Goal: Information Seeking & Learning: Compare options

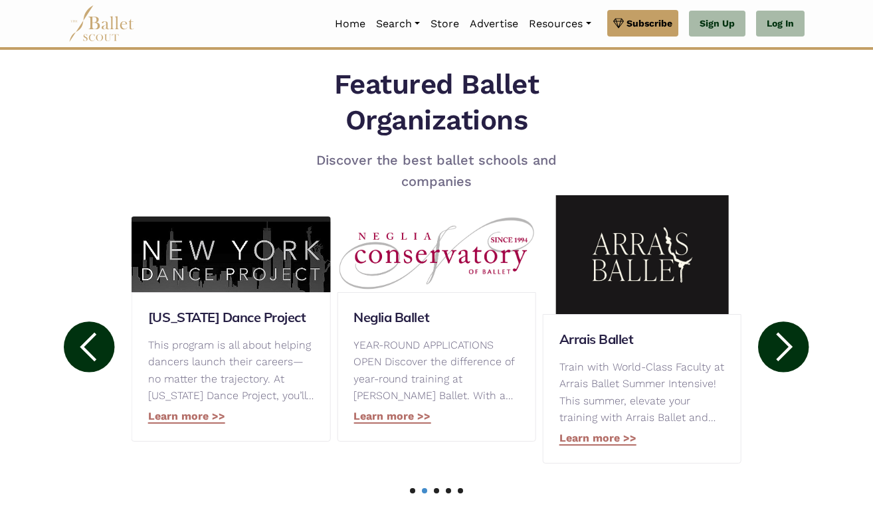
scroll to position [604, 0]
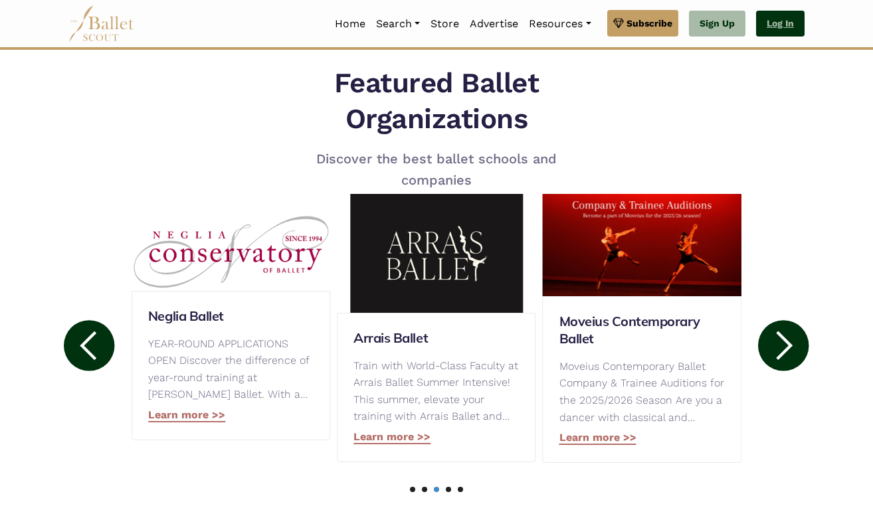
click at [777, 27] on link "Log In" at bounding box center [780, 24] width 48 height 27
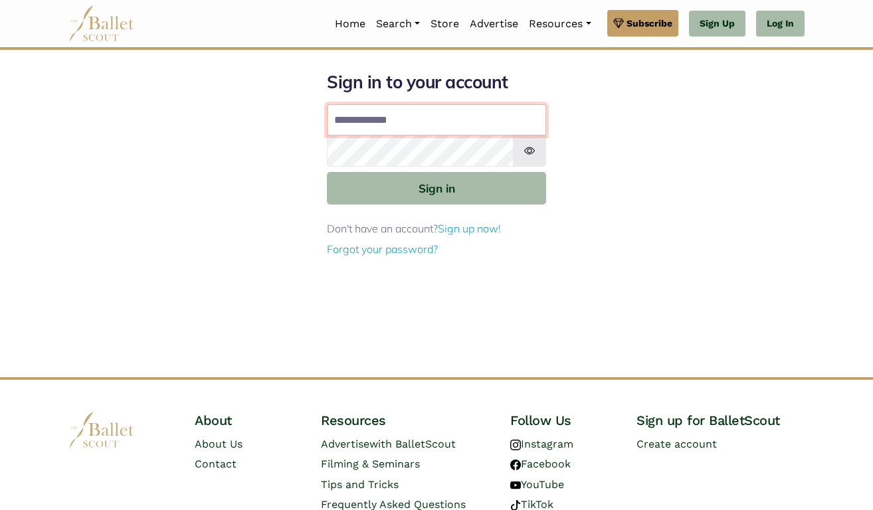
type input "**********"
click at [436, 187] on button "Sign in" at bounding box center [436, 188] width 219 height 33
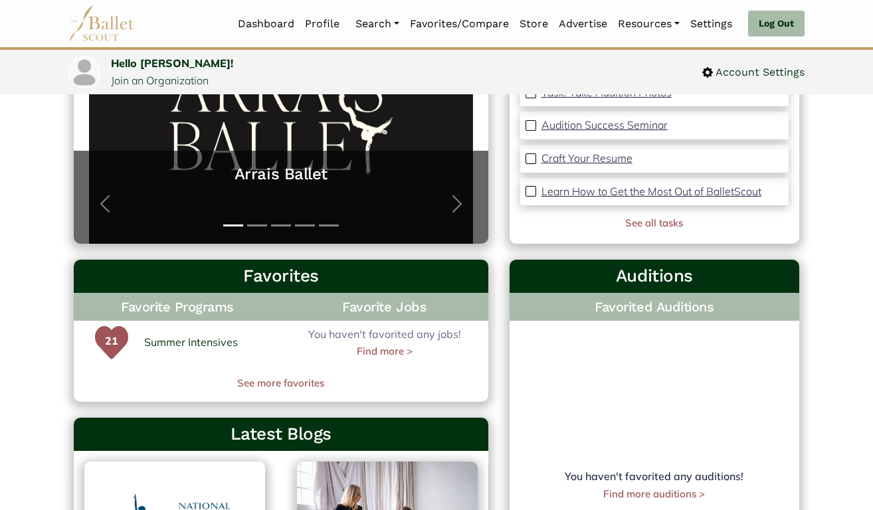
scroll to position [217, 0]
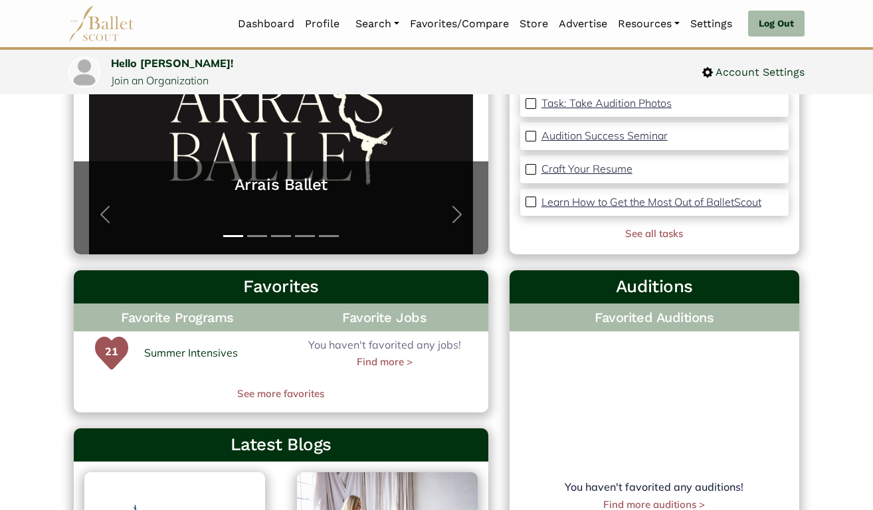
click at [113, 349] on p "21" at bounding box center [111, 359] width 33 height 33
click at [179, 348] on link "Summer Intensives" at bounding box center [191, 353] width 94 height 17
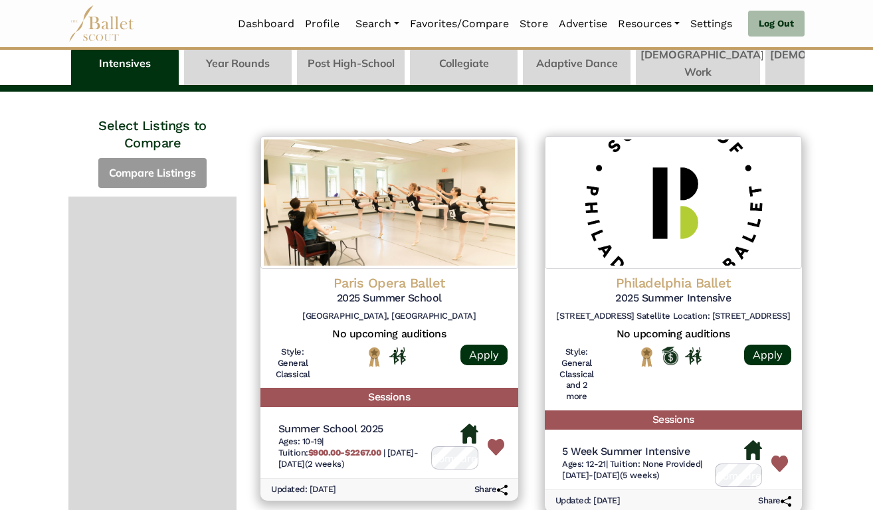
scroll to position [72, 0]
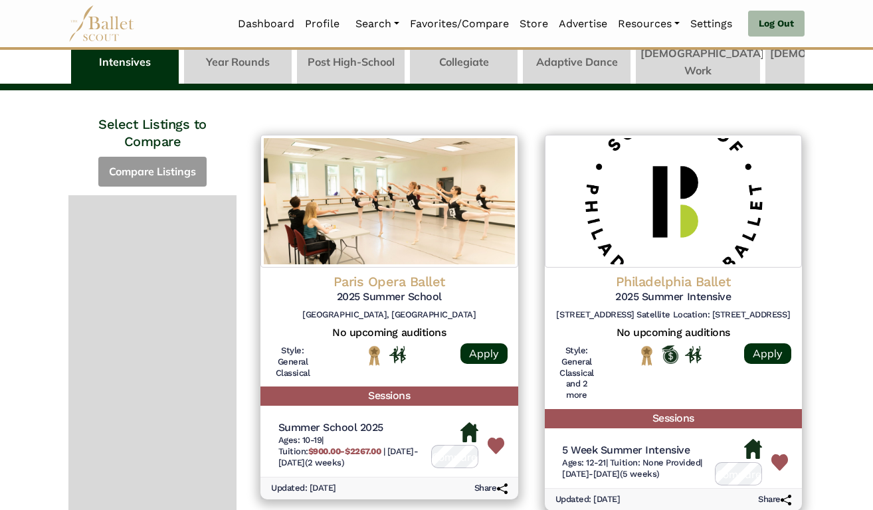
click at [496, 438] on img at bounding box center [496, 446] width 17 height 17
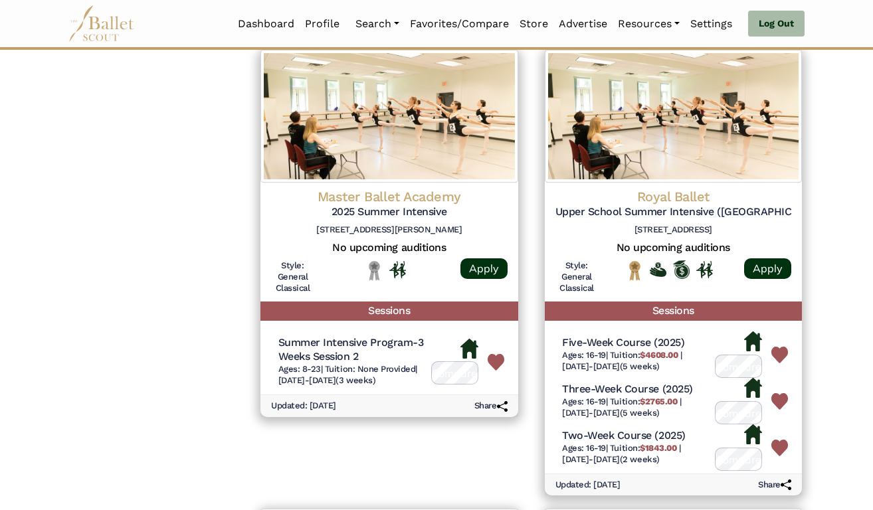
scroll to position [2157, 0]
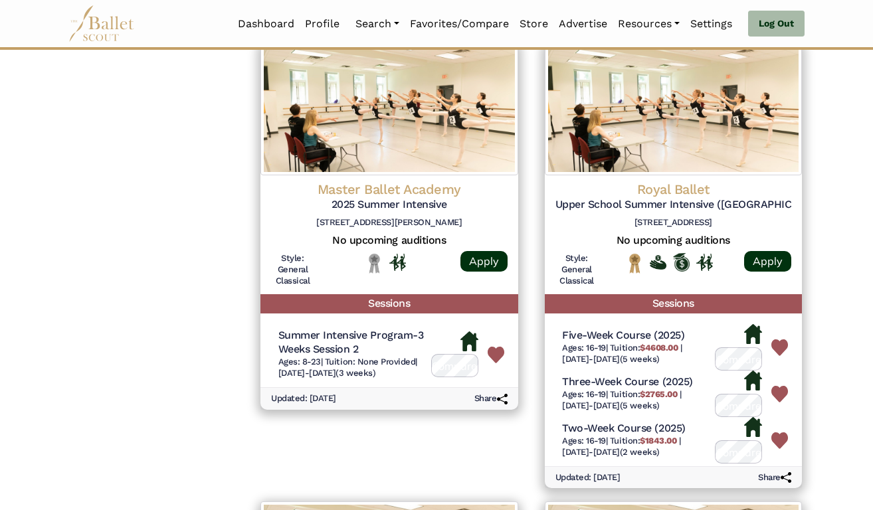
click at [498, 347] on img at bounding box center [496, 355] width 17 height 17
click at [786, 339] on img at bounding box center [779, 347] width 17 height 17
click at [784, 386] on img at bounding box center [779, 394] width 17 height 17
click at [783, 432] on img at bounding box center [779, 440] width 17 height 17
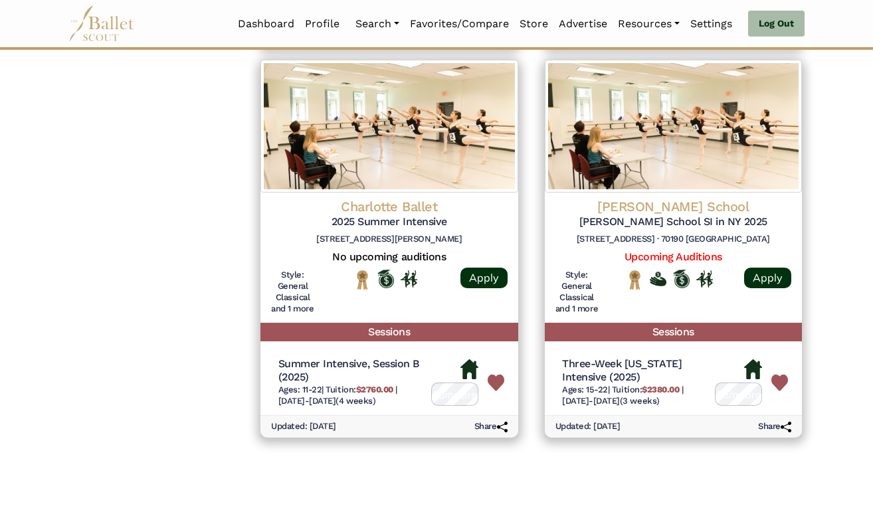
scroll to position [3352, 0]
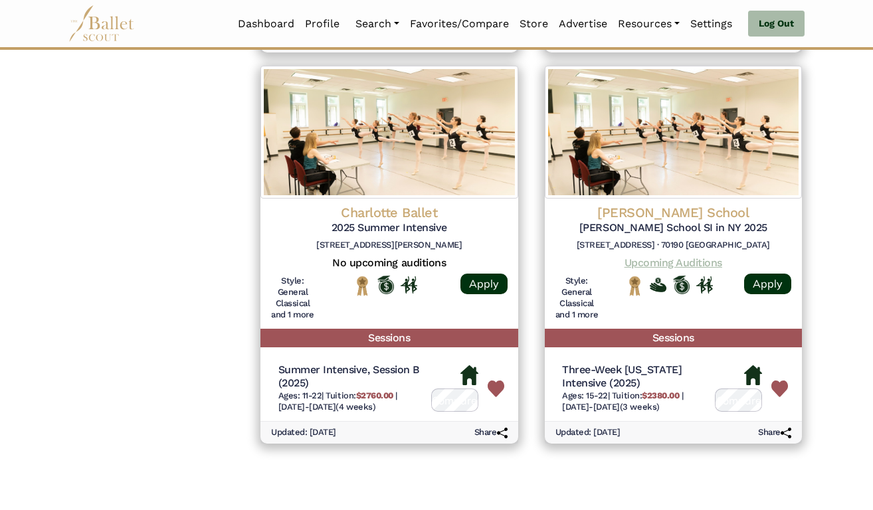
click at [689, 256] on link "Upcoming Auditions" at bounding box center [673, 262] width 98 height 13
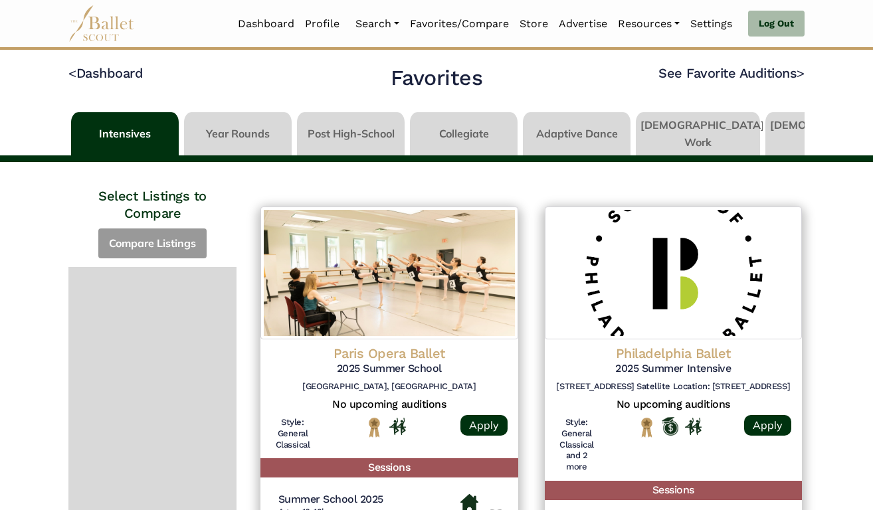
scroll to position [0, 0]
click at [677, 130] on link at bounding box center [698, 131] width 124 height 38
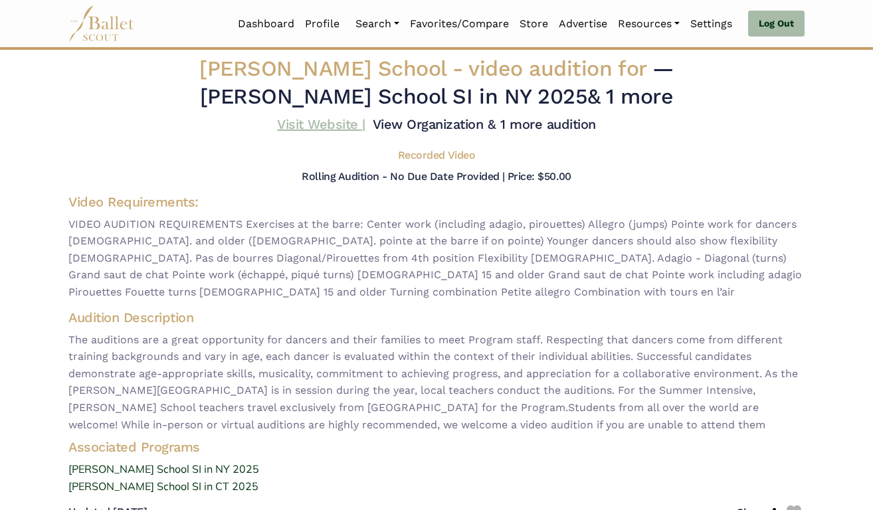
click at [365, 126] on link "Visit Website |" at bounding box center [321, 124] width 88 height 16
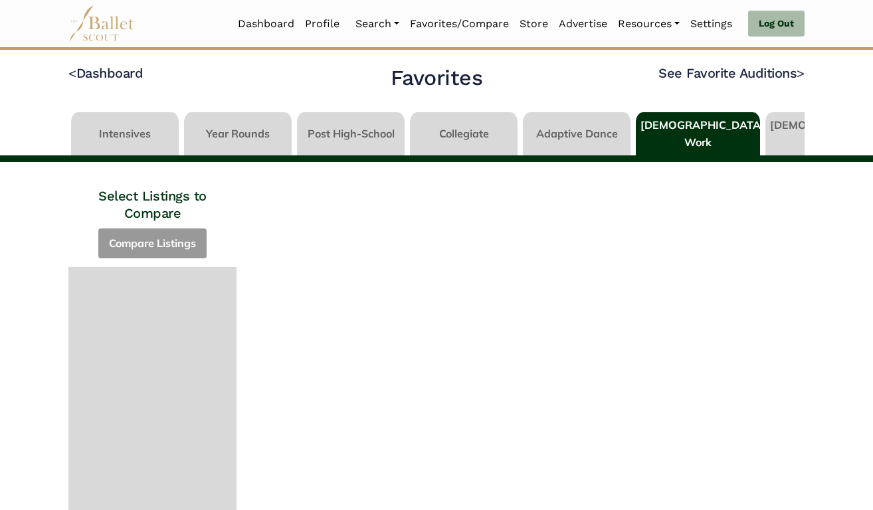
click at [252, 130] on link at bounding box center [238, 131] width 108 height 38
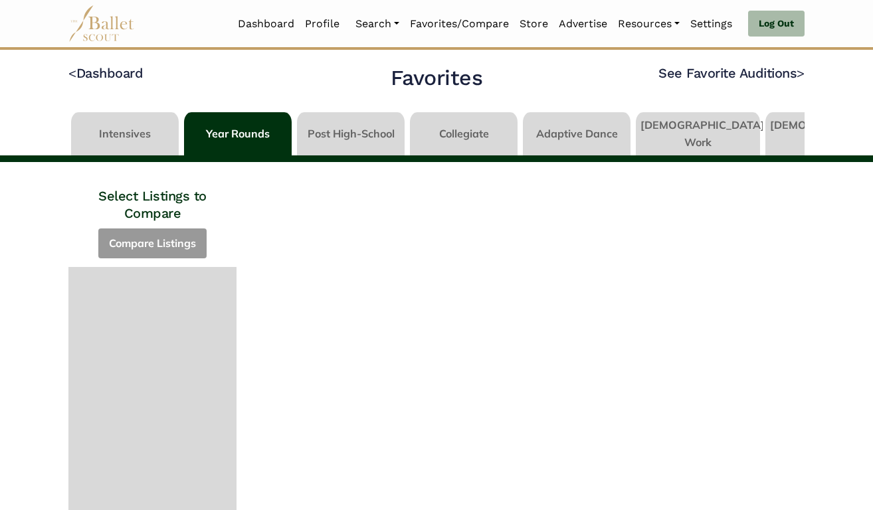
click at [148, 141] on link at bounding box center [125, 131] width 108 height 38
click at [115, 67] on link "< Dashboard" at bounding box center [105, 73] width 74 height 16
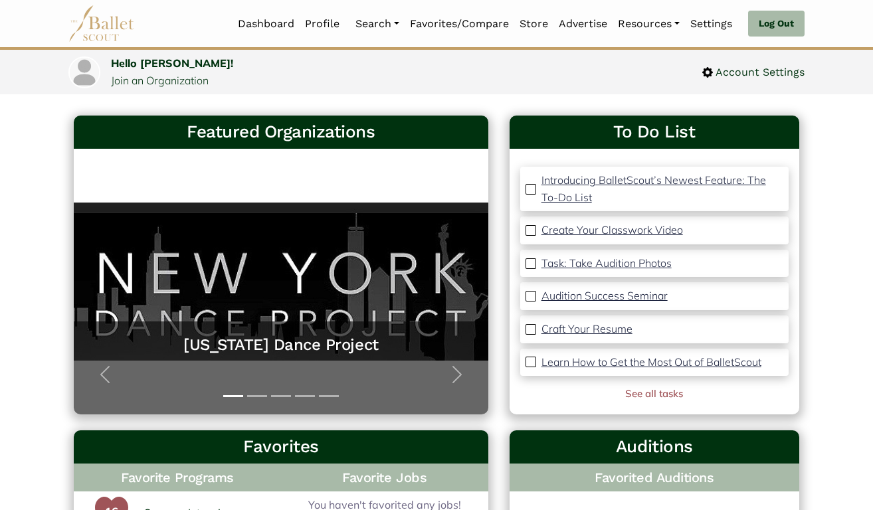
scroll to position [65, 0]
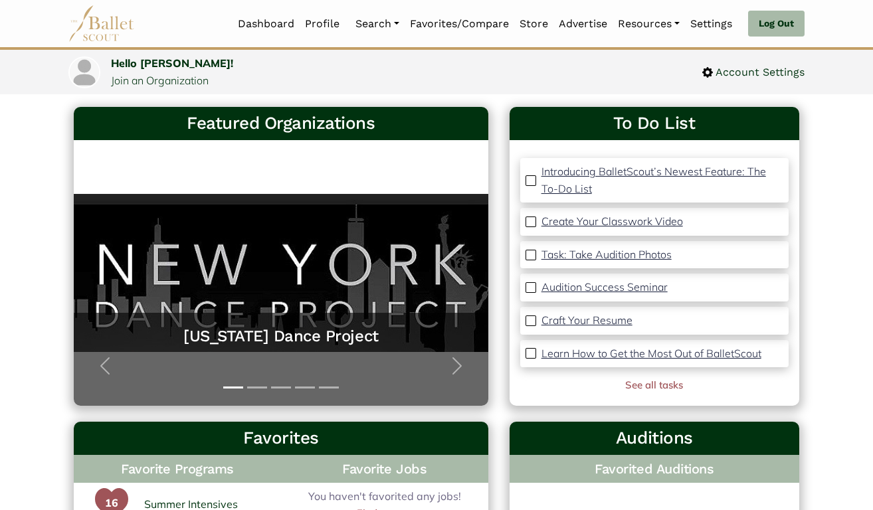
click at [598, 173] on p "Introducing BalletScout’s Newest Feature: The To-Do List" at bounding box center [653, 180] width 225 height 31
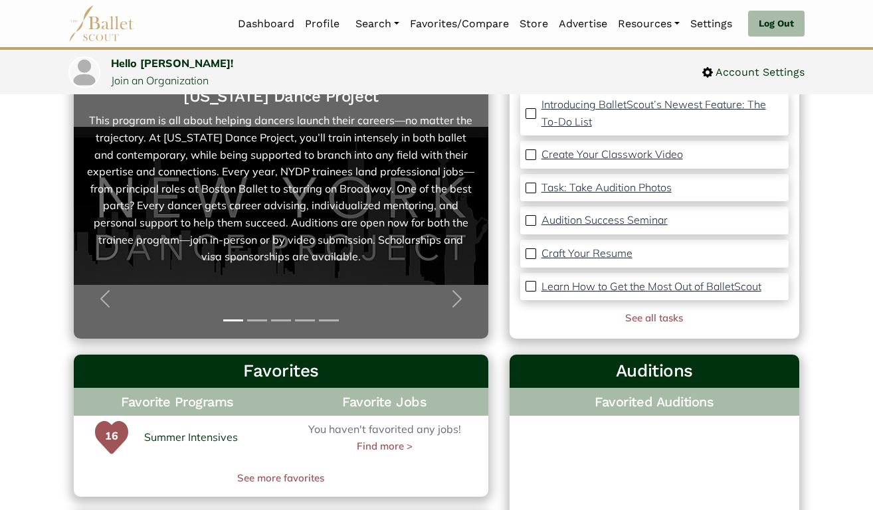
scroll to position [137, 0]
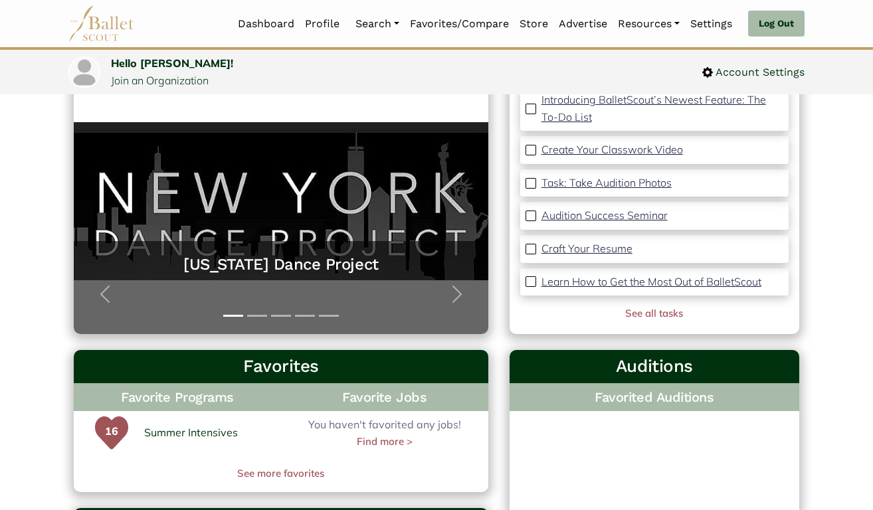
click at [575, 151] on p "Create Your Classwork Video" at bounding box center [611, 149] width 141 height 13
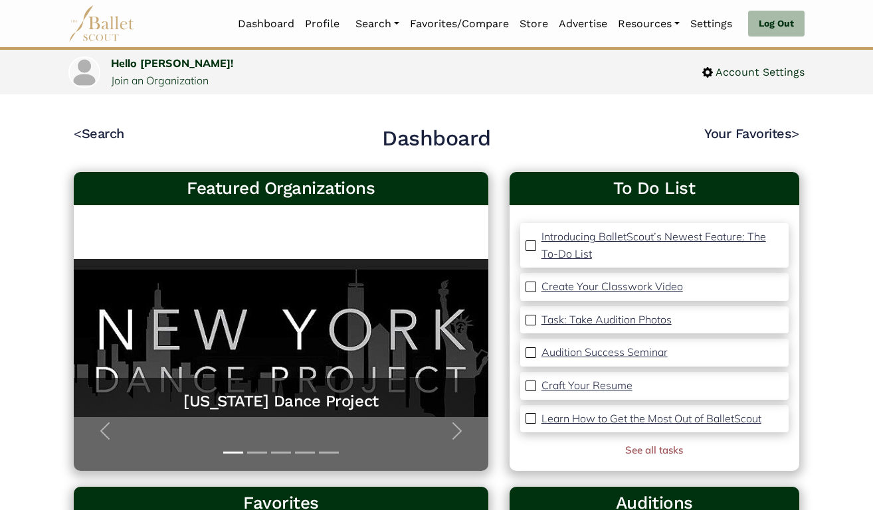
scroll to position [0, 0]
click at [380, 25] on link "Search" at bounding box center [377, 24] width 54 height 28
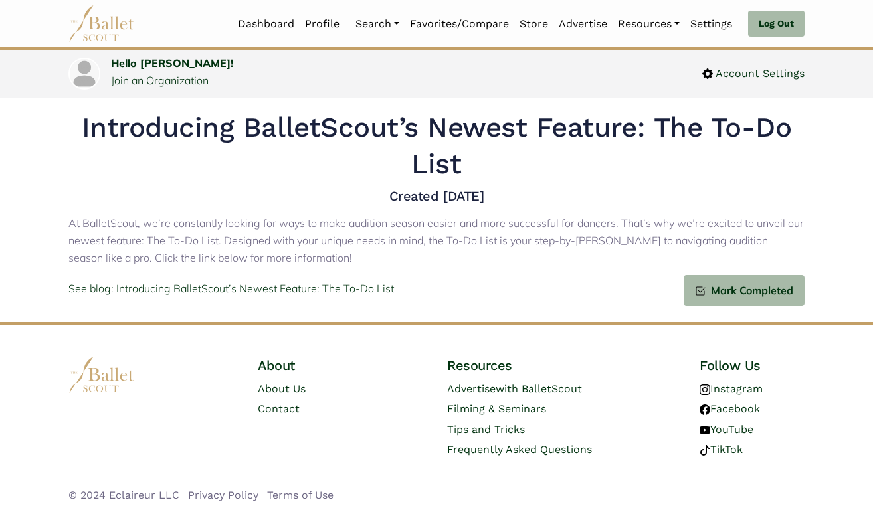
scroll to position [31, 0]
click at [290, 284] on p "See blog: Introducing BalletScout’s Newest Feature: The To-Do List" at bounding box center [230, 289] width 325 height 17
click at [319, 286] on p "See blog: Introducing BalletScout’s Newest Feature: The To-Do List" at bounding box center [230, 289] width 325 height 17
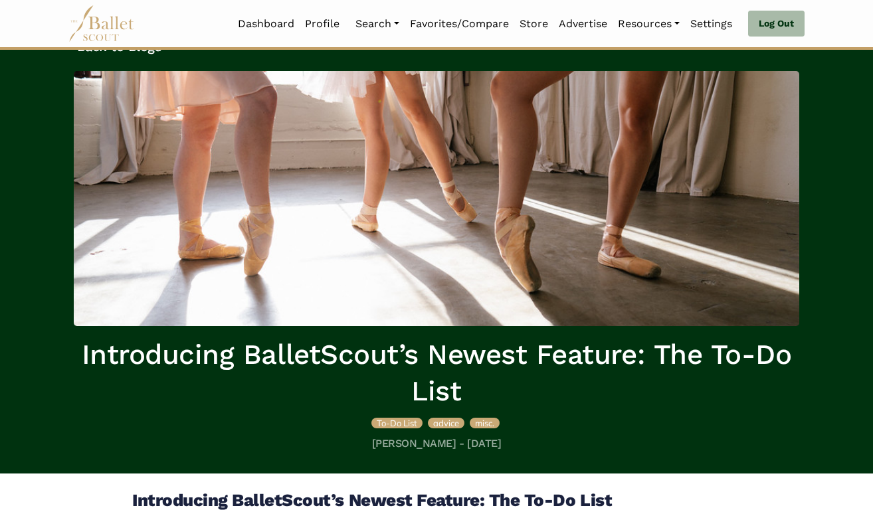
scroll to position [31, 0]
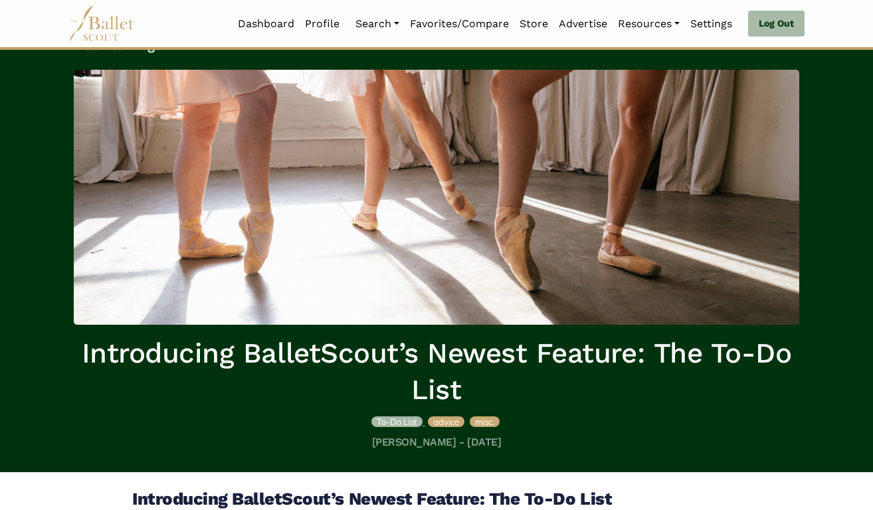
click at [401, 422] on span "To-Do List" at bounding box center [397, 421] width 41 height 11
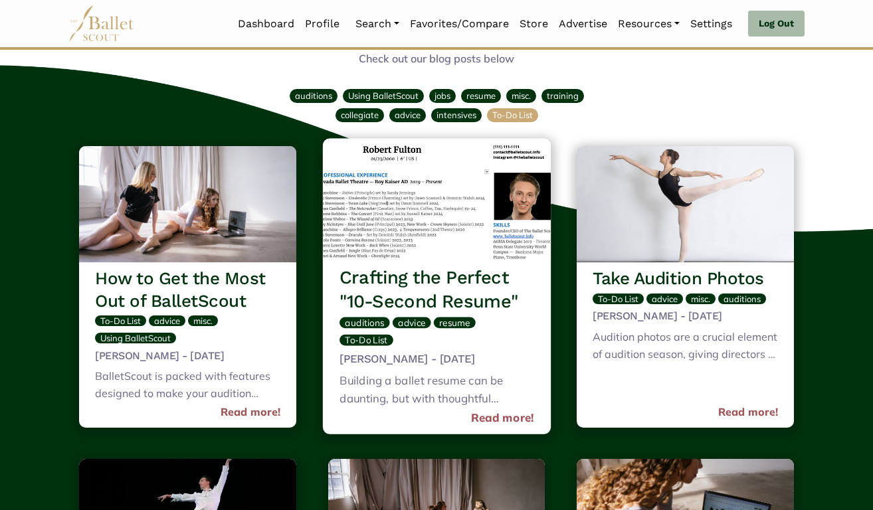
scroll to position [47, 0]
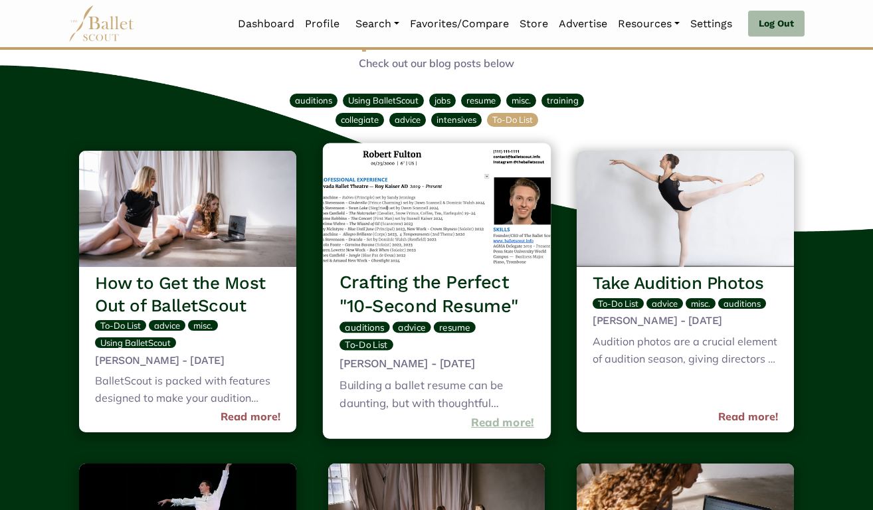
click at [494, 414] on link "Read more!" at bounding box center [502, 423] width 63 height 18
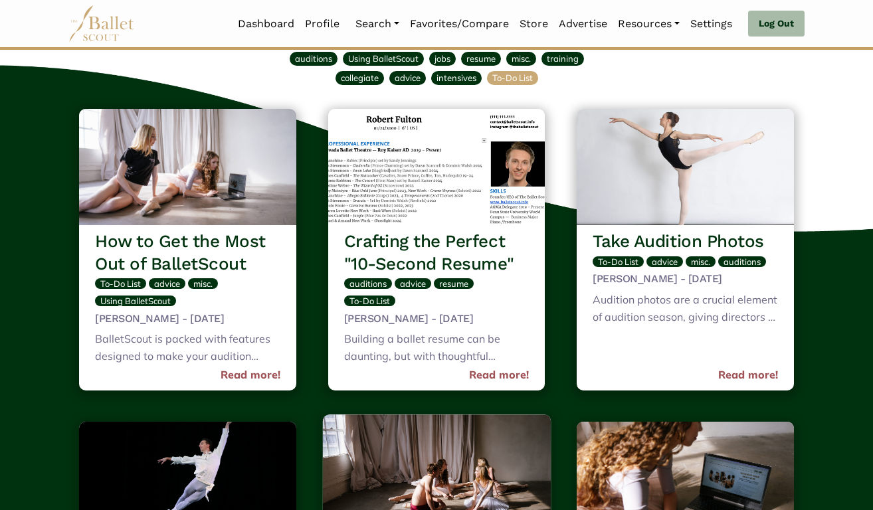
scroll to position [90, 0]
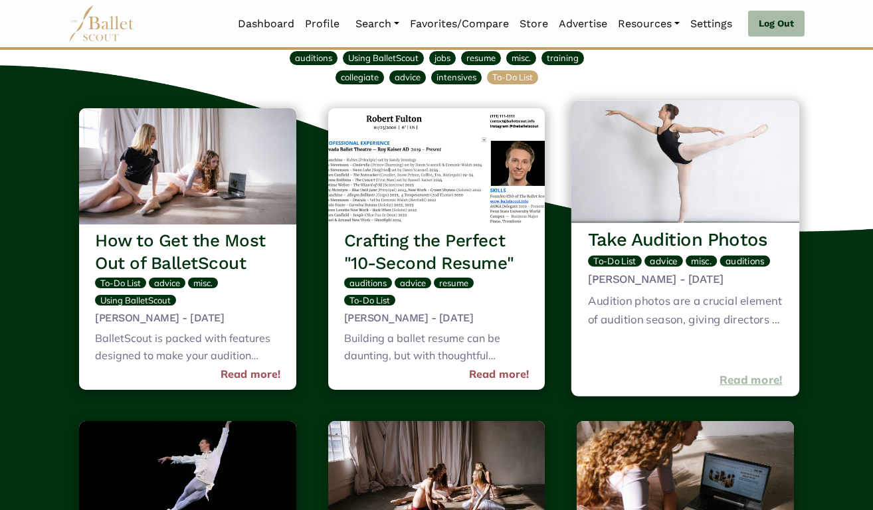
click at [739, 371] on link "Read more!" at bounding box center [750, 380] width 63 height 18
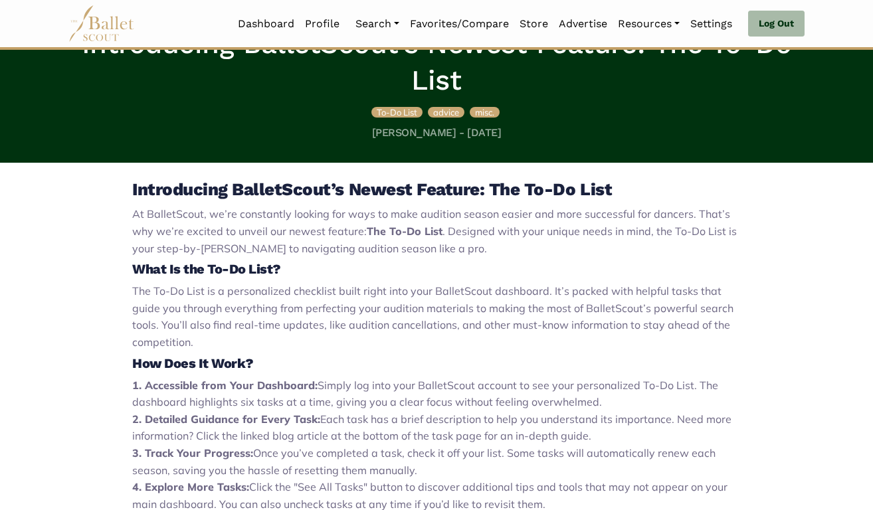
scroll to position [363, 0]
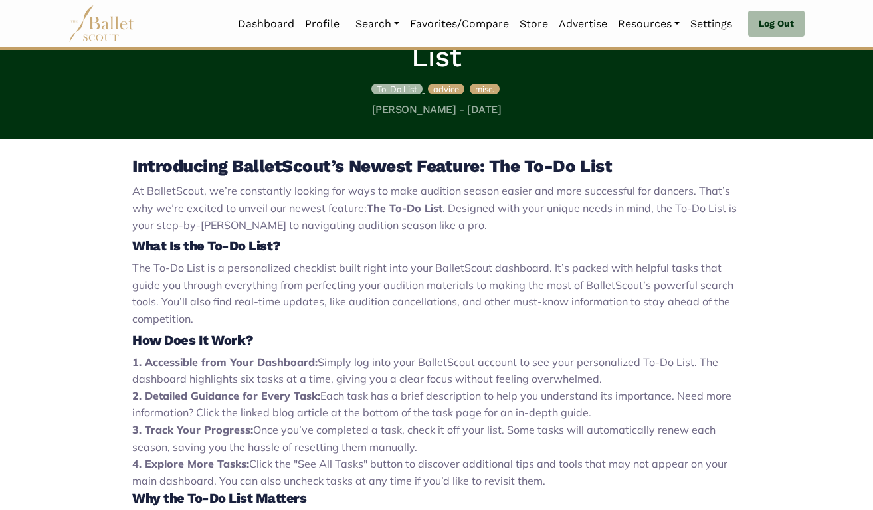
click at [395, 89] on span "To-Do List" at bounding box center [397, 89] width 41 height 11
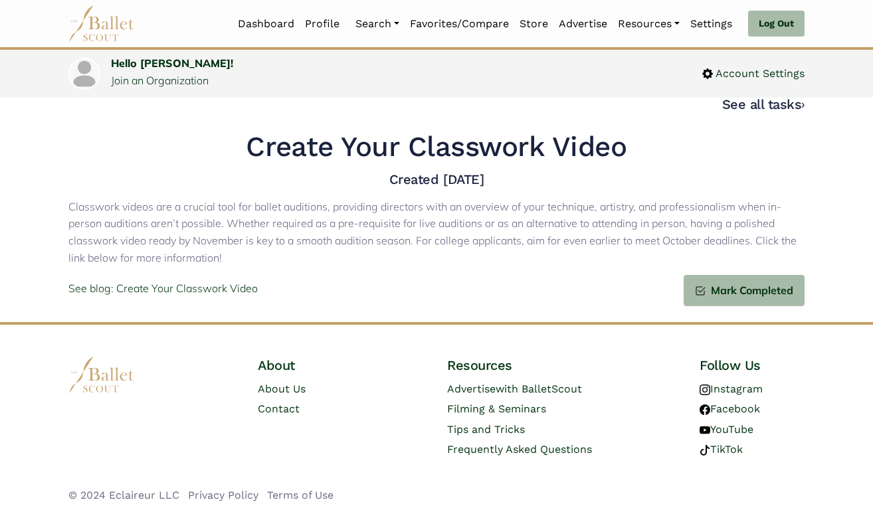
scroll to position [12, 0]
click at [225, 285] on p "See blog: Create Your Classwork Video" at bounding box center [162, 289] width 189 height 17
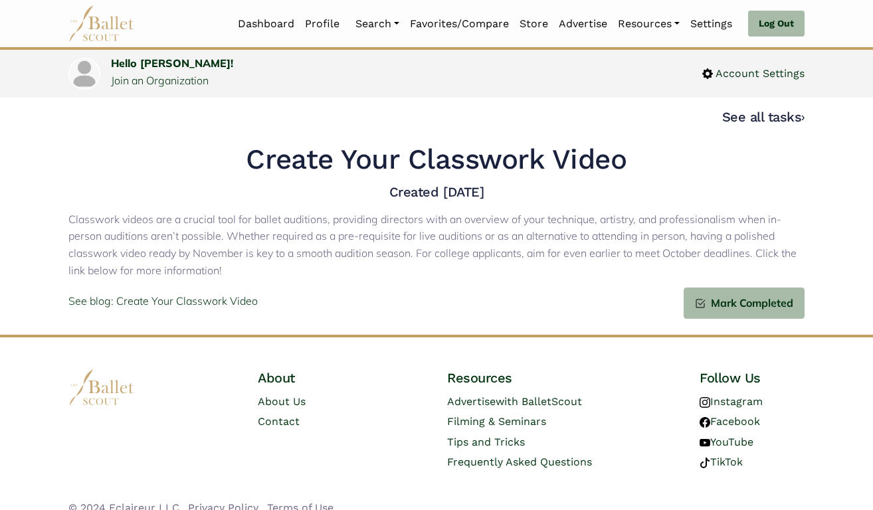
scroll to position [0, 0]
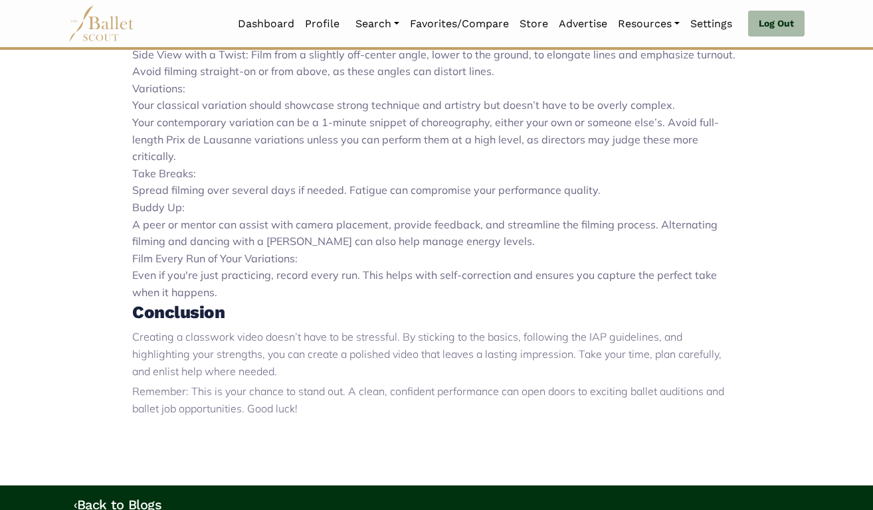
scroll to position [486, 0]
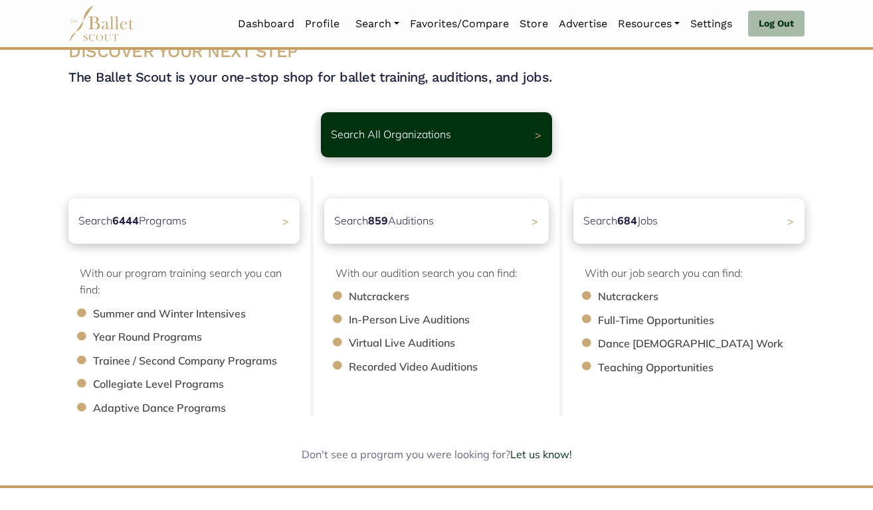
scroll to position [60, 0]
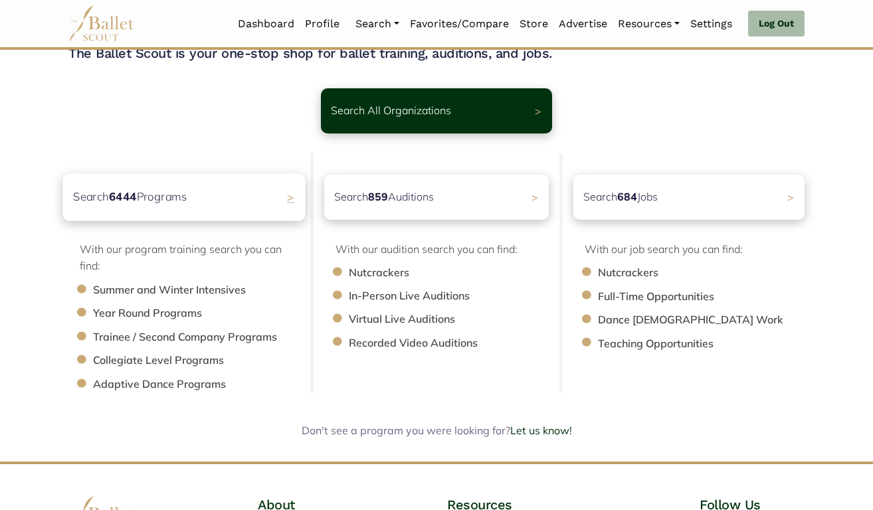
click at [289, 201] on span ">" at bounding box center [290, 197] width 7 height 14
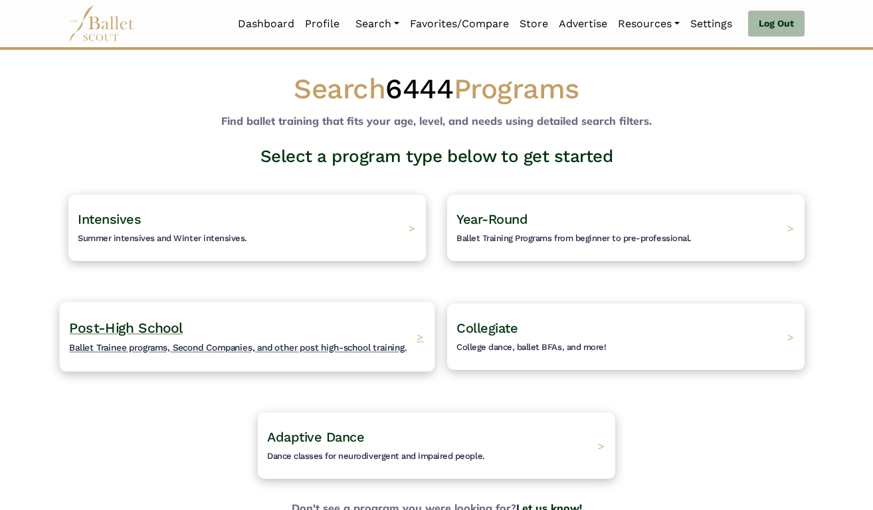
click at [336, 346] on span "Ballet Trainee programs, Second Companies, and other post high-school training." at bounding box center [237, 347] width 337 height 11
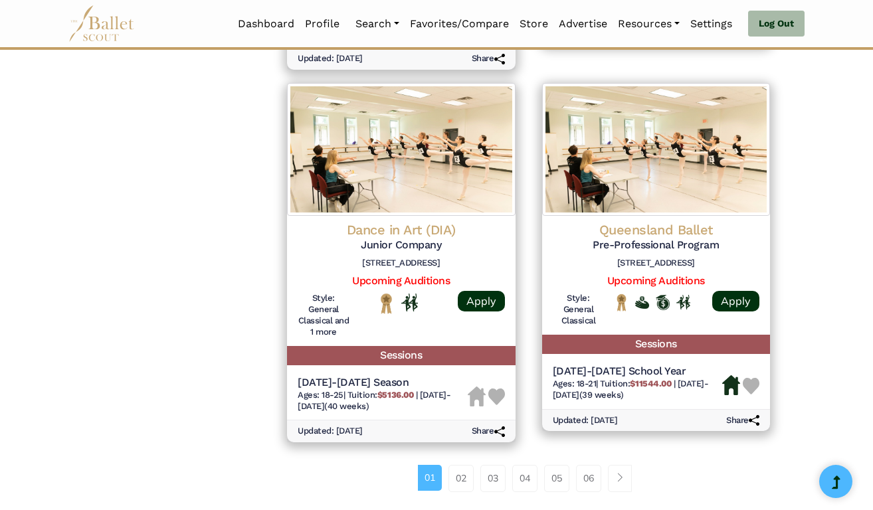
scroll to position [1696, 0]
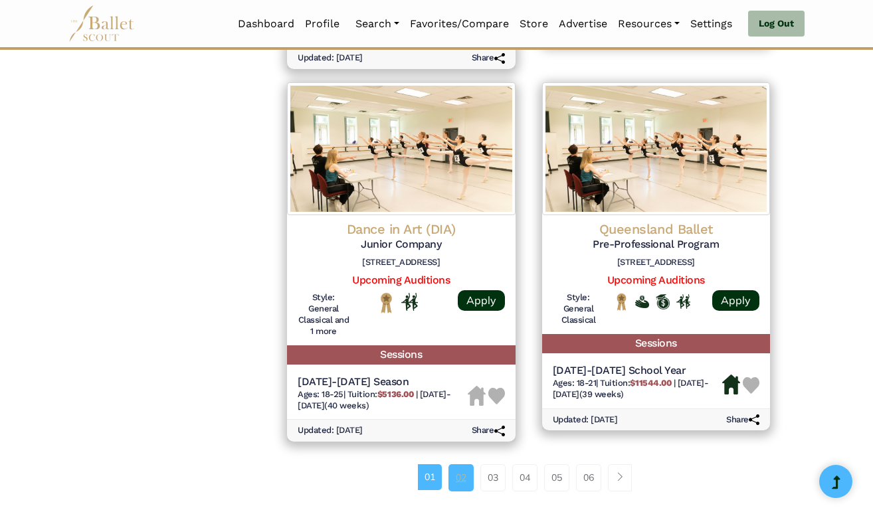
click at [463, 464] on link "02" at bounding box center [460, 477] width 25 height 27
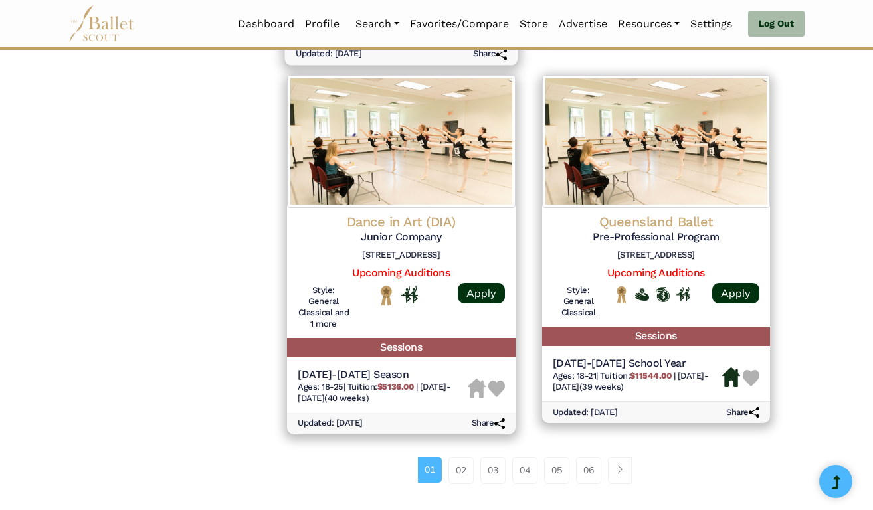
scroll to position [1711, 0]
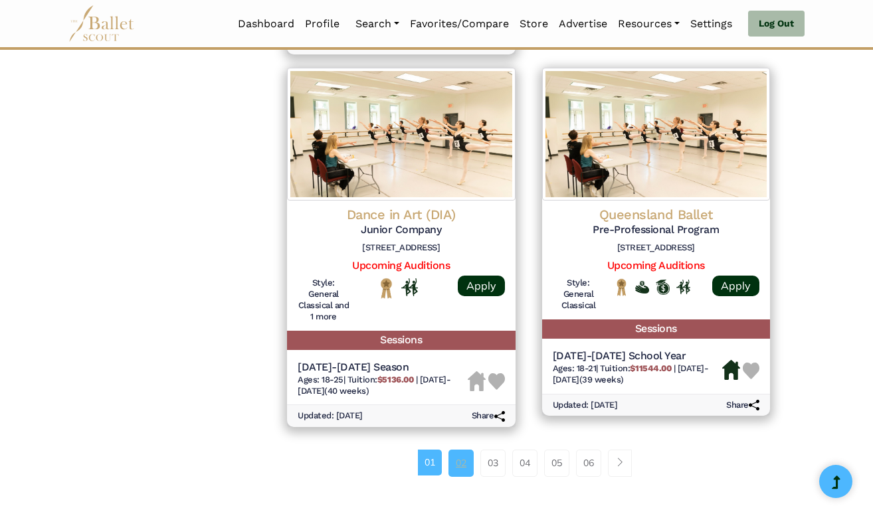
click at [466, 450] on link "02" at bounding box center [460, 463] width 25 height 27
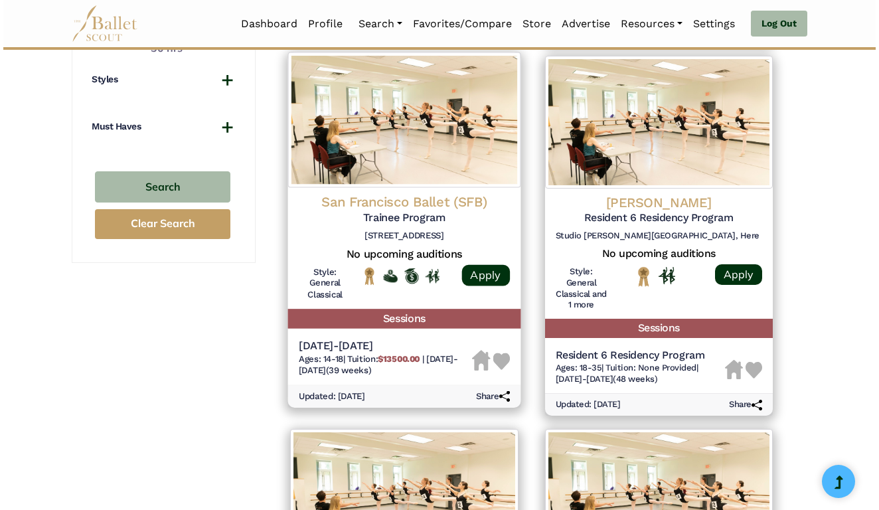
scroll to position [968, 0]
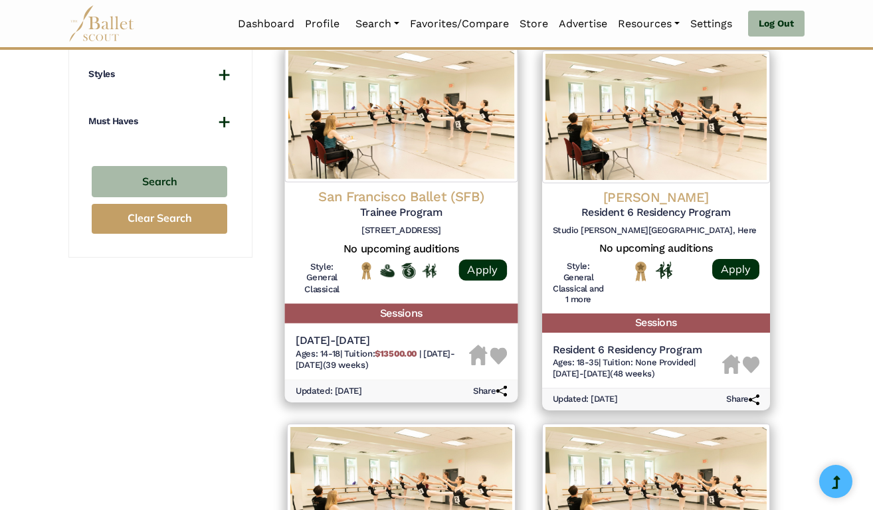
click at [421, 188] on h4 "San Francisco Ballet (SFB)" at bounding box center [401, 197] width 211 height 18
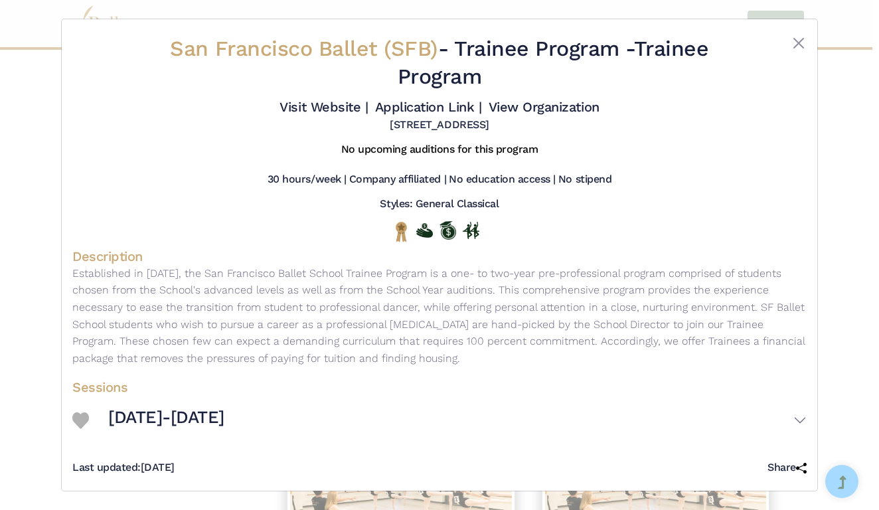
scroll to position [11, 0]
click at [77, 417] on img at bounding box center [80, 420] width 17 height 17
click at [122, 416] on h3 "2025-2026" at bounding box center [166, 418] width 116 height 23
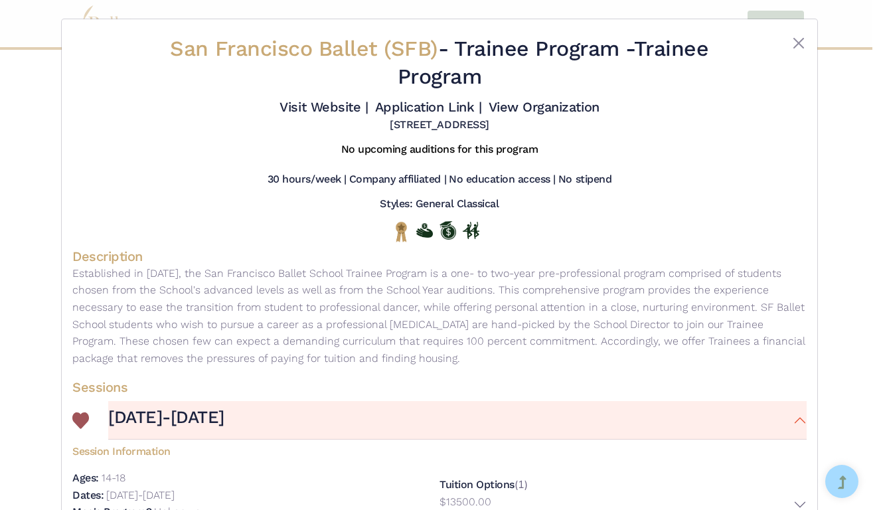
scroll to position [0, 0]
click at [368, 108] on link "Visit Website |" at bounding box center [324, 107] width 88 height 16
click at [448, 110] on link "Application Link |" at bounding box center [428, 107] width 106 height 16
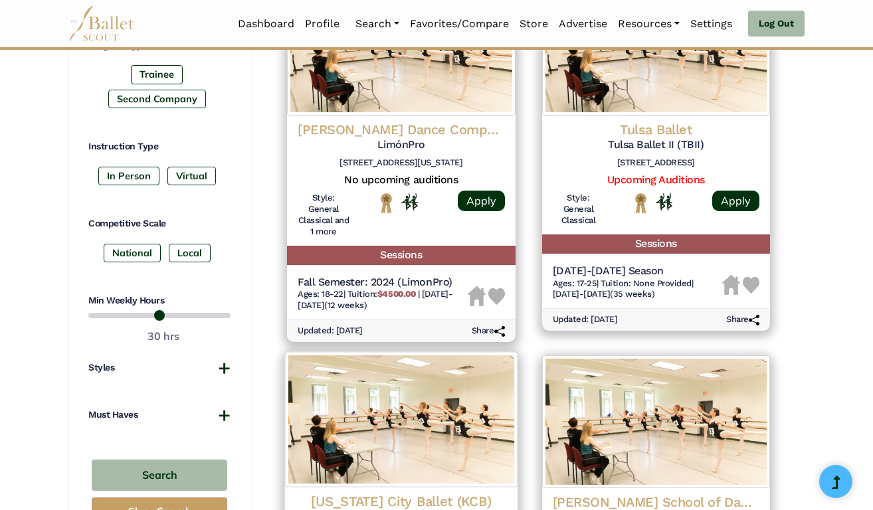
scroll to position [678, 0]
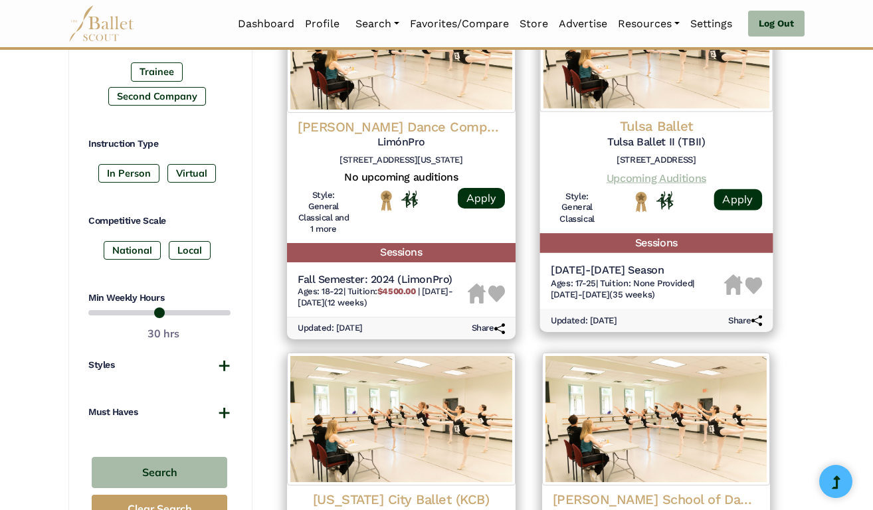
click at [666, 171] on link "Upcoming Auditions" at bounding box center [656, 177] width 100 height 13
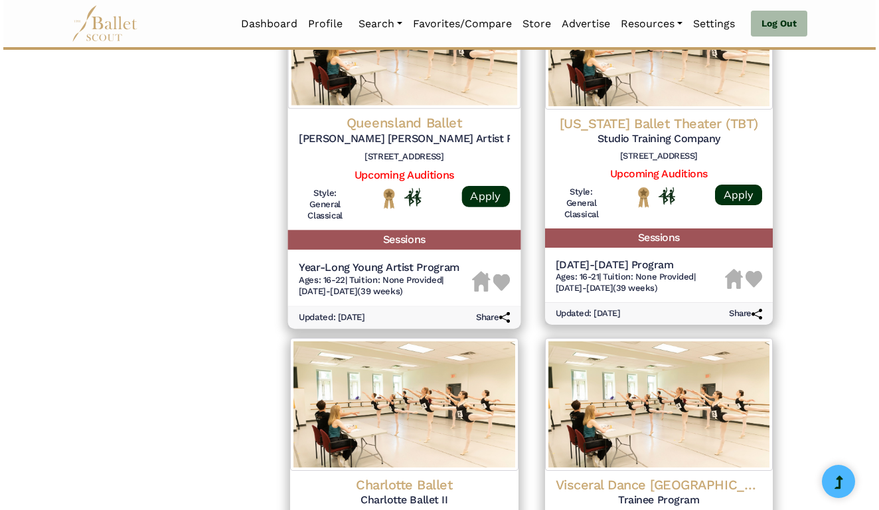
scroll to position [1427, 0]
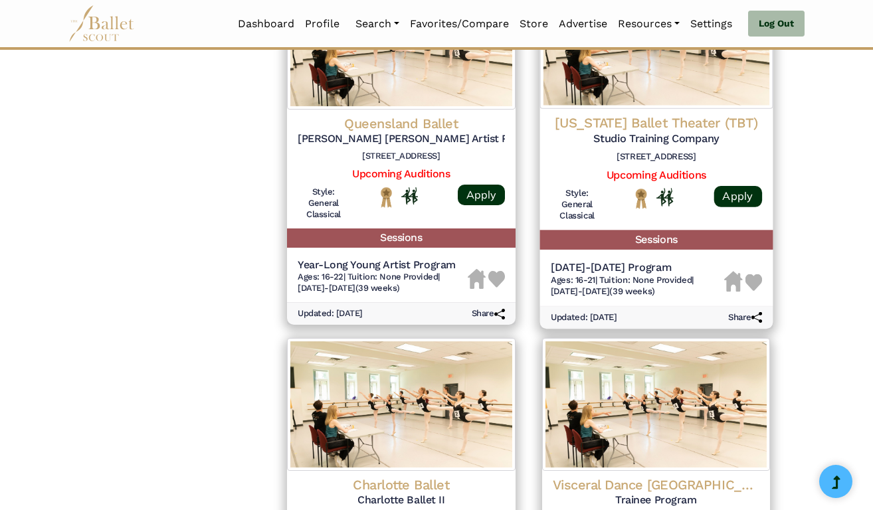
click at [667, 114] on h4 "Texas Ballet Theater (TBT)" at bounding box center [655, 123] width 211 height 18
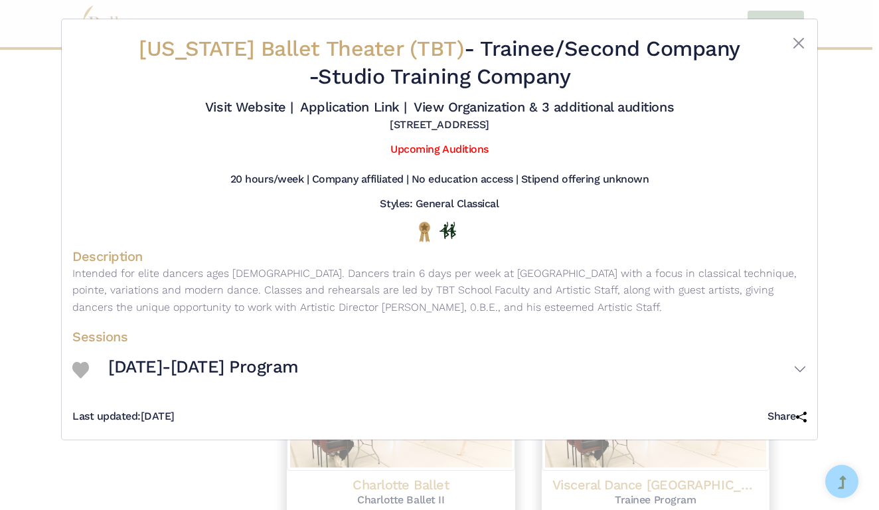
click at [234, 377] on h3 "[DATE]-[DATE] Program" at bounding box center [203, 367] width 191 height 23
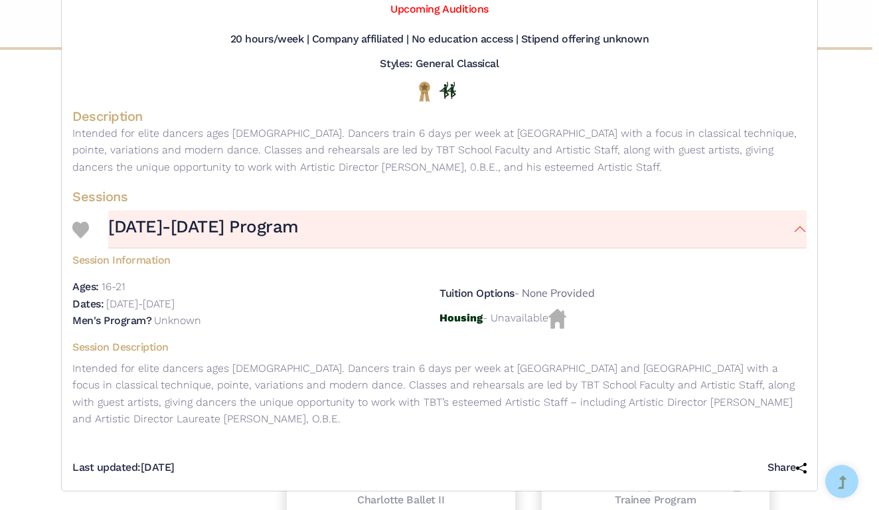
scroll to position [149, 0]
click at [79, 230] on img at bounding box center [80, 230] width 17 height 17
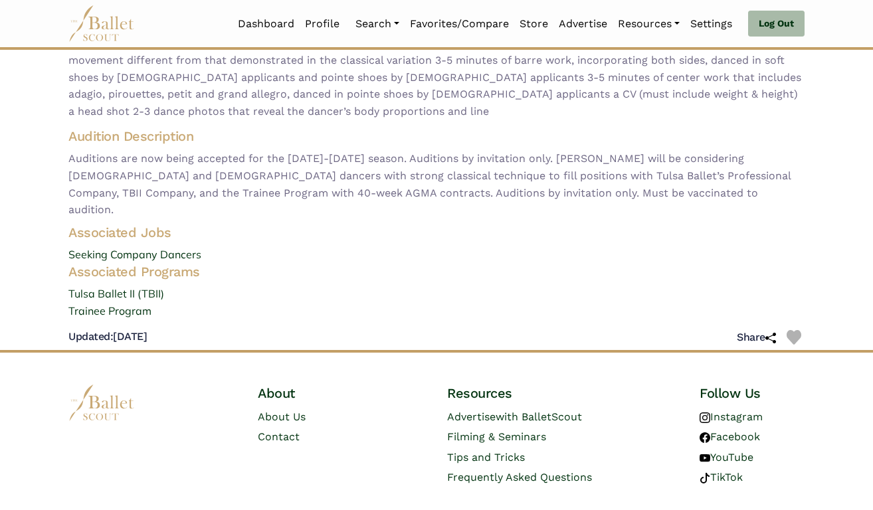
scroll to position [229, 0]
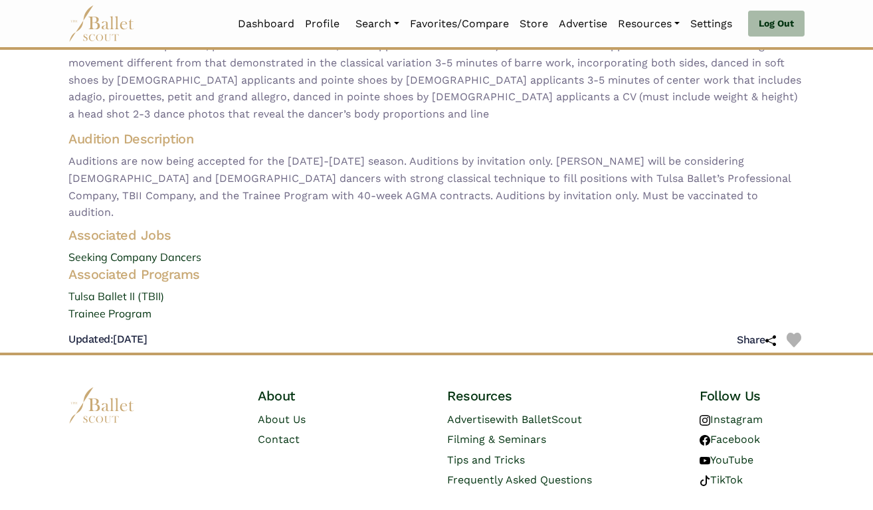
click at [786, 333] on div "Share" at bounding box center [762, 340] width 50 height 14
click at [791, 333] on img at bounding box center [793, 340] width 15 height 15
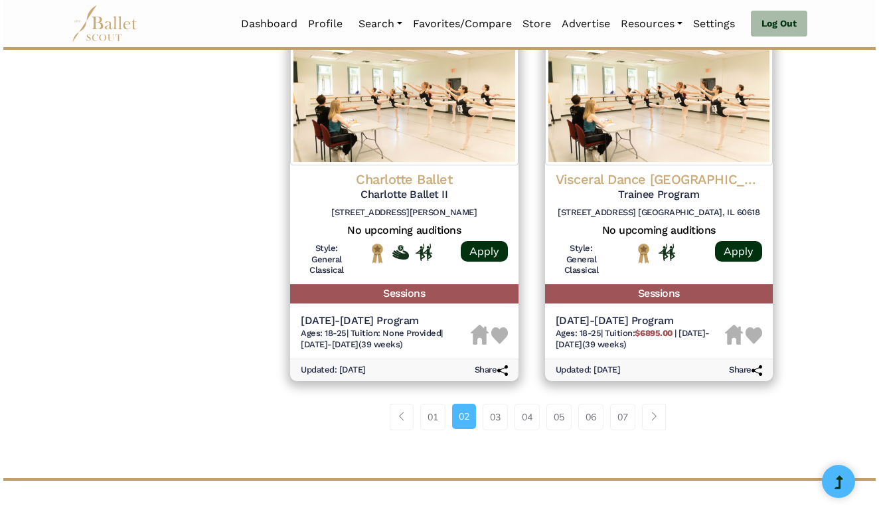
scroll to position [1732, 0]
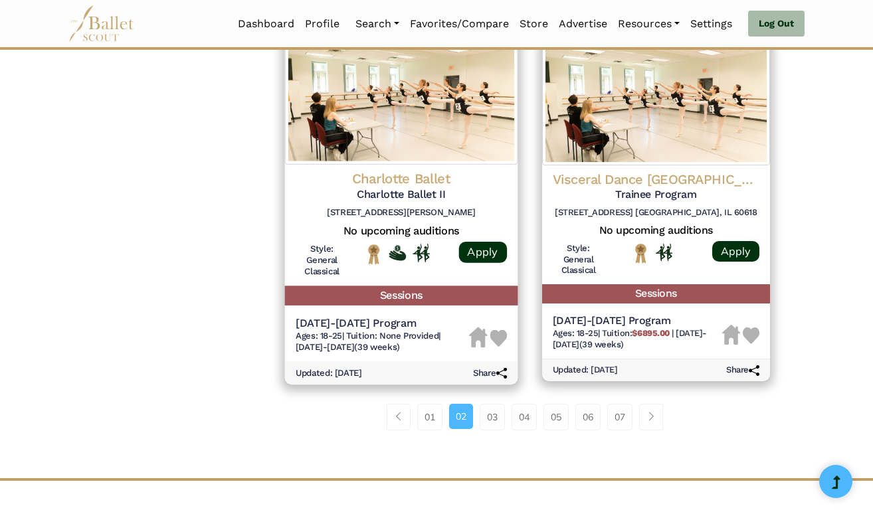
click at [351, 316] on h5 "2024-2025 Program" at bounding box center [382, 323] width 173 height 14
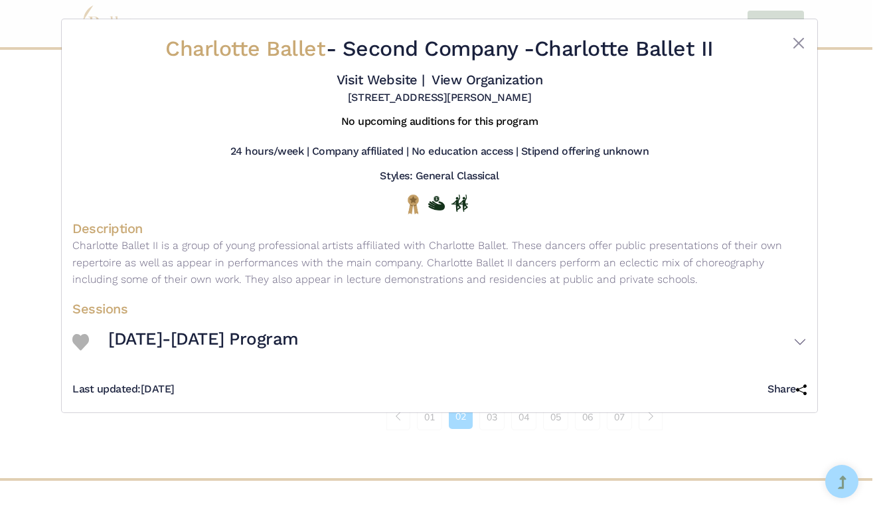
click at [159, 351] on h3 "[DATE]-[DATE] Program" at bounding box center [203, 339] width 191 height 23
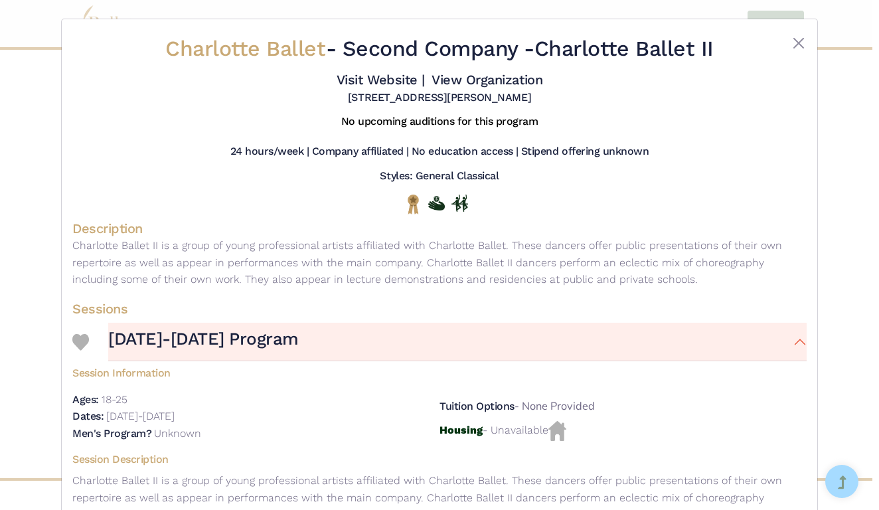
scroll to position [0, 0]
click at [83, 350] on img at bounding box center [80, 342] width 17 height 17
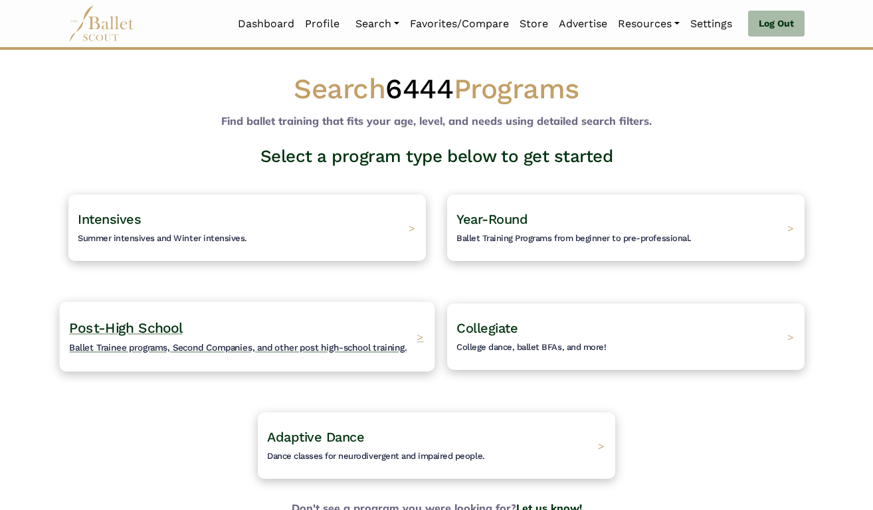
click at [216, 345] on span "Ballet Trainee programs, Second Companies, and other post high-school training." at bounding box center [237, 347] width 337 height 11
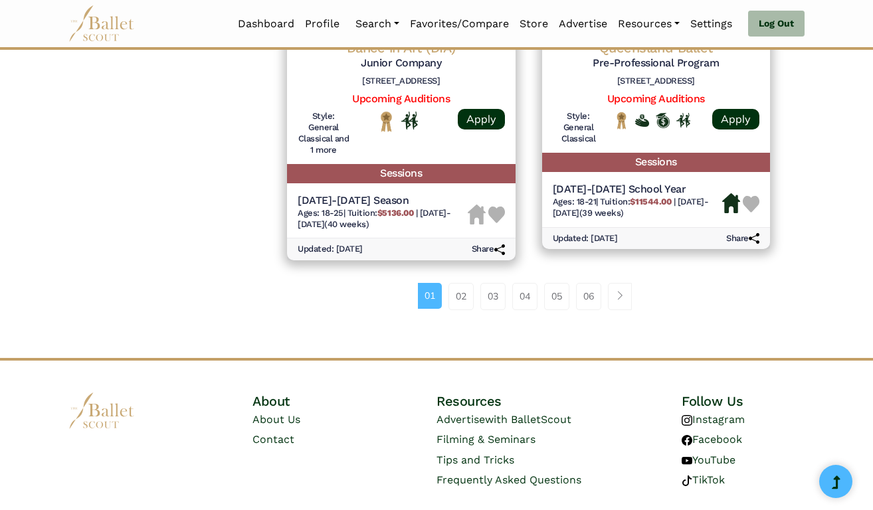
scroll to position [1877, 0]
click at [469, 284] on link "02" at bounding box center [460, 297] width 25 height 27
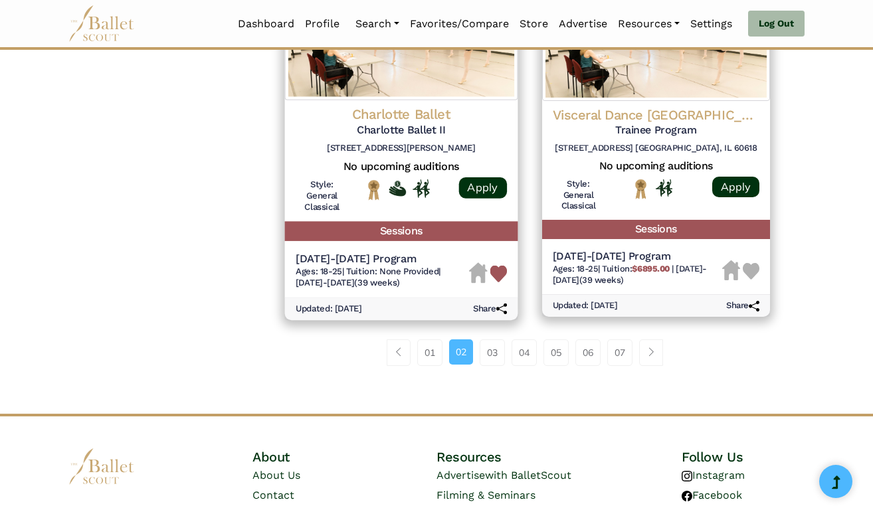
scroll to position [1800, 0]
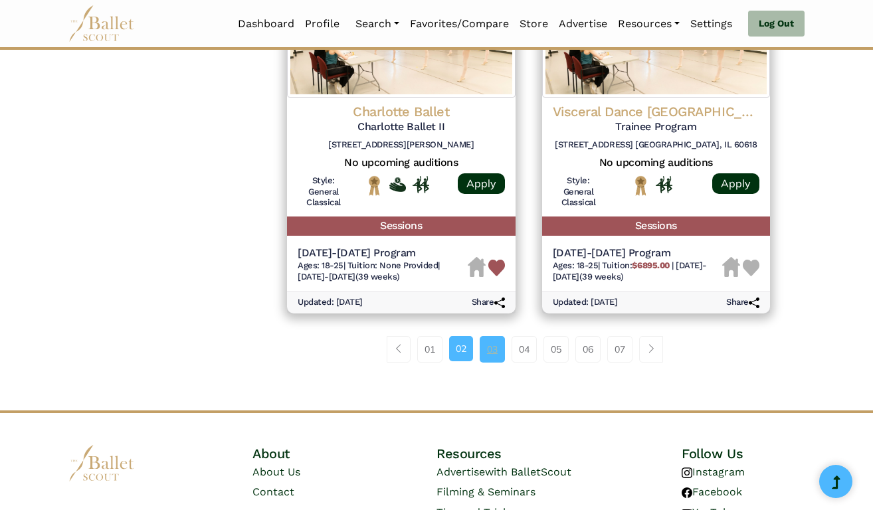
click at [490, 336] on link "03" at bounding box center [492, 349] width 25 height 27
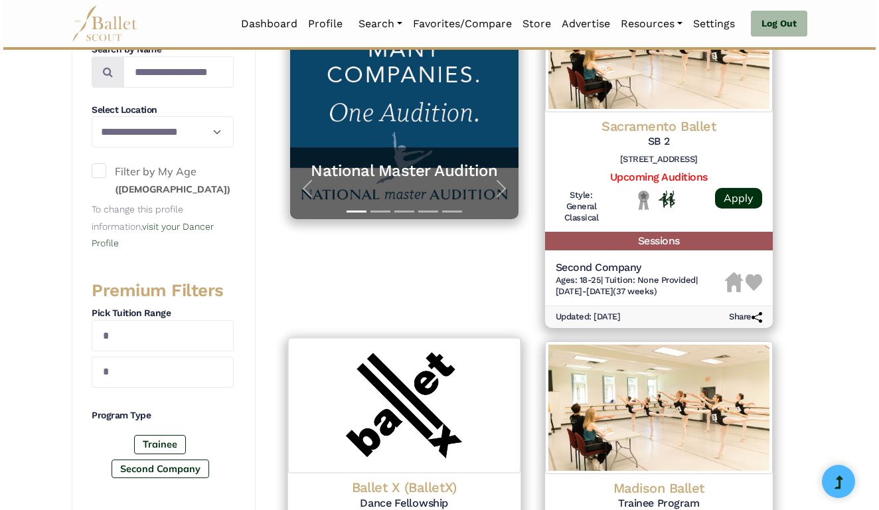
scroll to position [298, 0]
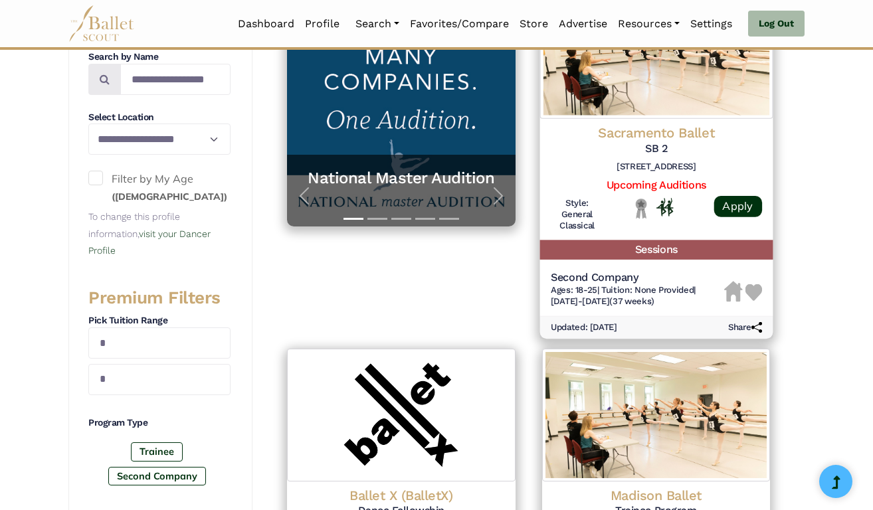
click at [591, 285] on span "Ages: 18-25" at bounding box center [573, 290] width 46 height 10
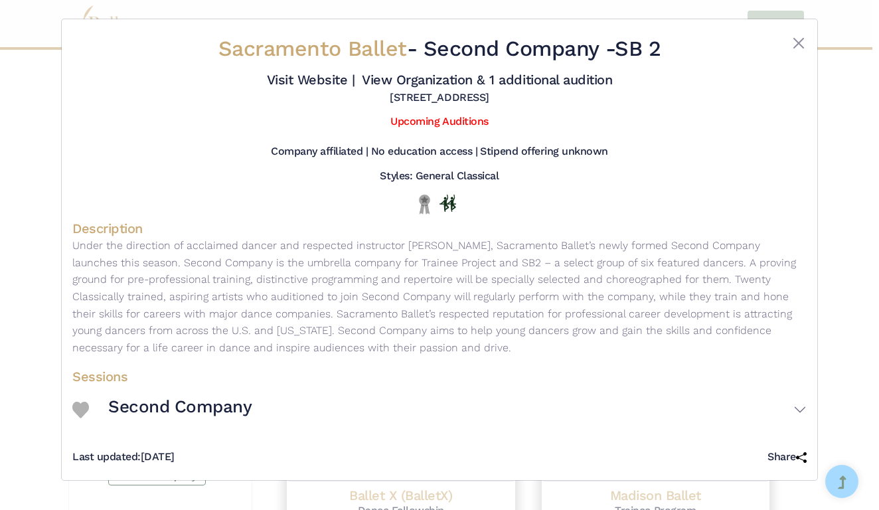
click at [230, 416] on h3 "Second Company" at bounding box center [179, 407] width 143 height 23
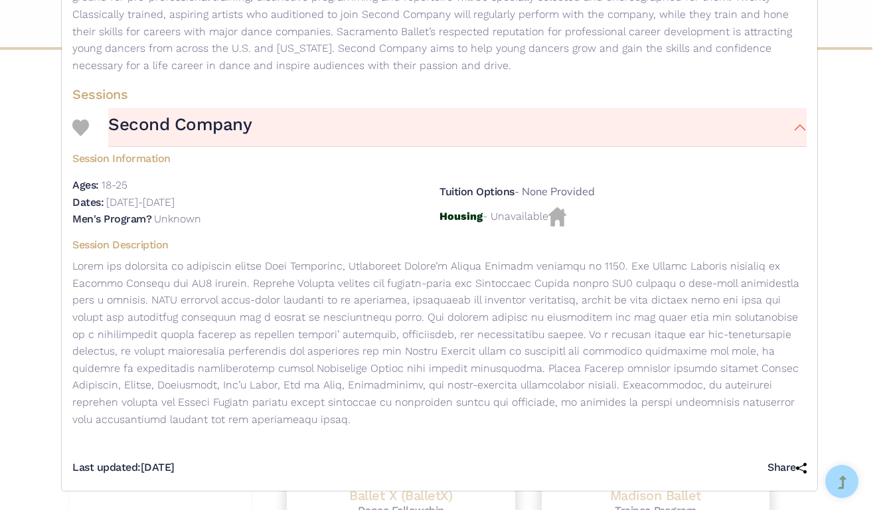
scroll to position [288, 0]
click at [82, 131] on img at bounding box center [80, 128] width 17 height 17
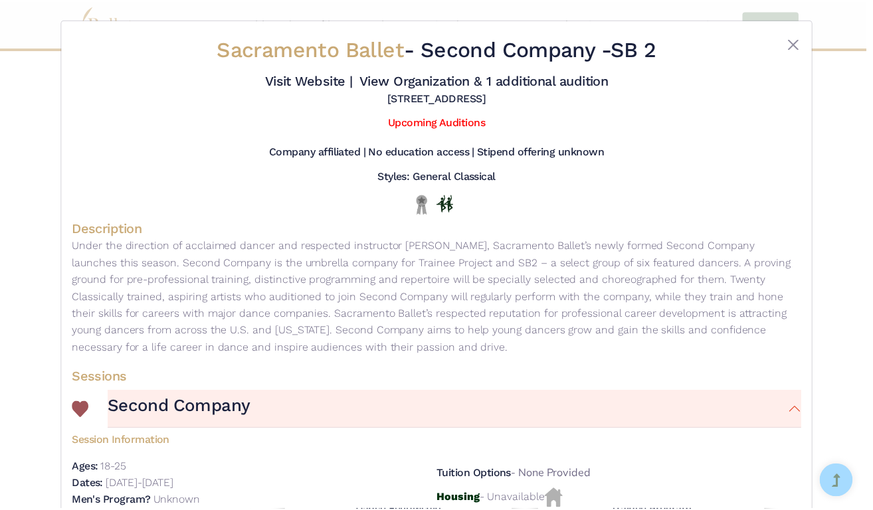
scroll to position [0, 0]
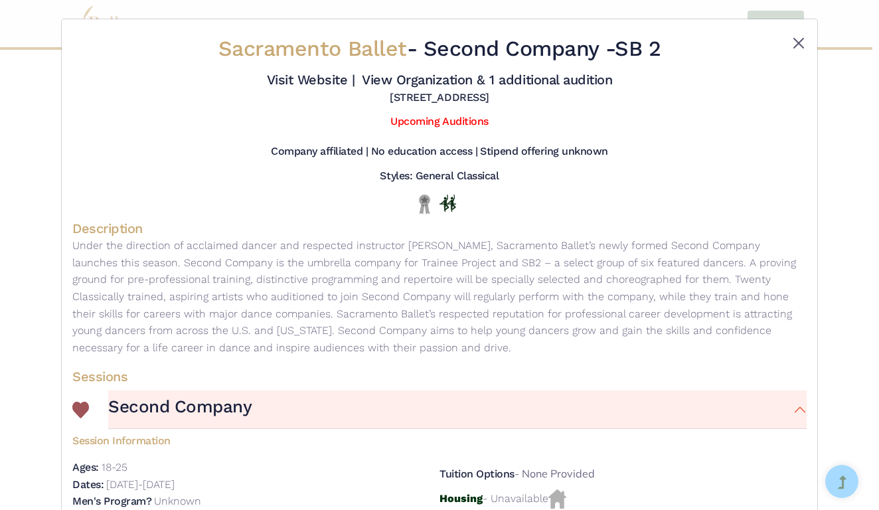
click at [800, 42] on button "Close" at bounding box center [799, 43] width 16 height 16
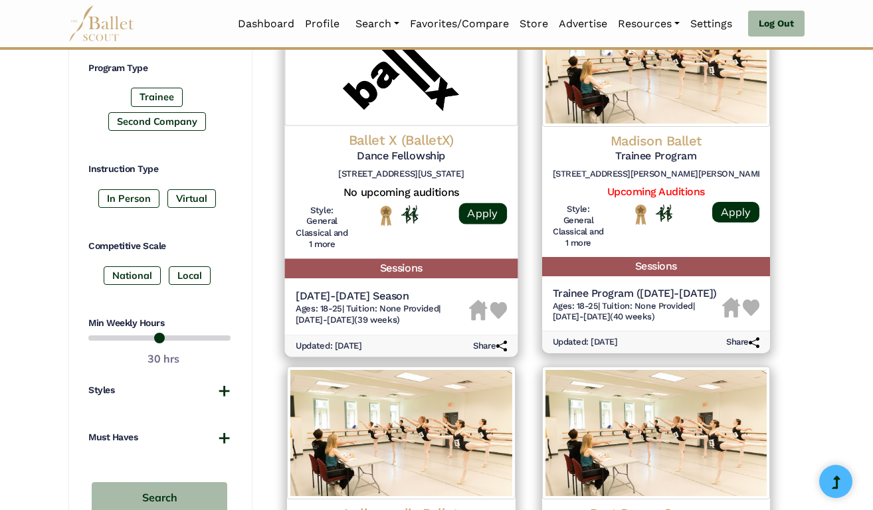
scroll to position [648, 0]
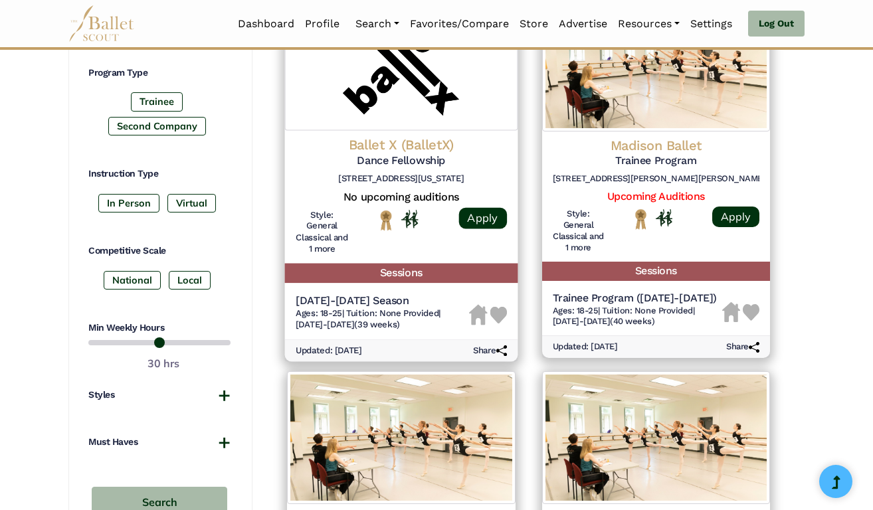
click at [371, 294] on h5 "[DATE]-[DATE] Season" at bounding box center [382, 301] width 173 height 14
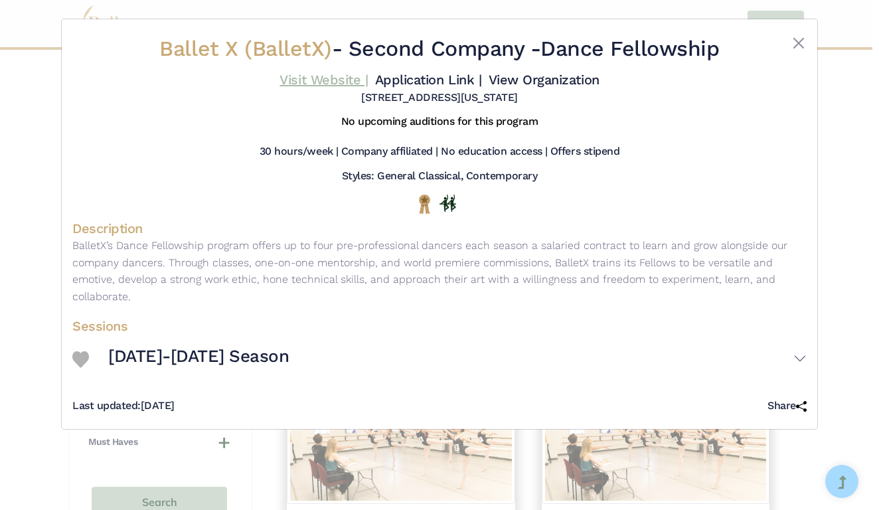
click at [368, 75] on link "Visit Website |" at bounding box center [324, 80] width 88 height 16
click at [800, 44] on button "Close" at bounding box center [799, 43] width 16 height 16
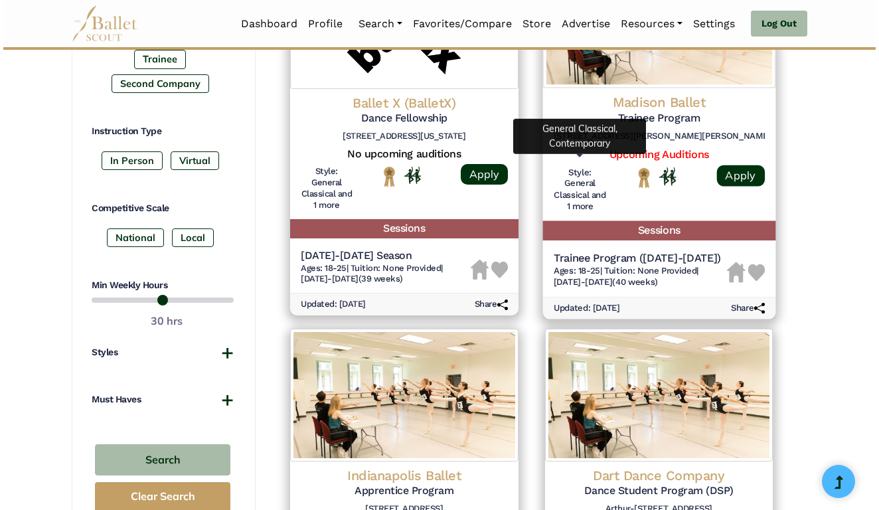
scroll to position [693, 0]
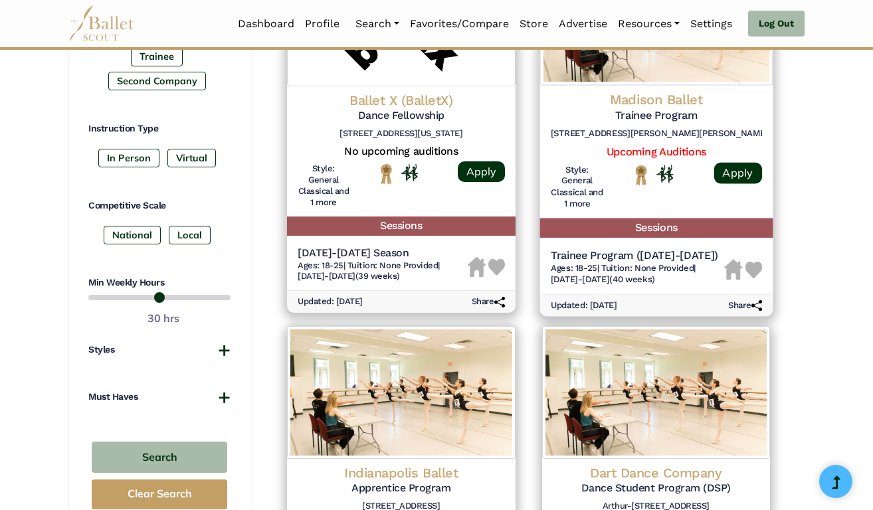
click at [606, 262] on span "Tuition: None Provided" at bounding box center [647, 267] width 92 height 10
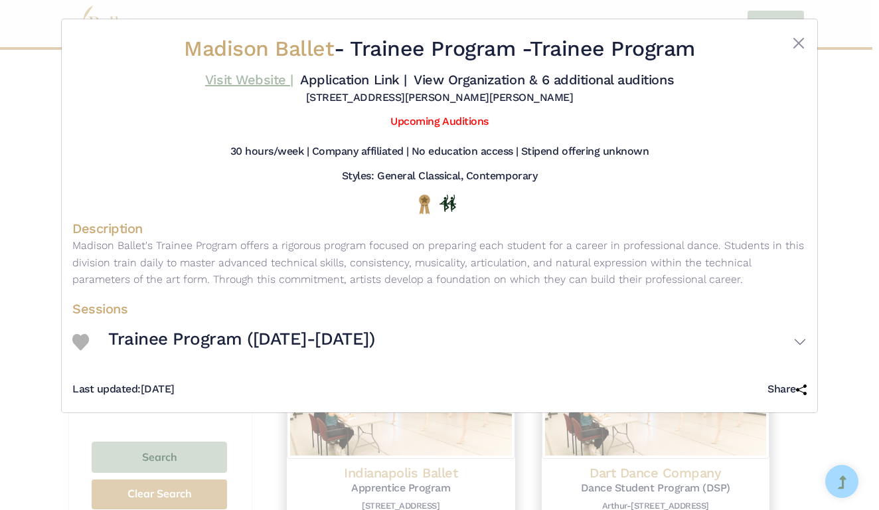
click at [294, 78] on link "Visit Website |" at bounding box center [249, 80] width 88 height 16
click at [82, 351] on img at bounding box center [80, 342] width 17 height 17
click at [139, 351] on h3 "Trainee Program (2024-2025)" at bounding box center [241, 339] width 266 height 23
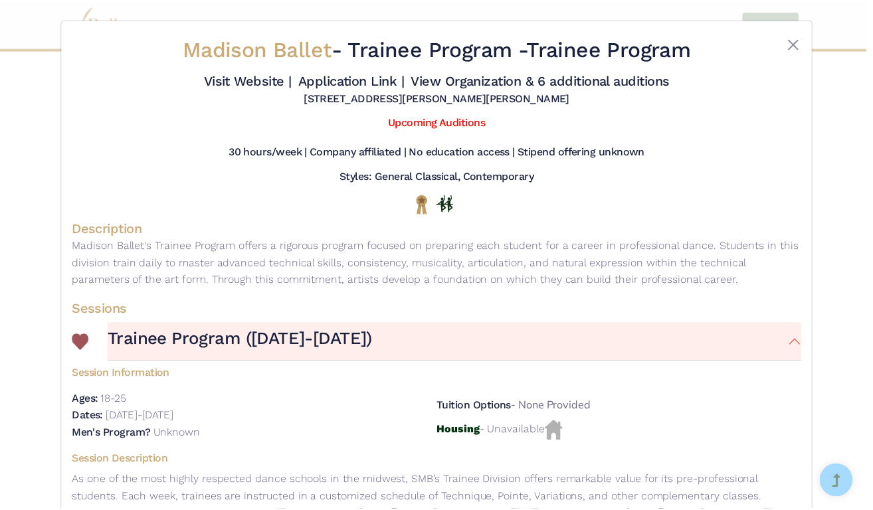
scroll to position [0, 0]
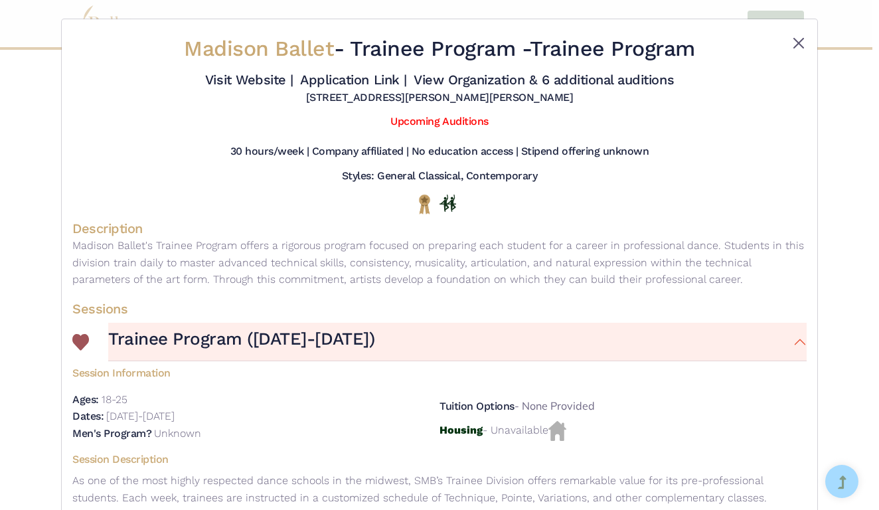
click at [799, 45] on button "Close" at bounding box center [799, 43] width 16 height 16
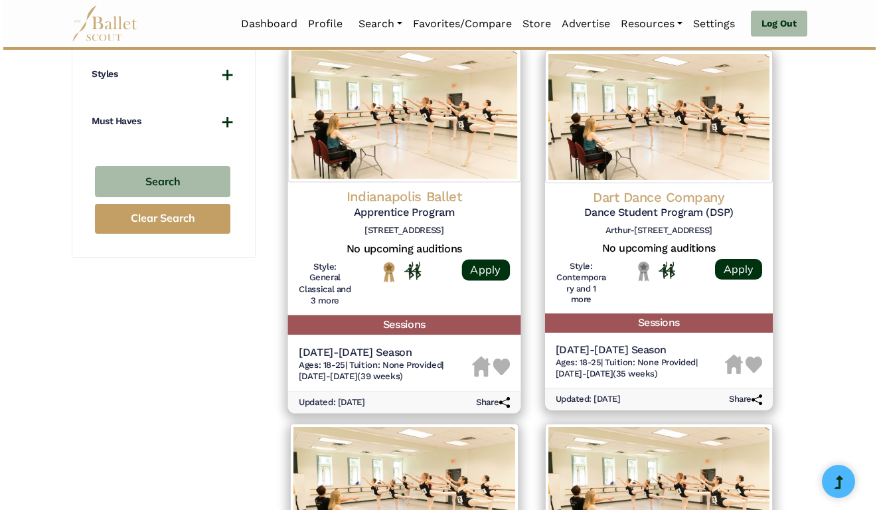
scroll to position [972, 0]
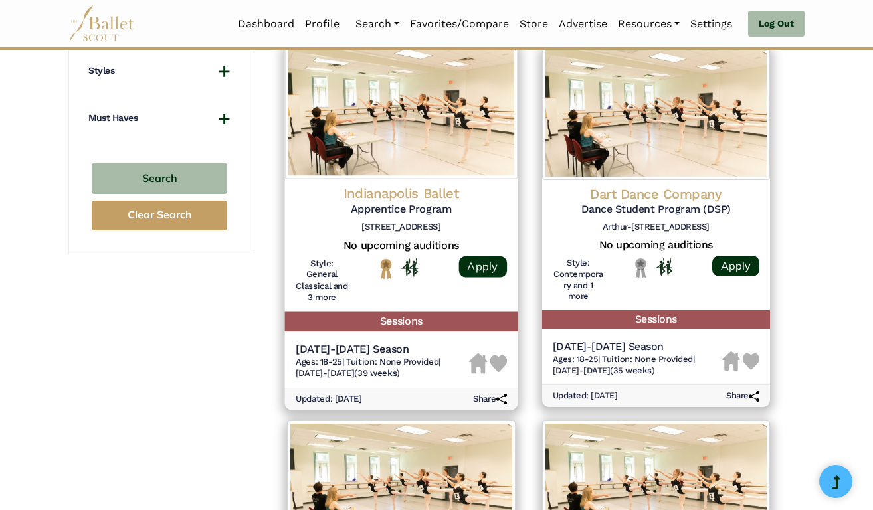
click at [363, 357] on span "Tuition: None Provided" at bounding box center [392, 362] width 92 height 10
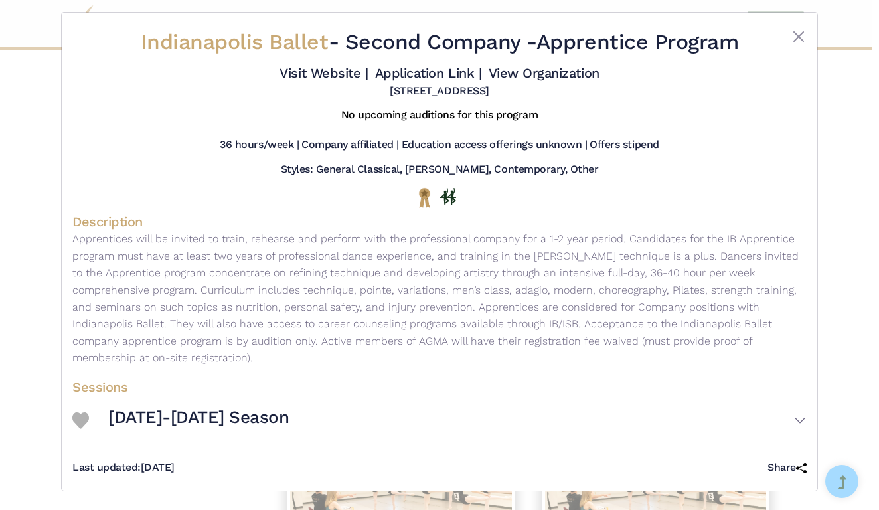
scroll to position [27, 0]
click at [170, 420] on h3 "2024-2025 Season" at bounding box center [198, 418] width 181 height 23
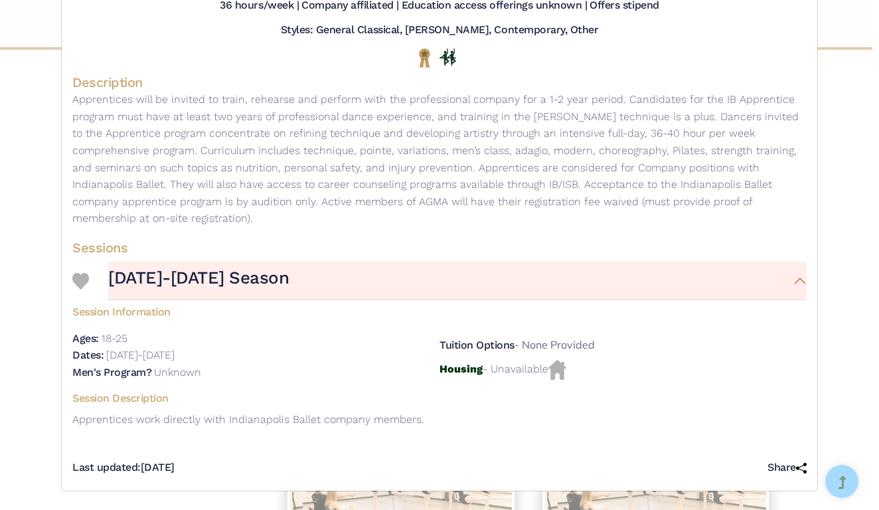
scroll to position [165, 0]
click at [72, 279] on img at bounding box center [80, 281] width 17 height 17
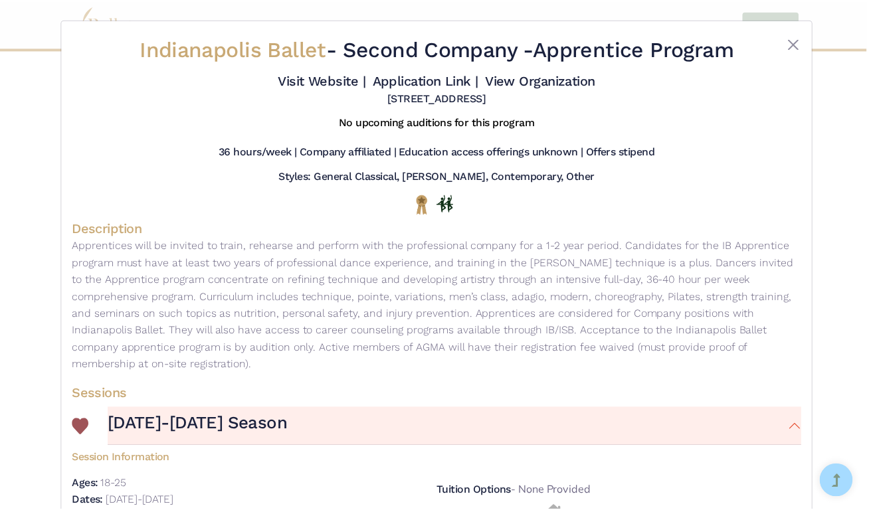
scroll to position [0, 0]
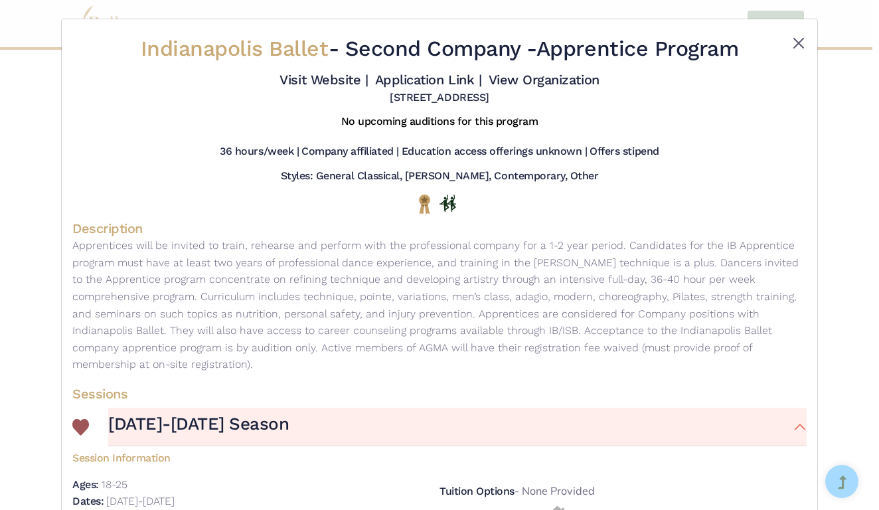
click at [794, 39] on button "Close" at bounding box center [799, 43] width 16 height 16
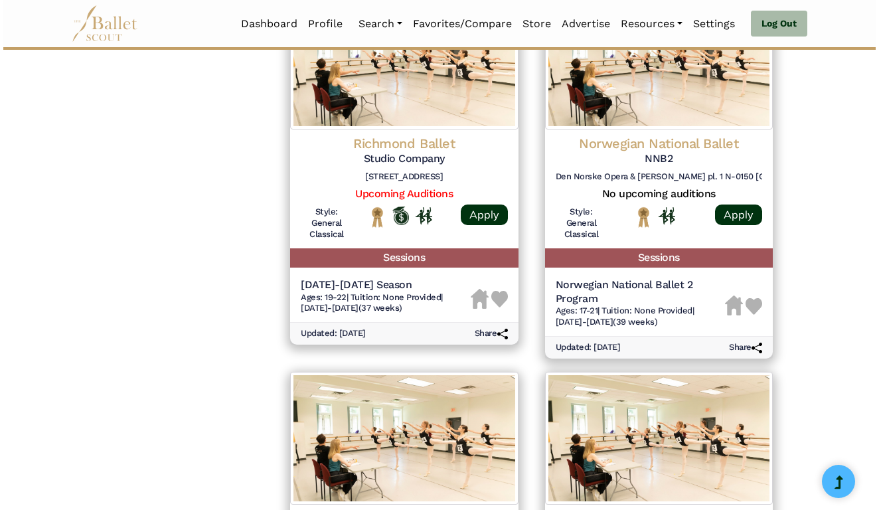
scroll to position [1398, 0]
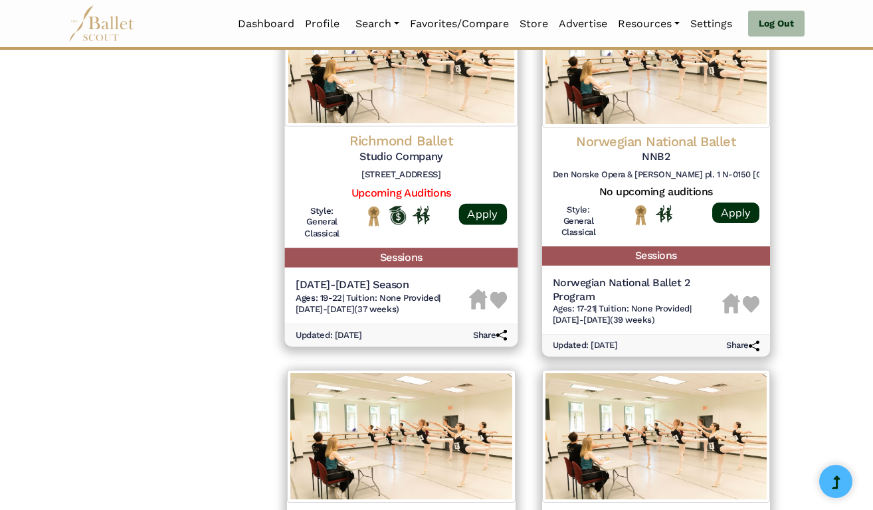
click at [356, 278] on h5 "2024-2025 Season" at bounding box center [382, 285] width 173 height 14
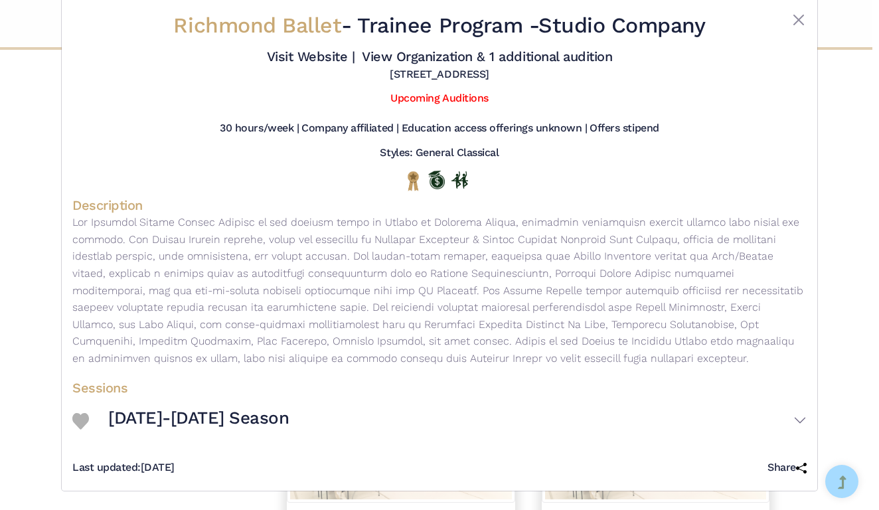
scroll to position [33, 0]
click at [211, 418] on h3 "2024-2025 Season" at bounding box center [198, 418] width 181 height 23
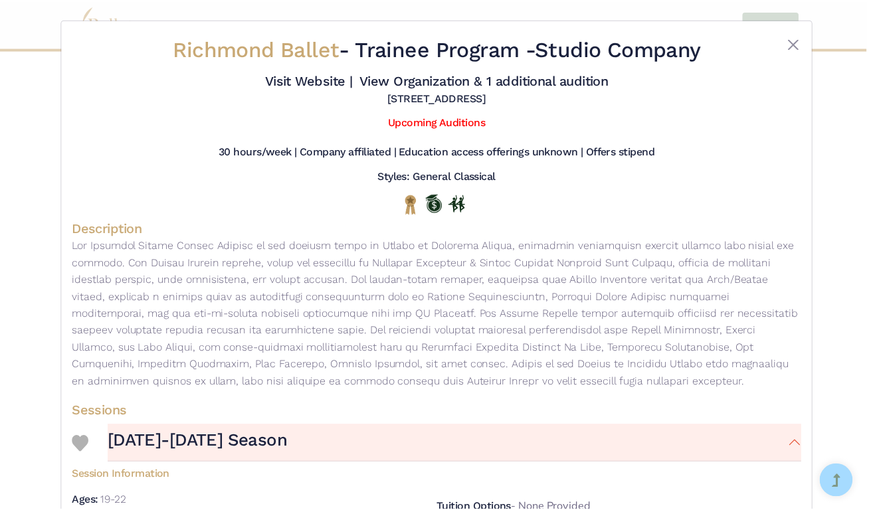
scroll to position [0, 0]
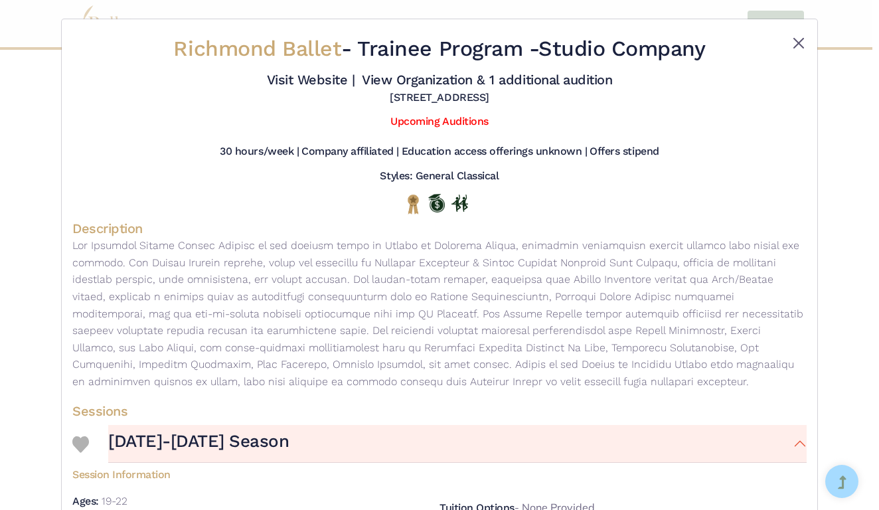
click at [802, 45] on button "Close" at bounding box center [799, 43] width 16 height 16
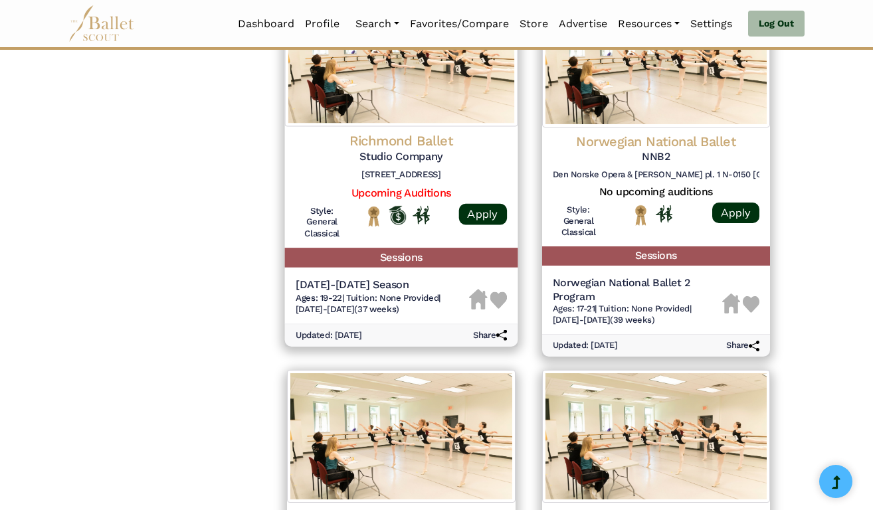
click at [499, 292] on img at bounding box center [498, 300] width 17 height 17
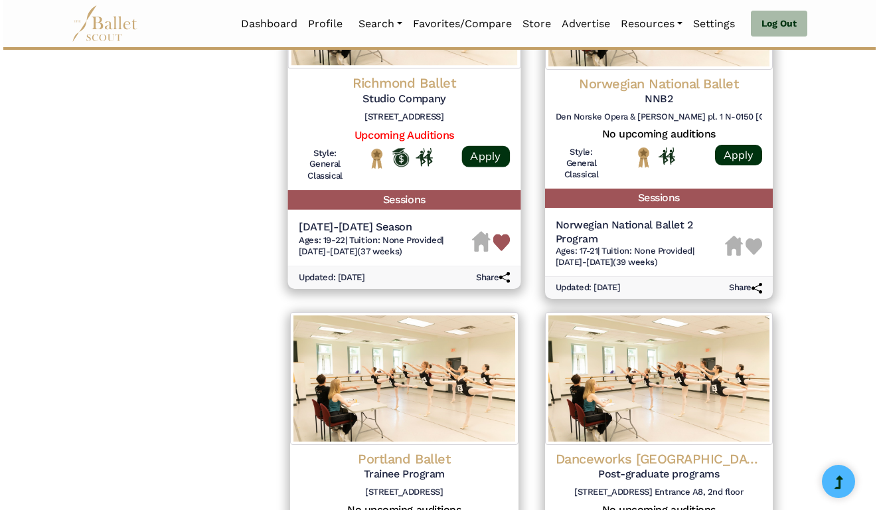
scroll to position [1457, 0]
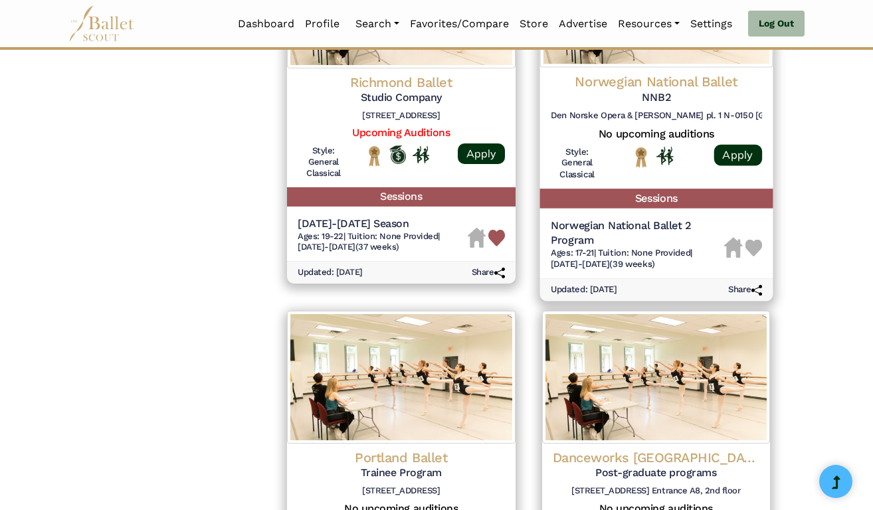
click at [585, 219] on h5 "Norwegian National Ballet 2 Program" at bounding box center [636, 233] width 173 height 28
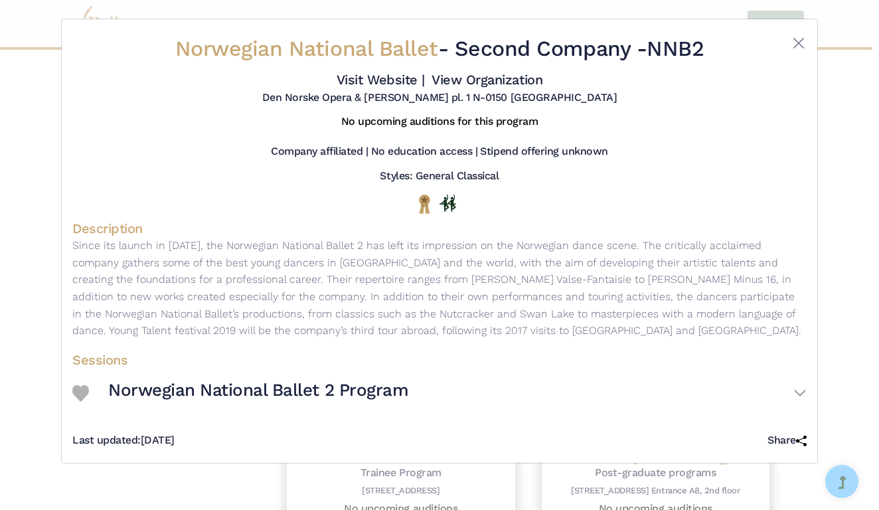
click at [237, 402] on h3 "Norwegian National Ballet 2 Program" at bounding box center [258, 390] width 300 height 23
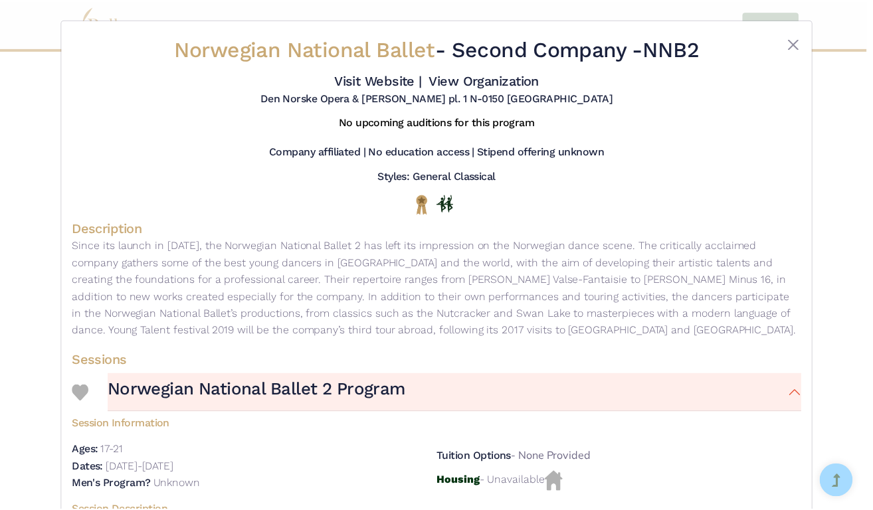
scroll to position [0, 0]
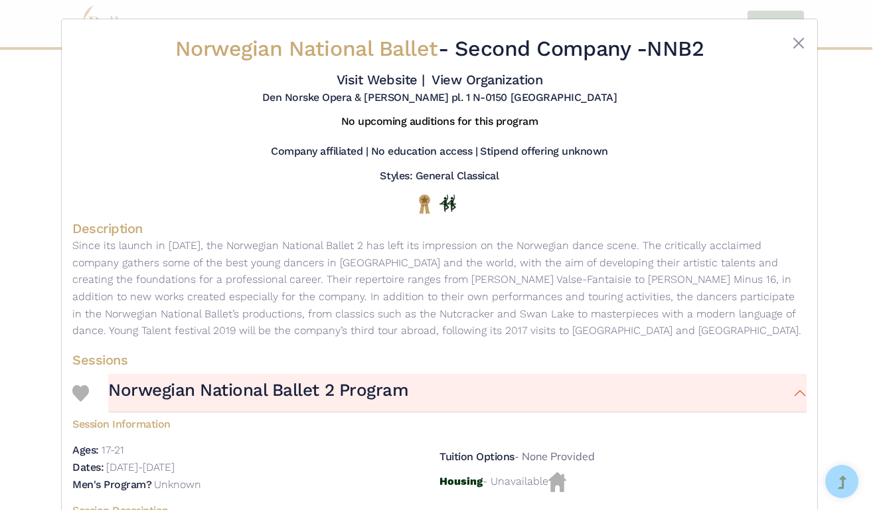
click at [74, 402] on img at bounding box center [80, 393] width 17 height 17
click at [800, 44] on button "Close" at bounding box center [799, 43] width 16 height 16
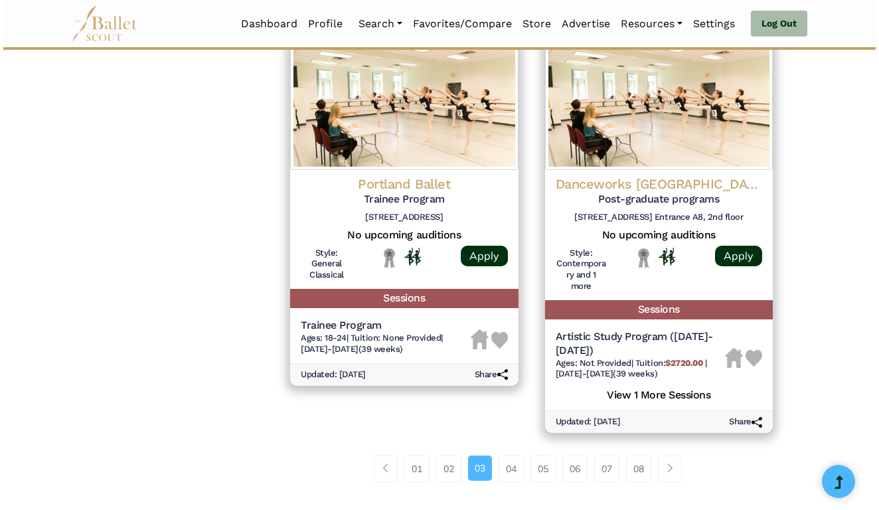
scroll to position [1732, 0]
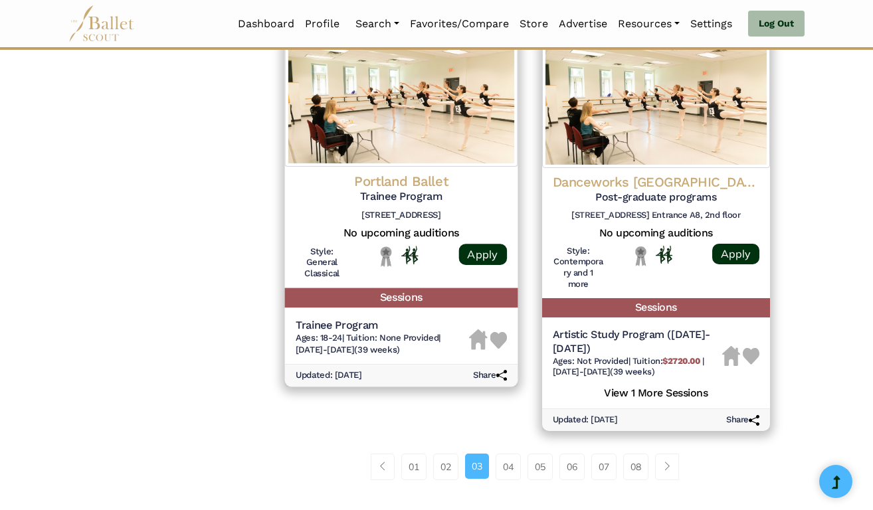
click at [358, 333] on span "Tuition: None Provided" at bounding box center [392, 338] width 92 height 10
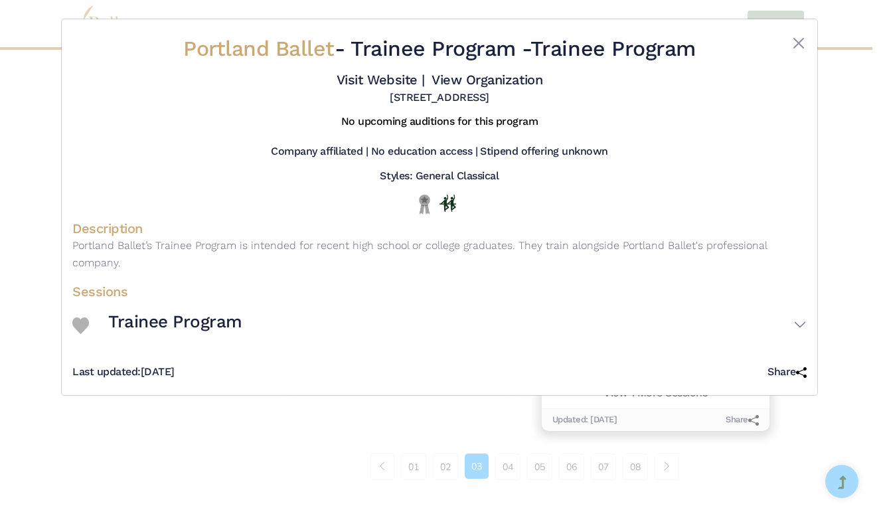
click at [223, 333] on h3 "Trainee Program" at bounding box center [175, 322] width 134 height 23
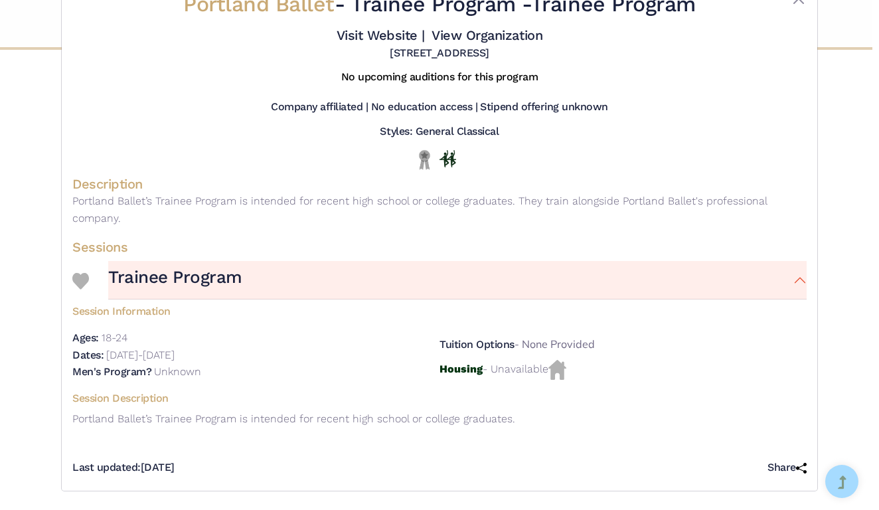
scroll to position [55, 0]
click at [425, 27] on link "Visit Website |" at bounding box center [381, 35] width 88 height 16
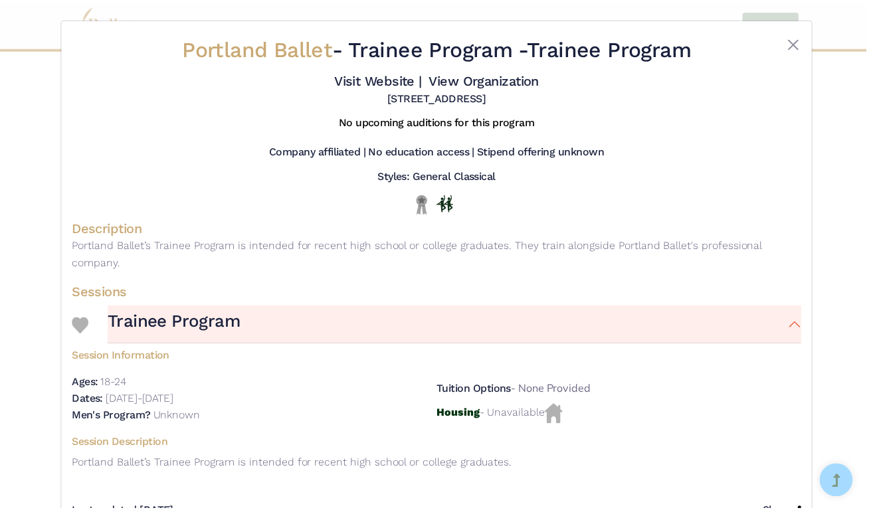
scroll to position [0, 0]
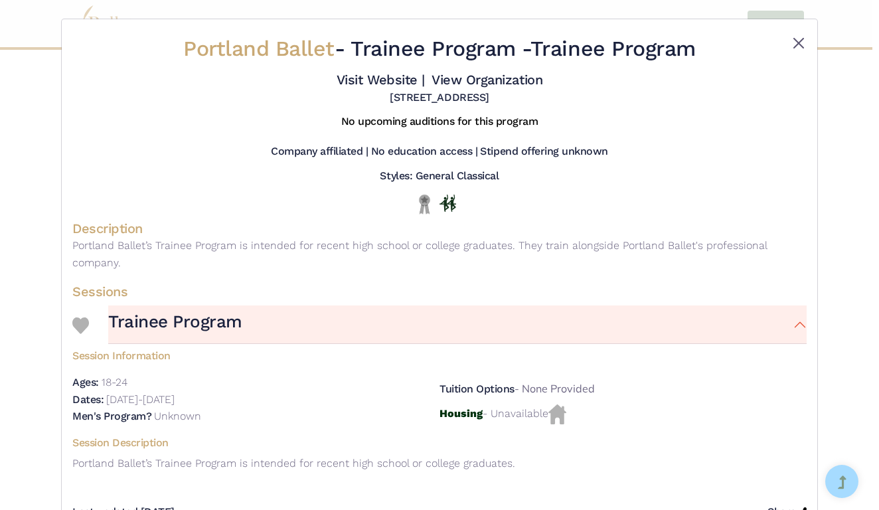
click at [798, 45] on button "Close" at bounding box center [799, 43] width 16 height 16
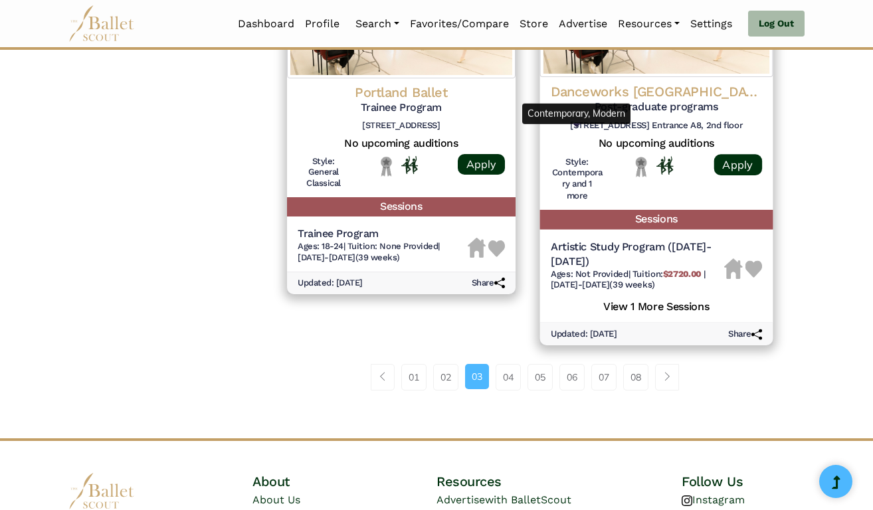
scroll to position [1827, 0]
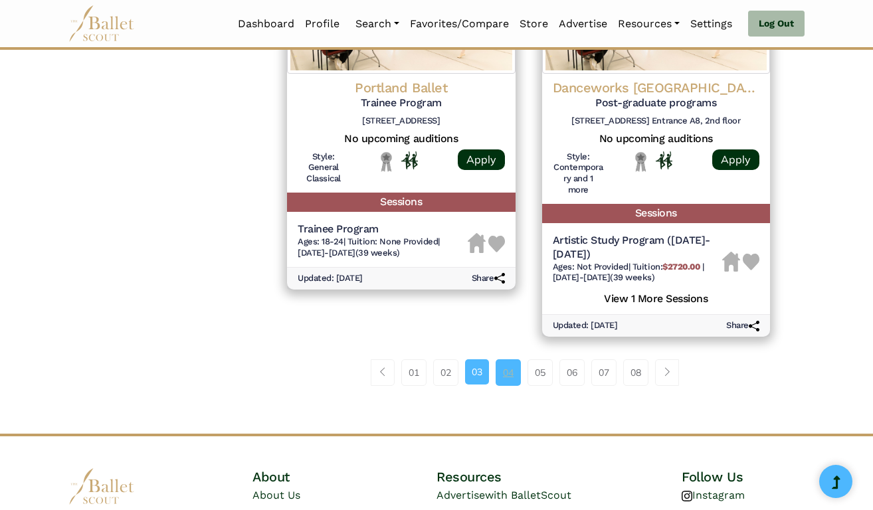
click at [519, 359] on link "04" at bounding box center [508, 372] width 25 height 27
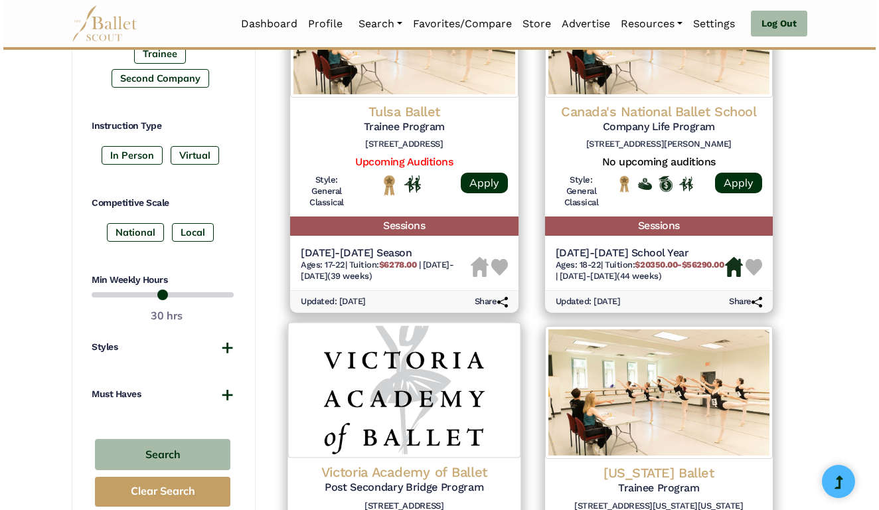
scroll to position [697, 0]
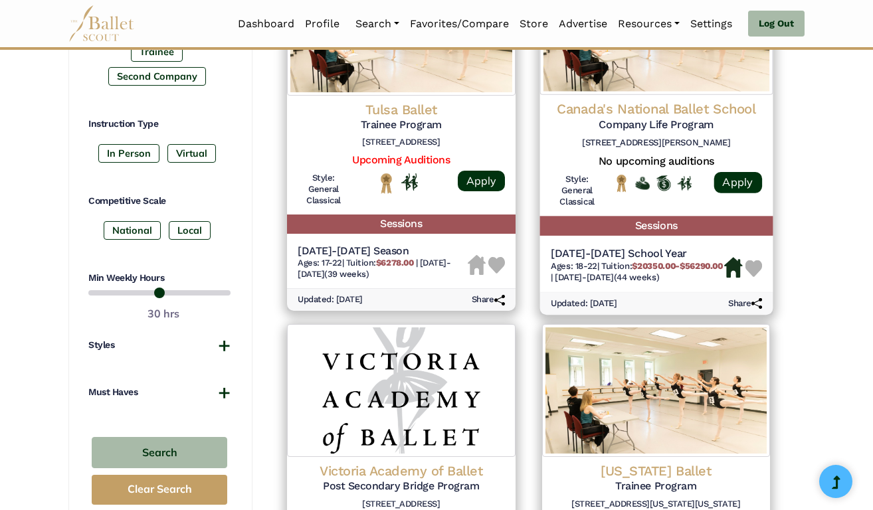
click at [608, 246] on h5 "2024-2025 School Year" at bounding box center [636, 253] width 173 height 14
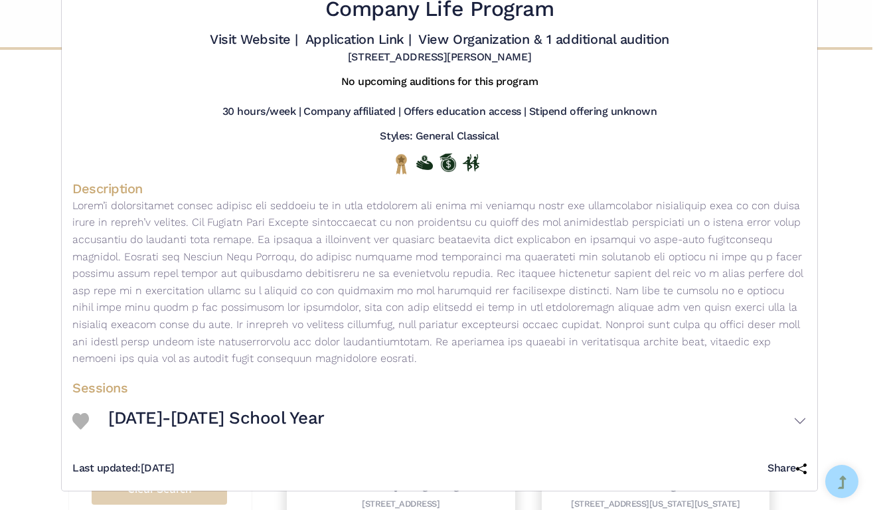
scroll to position [77, 0]
click at [211, 416] on h3 "2024-2025 School Year" at bounding box center [216, 418] width 217 height 23
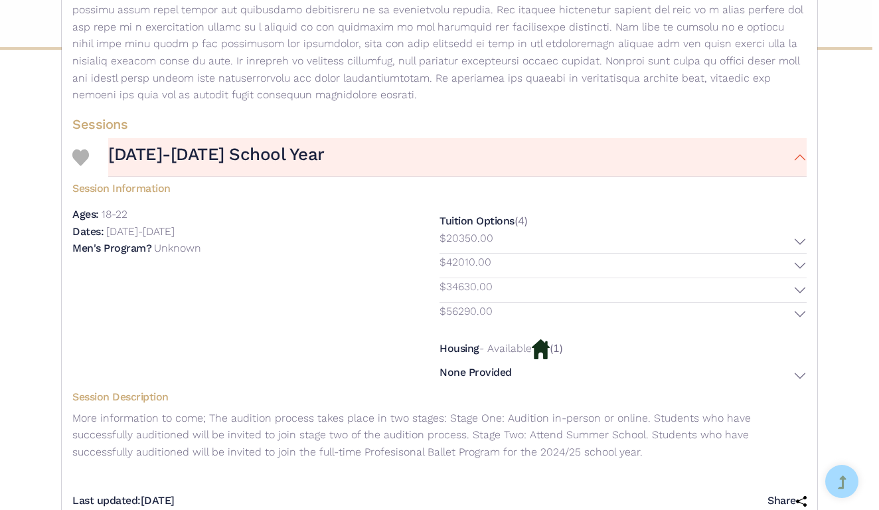
scroll to position [332, 0]
click at [792, 250] on button "$20350.00" at bounding box center [623, 241] width 367 height 24
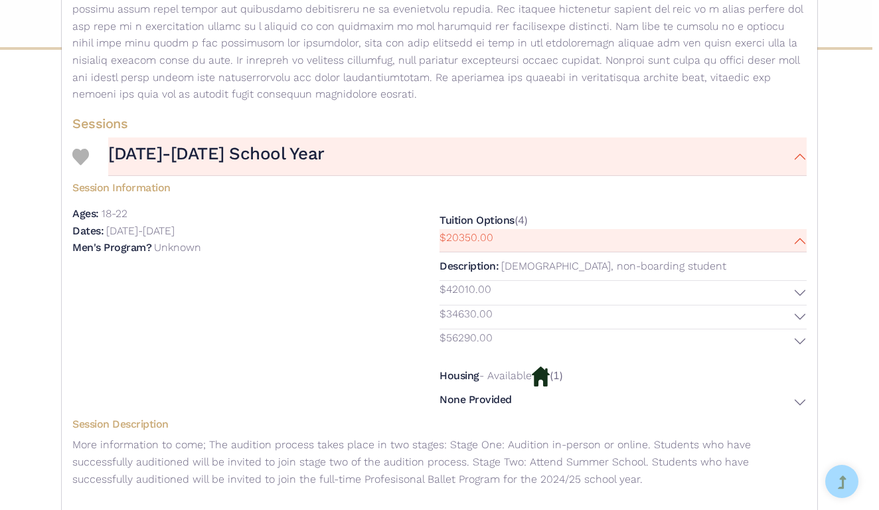
click at [797, 248] on button "$20350.00" at bounding box center [623, 241] width 367 height 24
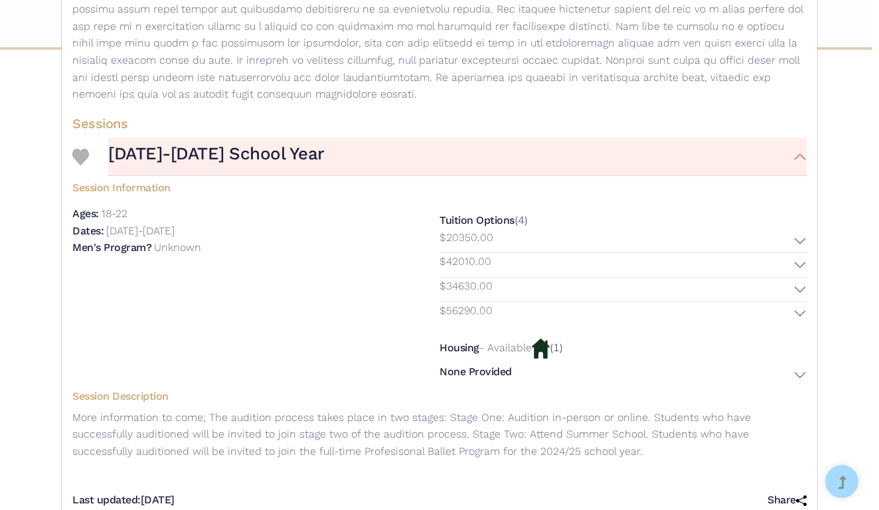
click at [799, 268] on button "$42010.00" at bounding box center [623, 265] width 367 height 24
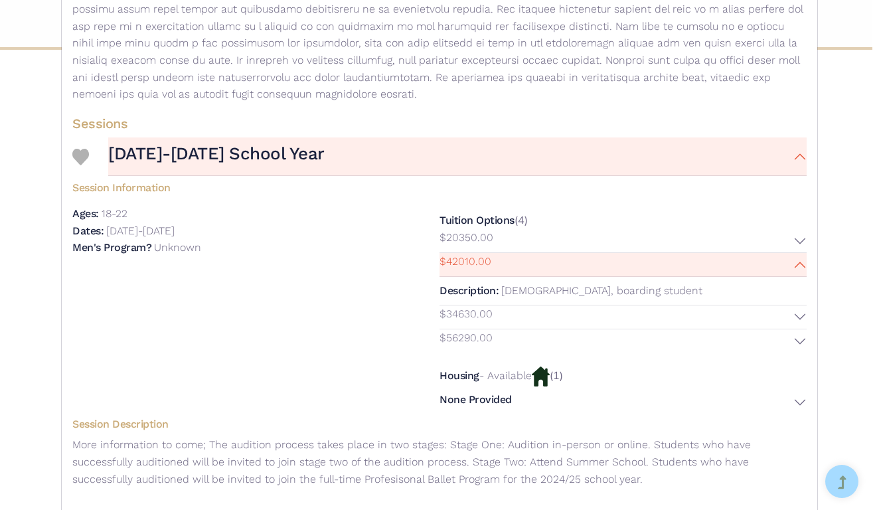
click at [799, 268] on button "$42010.00" at bounding box center [623, 265] width 367 height 24
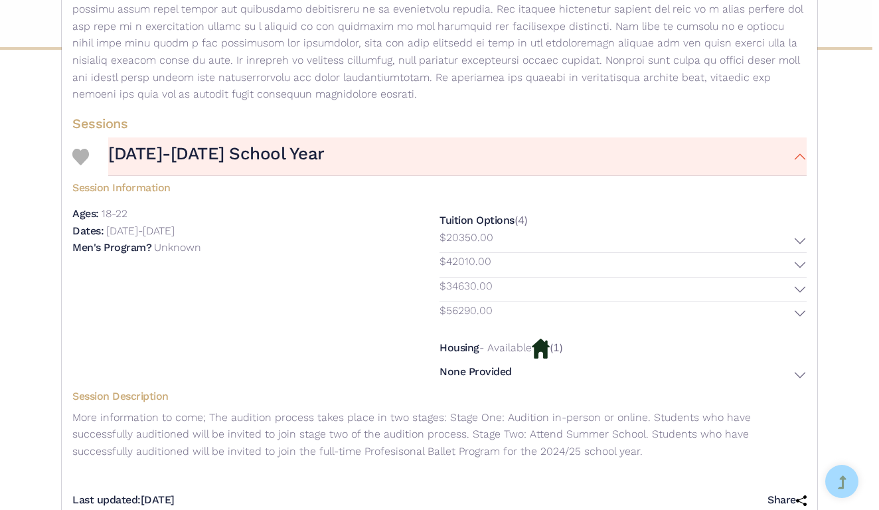
click at [798, 294] on button "$34630.00" at bounding box center [623, 290] width 367 height 24
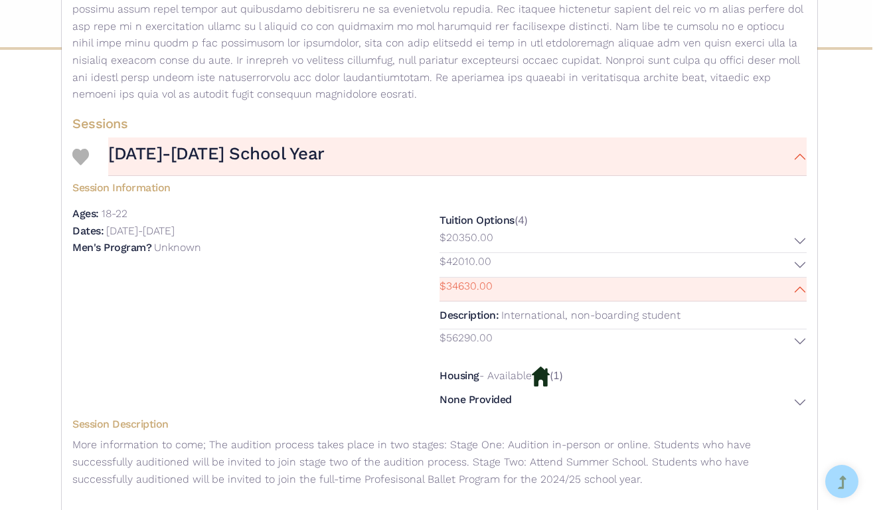
click at [798, 294] on button "$34630.00" at bounding box center [623, 290] width 367 height 24
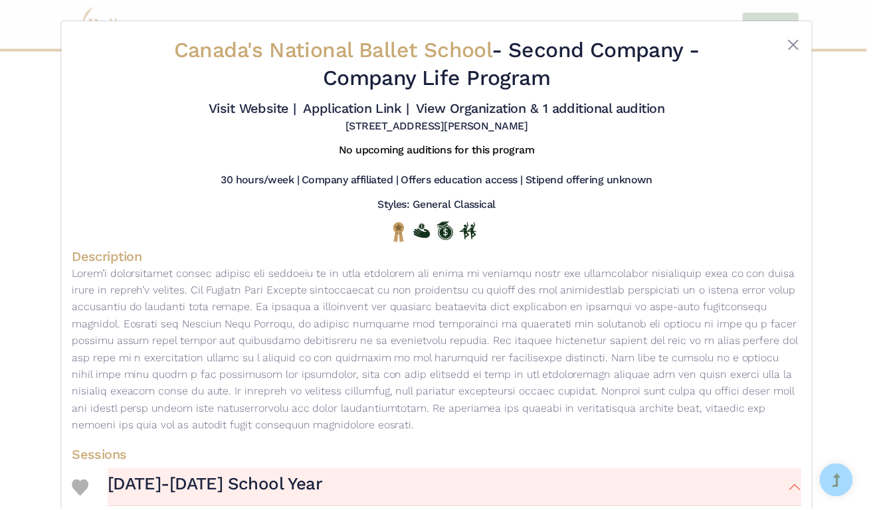
scroll to position [0, 0]
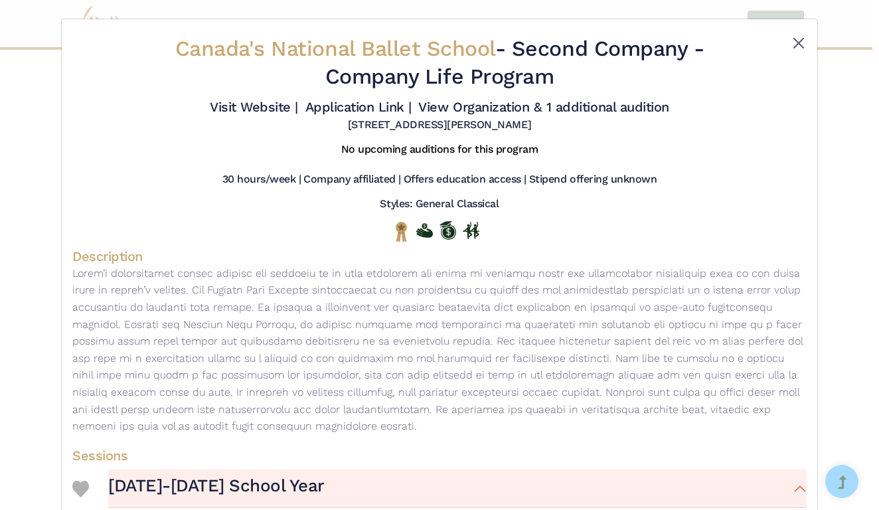
click at [792, 45] on button "Close" at bounding box center [799, 43] width 16 height 16
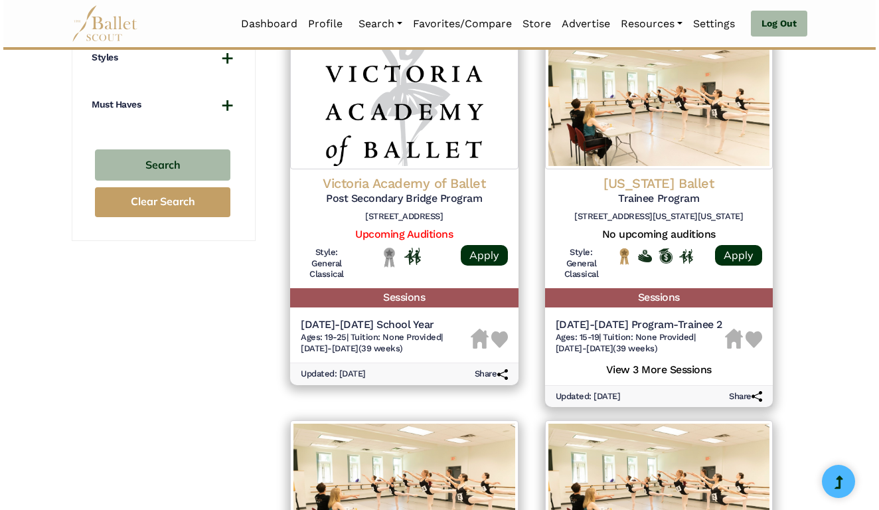
scroll to position [984, 0]
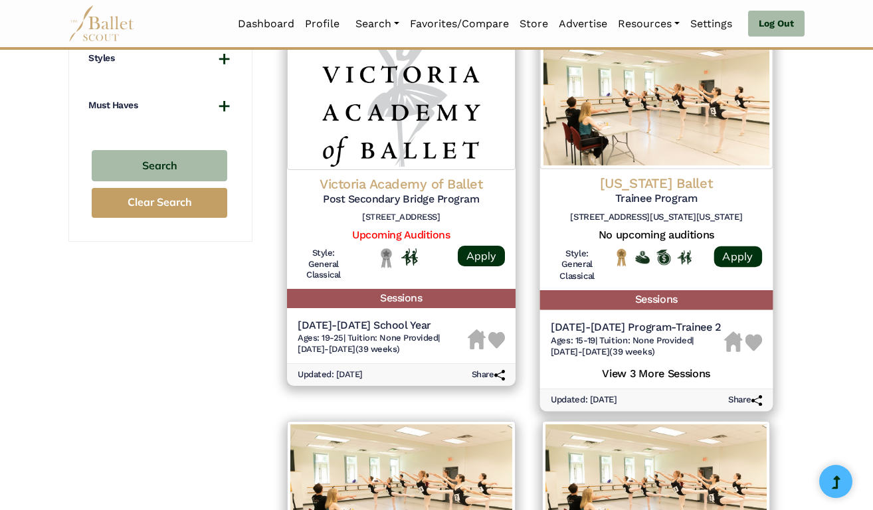
click at [643, 335] on span "Tuition: None Provided" at bounding box center [645, 340] width 92 height 10
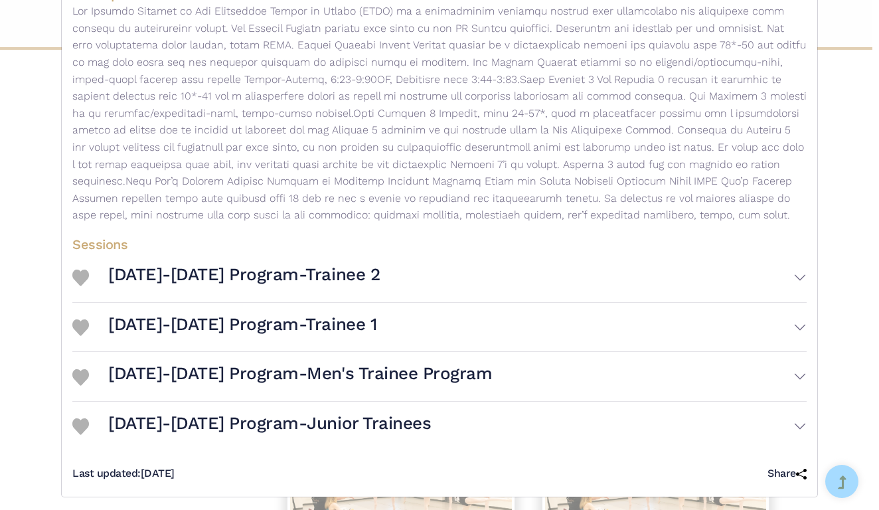
scroll to position [236, 0]
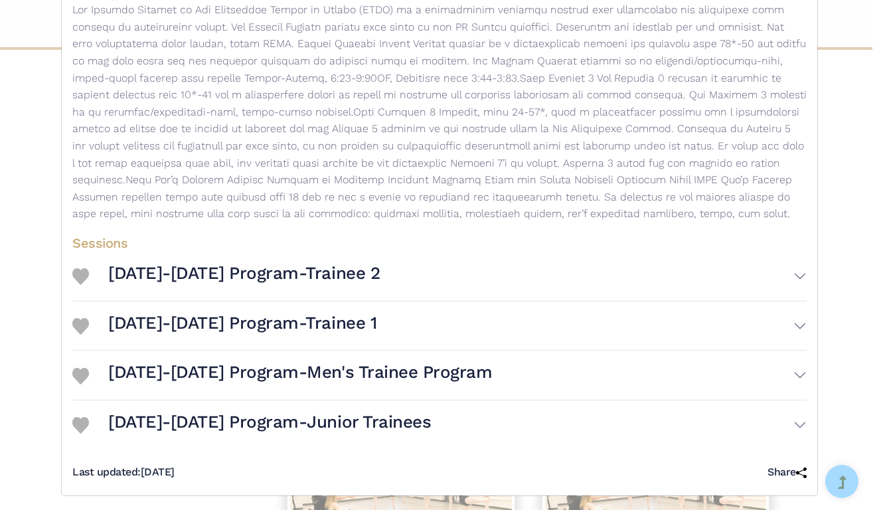
click at [792, 284] on button "2024-2025 Program-Trainee 2" at bounding box center [457, 276] width 699 height 39
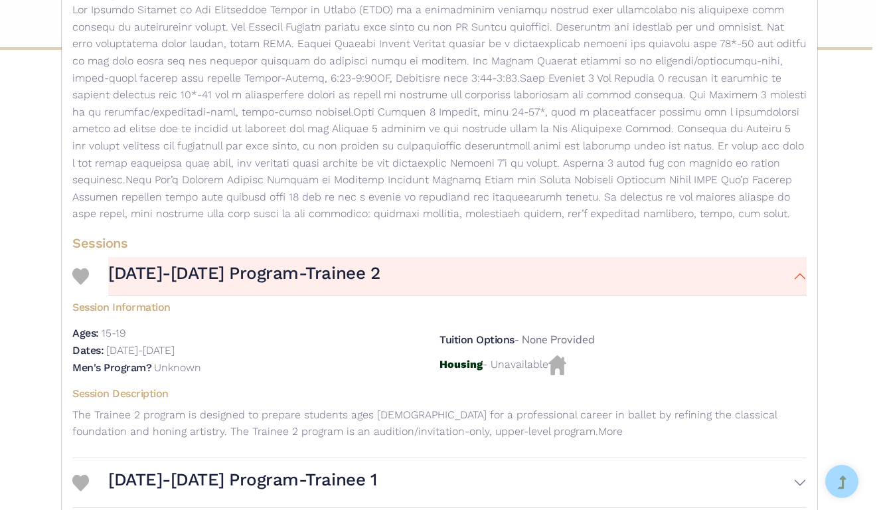
click at [792, 284] on button "2024-2025 Program-Trainee 2" at bounding box center [457, 276] width 699 height 39
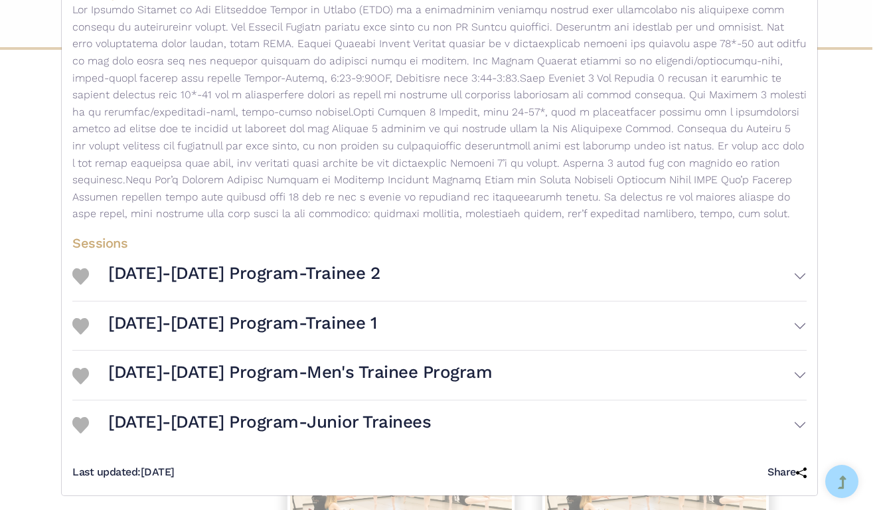
click at [795, 334] on button "2024-2025 Program-Trainee 1" at bounding box center [457, 326] width 699 height 39
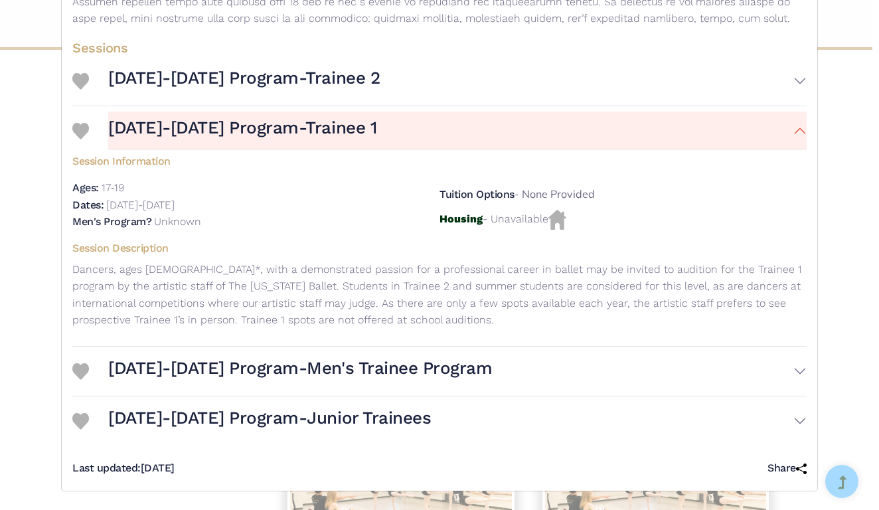
scroll to position [435, 0]
click at [792, 420] on button "2024-2025 Program-Junior Trainees" at bounding box center [457, 421] width 699 height 39
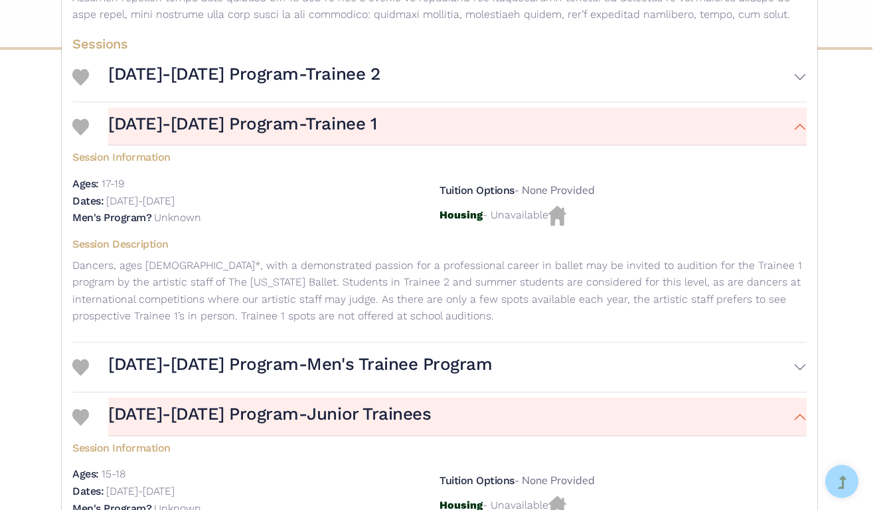
click at [792, 420] on button "2024-2025 Program-Junior Trainees" at bounding box center [457, 417] width 699 height 39
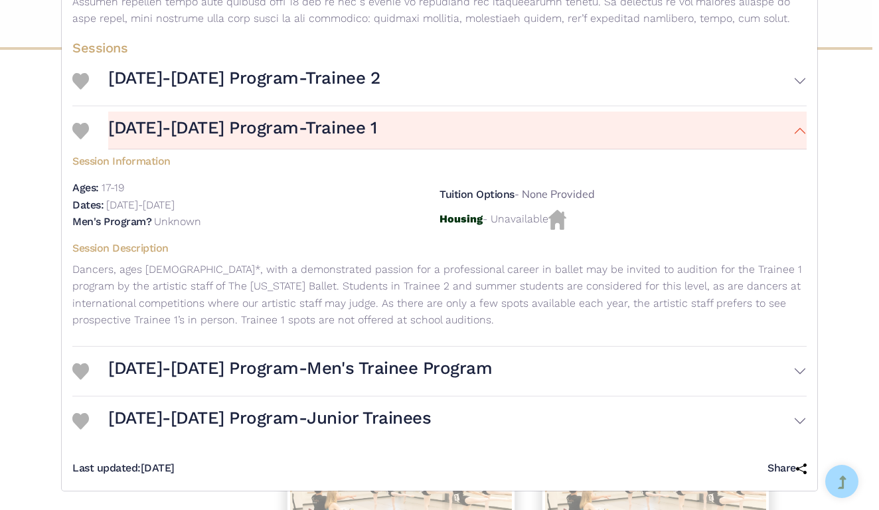
click at [790, 372] on button "2024-2025 Program-Men's Trainee Program" at bounding box center [457, 371] width 699 height 39
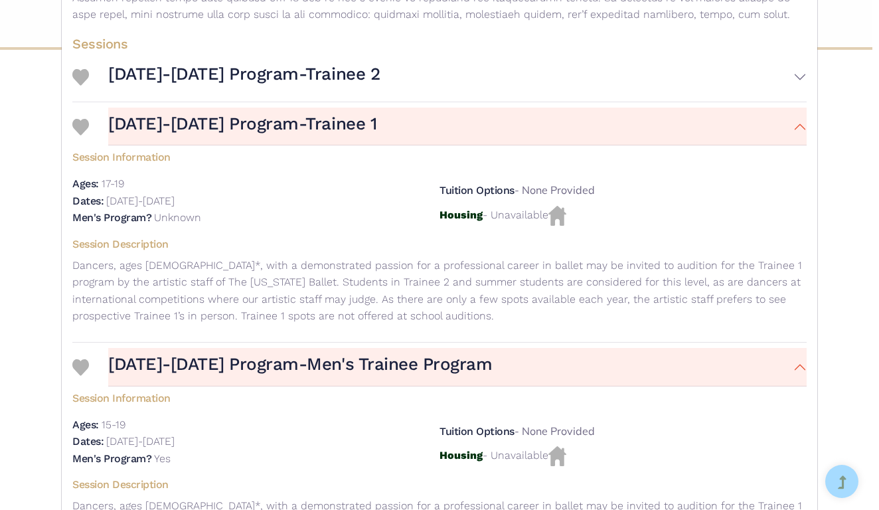
click at [790, 372] on button "2024-2025 Program-Men's Trainee Program" at bounding box center [457, 367] width 699 height 39
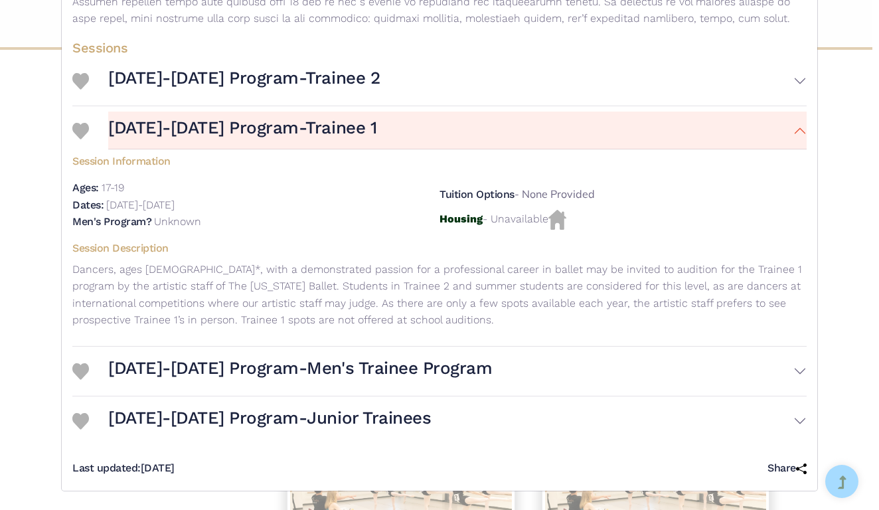
click at [794, 84] on button "2024-2025 Program-Trainee 2" at bounding box center [457, 81] width 699 height 39
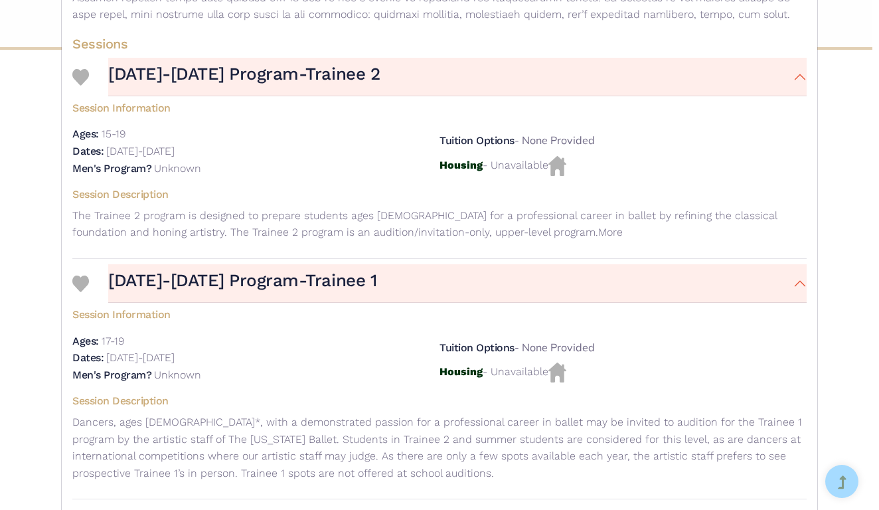
click at [794, 84] on button "2024-2025 Program-Trainee 2" at bounding box center [457, 77] width 699 height 39
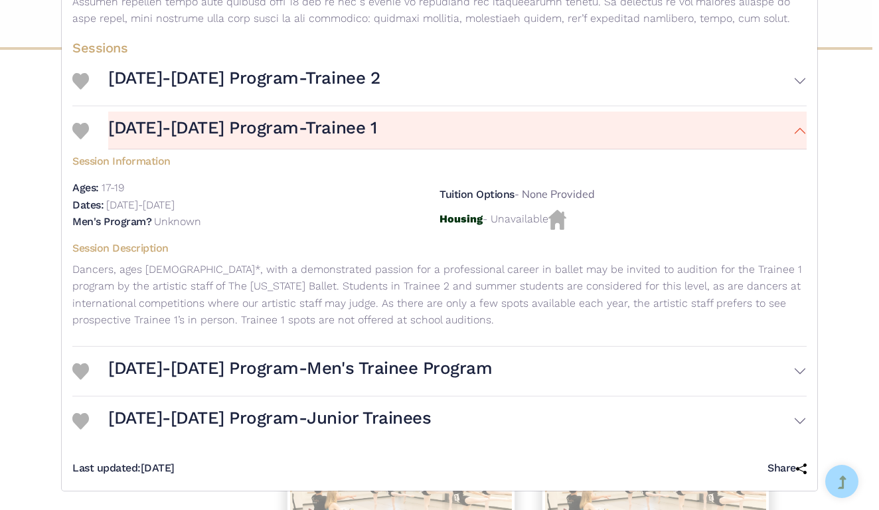
click at [796, 136] on button "2024-2025 Program-Trainee 1" at bounding box center [457, 131] width 699 height 39
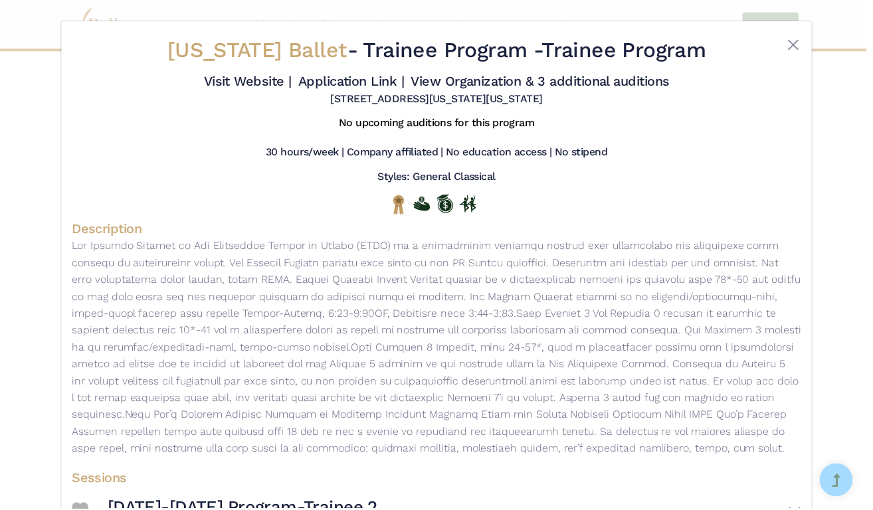
scroll to position [0, 0]
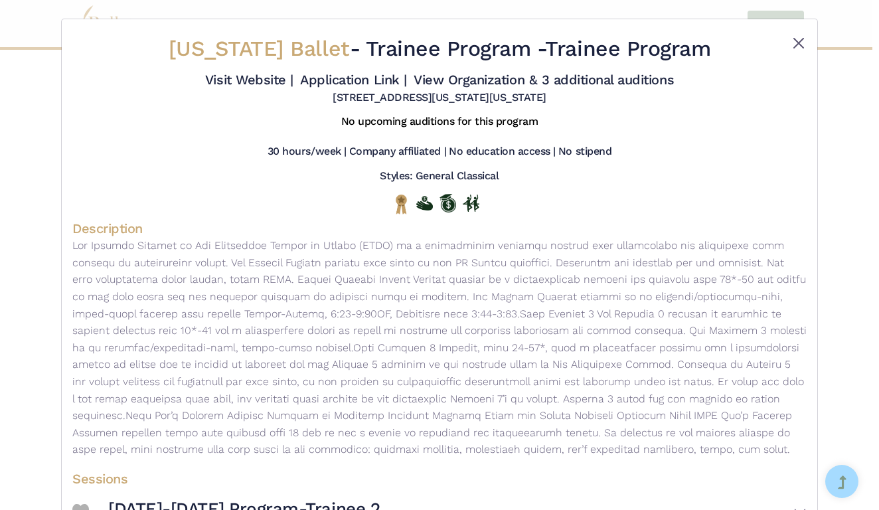
click at [798, 44] on button "Close" at bounding box center [799, 43] width 16 height 16
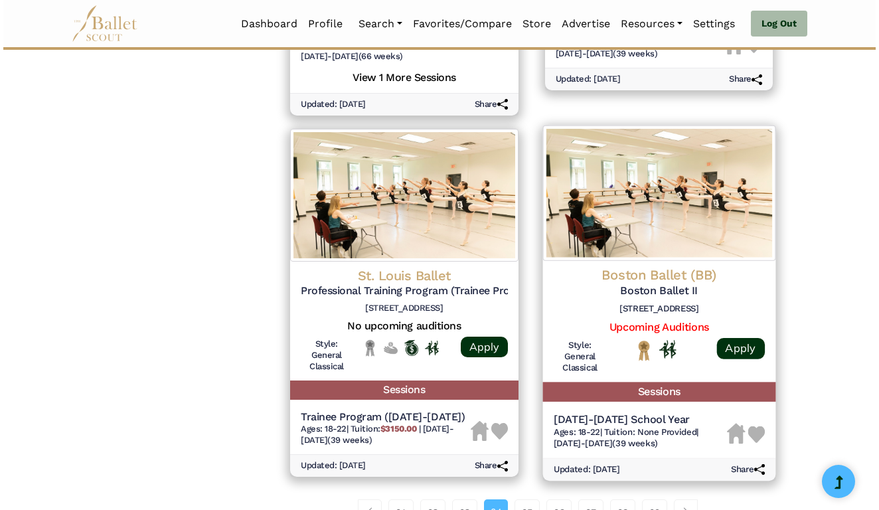
scroll to position [1675, 0]
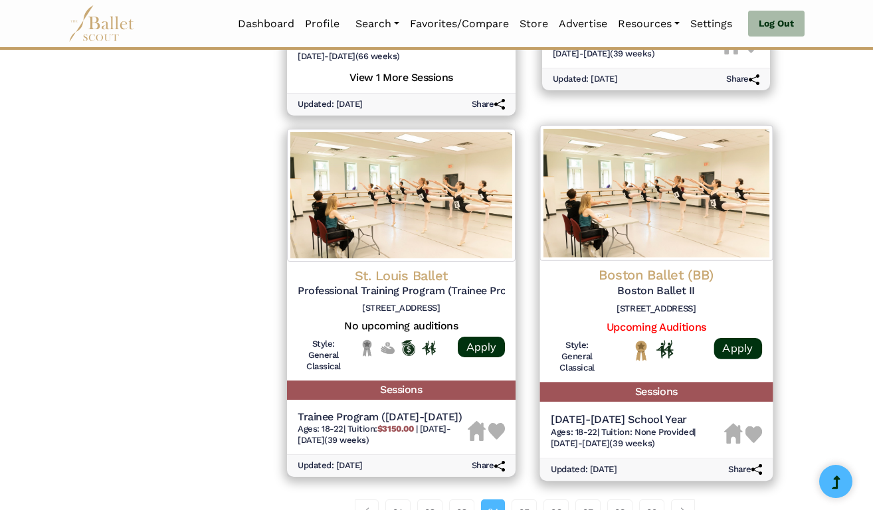
click at [580, 426] on span "Ages: 18-22" at bounding box center [573, 431] width 46 height 10
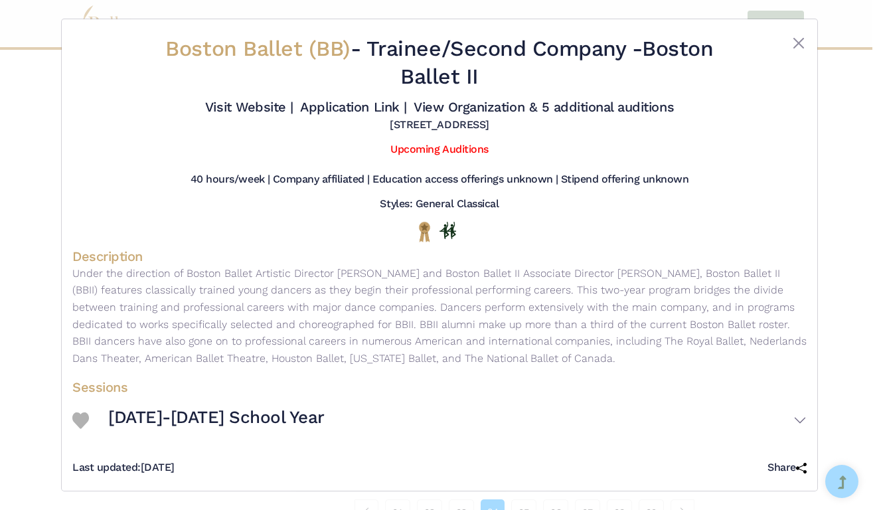
scroll to position [11, 0]
click at [259, 422] on h3 "2024-2025 School Year" at bounding box center [216, 418] width 217 height 23
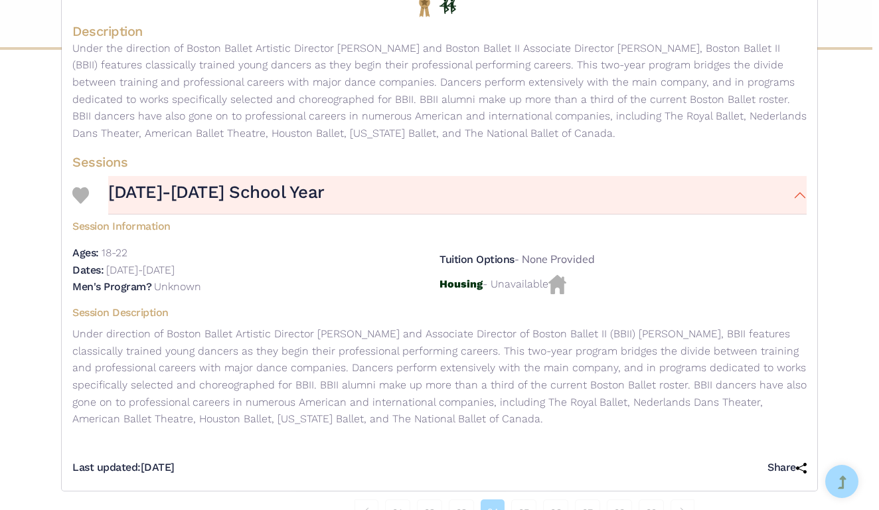
scroll to position [232, 0]
click at [76, 204] on img at bounding box center [80, 195] width 17 height 17
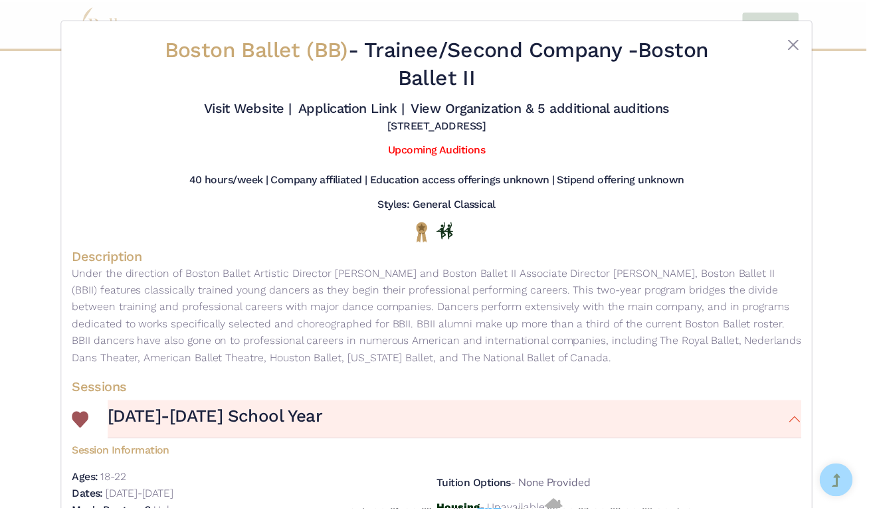
scroll to position [0, 0]
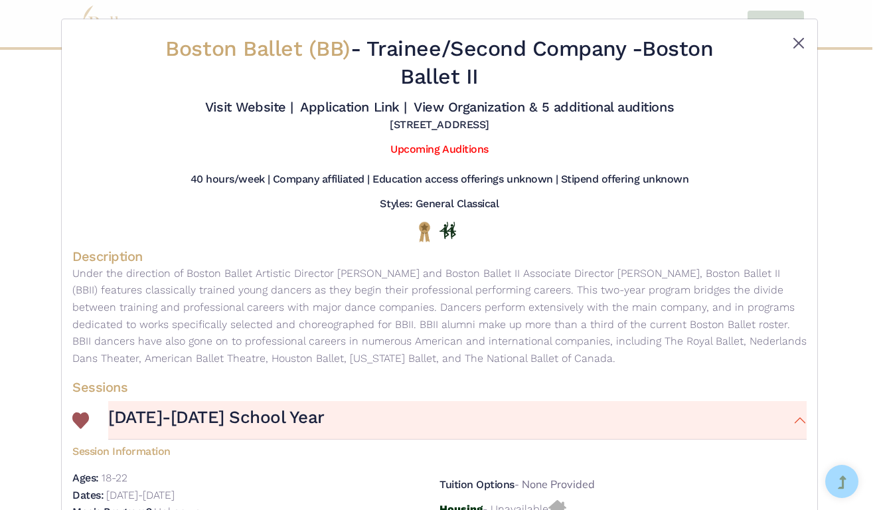
click at [797, 43] on button "Close" at bounding box center [799, 43] width 16 height 16
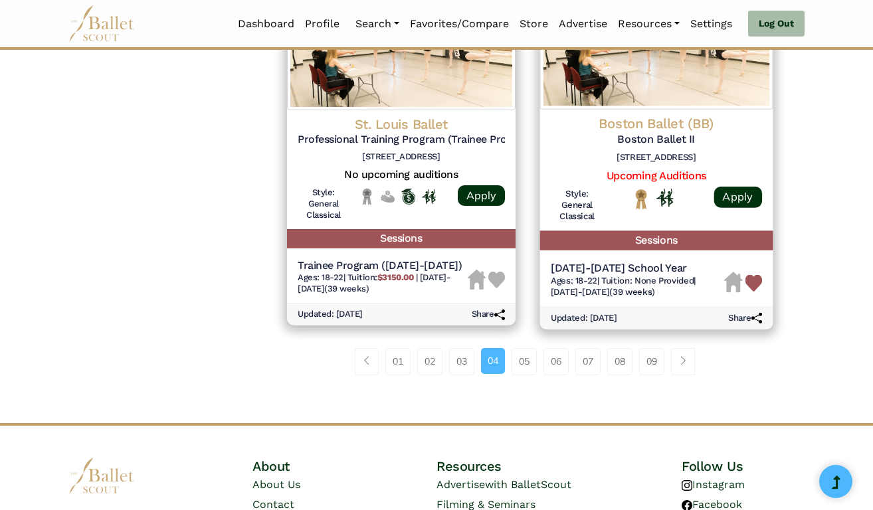
scroll to position [1843, 0]
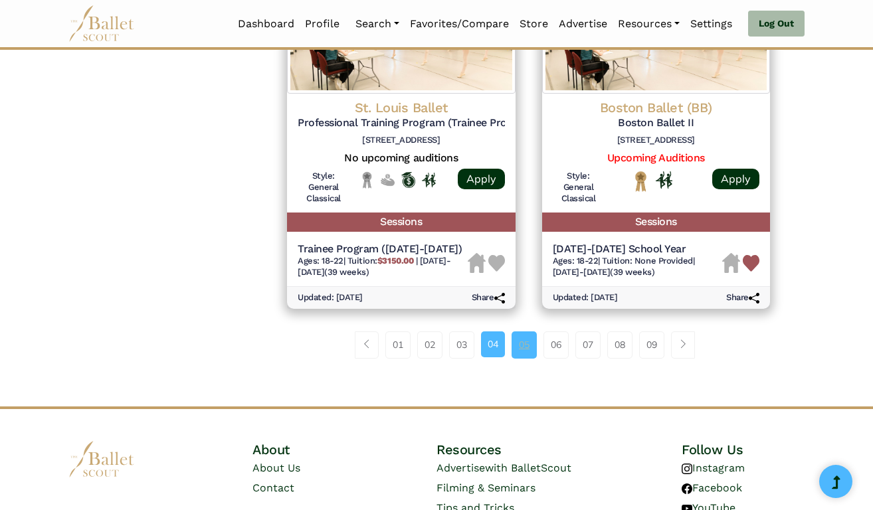
click at [535, 331] on link "05" at bounding box center [523, 344] width 25 height 27
click at [524, 331] on link "05" at bounding box center [523, 344] width 25 height 27
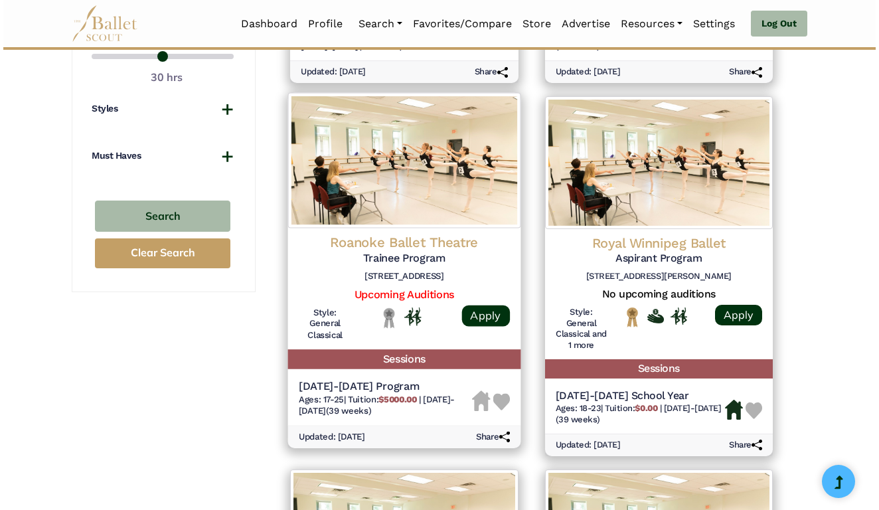
scroll to position [936, 0]
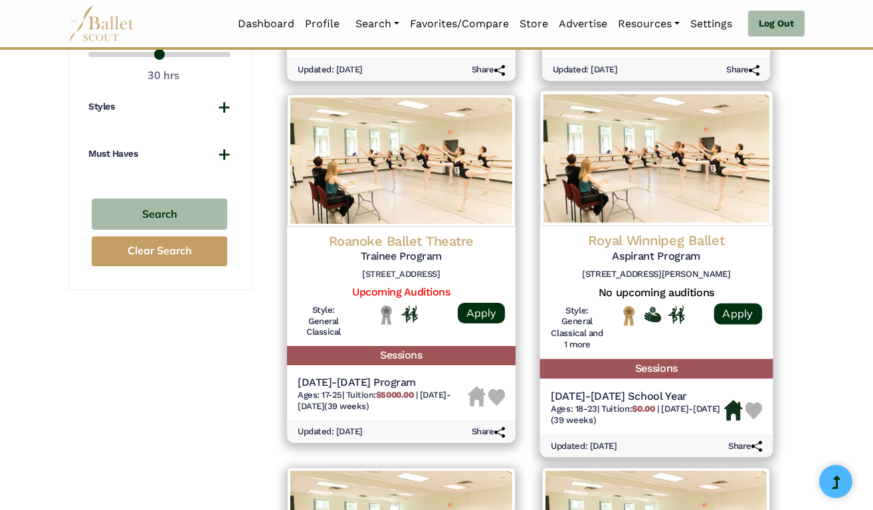
click at [610, 389] on h5 "2024-2025 School Year" at bounding box center [636, 396] width 173 height 14
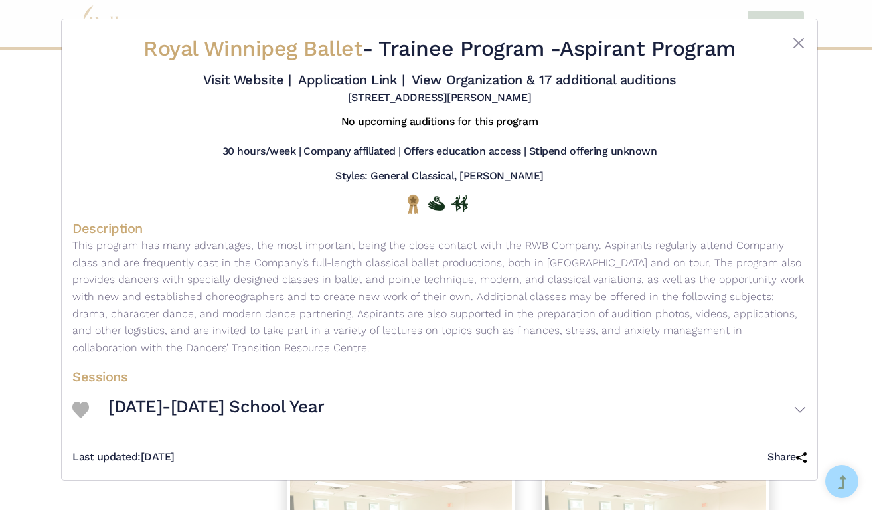
click at [224, 418] on h3 "2024-2025 School Year" at bounding box center [216, 407] width 217 height 23
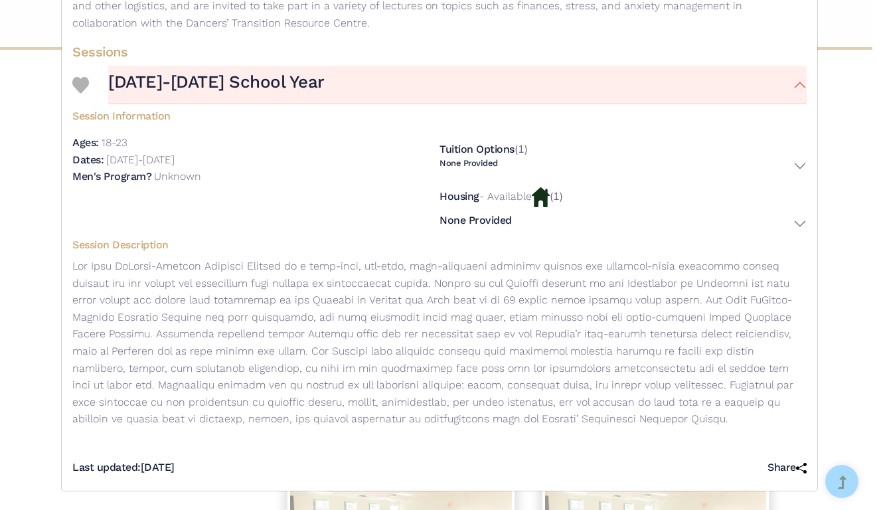
scroll to position [329, 0]
click at [538, 201] on img at bounding box center [541, 197] width 18 height 20
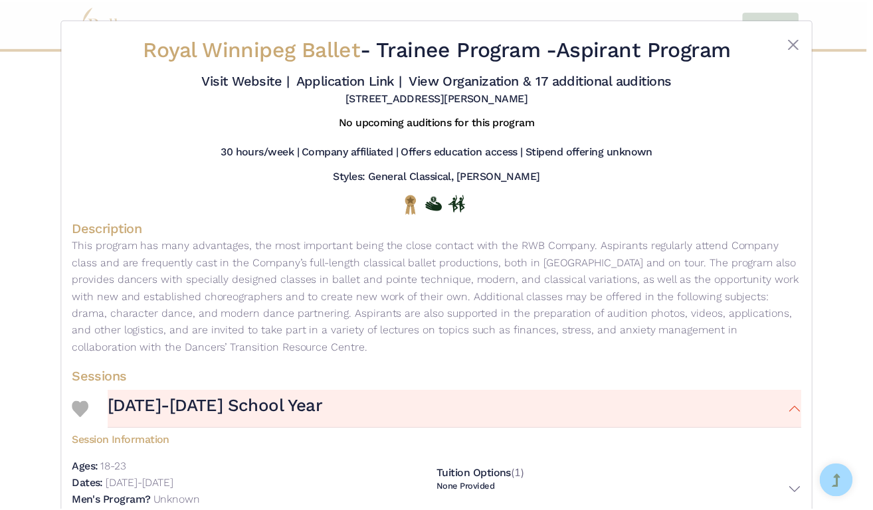
scroll to position [0, 0]
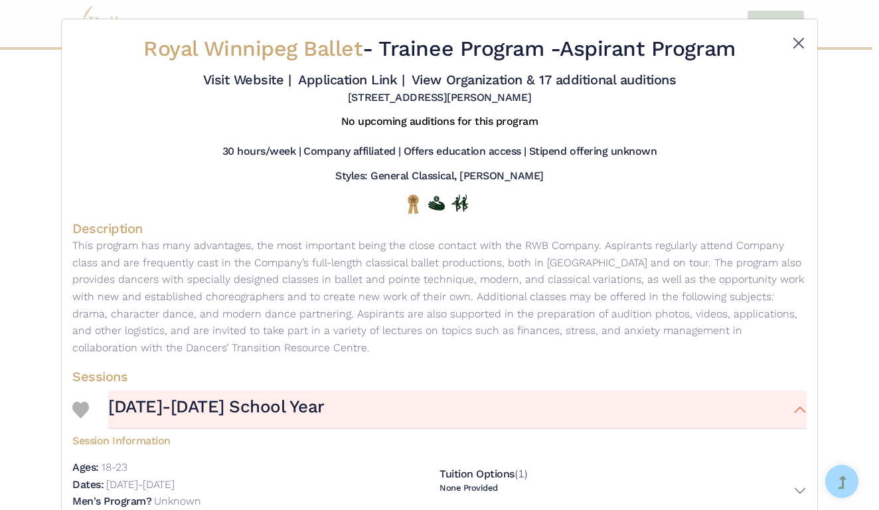
click at [792, 43] on button "Close" at bounding box center [799, 43] width 16 height 16
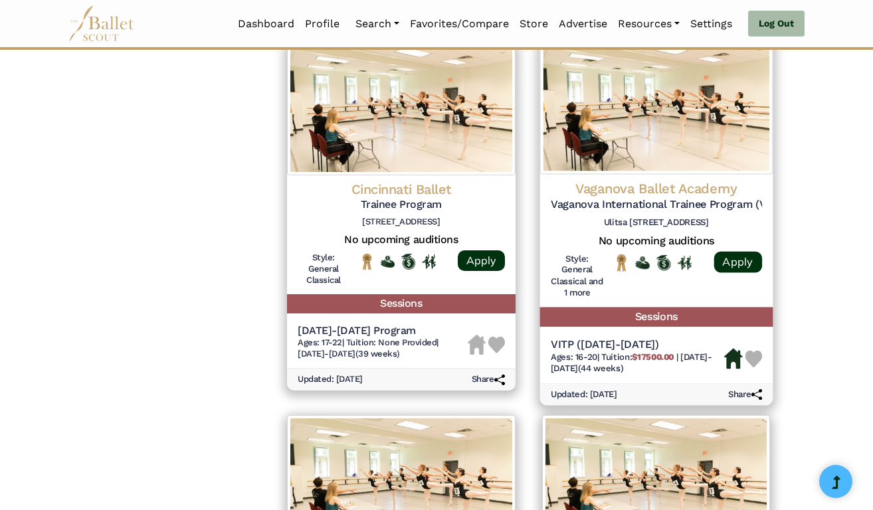
scroll to position [1372, 0]
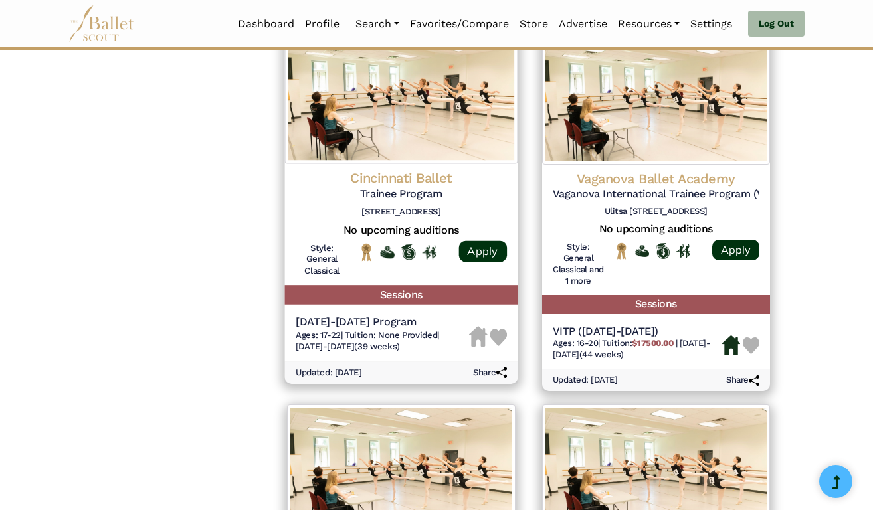
click at [381, 329] on span "Tuition: None Provided" at bounding box center [391, 334] width 92 height 10
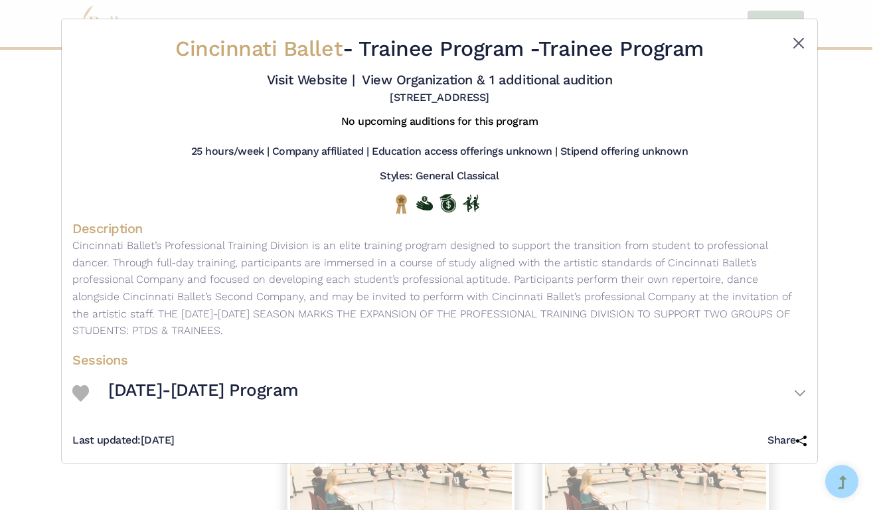
click at [792, 41] on button "Close" at bounding box center [799, 43] width 16 height 16
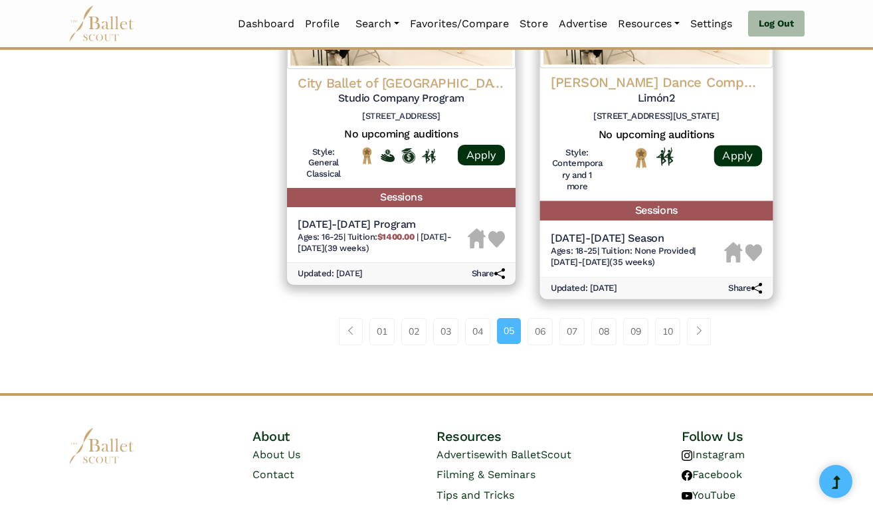
scroll to position [1850, 0]
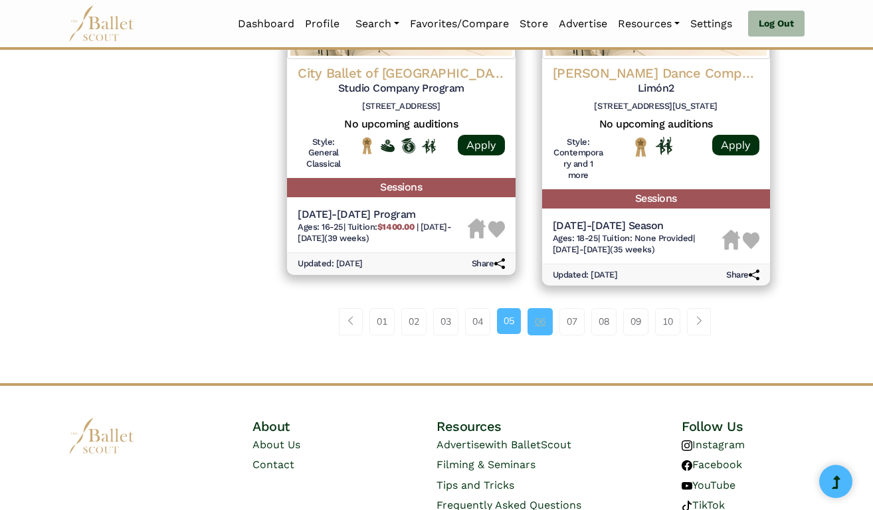
click at [539, 308] on link "06" at bounding box center [539, 321] width 25 height 27
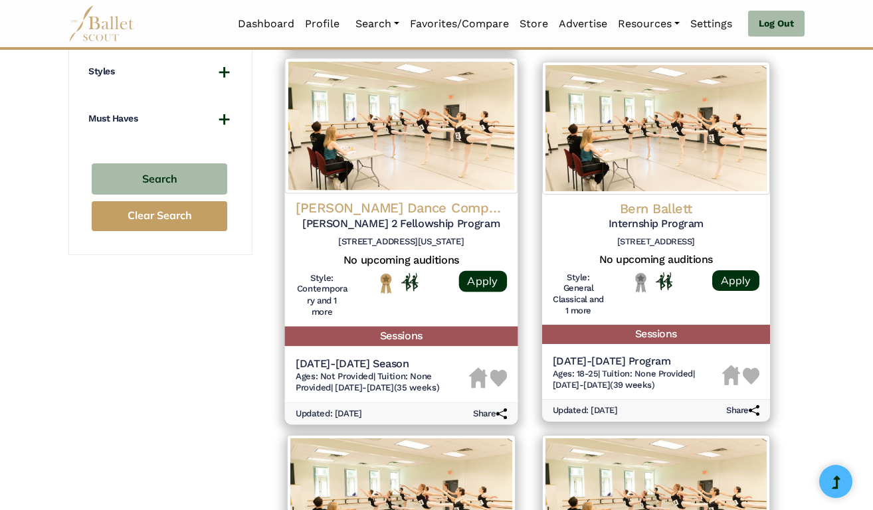
scroll to position [971, 0]
click at [436, 199] on h4 "[PERSON_NAME] Dance Company" at bounding box center [401, 208] width 211 height 18
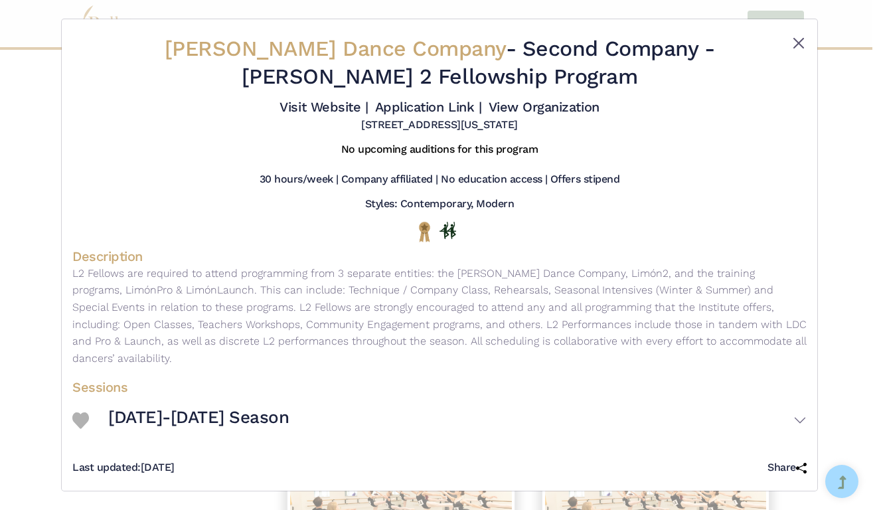
click at [801, 41] on button "Close" at bounding box center [799, 43] width 16 height 16
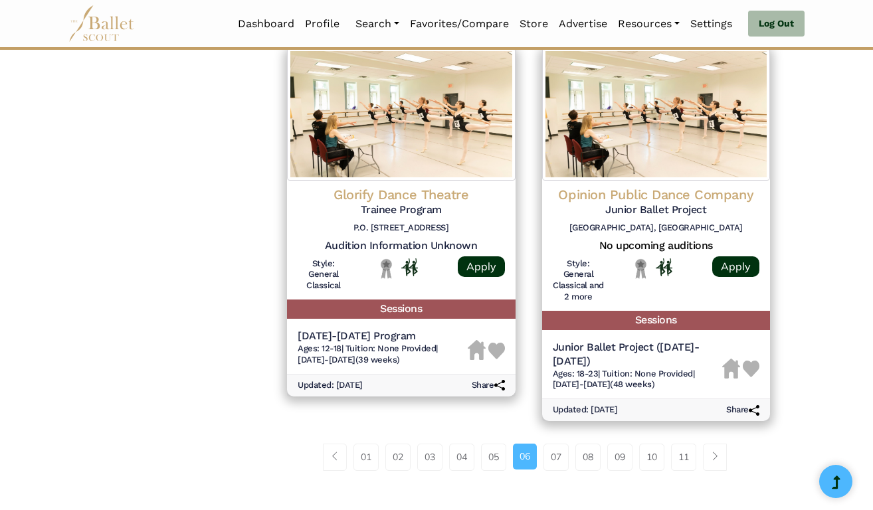
scroll to position [1724, 0]
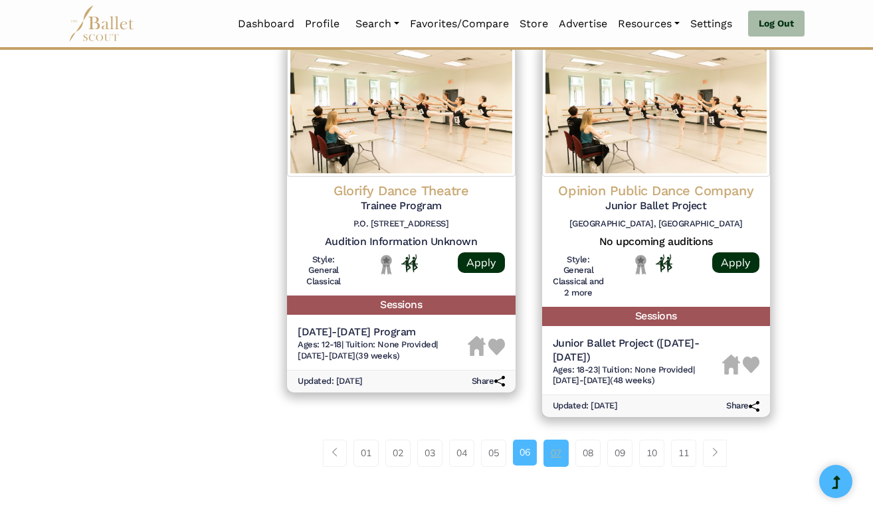
click at [558, 440] on link "07" at bounding box center [555, 453] width 25 height 27
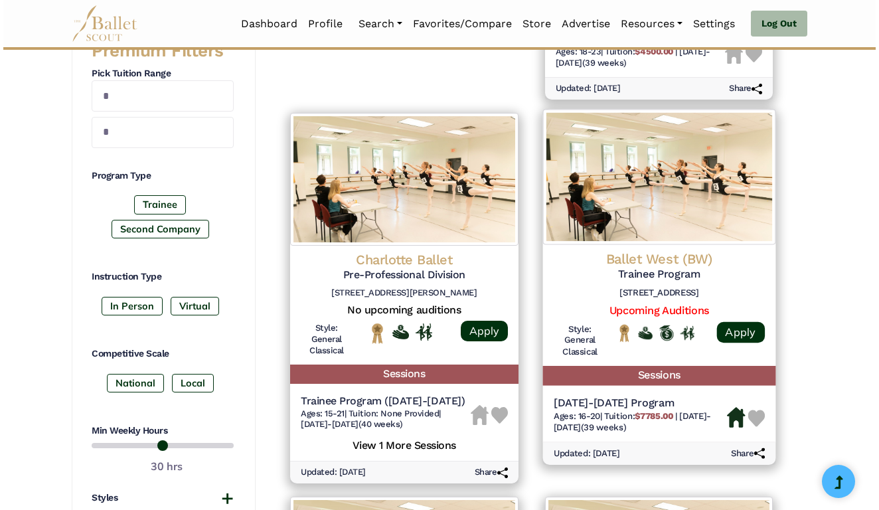
scroll to position [549, 0]
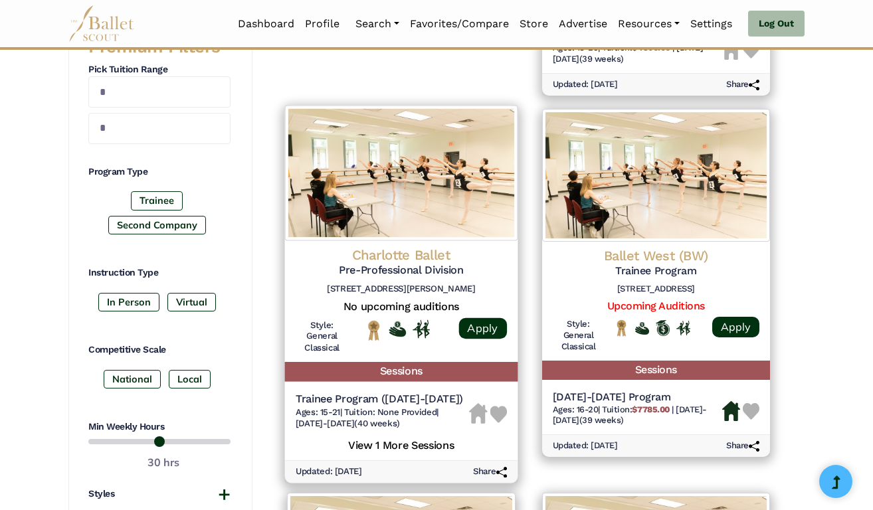
click at [398, 407] on span "Tuition: None Provided" at bounding box center [390, 412] width 92 height 10
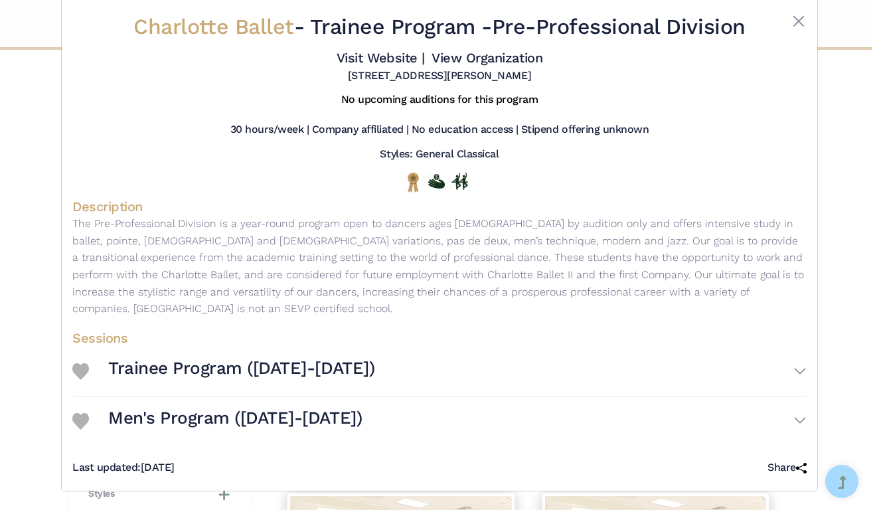
scroll to position [51, 0]
click at [339, 378] on h3 "Trainee Program (2024-2025)" at bounding box center [241, 368] width 266 height 23
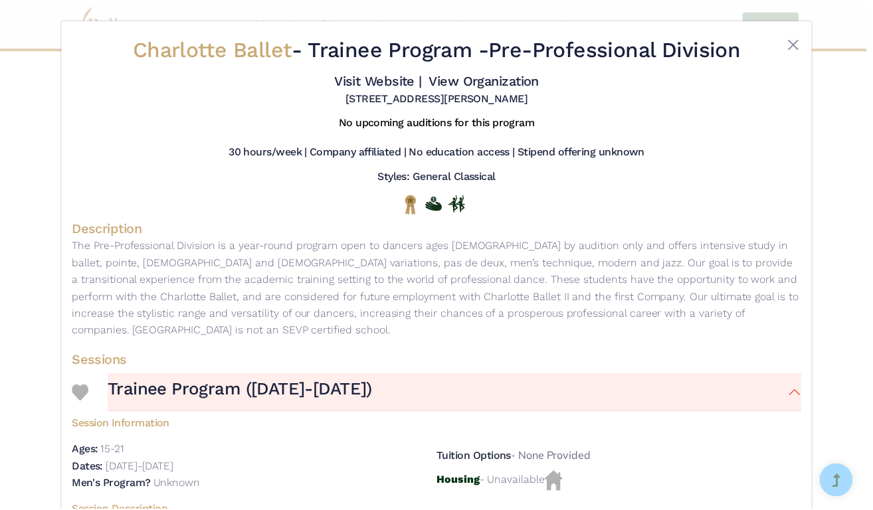
scroll to position [0, 0]
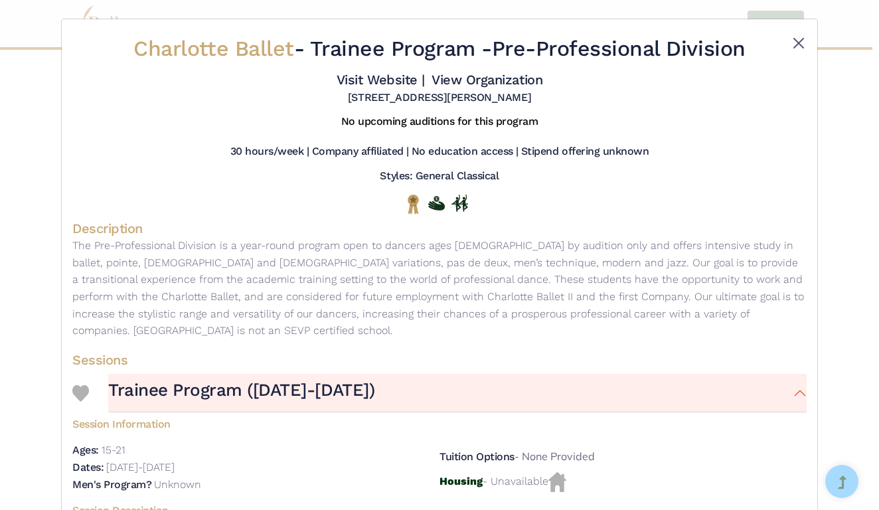
click at [798, 43] on button "Close" at bounding box center [799, 43] width 16 height 16
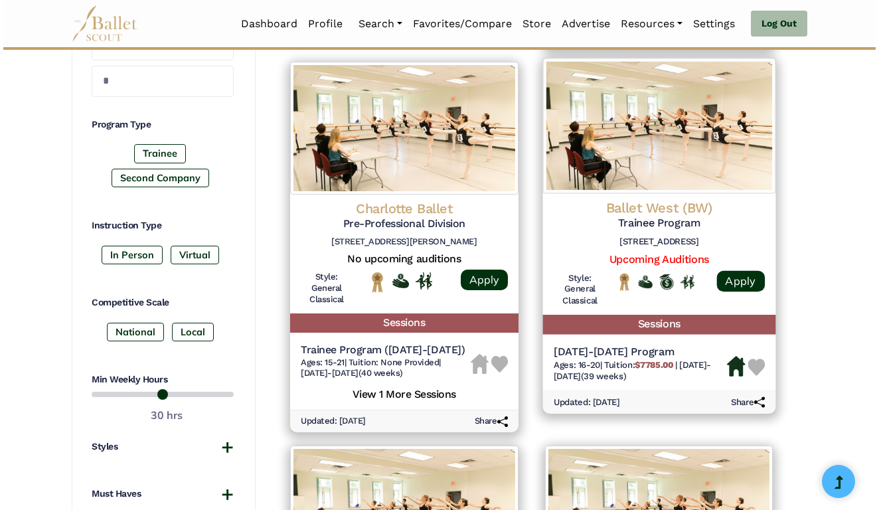
scroll to position [607, 0]
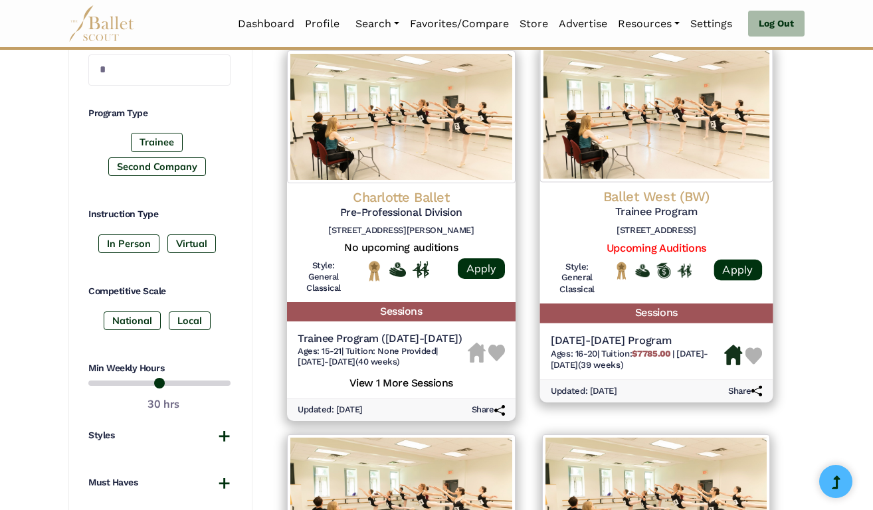
click at [611, 334] on h5 "2024-2025 Program" at bounding box center [636, 341] width 173 height 14
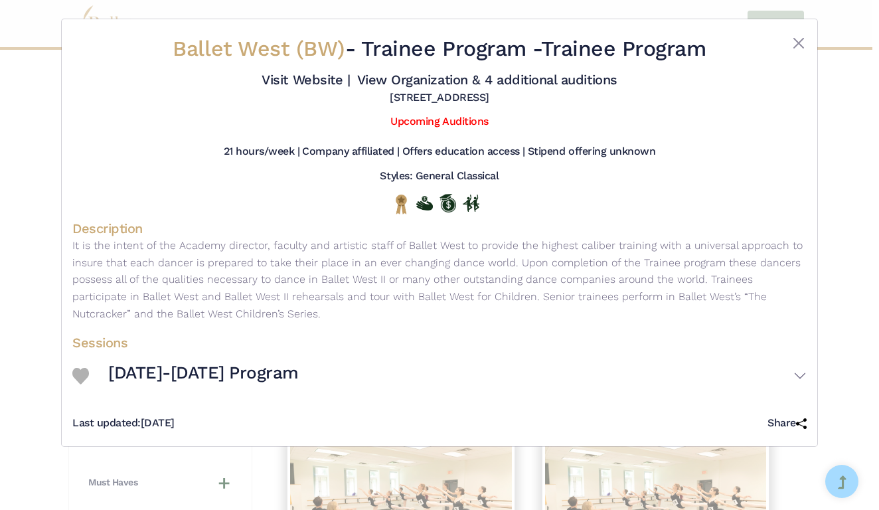
click at [250, 383] on h3 "2024-2025 Program" at bounding box center [203, 373] width 191 height 23
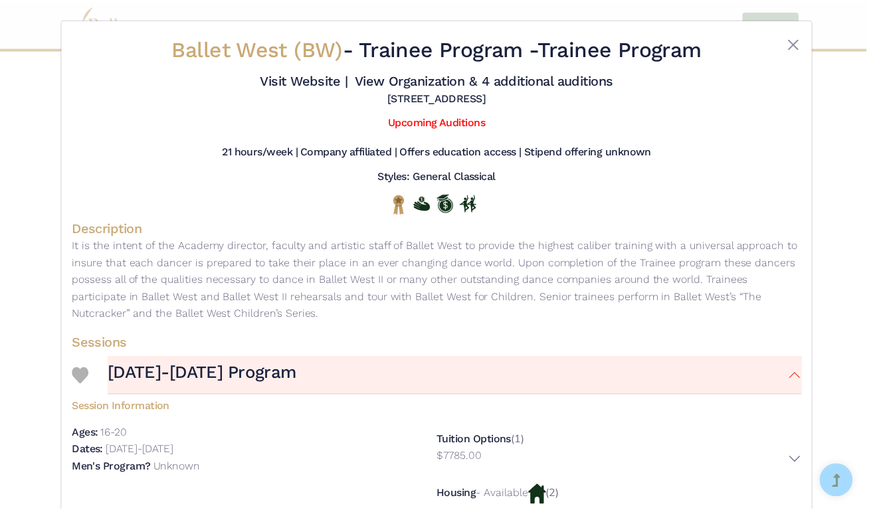
scroll to position [0, 0]
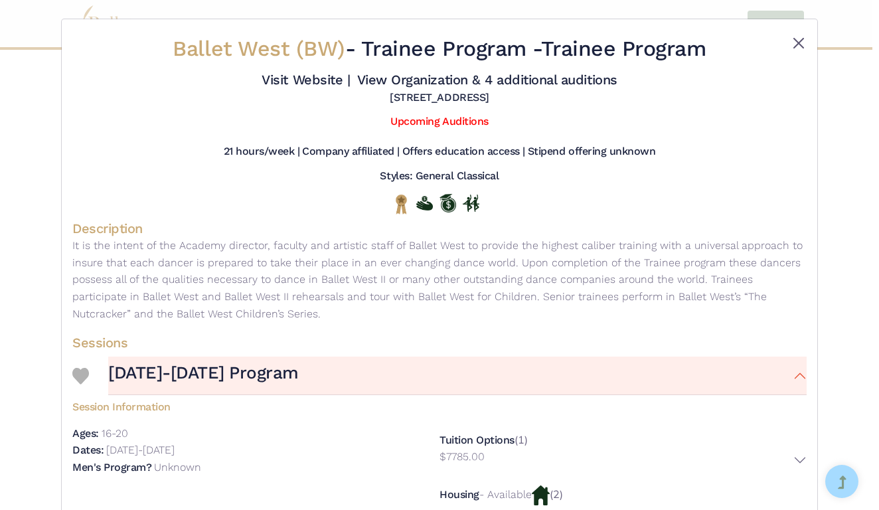
click at [800, 39] on button "Close" at bounding box center [799, 43] width 16 height 16
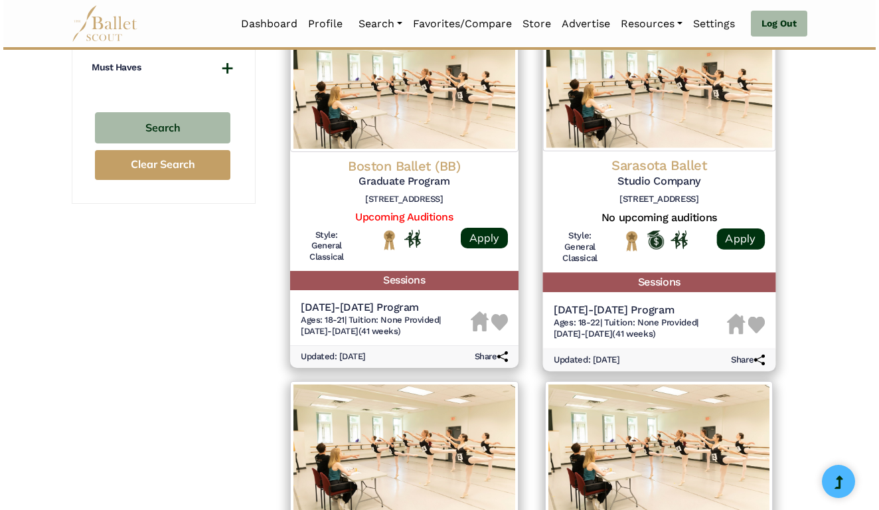
scroll to position [1026, 0]
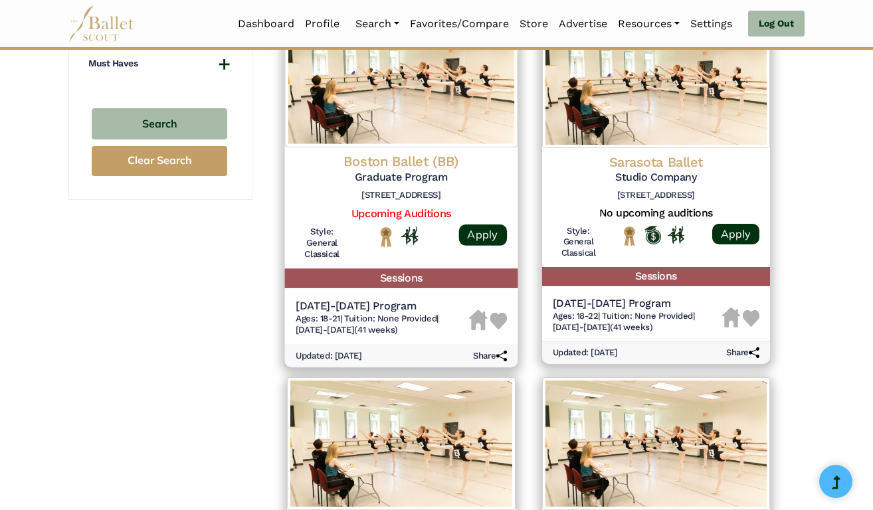
click at [390, 325] on span "8/19/24-5/30/25 (41 weeks)" at bounding box center [347, 330] width 102 height 10
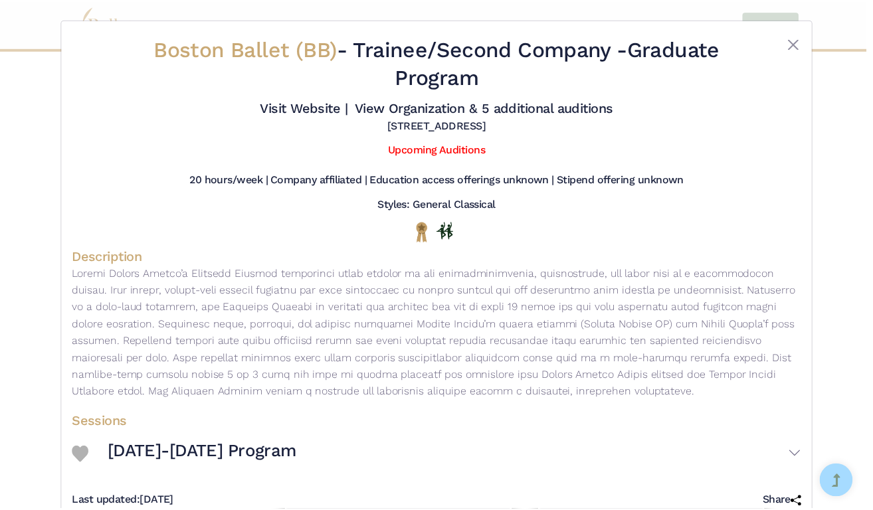
scroll to position [0, 0]
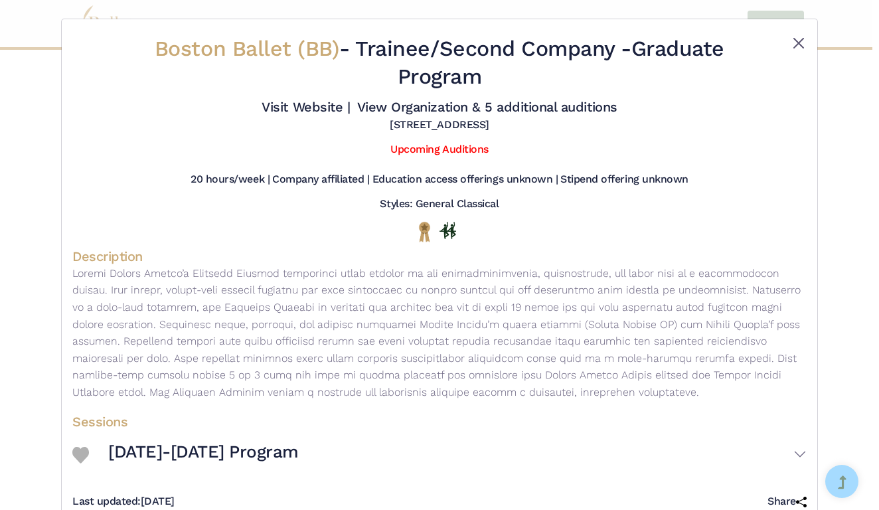
click at [794, 45] on button "Close" at bounding box center [799, 43] width 16 height 16
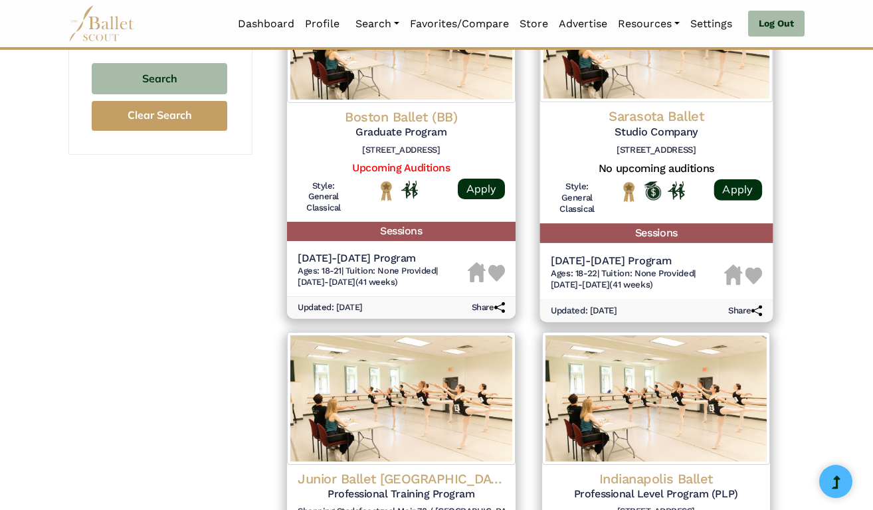
scroll to position [1074, 0]
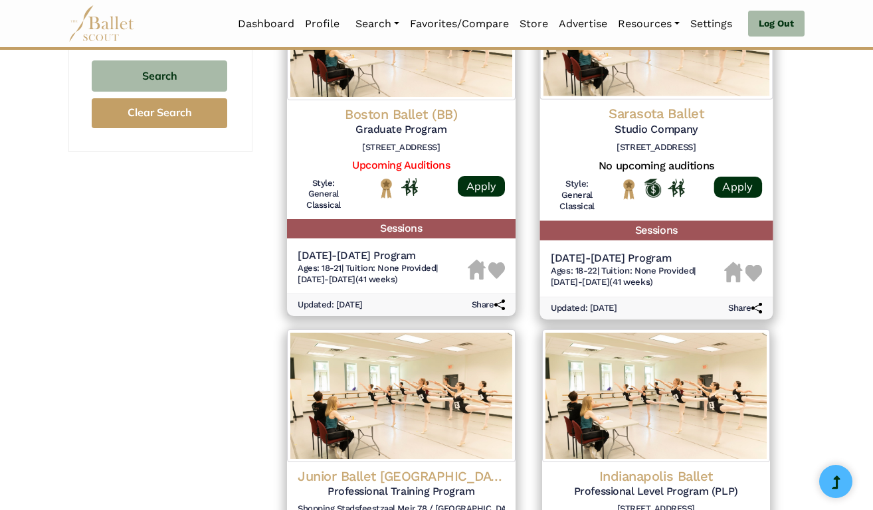
click at [593, 266] on span "Ages: 18-22" at bounding box center [573, 271] width 46 height 10
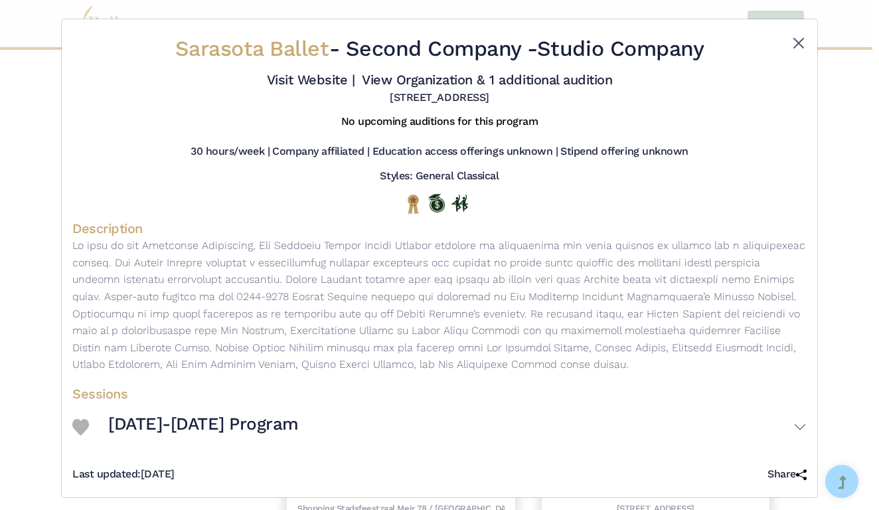
click at [796, 36] on button "Close" at bounding box center [799, 43] width 16 height 16
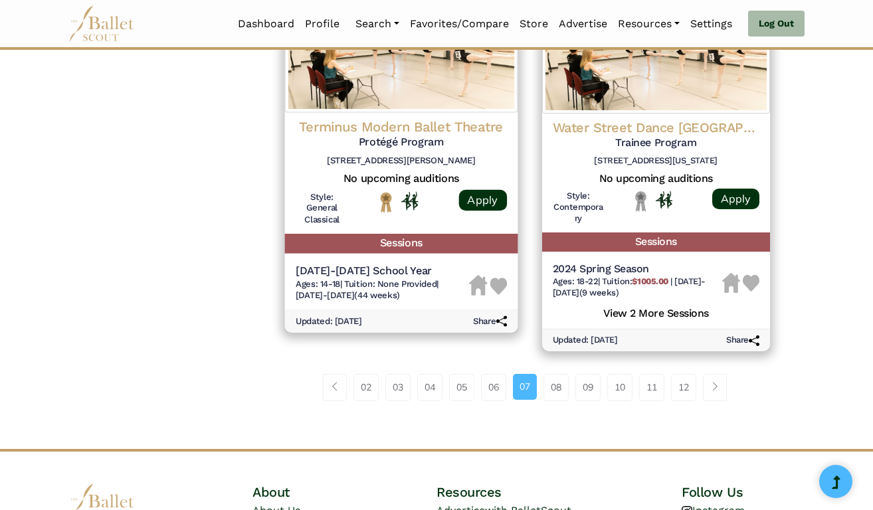
scroll to position [1828, 0]
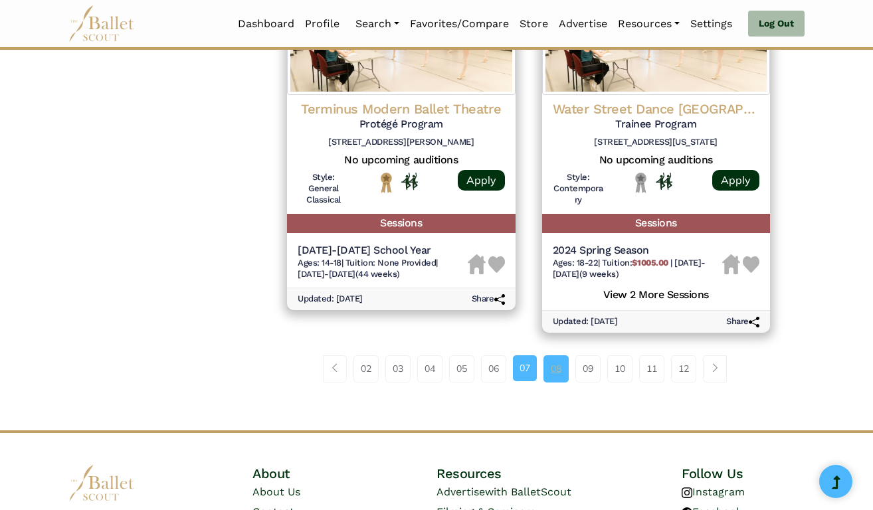
click at [554, 355] on link "08" at bounding box center [555, 368] width 25 height 27
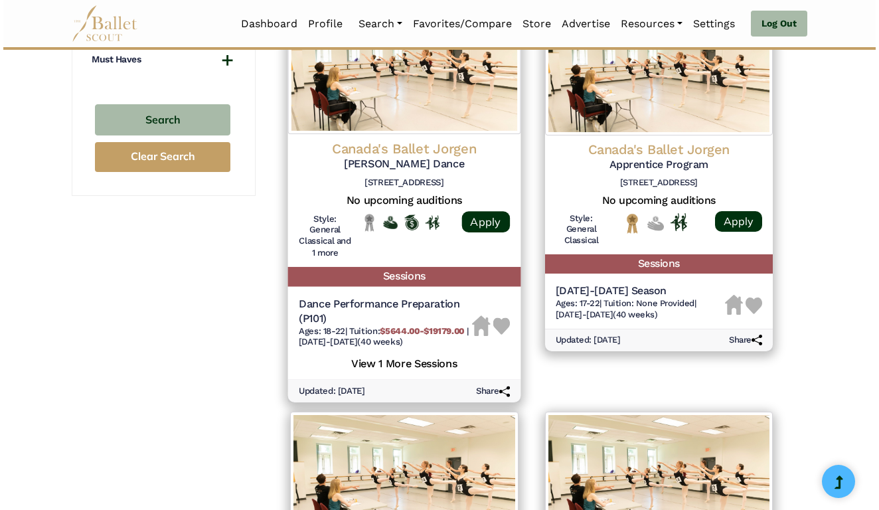
scroll to position [1034, 0]
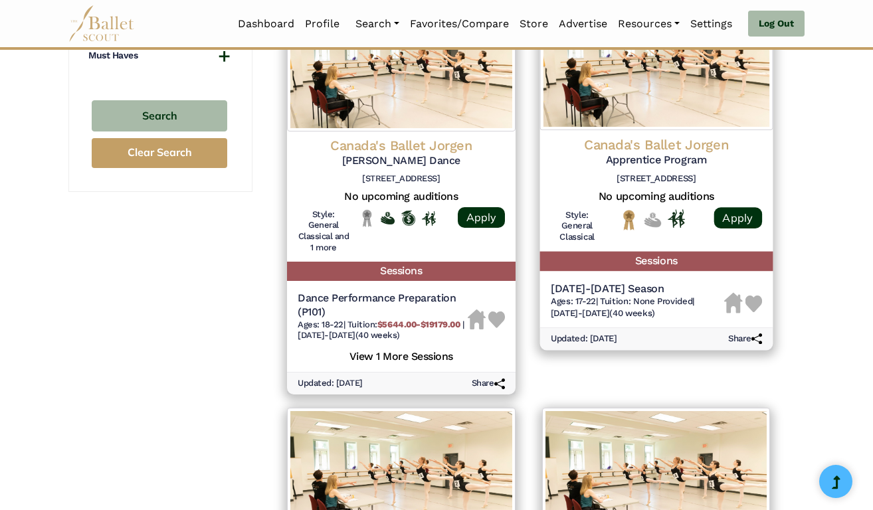
click at [594, 296] on span "Ages: 17-22" at bounding box center [572, 301] width 45 height 10
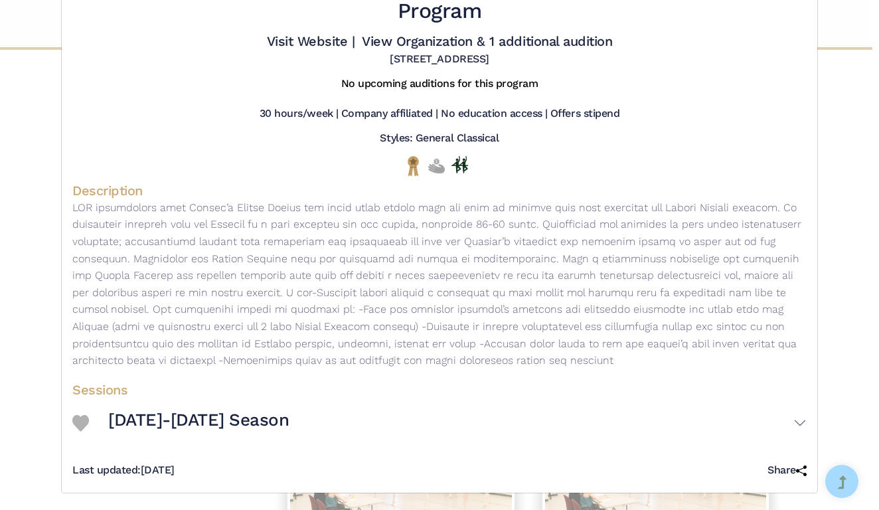
scroll to position [77, 0]
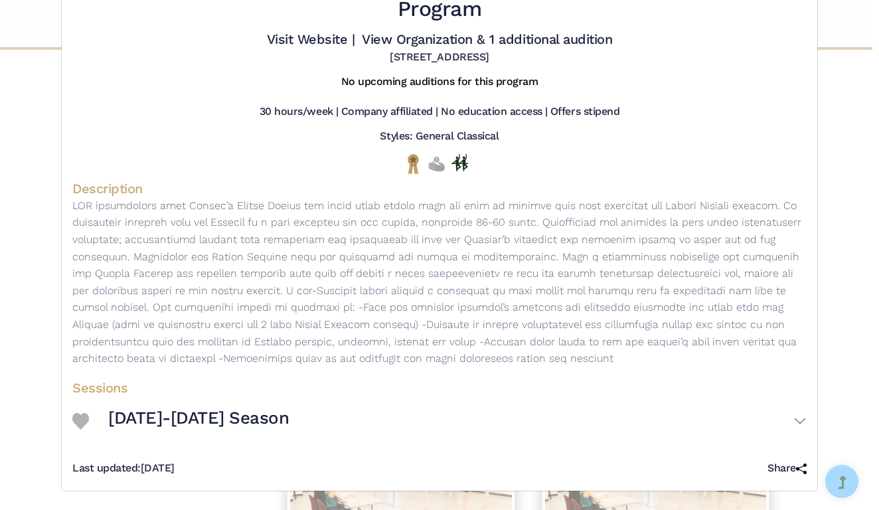
click at [229, 423] on h3 "[DATE]-[DATE] Season" at bounding box center [198, 418] width 181 height 23
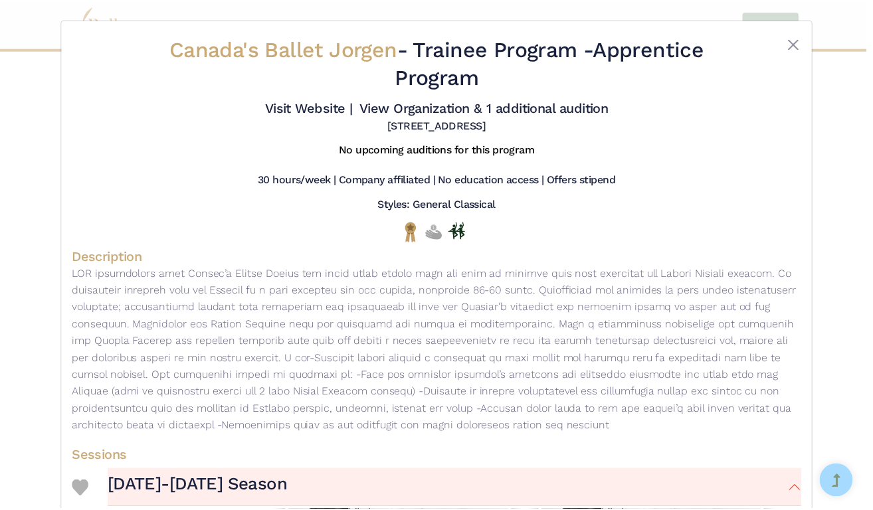
scroll to position [0, 0]
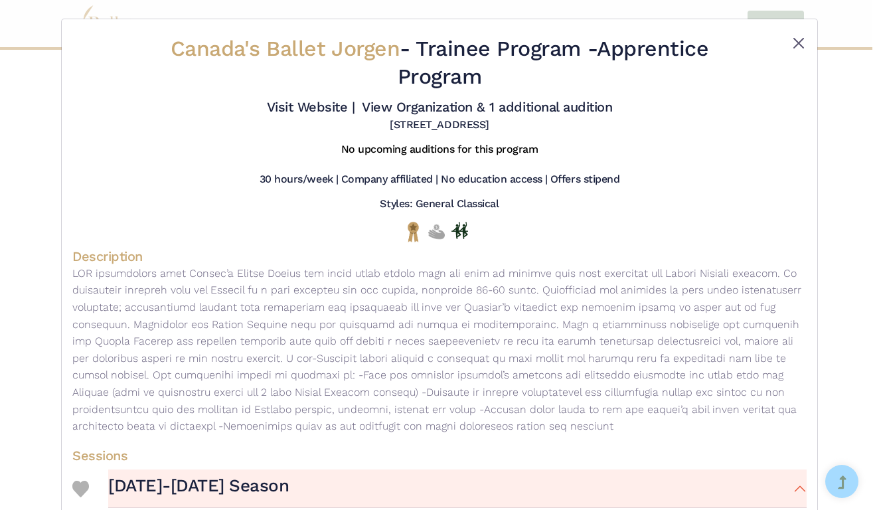
click at [796, 43] on button "Close" at bounding box center [799, 43] width 16 height 16
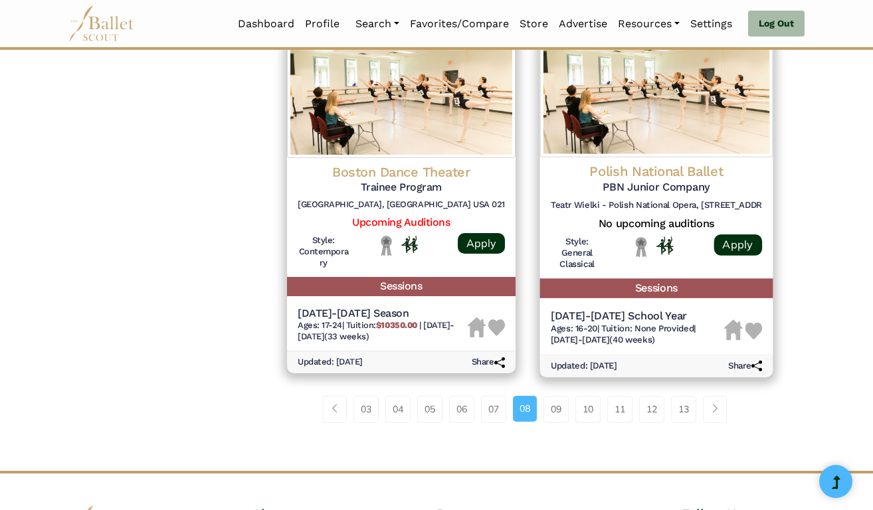
scroll to position [1800, 0]
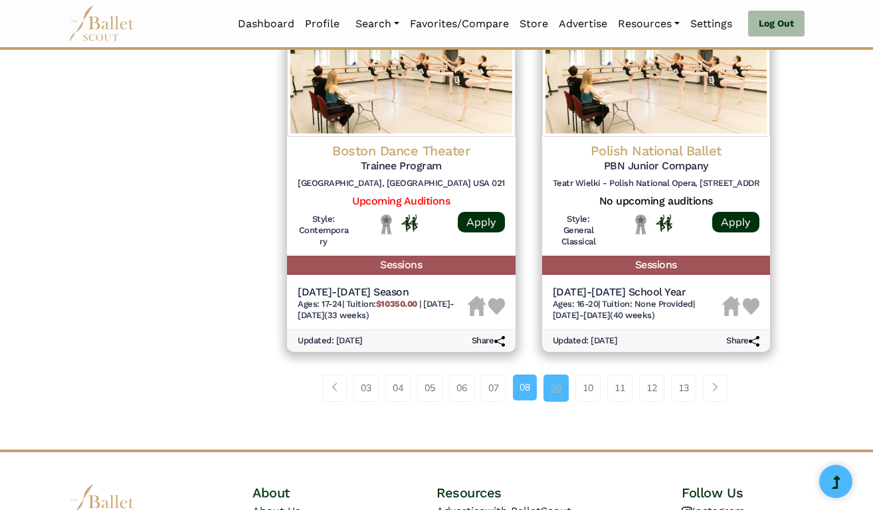
click at [553, 375] on link "09" at bounding box center [555, 388] width 25 height 27
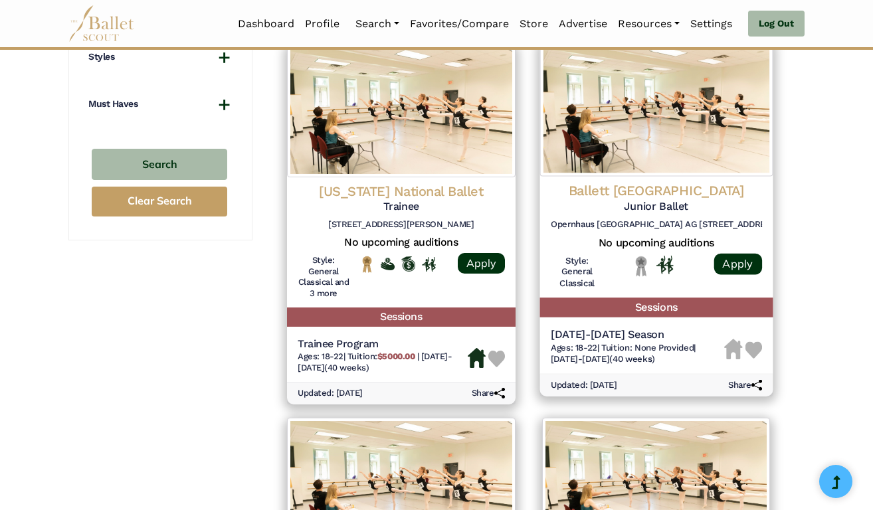
scroll to position [988, 0]
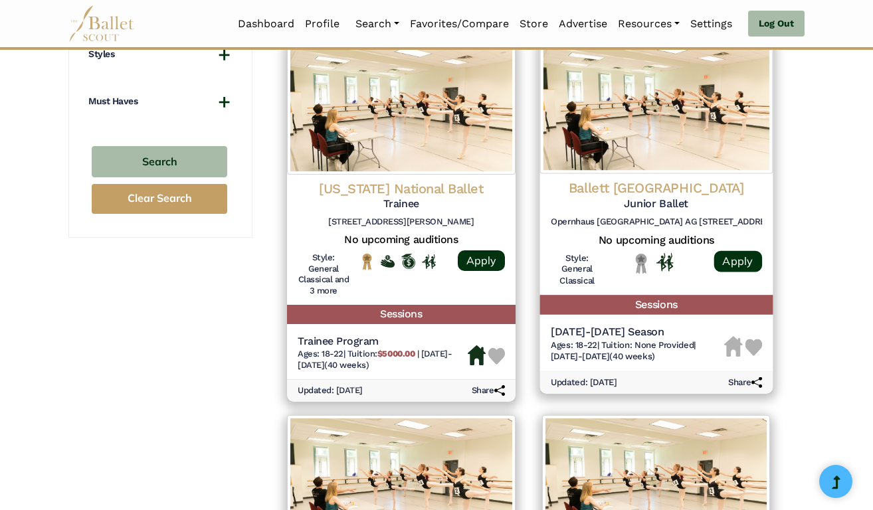
click at [579, 339] on span "Ages: 18-22" at bounding box center [573, 344] width 46 height 10
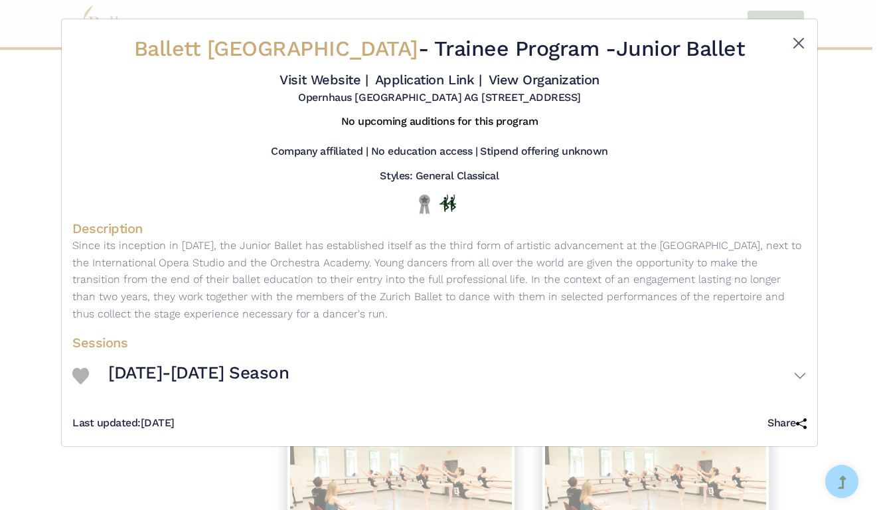
click at [804, 47] on button "Close" at bounding box center [799, 43] width 16 height 16
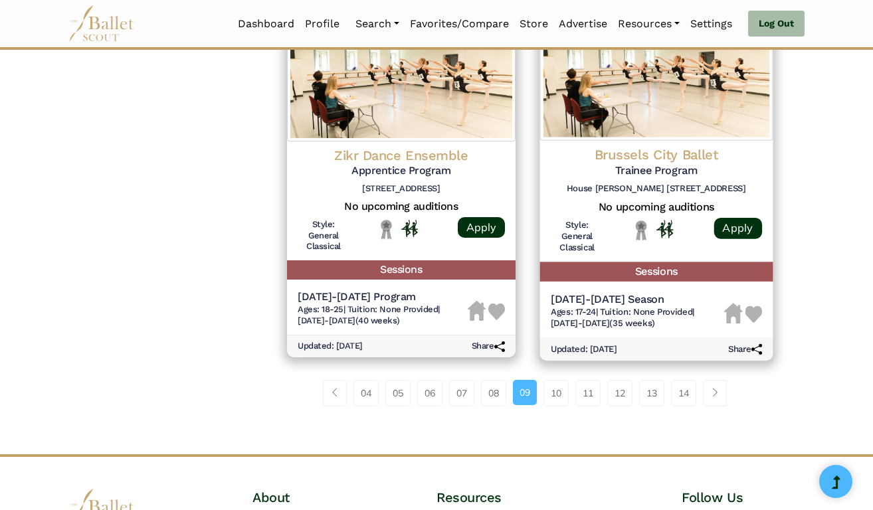
scroll to position [1760, 0]
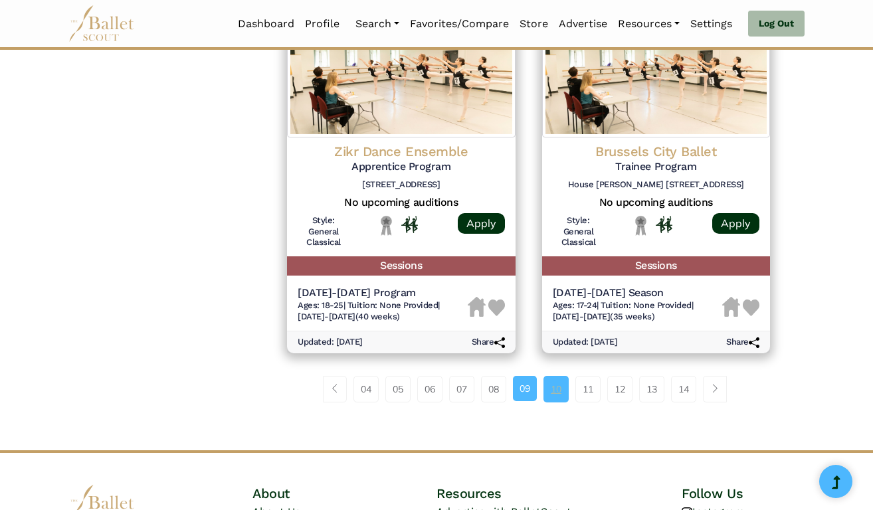
click at [558, 376] on link "10" at bounding box center [555, 389] width 25 height 27
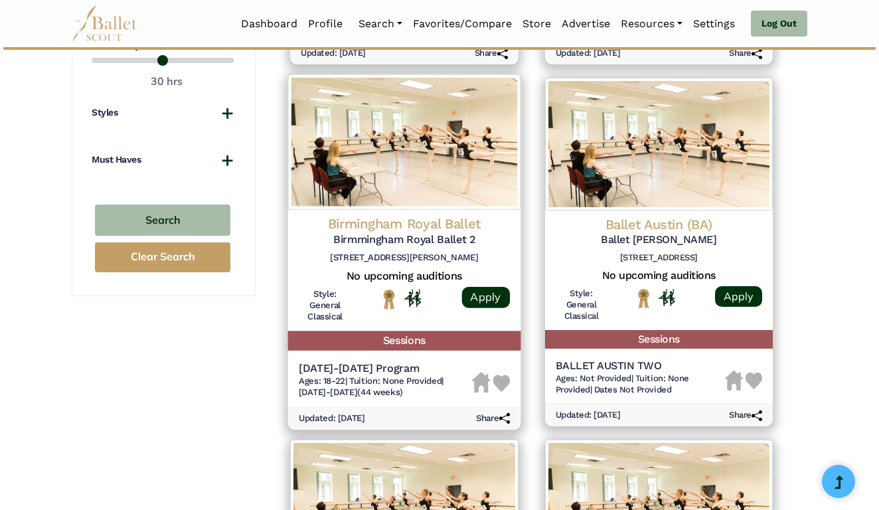
scroll to position [934, 0]
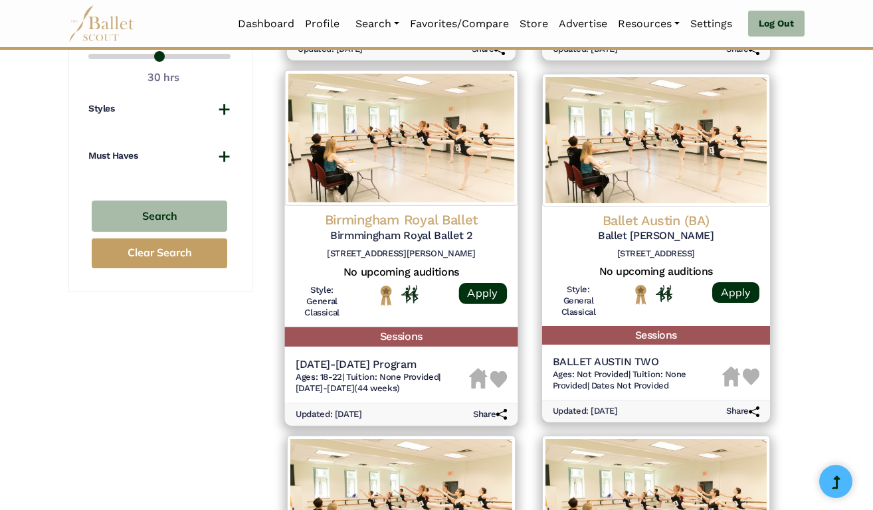
click at [353, 372] on span "Tuition: None Provided" at bounding box center [392, 377] width 92 height 10
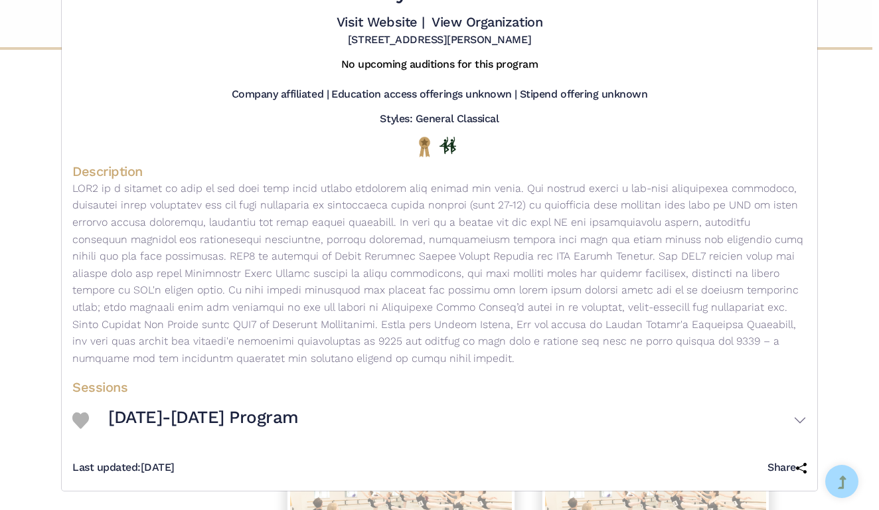
scroll to position [94, 0]
click at [191, 415] on h3 "[DATE]-[DATE] Program" at bounding box center [203, 418] width 191 height 23
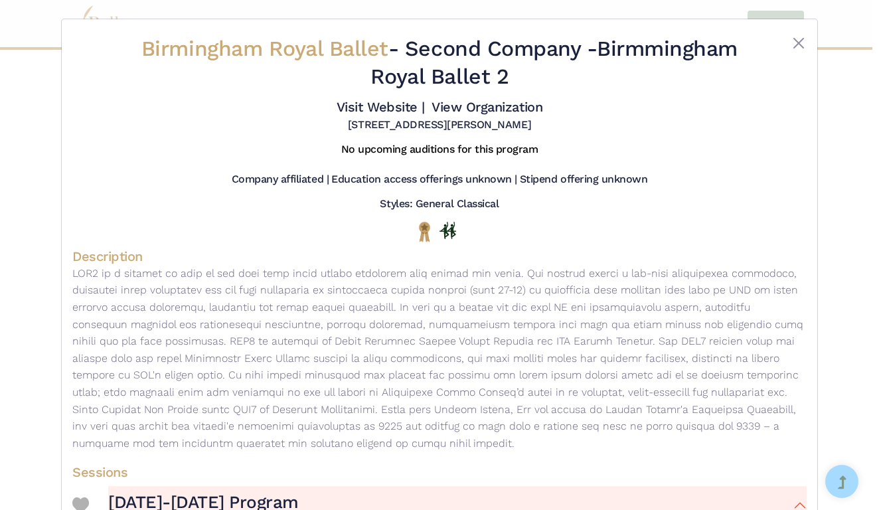
scroll to position [0, 0]
click at [794, 41] on button "Close" at bounding box center [799, 43] width 16 height 16
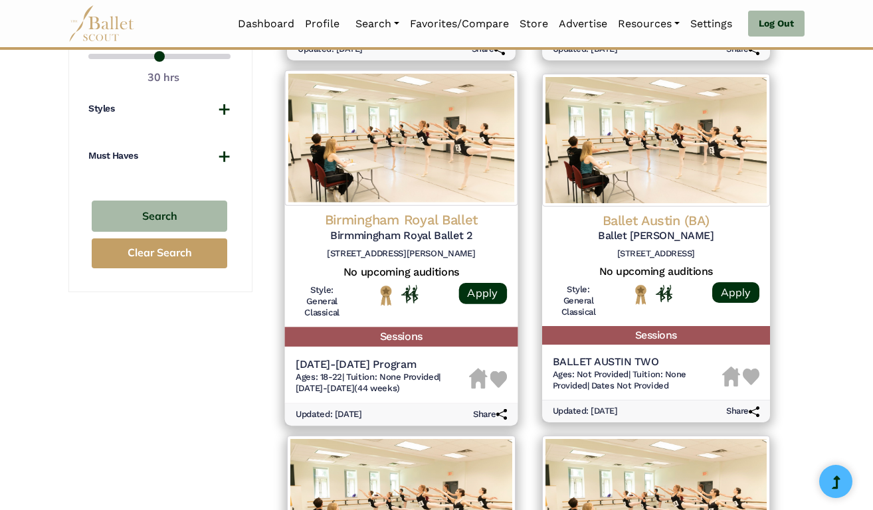
click at [505, 371] on img at bounding box center [498, 379] width 17 height 17
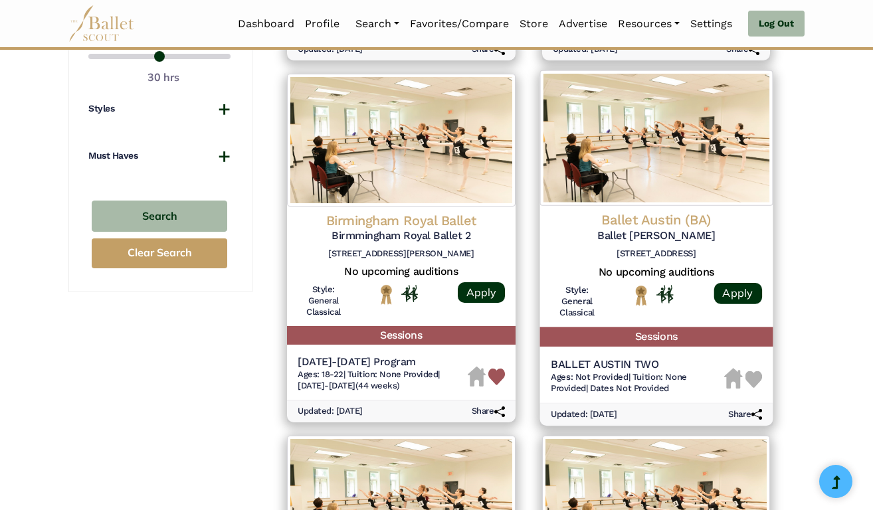
click at [667, 211] on h4 "Ballet Austin (BA)" at bounding box center [655, 220] width 211 height 18
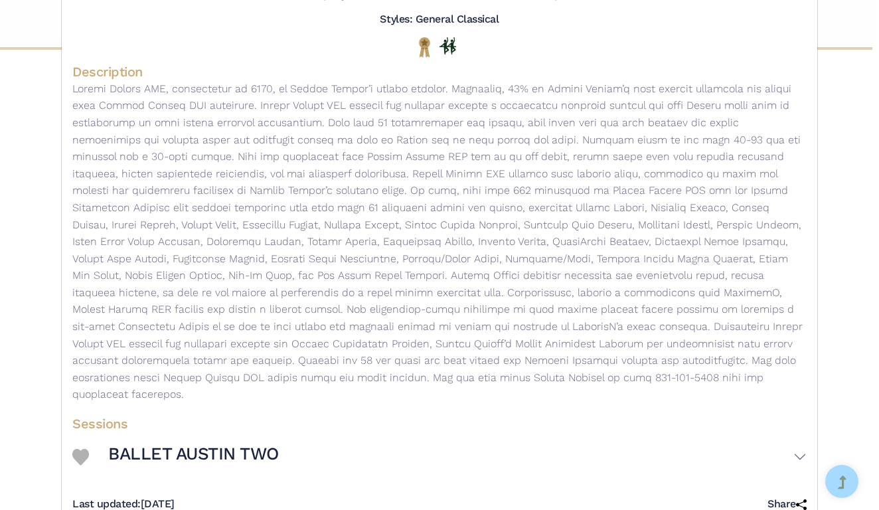
scroll to position [183, 0]
click at [199, 445] on h3 "BALLET AUSTIN TWO" at bounding box center [193, 456] width 171 height 23
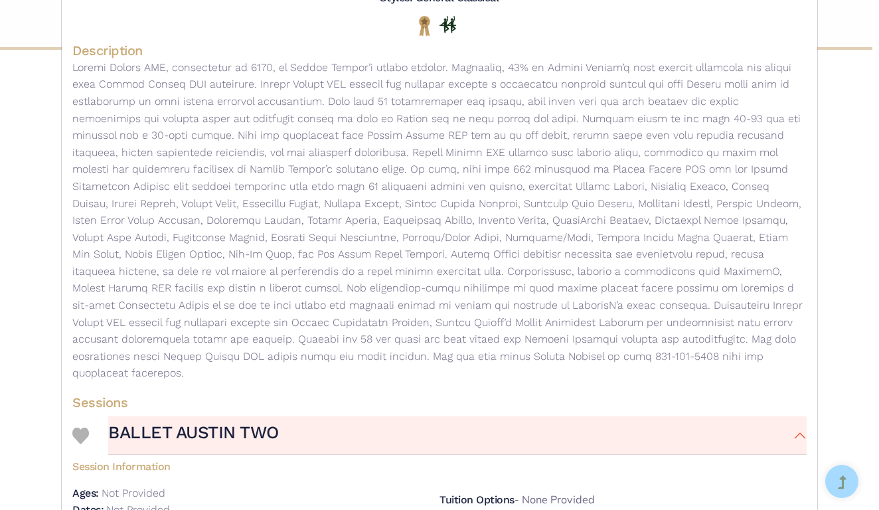
scroll to position [260, 0]
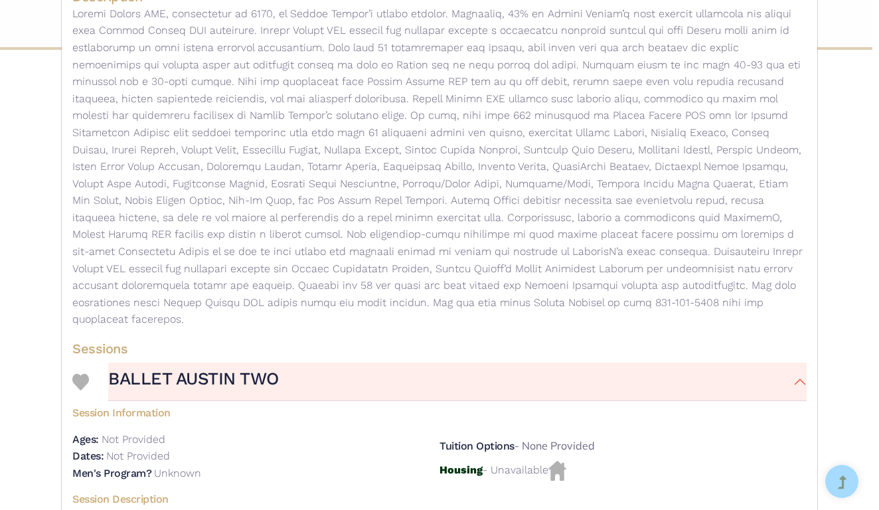
click at [86, 373] on div at bounding box center [82, 382] width 20 height 18
click at [79, 374] on img at bounding box center [80, 382] width 17 height 17
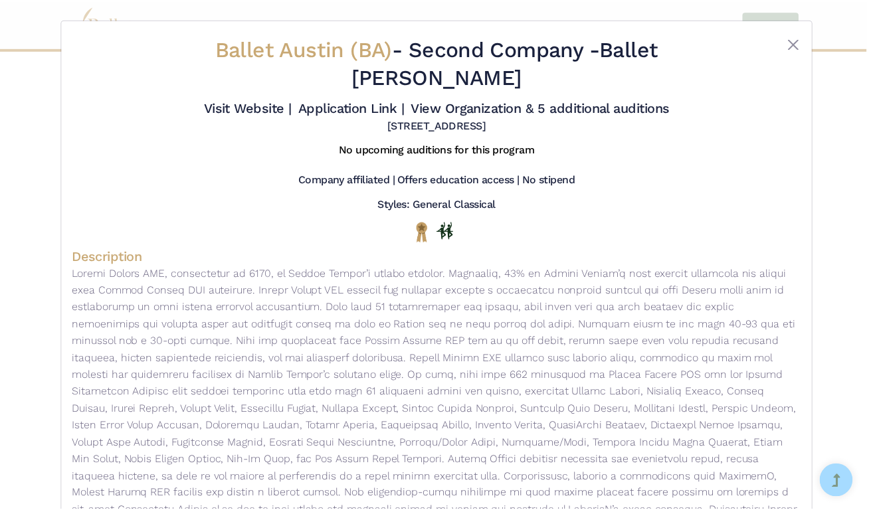
scroll to position [0, 0]
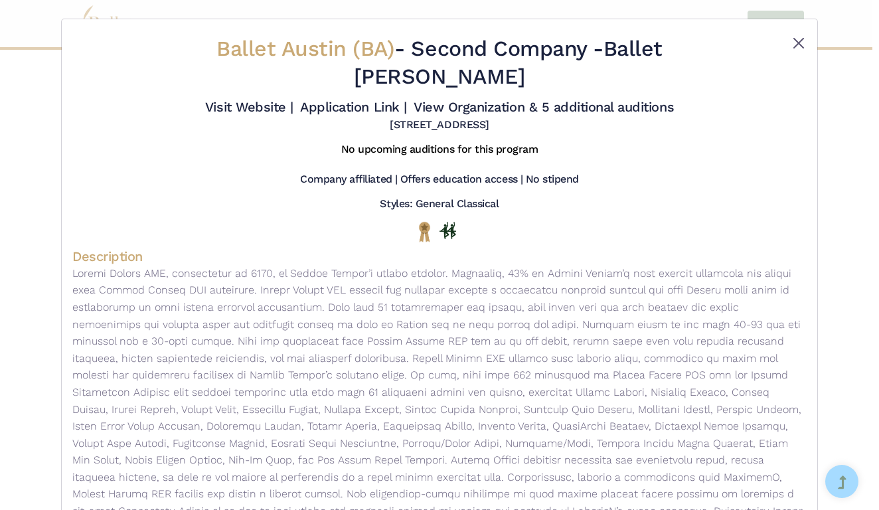
click at [797, 43] on button "Close" at bounding box center [799, 43] width 16 height 16
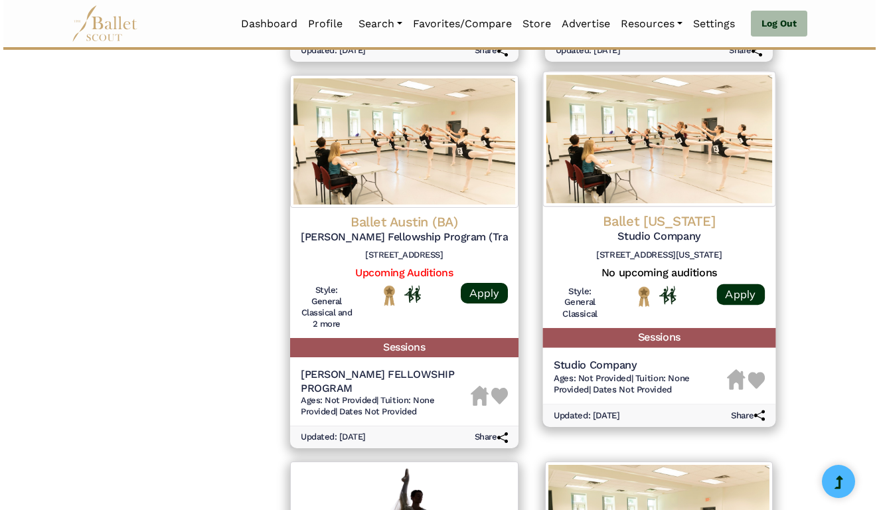
scroll to position [1299, 0]
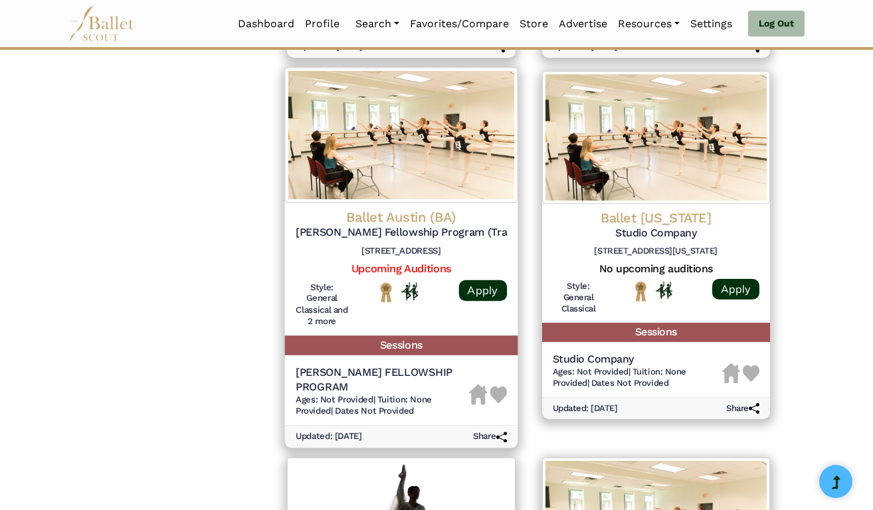
click at [419, 366] on h5 "BUTLER FELLOWSHIP PROGRAM" at bounding box center [382, 380] width 173 height 28
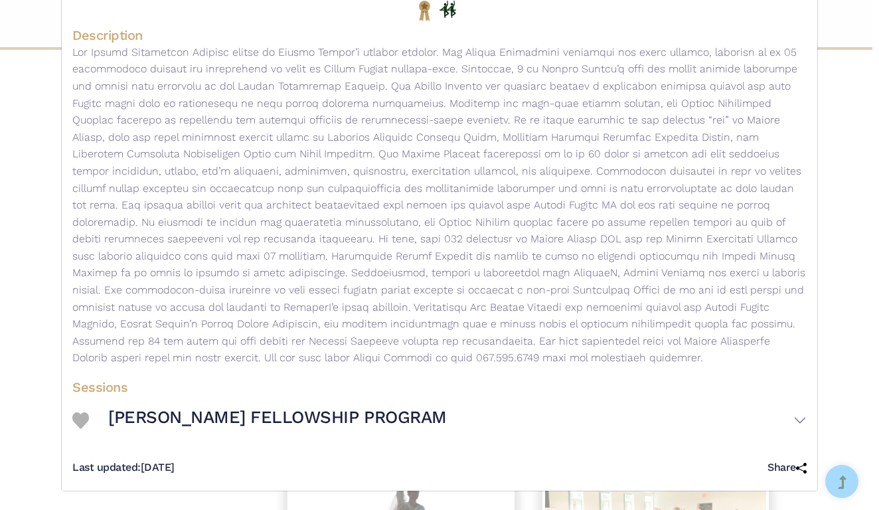
scroll to position [217, 0]
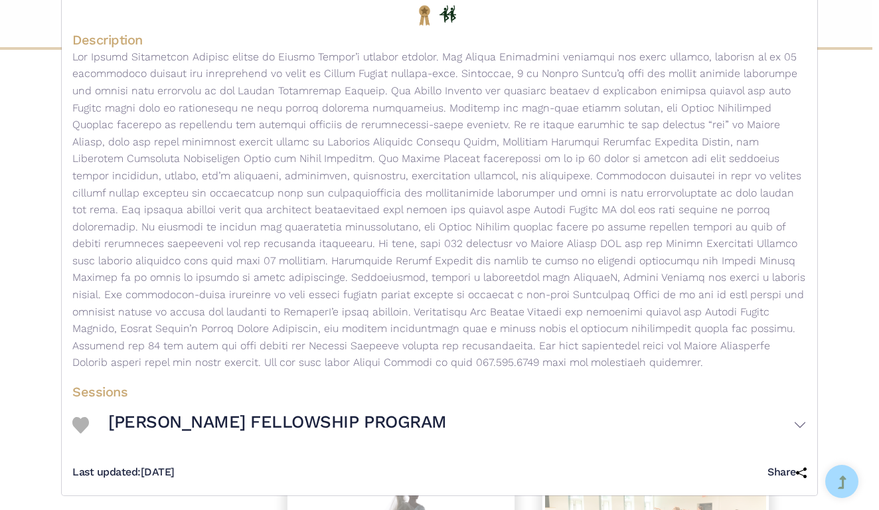
click at [350, 429] on h3 "BUTLER FELLOWSHIP PROGRAM" at bounding box center [277, 422] width 339 height 23
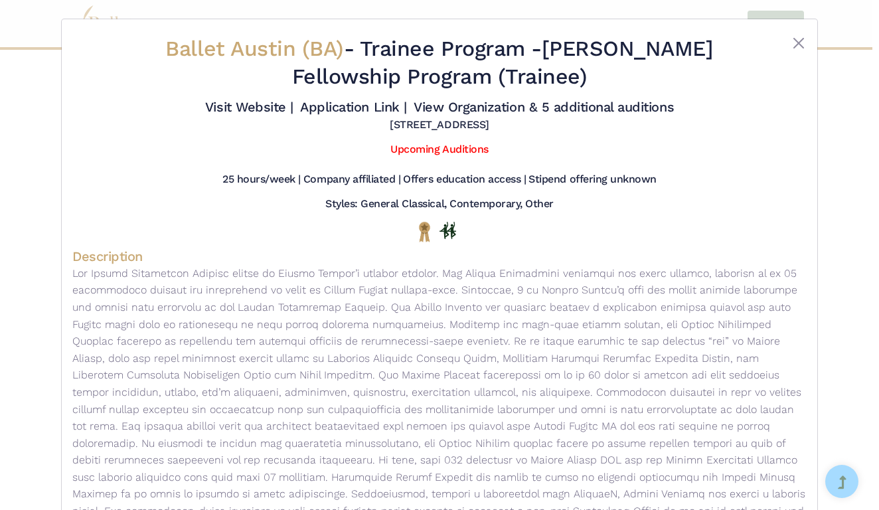
scroll to position [0, 0]
click at [426, 155] on link "Upcoming Auditions" at bounding box center [440, 149] width 98 height 13
click at [793, 41] on button "Close" at bounding box center [799, 43] width 16 height 16
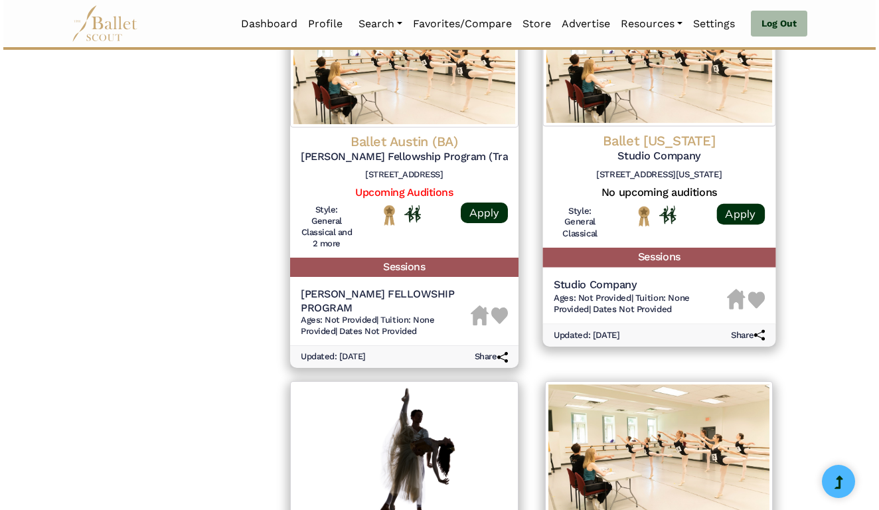
scroll to position [1378, 0]
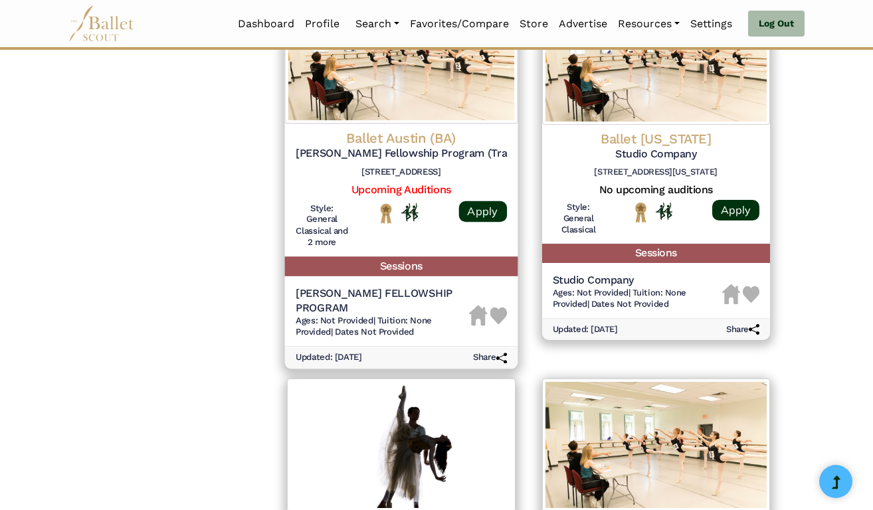
click at [497, 308] on img at bounding box center [498, 316] width 17 height 17
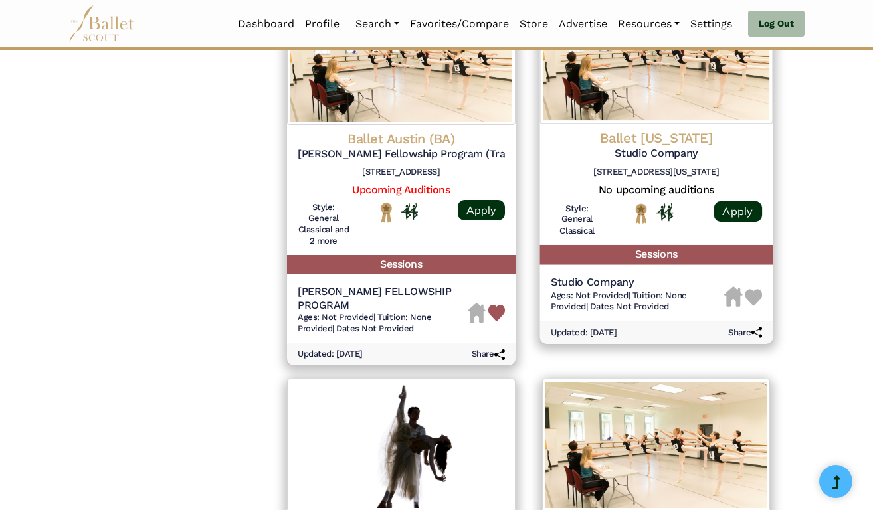
click at [616, 290] on span "Ages: Not Provided" at bounding box center [589, 295] width 78 height 10
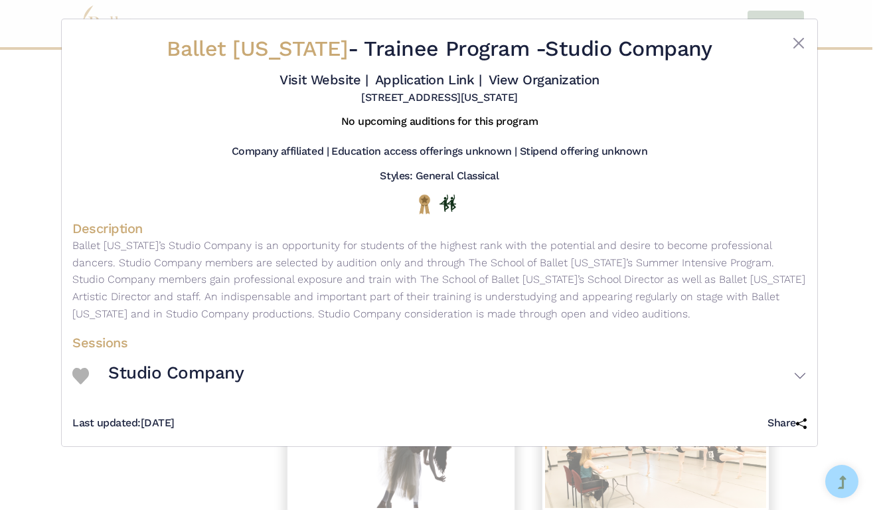
click at [147, 380] on h3 "Studio Company" at bounding box center [176, 373] width 136 height 23
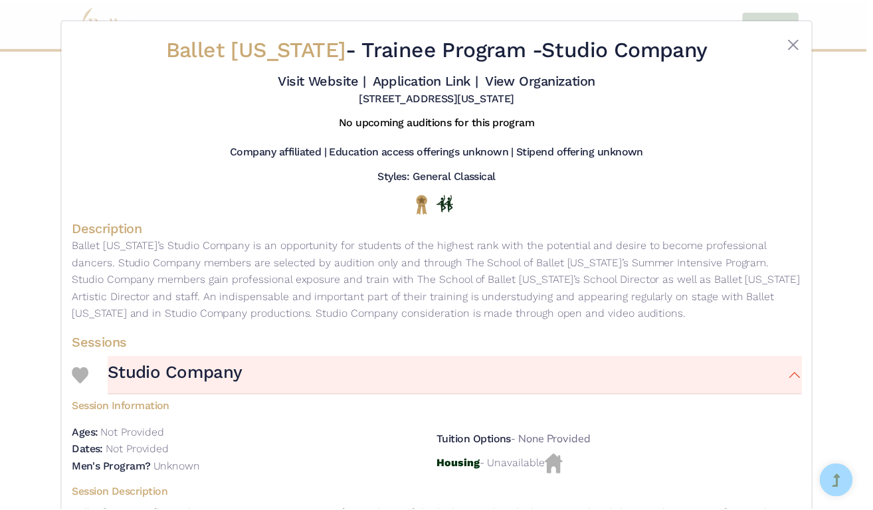
scroll to position [0, 0]
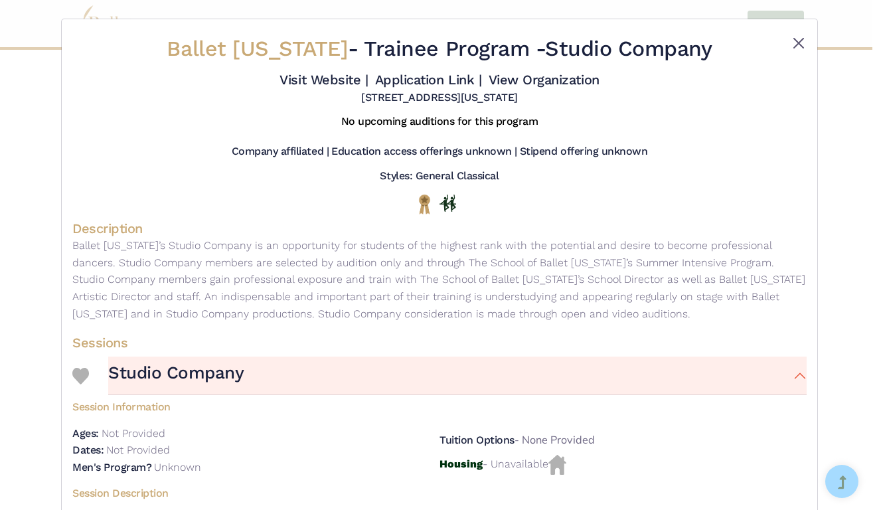
click at [798, 40] on button "Close" at bounding box center [799, 43] width 16 height 16
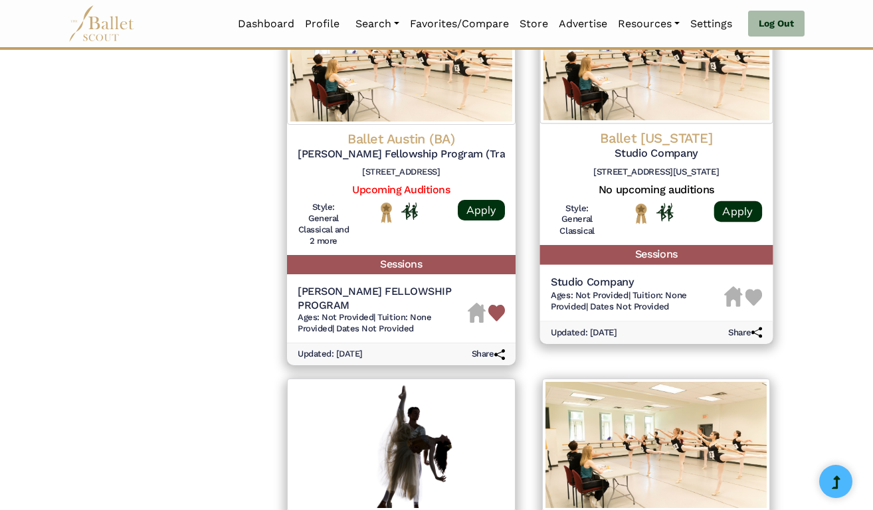
click at [751, 289] on img at bounding box center [753, 297] width 17 height 17
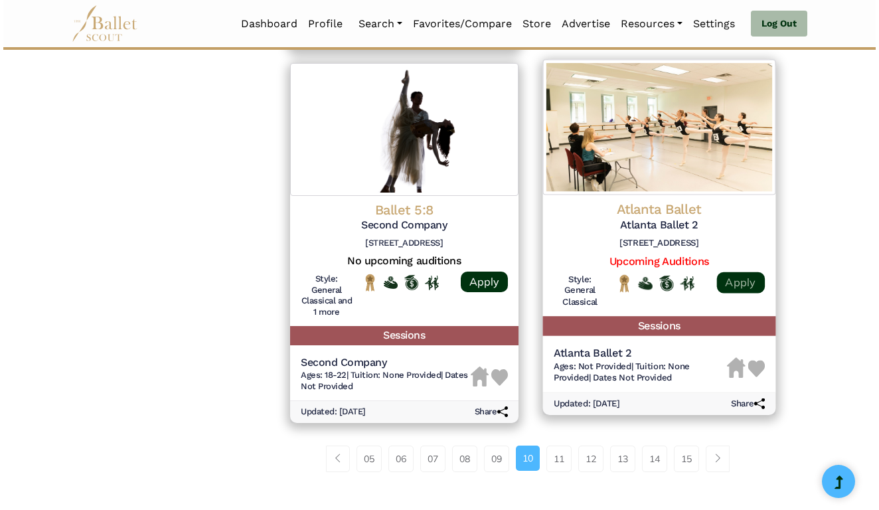
scroll to position [1694, 0]
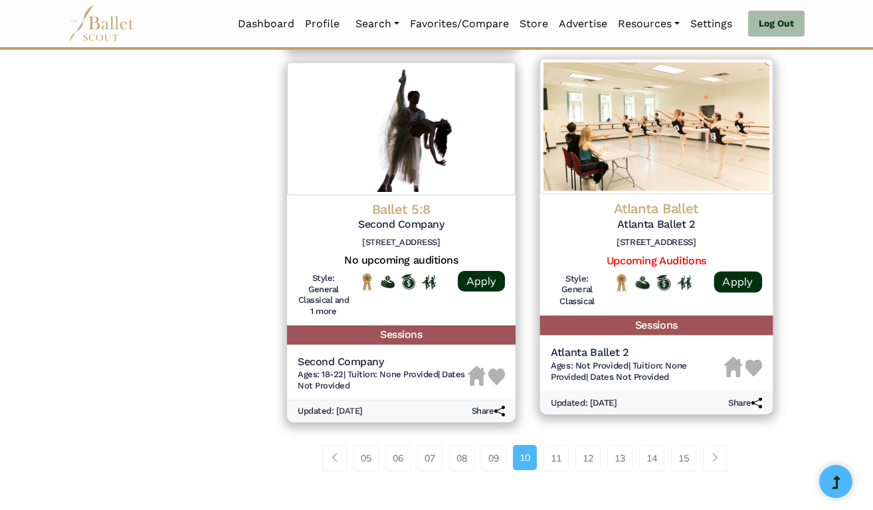
click at [611, 360] on h6 "Ages: Not Provided | Tuition: None Provided | Dates Not Provided" at bounding box center [636, 371] width 173 height 23
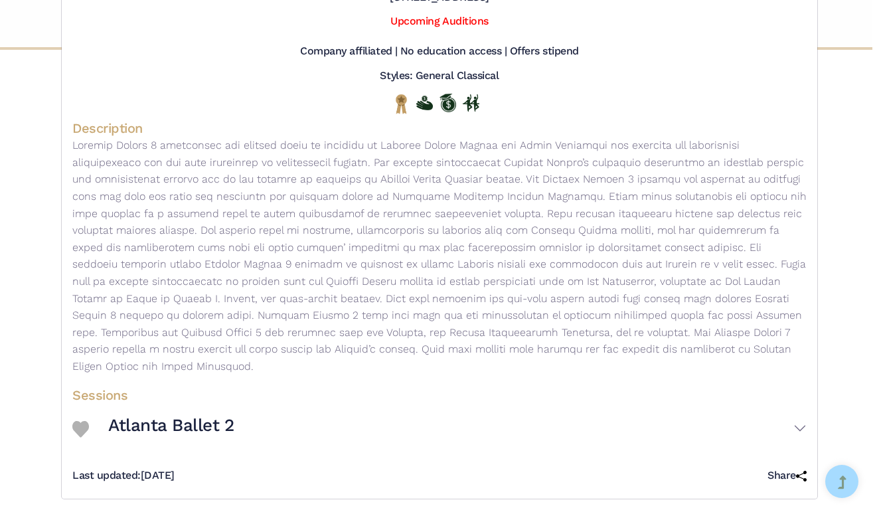
scroll to position [100, 0]
click at [82, 422] on img at bounding box center [80, 430] width 17 height 17
click at [141, 420] on h3 "Atlanta Ballet 2" at bounding box center [171, 426] width 126 height 23
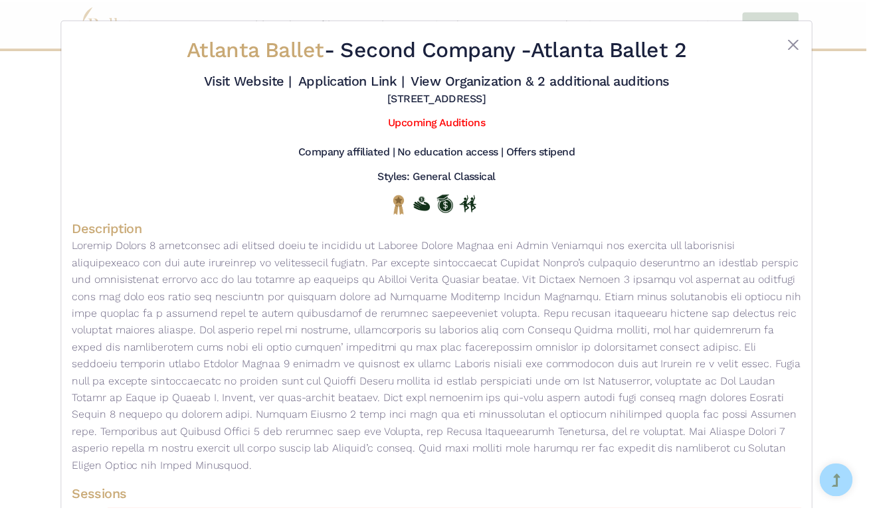
scroll to position [0, 0]
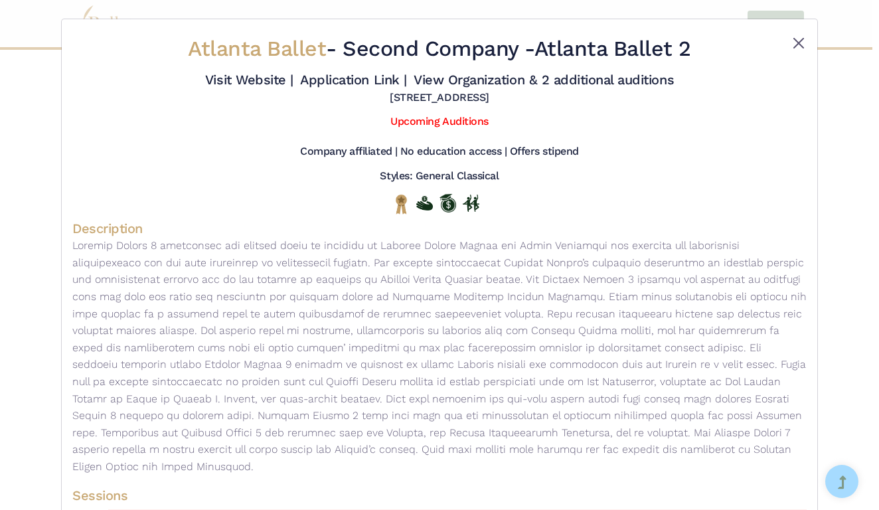
click at [795, 37] on button "Close" at bounding box center [799, 43] width 16 height 16
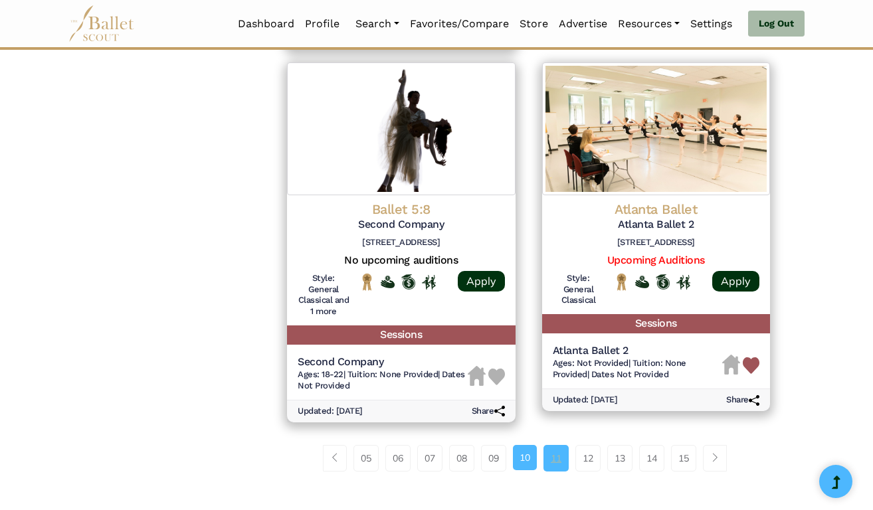
click at [554, 445] on link "11" at bounding box center [555, 458] width 25 height 27
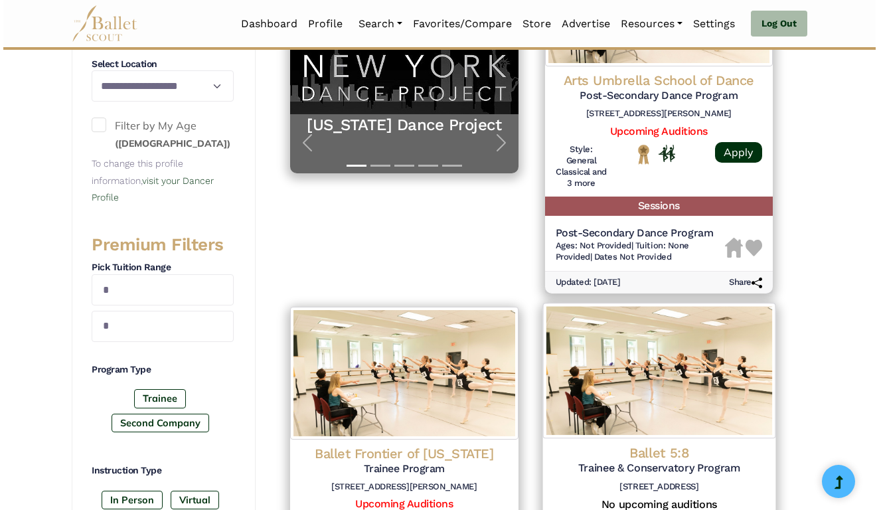
scroll to position [354, 0]
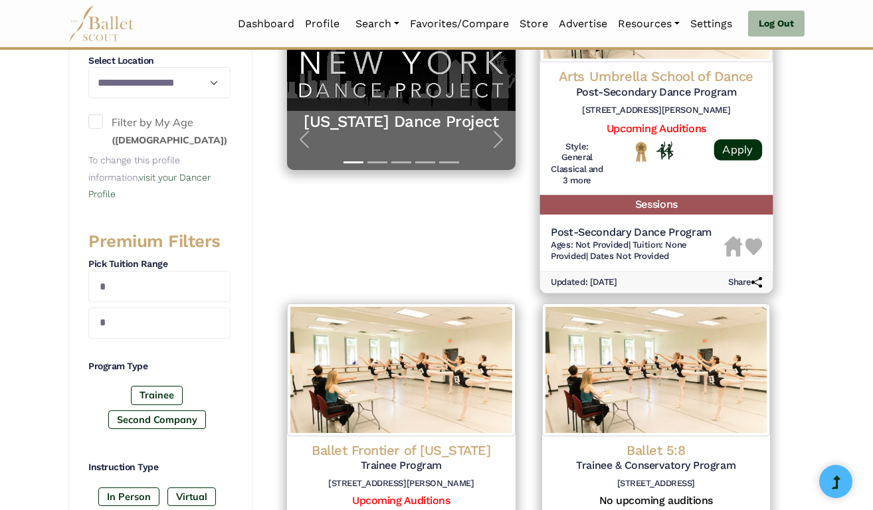
click at [629, 226] on h5 "Post-Secondary Dance Program" at bounding box center [636, 233] width 173 height 14
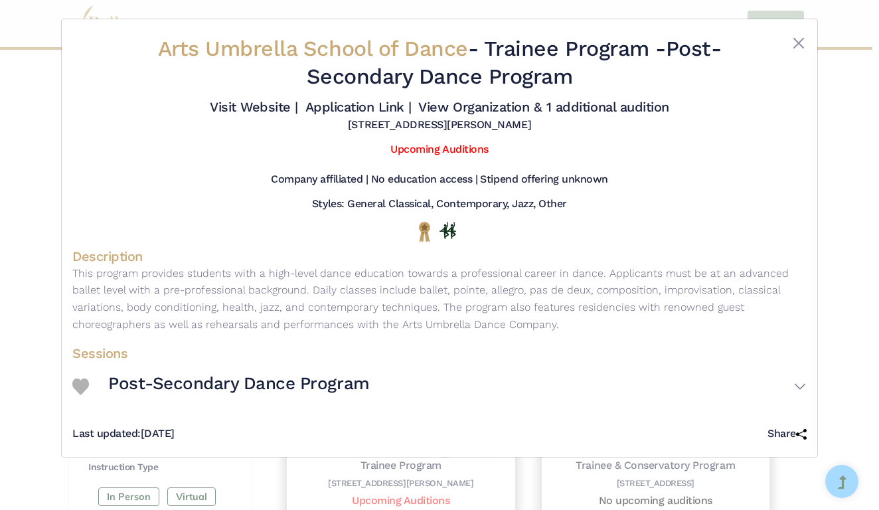
click at [149, 395] on h3 "Post-Secondary Dance Program" at bounding box center [239, 384] width 262 height 23
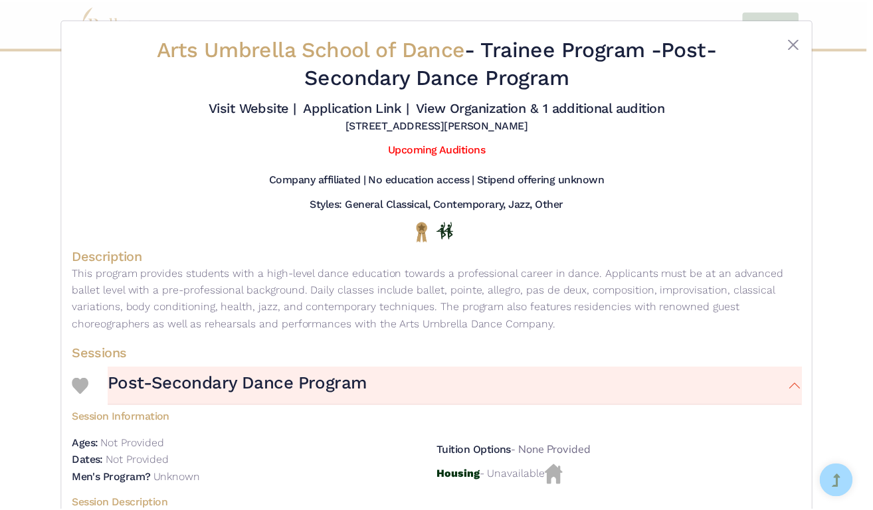
scroll to position [0, 0]
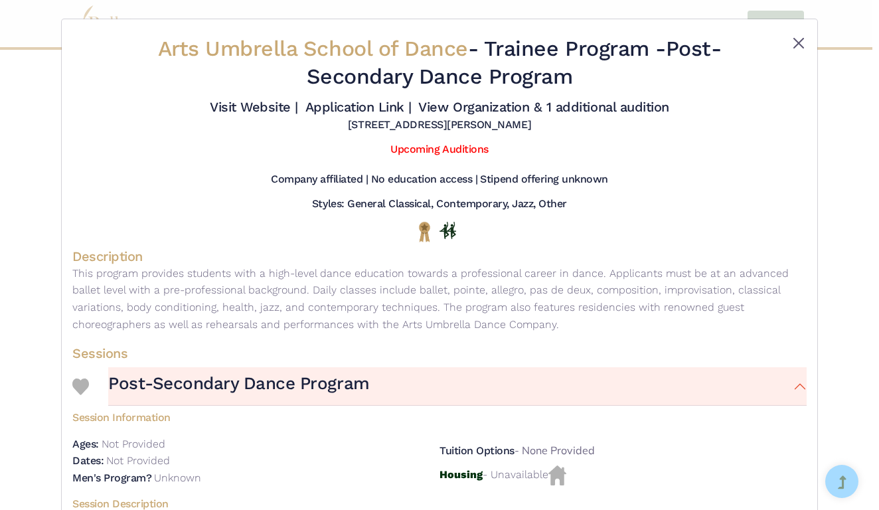
click at [795, 46] on button "Close" at bounding box center [799, 43] width 16 height 16
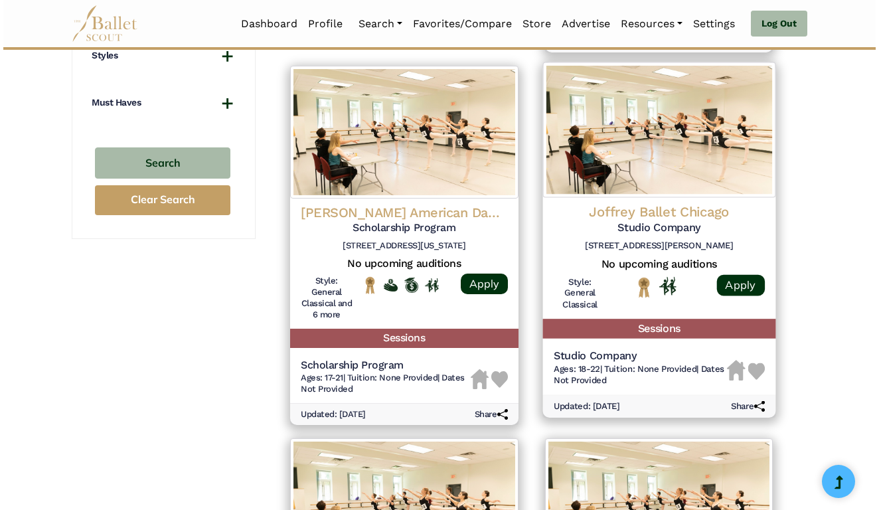
scroll to position [998, 0]
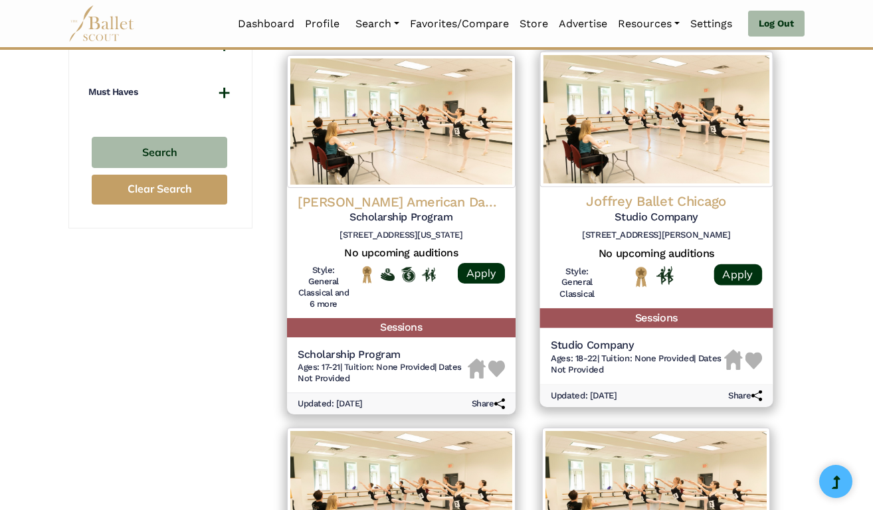
click at [596, 353] on span "Ages: 18-22" at bounding box center [573, 358] width 46 height 10
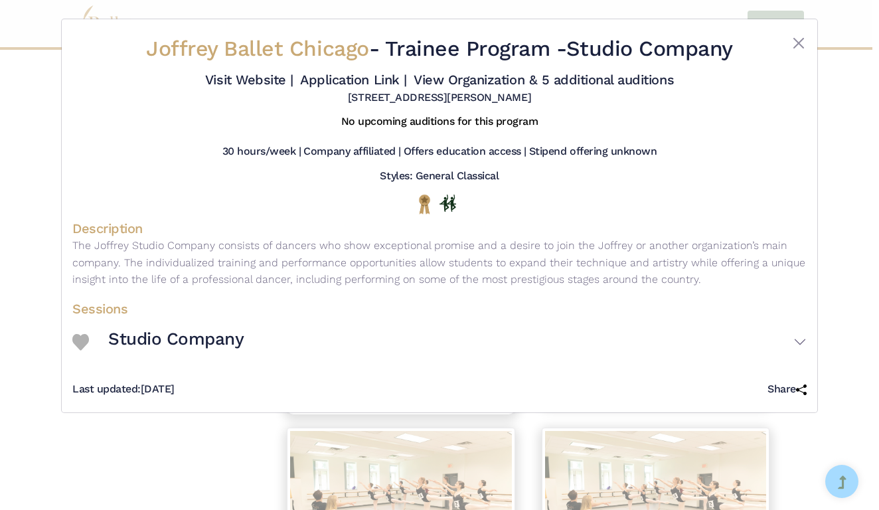
click at [225, 349] on h3 "Studio Company" at bounding box center [176, 339] width 136 height 23
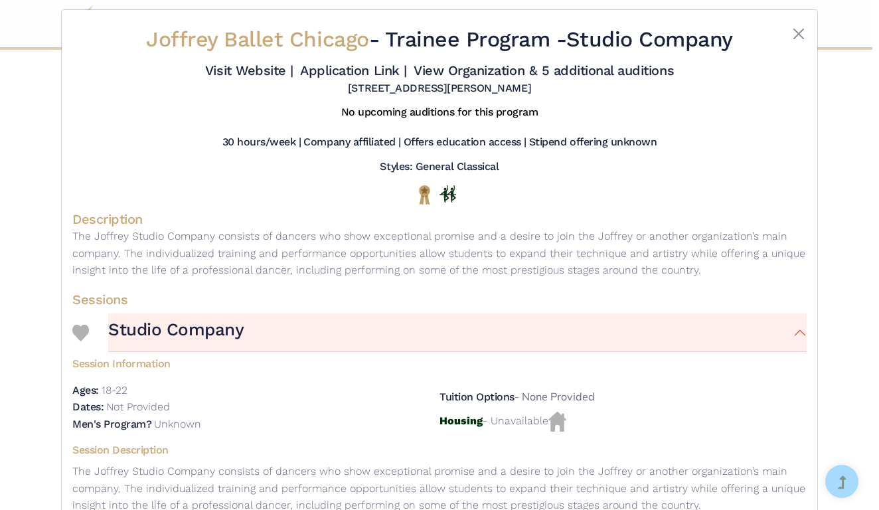
scroll to position [5, 0]
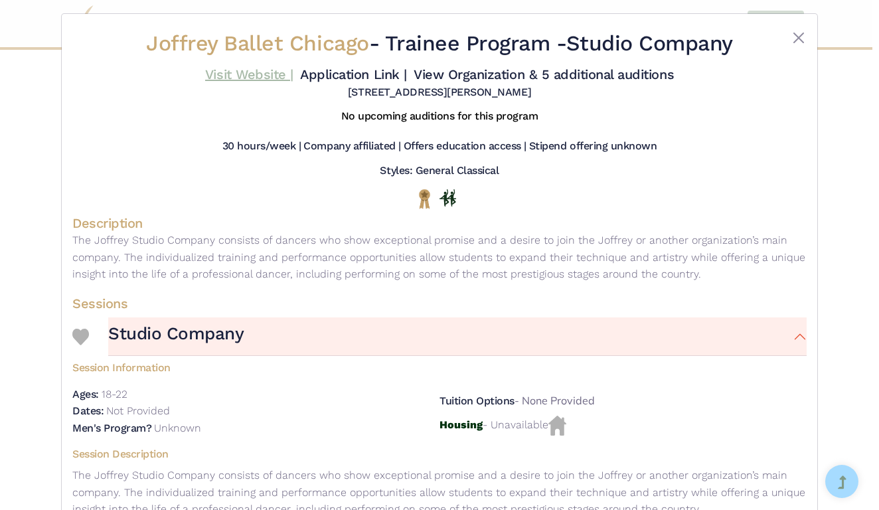
click at [294, 76] on link "Visit Website |" at bounding box center [249, 74] width 88 height 16
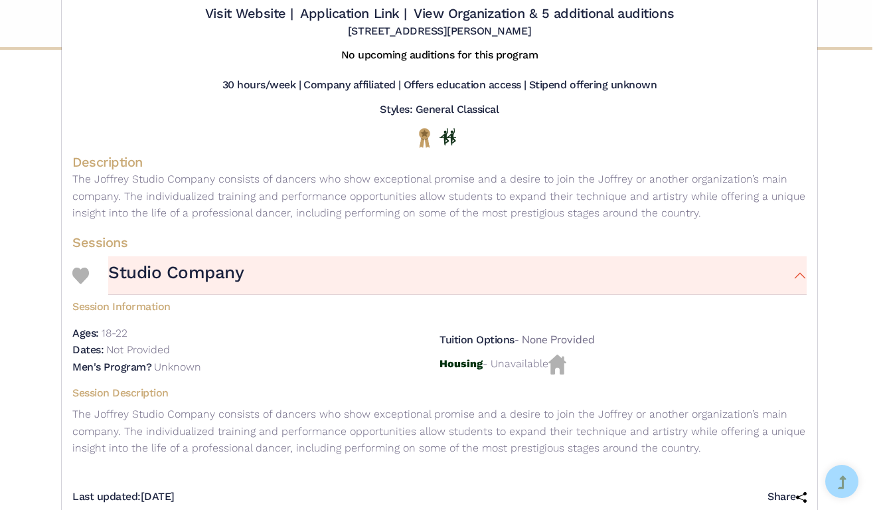
scroll to position [87, 0]
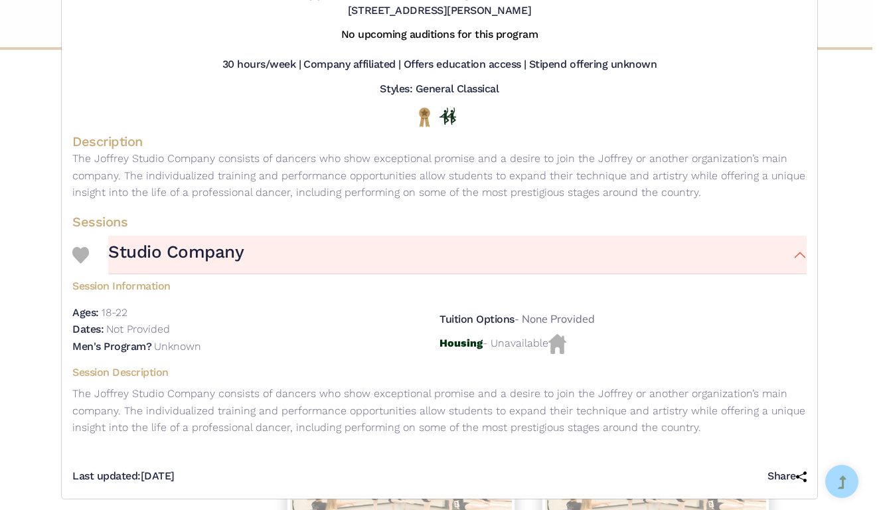
click at [74, 264] on img at bounding box center [80, 255] width 17 height 17
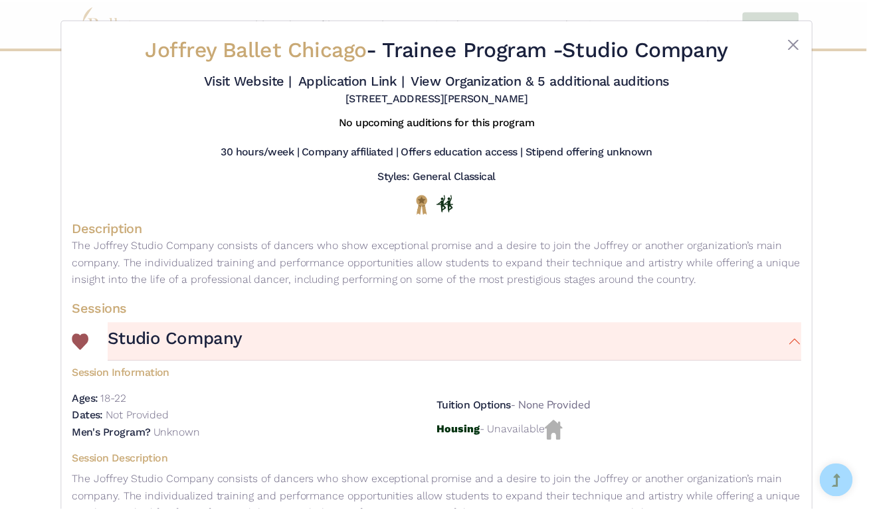
scroll to position [0, 0]
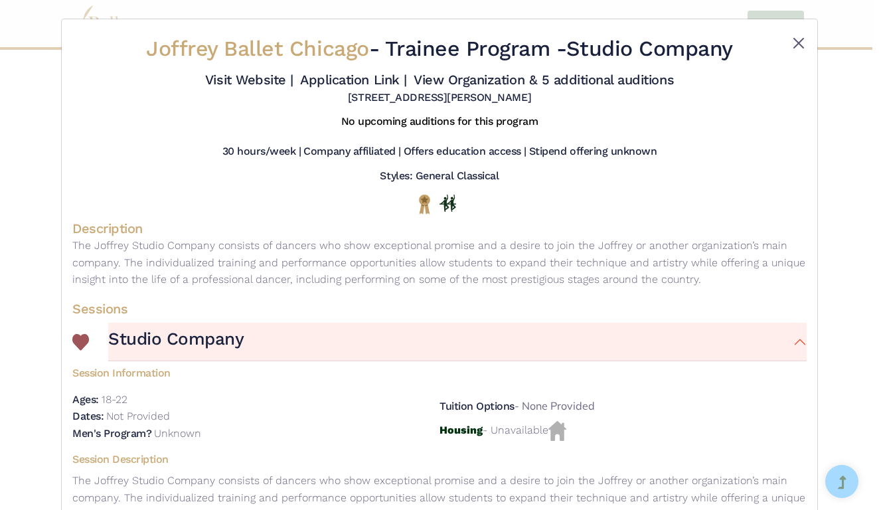
click at [799, 45] on button "Close" at bounding box center [799, 43] width 16 height 16
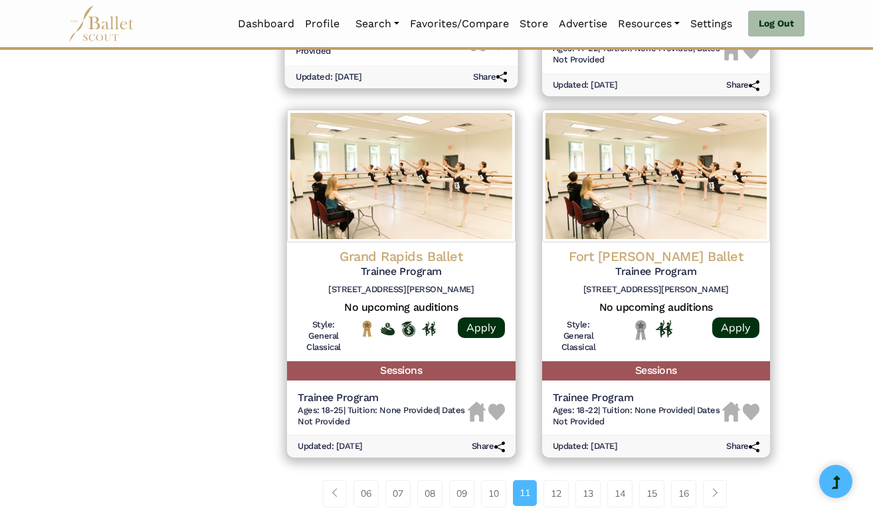
scroll to position [1689, 0]
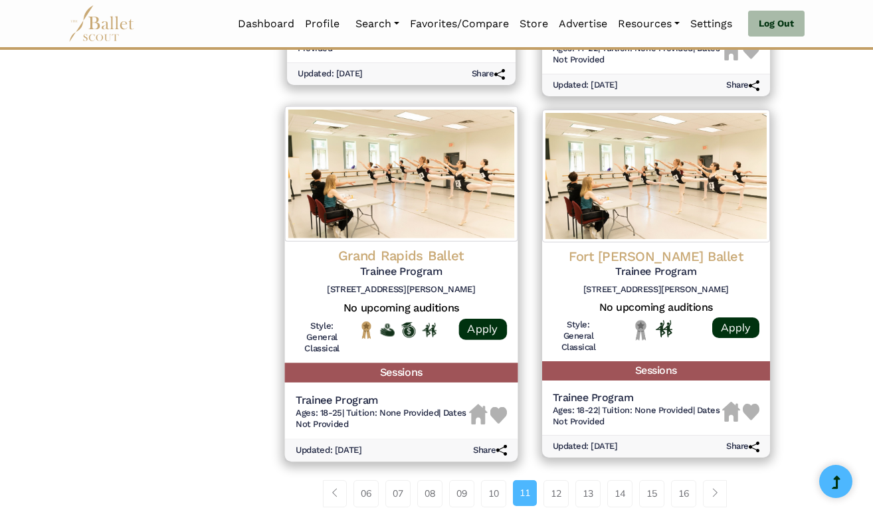
click at [374, 393] on h5 "Trainee Program" at bounding box center [382, 400] width 173 height 14
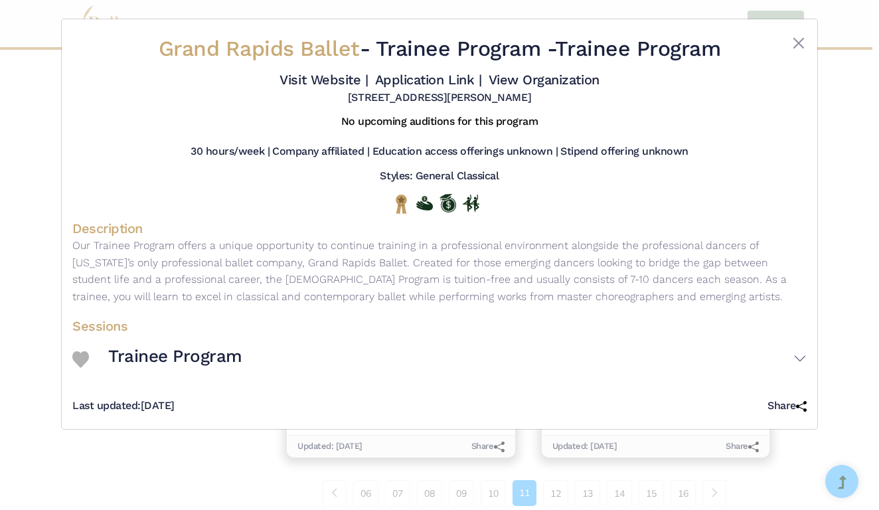
click at [82, 368] on img at bounding box center [80, 359] width 17 height 17
click at [489, 88] on link "View Organization" at bounding box center [544, 80] width 111 height 16
click at [800, 39] on button "Close" at bounding box center [799, 43] width 16 height 16
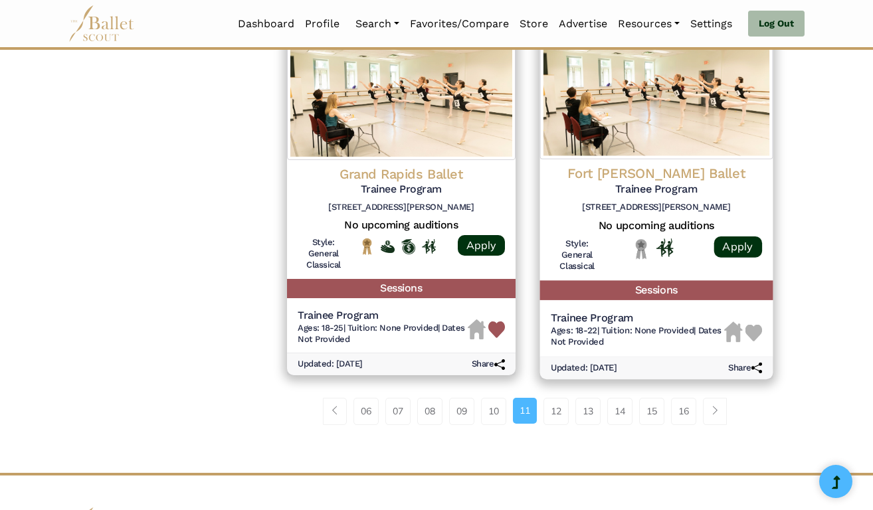
scroll to position [1790, 0]
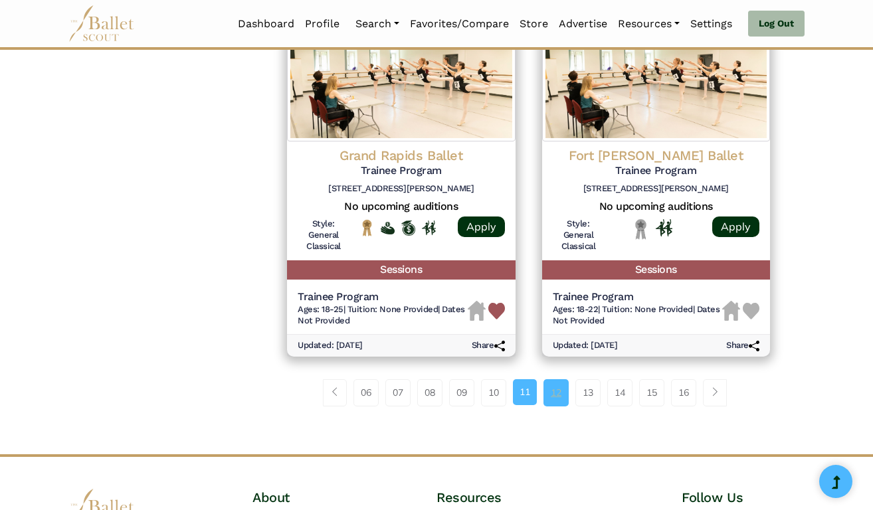
click at [559, 379] on link "12" at bounding box center [555, 392] width 25 height 27
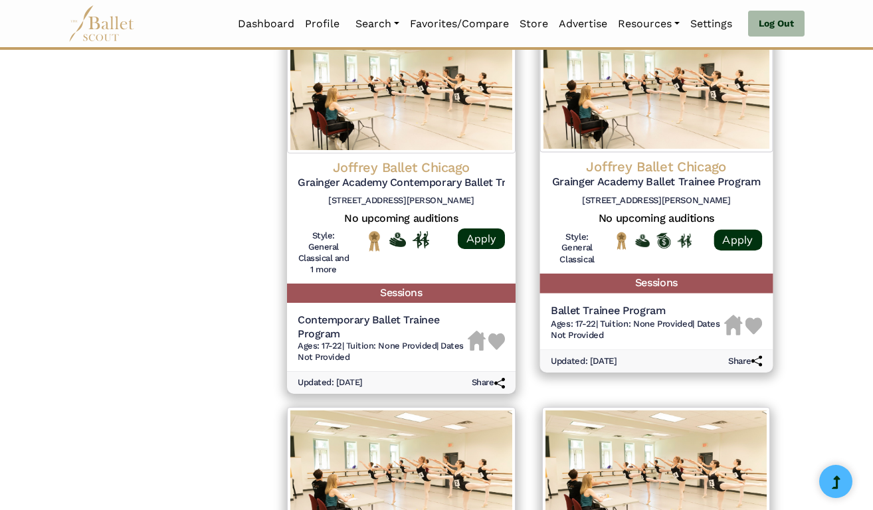
scroll to position [1365, 0]
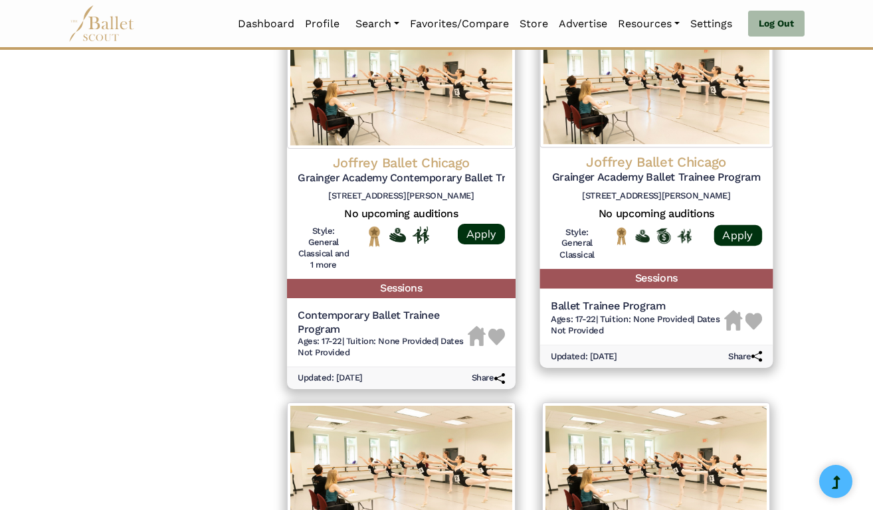
click at [600, 314] on h6 "Ages: 17-22 | Tuition: None Provided | Dates Not Provided" at bounding box center [636, 325] width 173 height 23
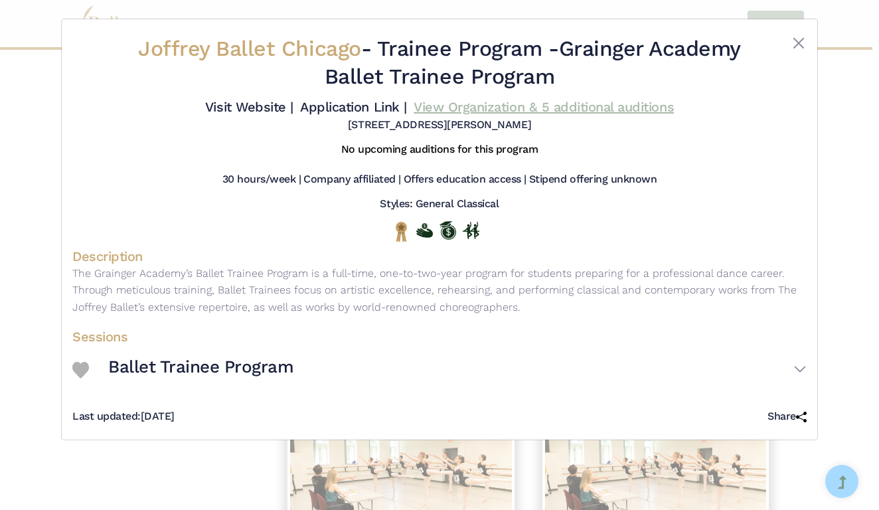
click at [451, 115] on link "View Organization & 5 additional auditions" at bounding box center [544, 107] width 260 height 16
click at [800, 40] on button "Close" at bounding box center [799, 43] width 16 height 16
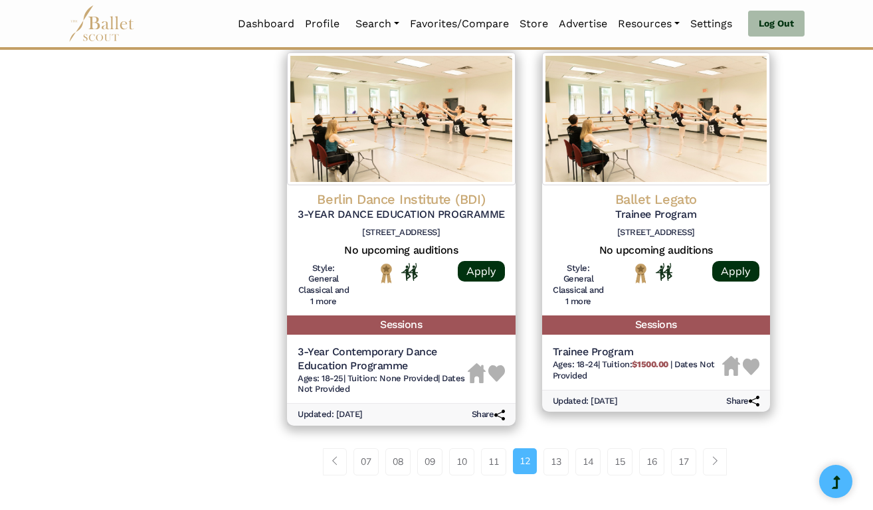
scroll to position [1729, 0]
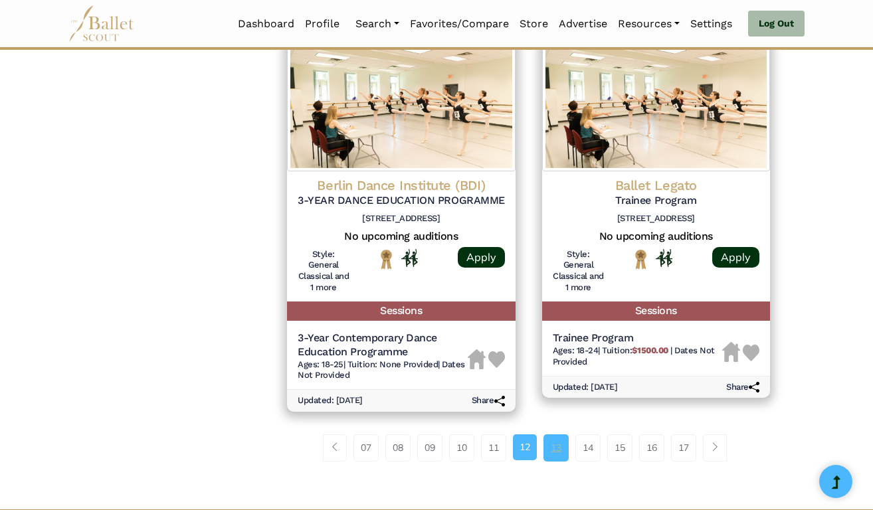
click at [566, 434] on link "13" at bounding box center [555, 447] width 25 height 27
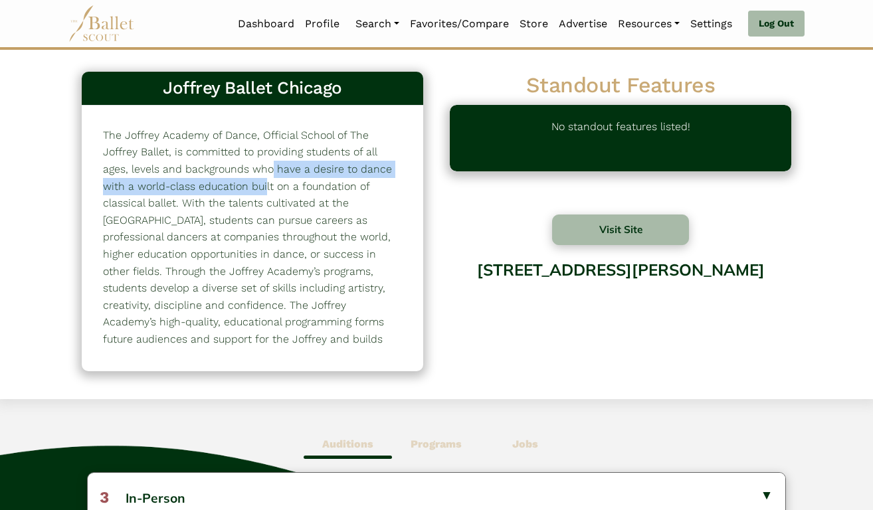
drag, startPoint x: 403, startPoint y: 159, endPoint x: 404, endPoint y: 141, distance: 18.0
click at [403, 142] on div "The Joffrey Academy of Dance, Official School of The Joffrey Ballet, is committ…" at bounding box center [252, 239] width 341 height 266
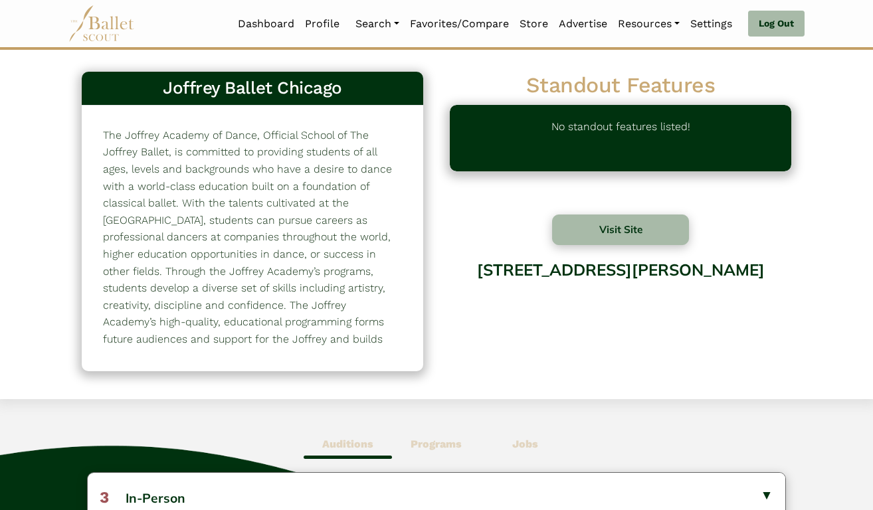
click at [413, 138] on div "The Joffrey Academy of Dance, Official School of The Joffrey Ballet, is committ…" at bounding box center [252, 239] width 341 height 266
click at [420, 443] on b "Programs" at bounding box center [436, 444] width 51 height 13
click at [526, 450] on span "Jobs" at bounding box center [525, 444] width 88 height 31
click at [456, 447] on b "Programs" at bounding box center [436, 444] width 51 height 13
click at [365, 440] on b "Auditions" at bounding box center [347, 444] width 51 height 13
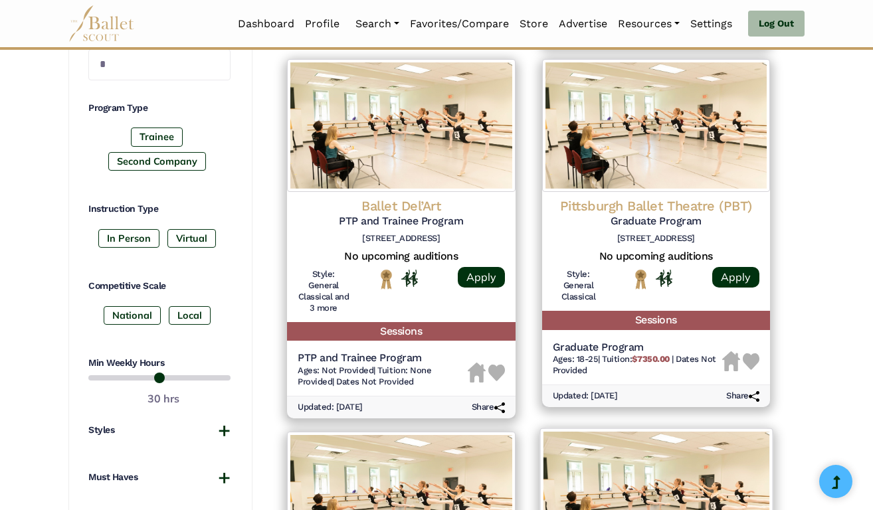
scroll to position [608, 0]
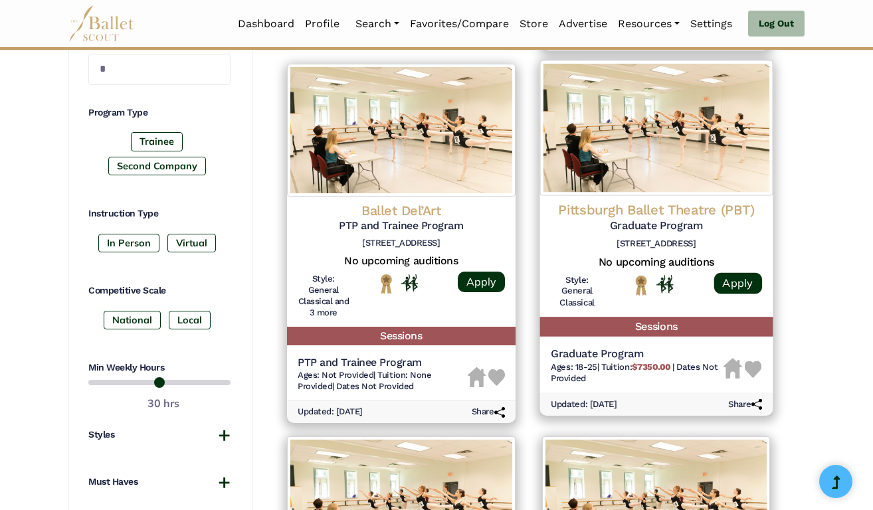
click at [589, 347] on h5 "Graduate Program" at bounding box center [636, 354] width 173 height 14
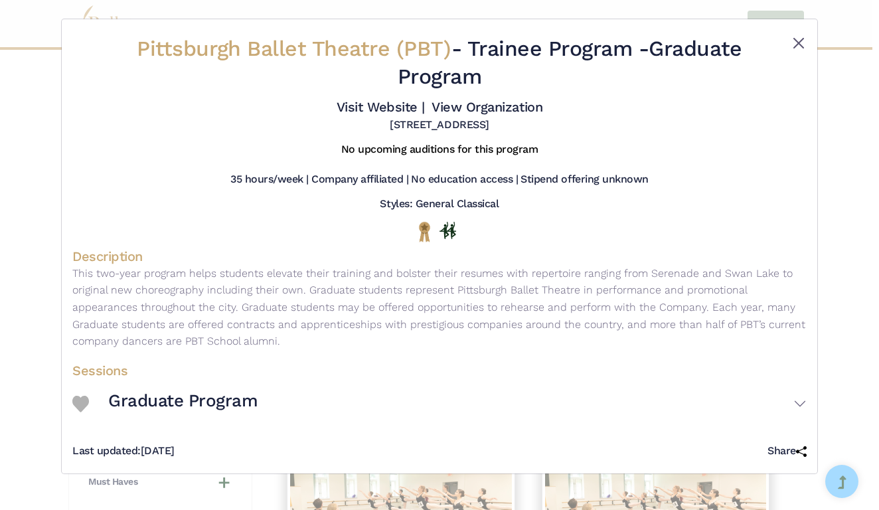
click at [801, 40] on button "Close" at bounding box center [799, 43] width 16 height 16
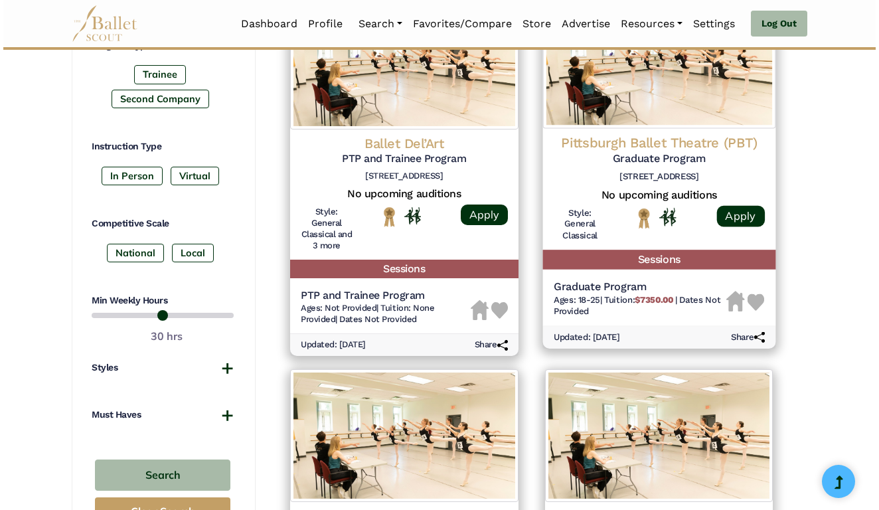
scroll to position [678, 0]
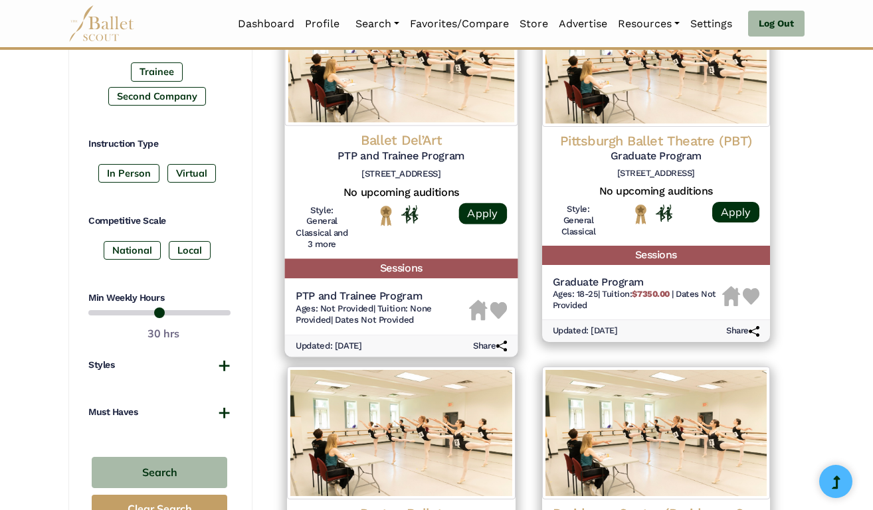
click at [347, 303] on span "Ages: Not Provided" at bounding box center [335, 308] width 78 height 10
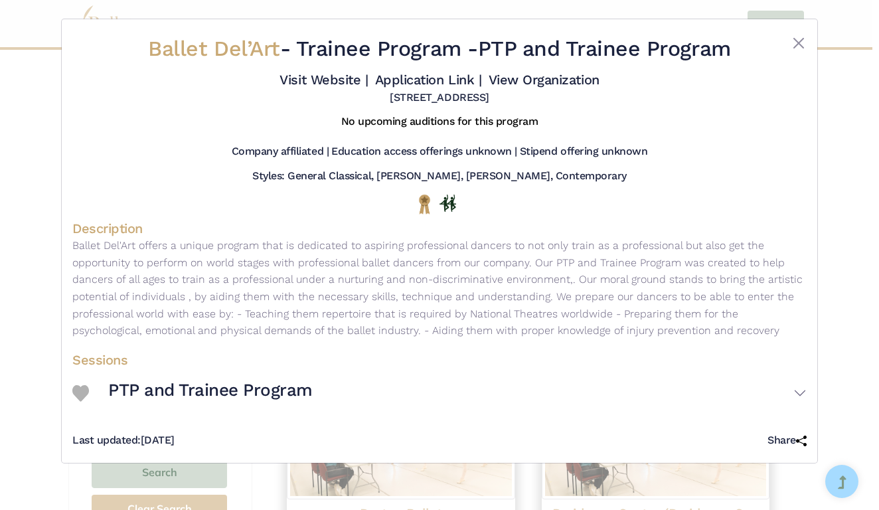
click at [261, 402] on h3 "PTP and Trainee Program" at bounding box center [210, 390] width 205 height 23
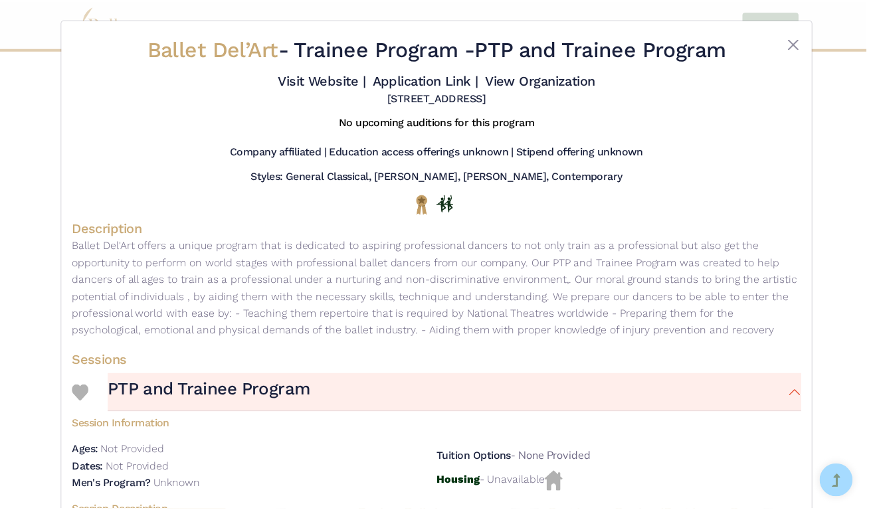
scroll to position [0, 0]
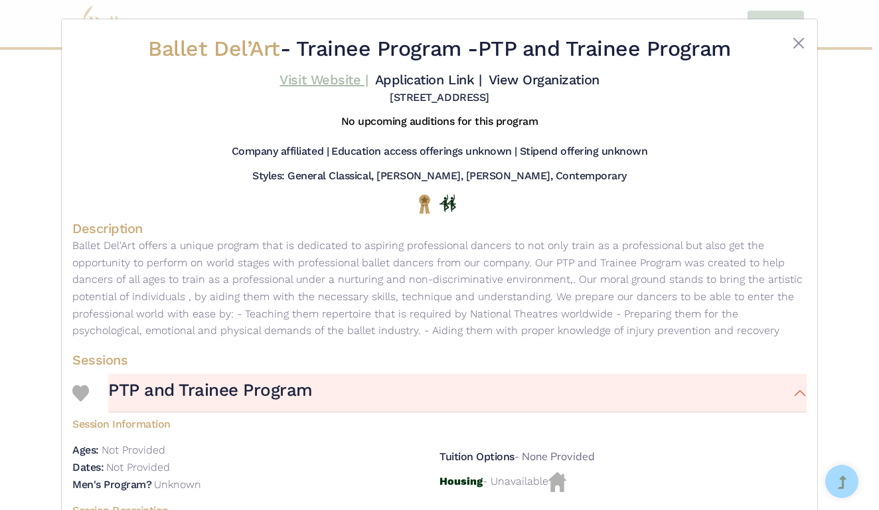
click at [368, 77] on link "Visit Website |" at bounding box center [324, 80] width 88 height 16
click at [796, 46] on button "Close" at bounding box center [799, 43] width 16 height 16
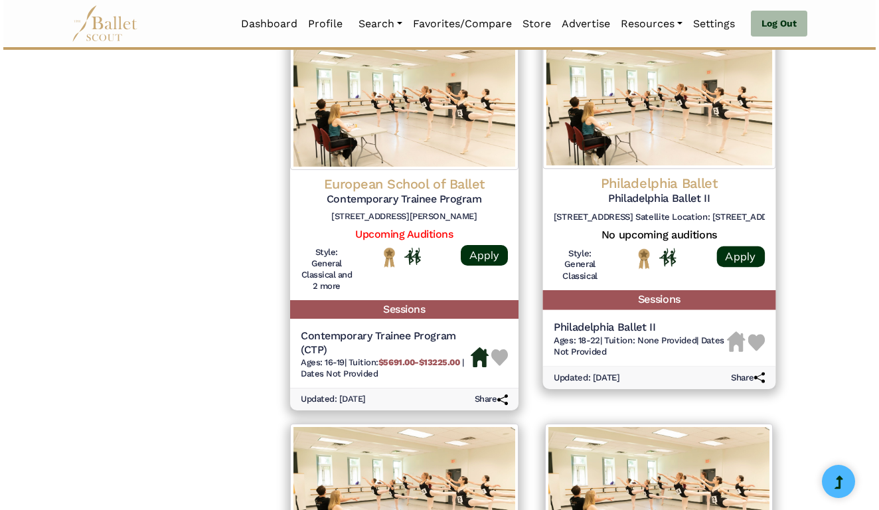
scroll to position [1370, 0]
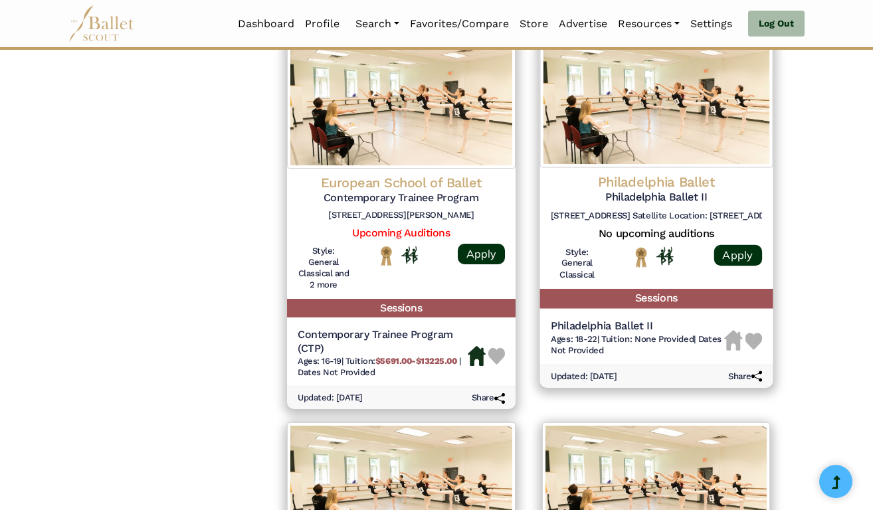
click at [601, 319] on h5 "Philadelphia Ballet II" at bounding box center [636, 326] width 173 height 14
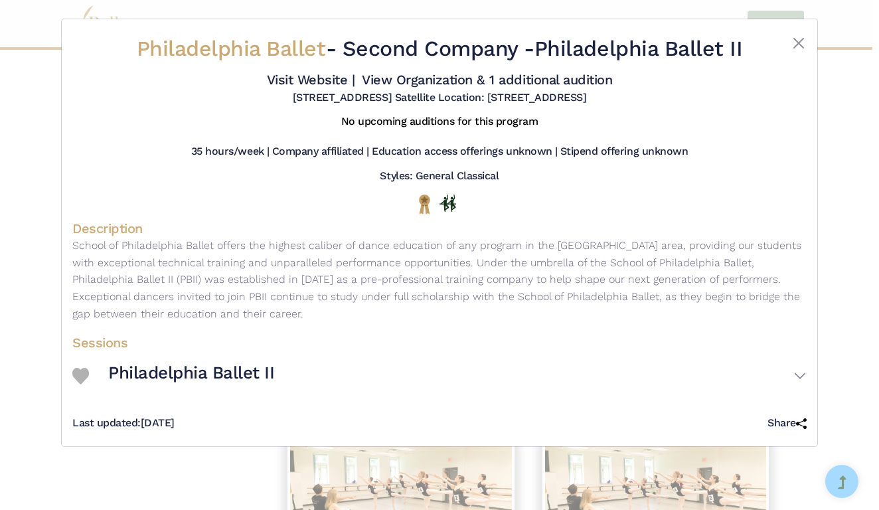
click at [262, 385] on h3 "Philadelphia Ballet II" at bounding box center [191, 373] width 166 height 23
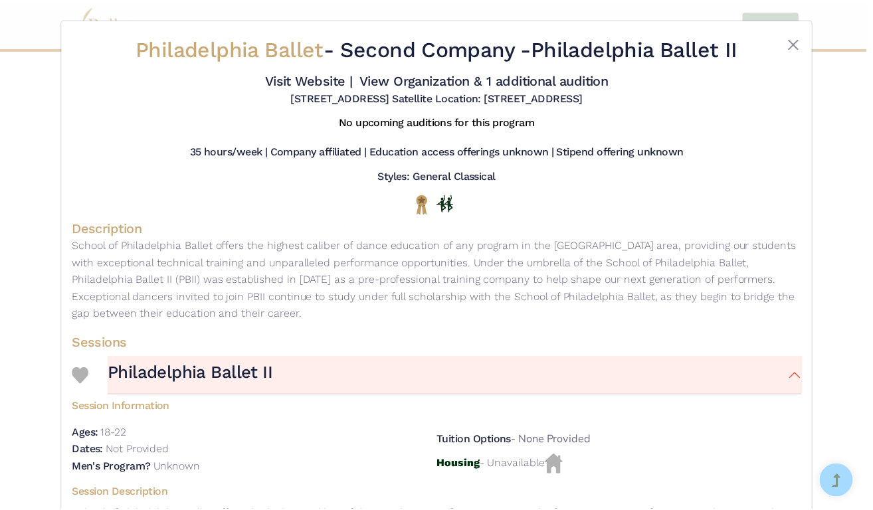
scroll to position [0, 0]
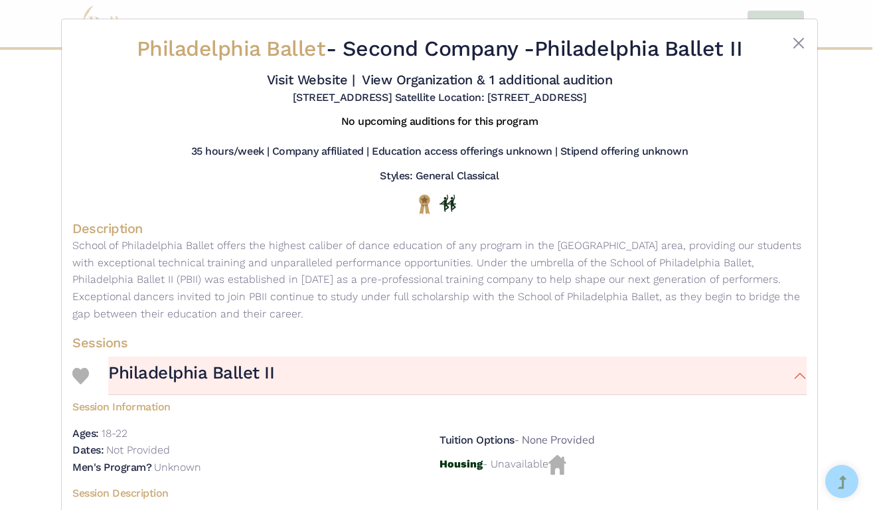
click at [76, 385] on img at bounding box center [80, 376] width 17 height 17
click at [798, 40] on button "Close" at bounding box center [799, 43] width 16 height 16
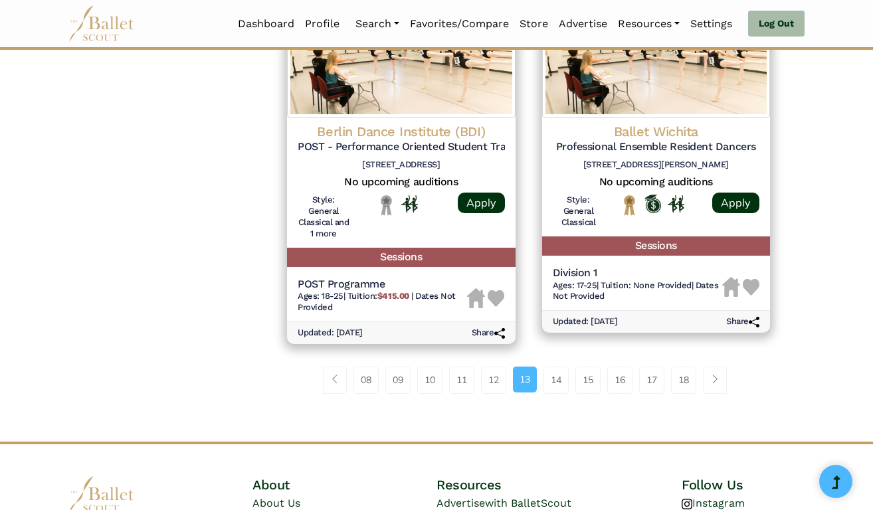
scroll to position [1811, 0]
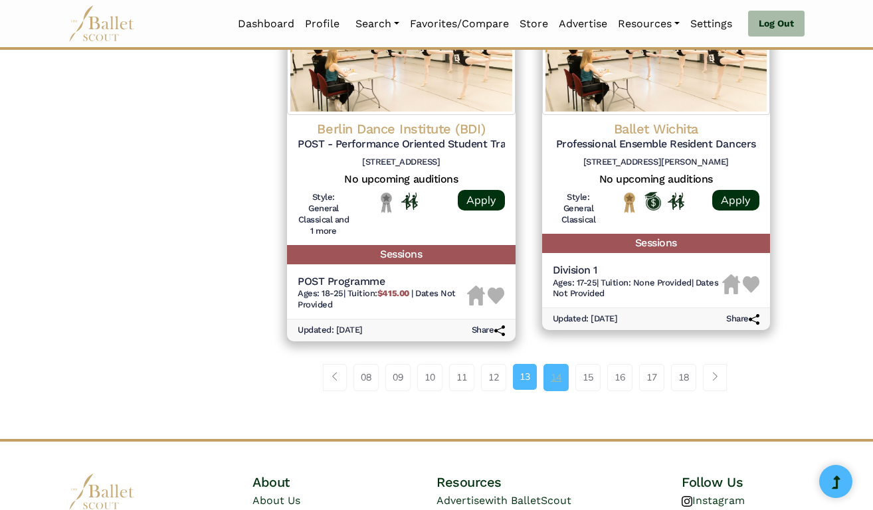
click at [559, 364] on link "14" at bounding box center [555, 377] width 25 height 27
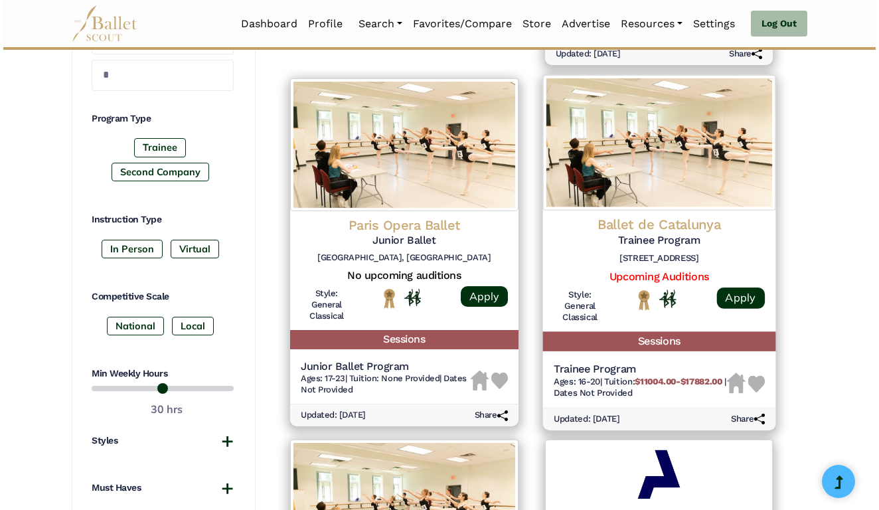
scroll to position [604, 0]
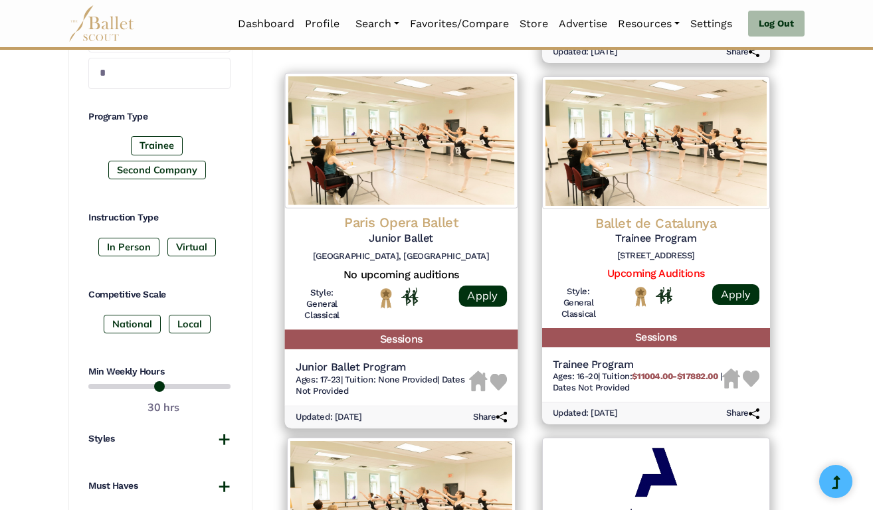
click at [402, 360] on h5 "Junior Ballet Program" at bounding box center [382, 367] width 173 height 14
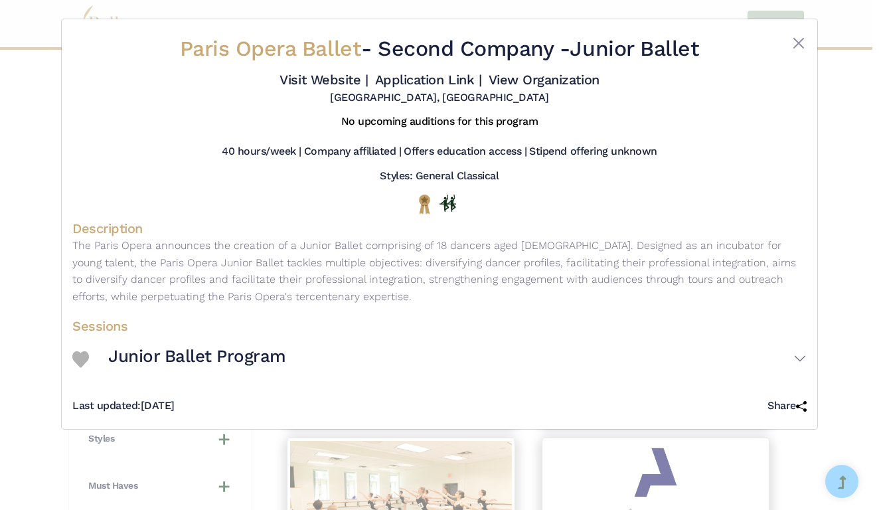
click at [209, 368] on h3 "Junior Ballet Program" at bounding box center [197, 356] width 178 height 23
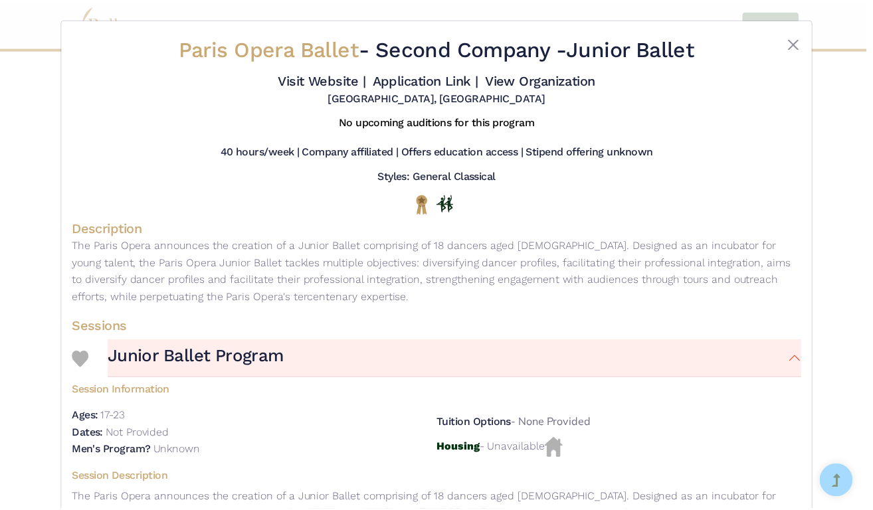
scroll to position [0, 0]
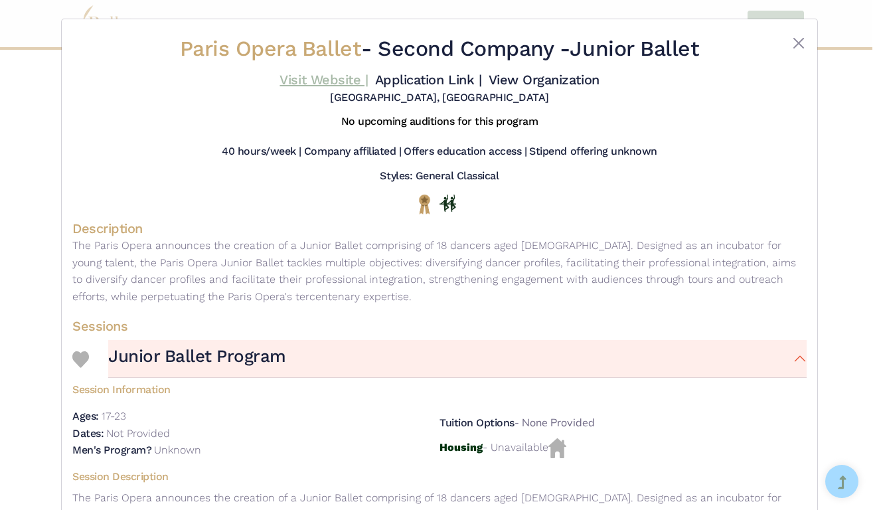
click at [368, 79] on link "Visit Website |" at bounding box center [324, 80] width 88 height 16
click at [795, 43] on button "Close" at bounding box center [799, 43] width 16 height 16
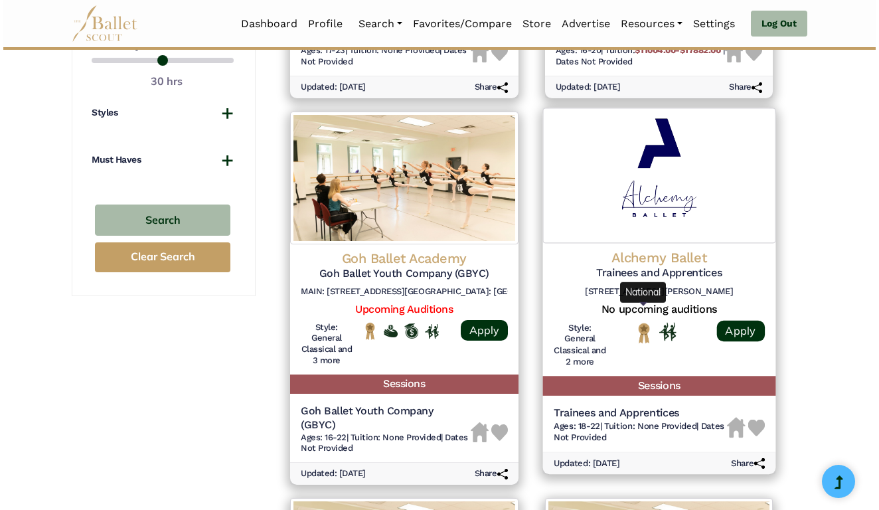
scroll to position [933, 0]
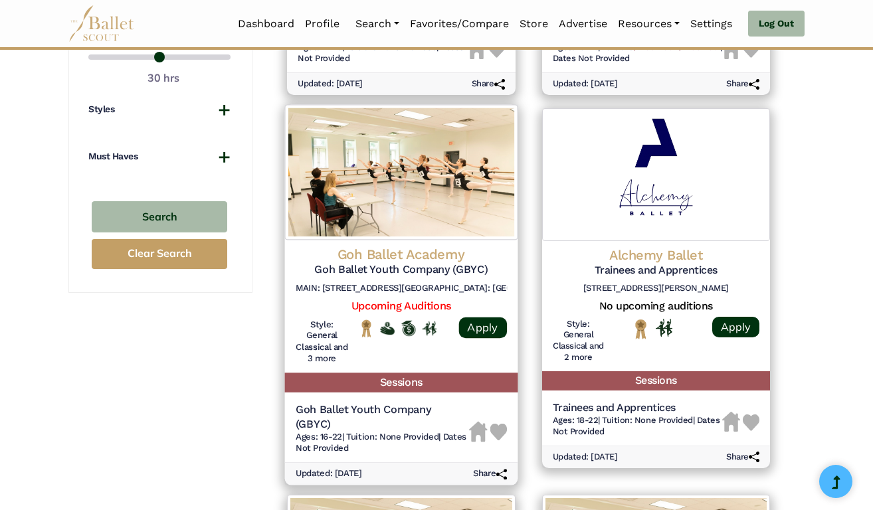
click at [398, 403] on h5 "Goh Ballet Youth Company (GBYC)" at bounding box center [382, 417] width 173 height 28
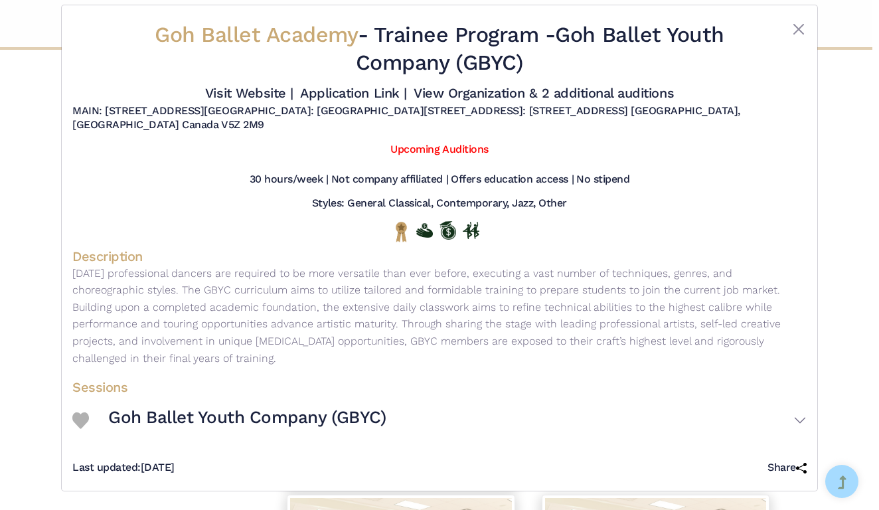
scroll to position [24, 0]
click at [331, 420] on h3 "Goh Ballet Youth Company (GBYC)" at bounding box center [247, 418] width 278 height 23
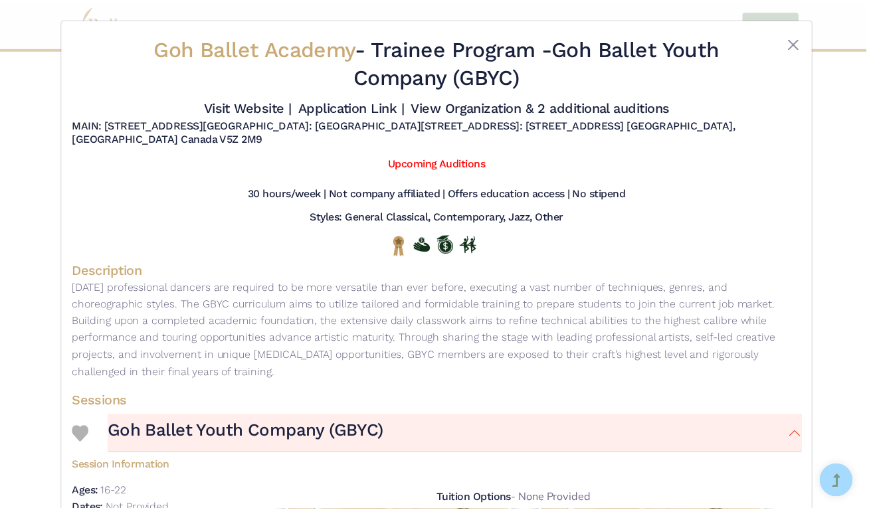
scroll to position [0, 0]
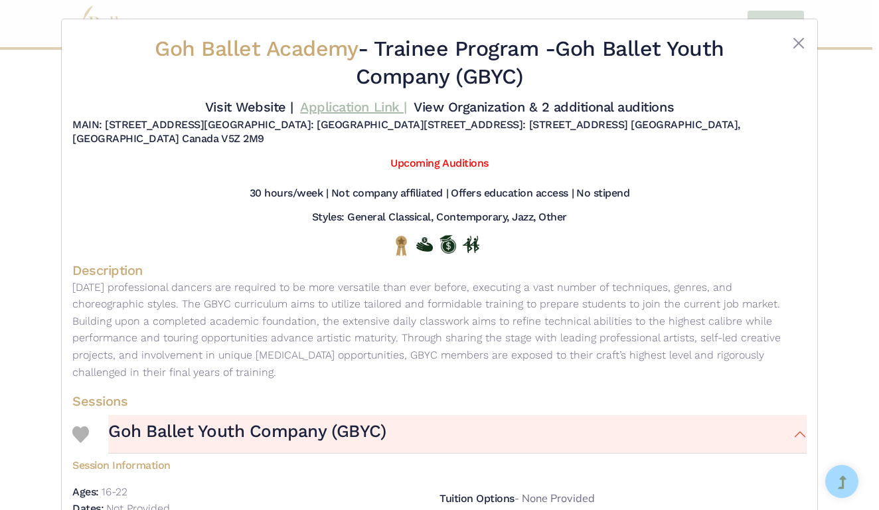
click at [407, 106] on link "Application Link |" at bounding box center [353, 107] width 106 height 16
click at [795, 42] on button "Close" at bounding box center [799, 43] width 16 height 16
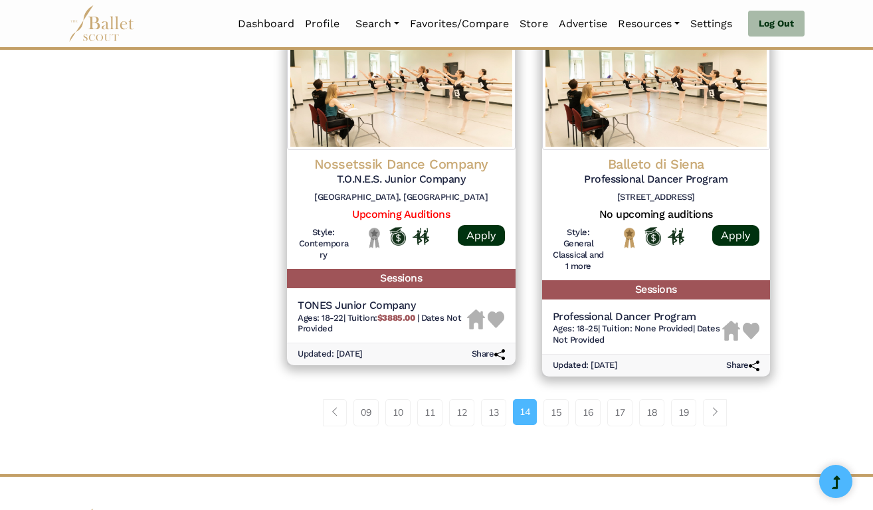
scroll to position [1785, 0]
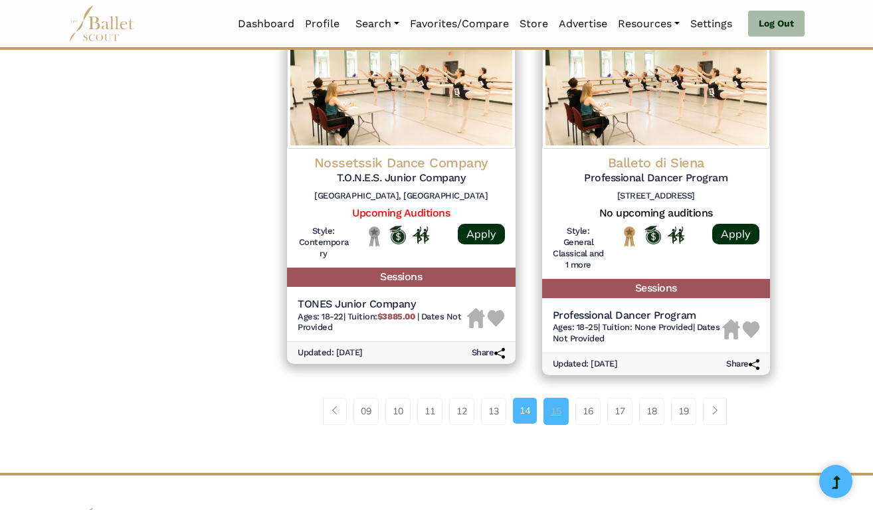
click at [557, 398] on link "15" at bounding box center [555, 411] width 25 height 27
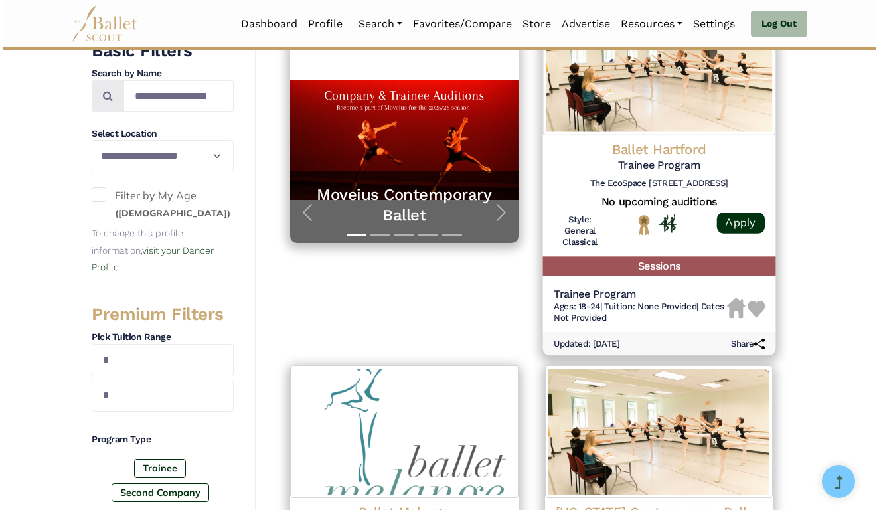
scroll to position [282, 0]
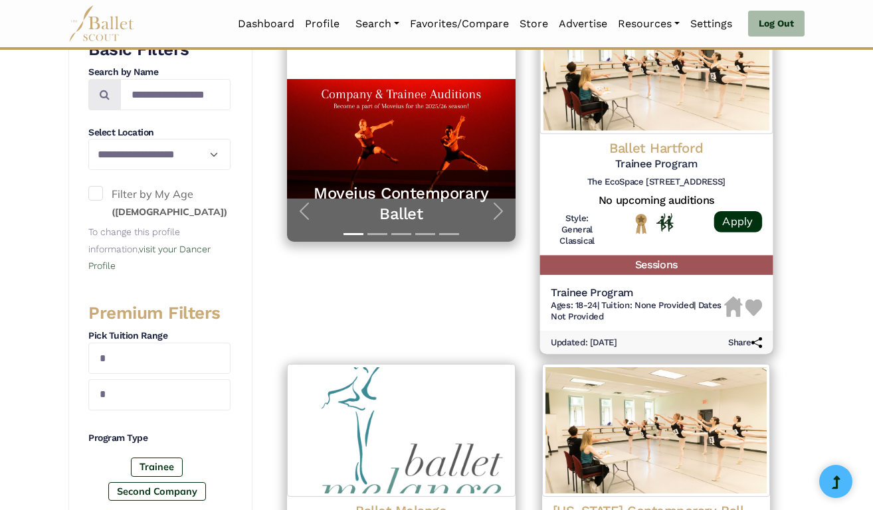
click at [596, 300] on span "Ages: 18-24" at bounding box center [573, 305] width 46 height 10
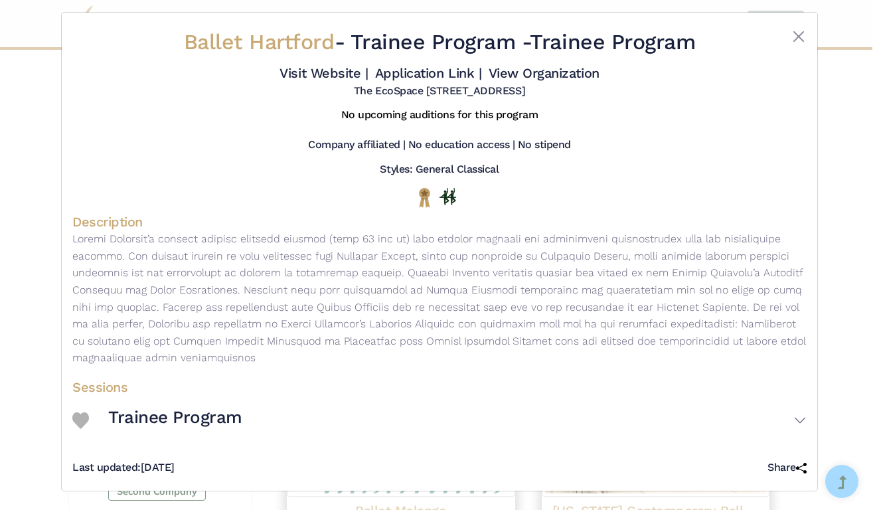
scroll to position [17, 0]
click at [165, 411] on h3 "Trainee Program" at bounding box center [175, 418] width 134 height 23
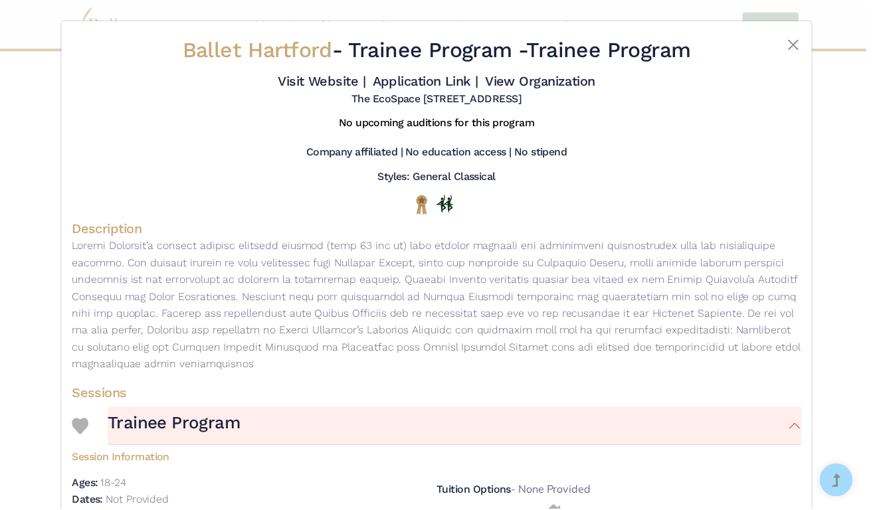
scroll to position [0, 0]
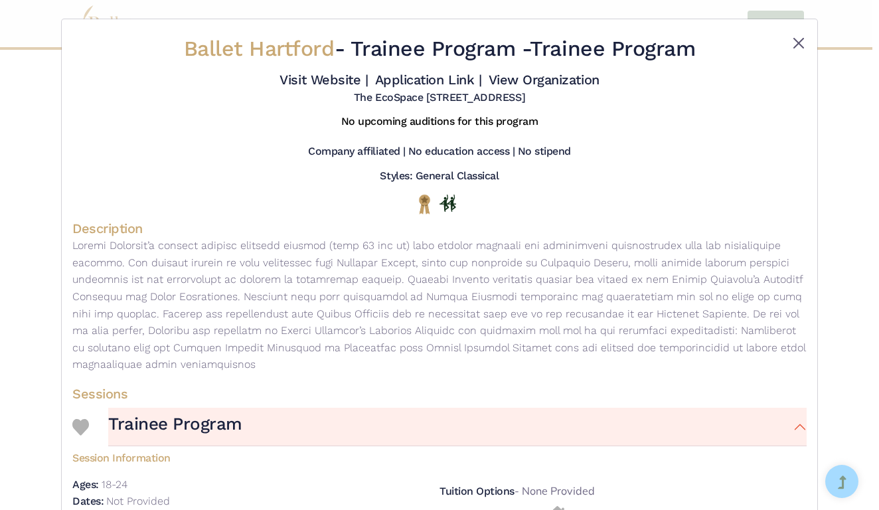
click at [792, 41] on button "Close" at bounding box center [799, 43] width 16 height 16
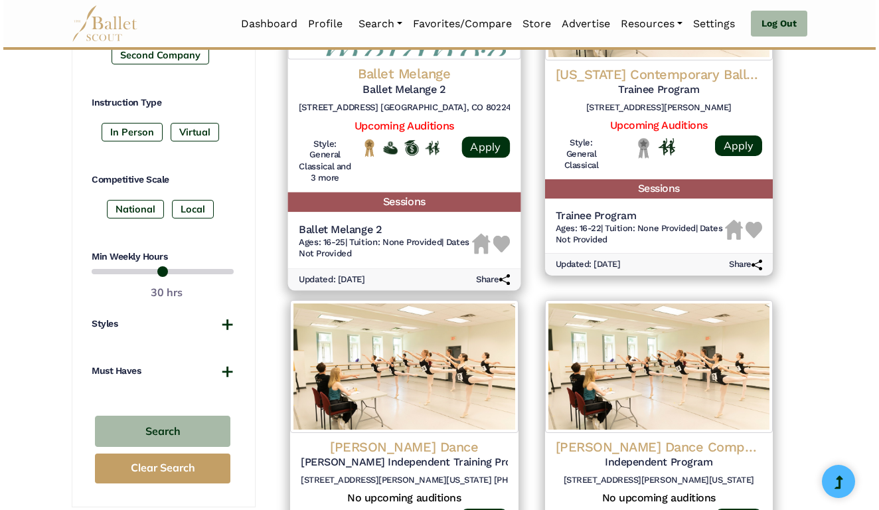
scroll to position [719, 0]
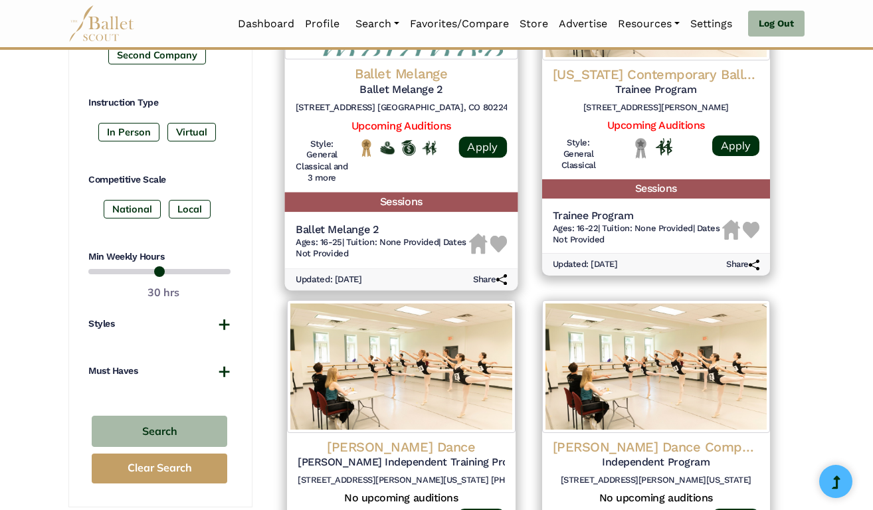
click at [404, 223] on h5 "Ballet Melange 2" at bounding box center [382, 230] width 173 height 14
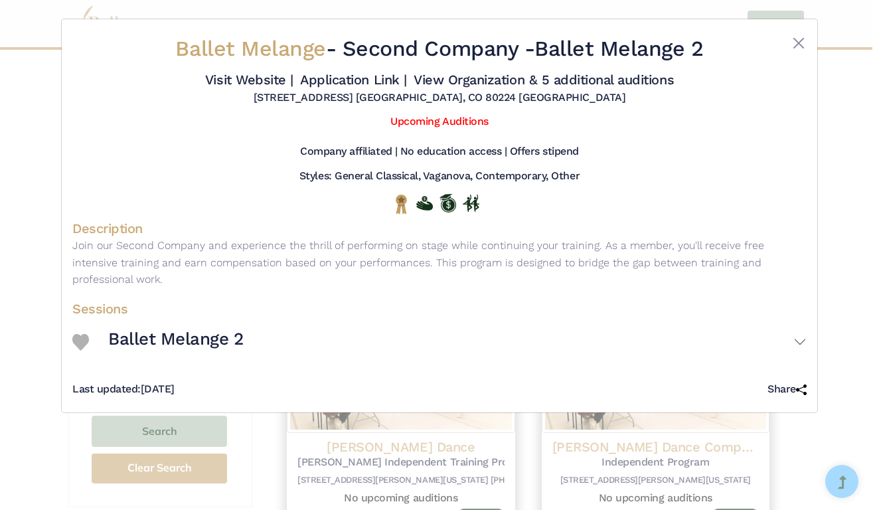
click at [108, 335] on div at bounding box center [90, 342] width 36 height 18
click at [119, 335] on h3 "Ballet Melange 2" at bounding box center [175, 339] width 135 height 23
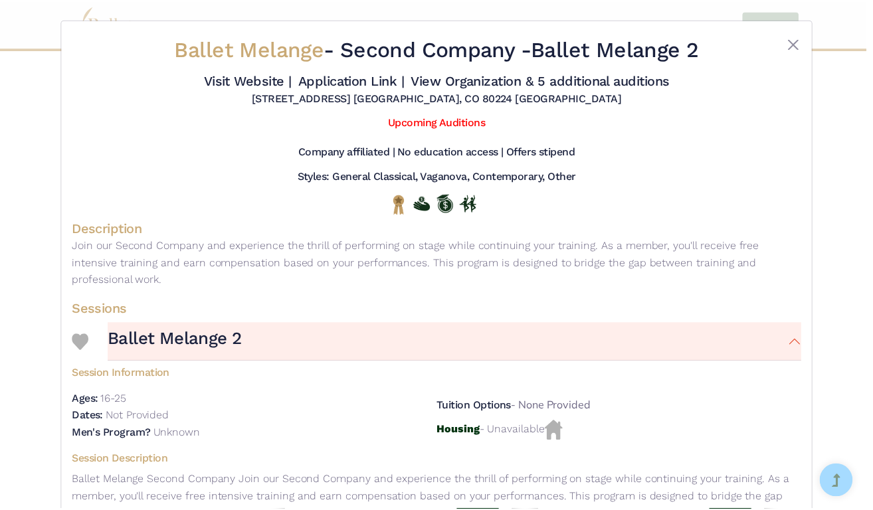
scroll to position [0, 0]
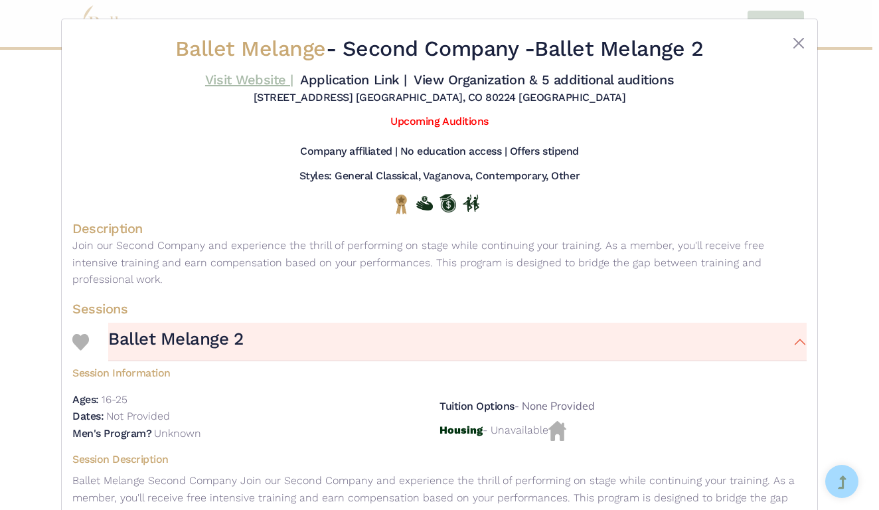
click at [294, 74] on link "Visit Website |" at bounding box center [249, 80] width 88 height 16
click at [799, 45] on button "Close" at bounding box center [799, 43] width 16 height 16
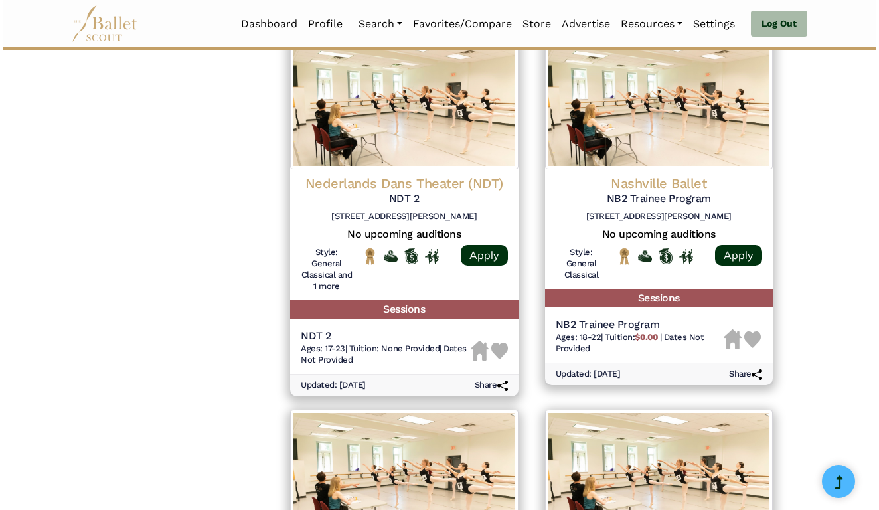
scroll to position [1389, 0]
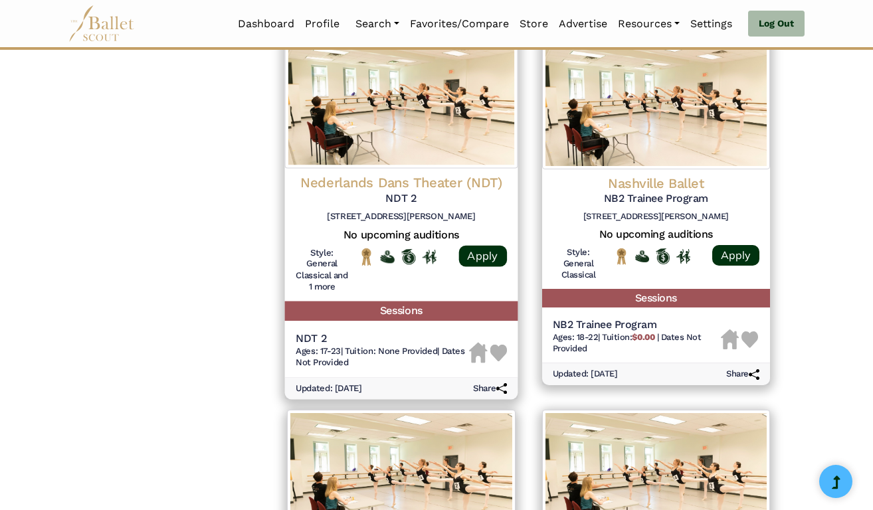
click at [347, 346] on h6 "Ages: 17-23 | Tuition: None Provided | Dates Not Provided" at bounding box center [382, 357] width 173 height 23
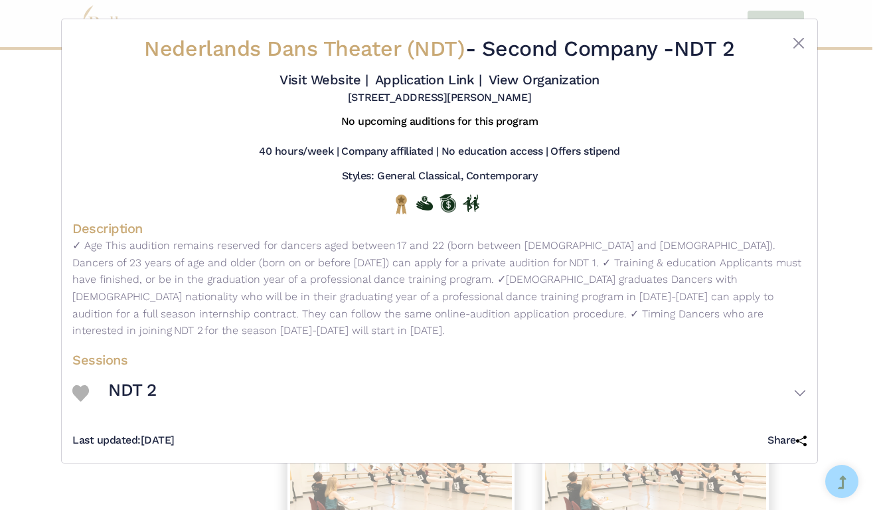
click at [141, 401] on h3 "NDT 2" at bounding box center [132, 390] width 48 height 23
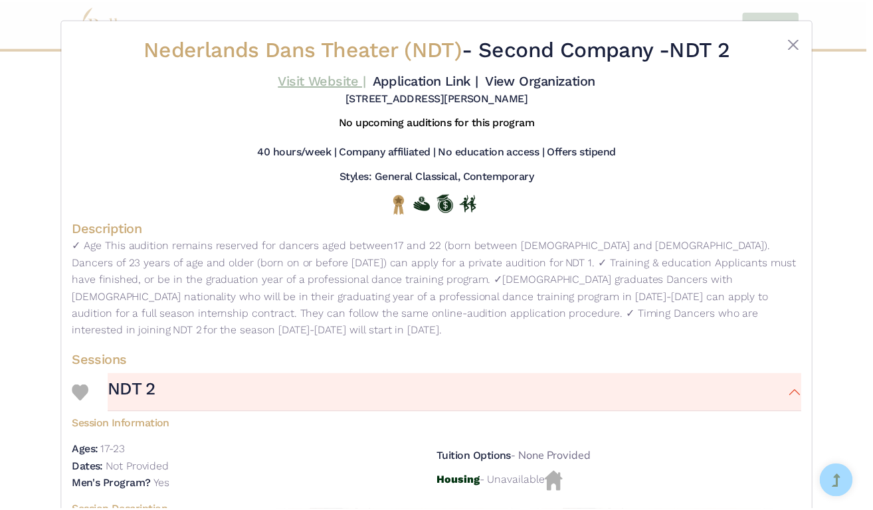
scroll to position [0, 0]
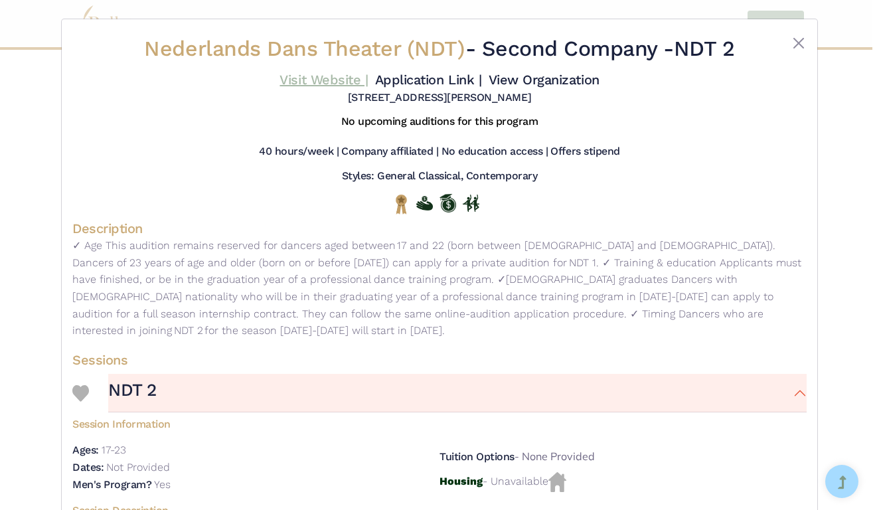
click at [368, 80] on link "Visit Website |" at bounding box center [324, 80] width 88 height 16
click at [793, 39] on button "Close" at bounding box center [799, 43] width 16 height 16
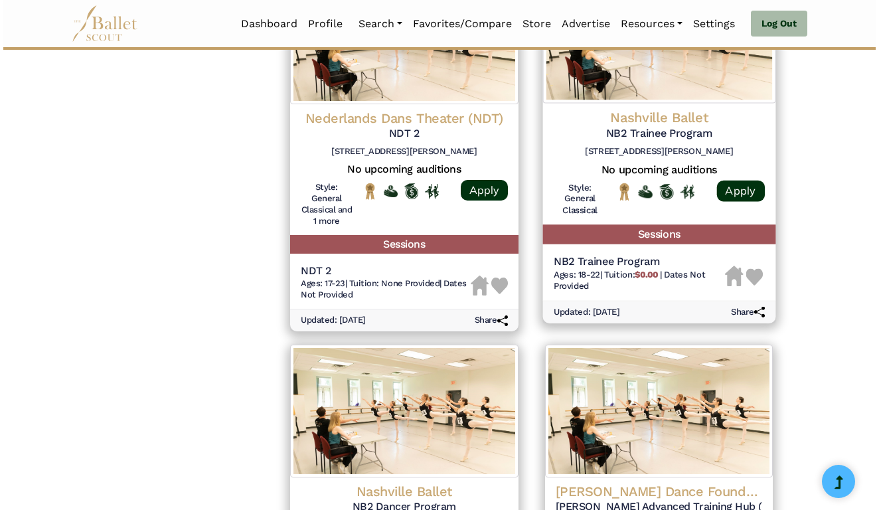
scroll to position [1458, 0]
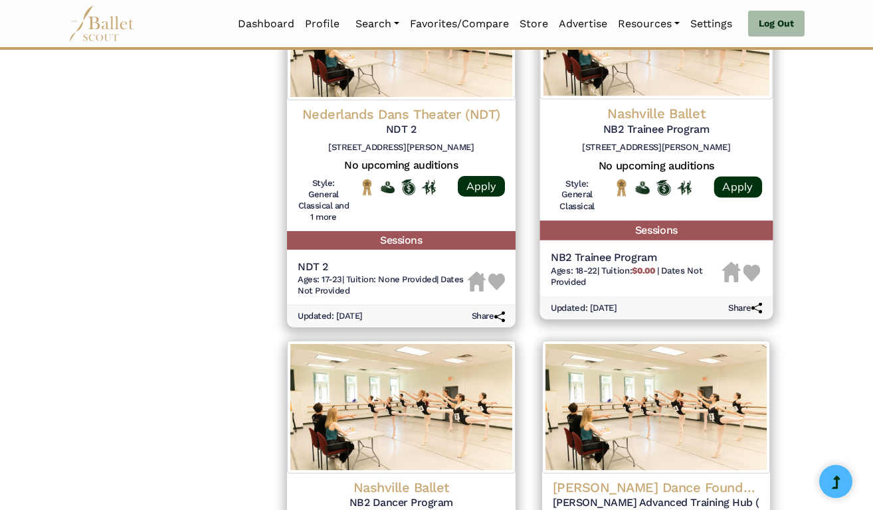
click at [593, 251] on h5 "NB2 Trainee Program" at bounding box center [635, 258] width 171 height 14
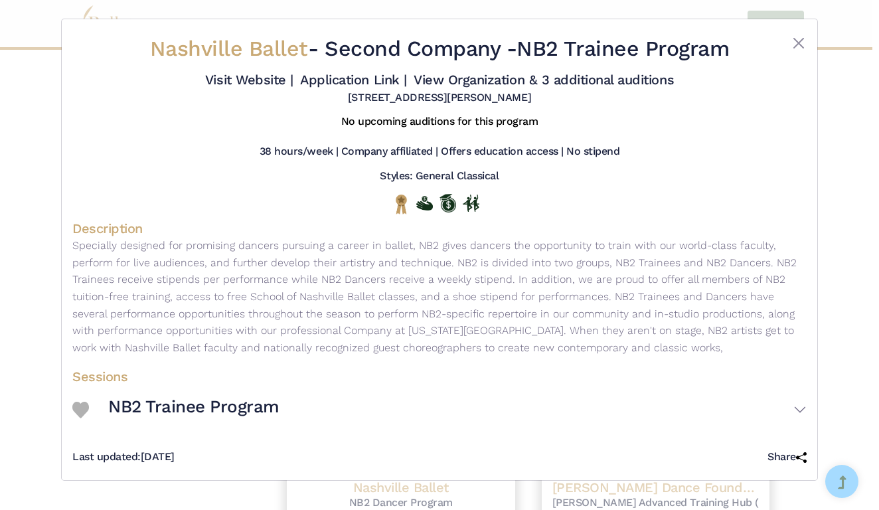
click at [126, 418] on h3 "NB2 Trainee Program" at bounding box center [193, 407] width 171 height 23
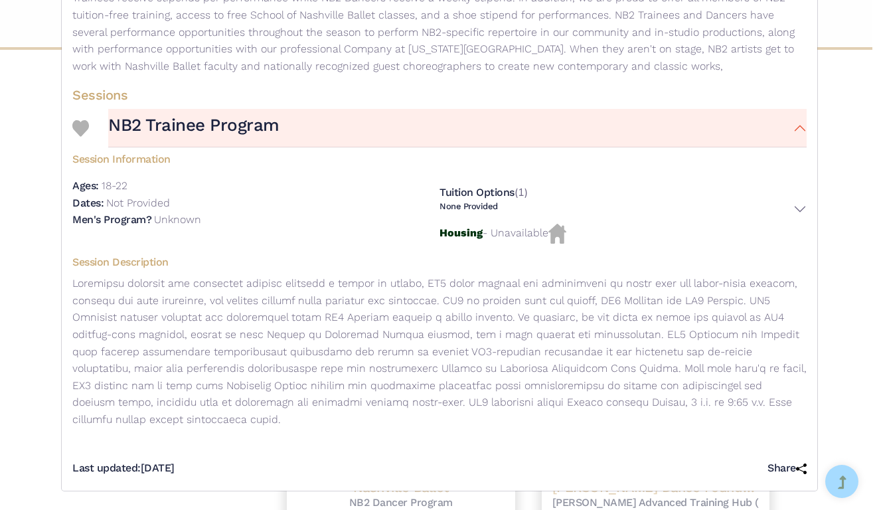
scroll to position [287, 0]
click at [480, 197] on h5 "Tuition Options" at bounding box center [477, 192] width 75 height 13
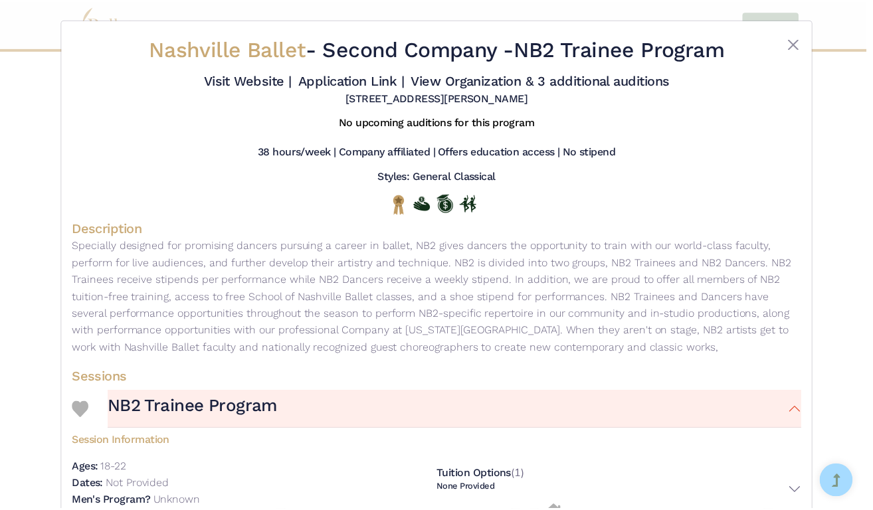
scroll to position [0, 0]
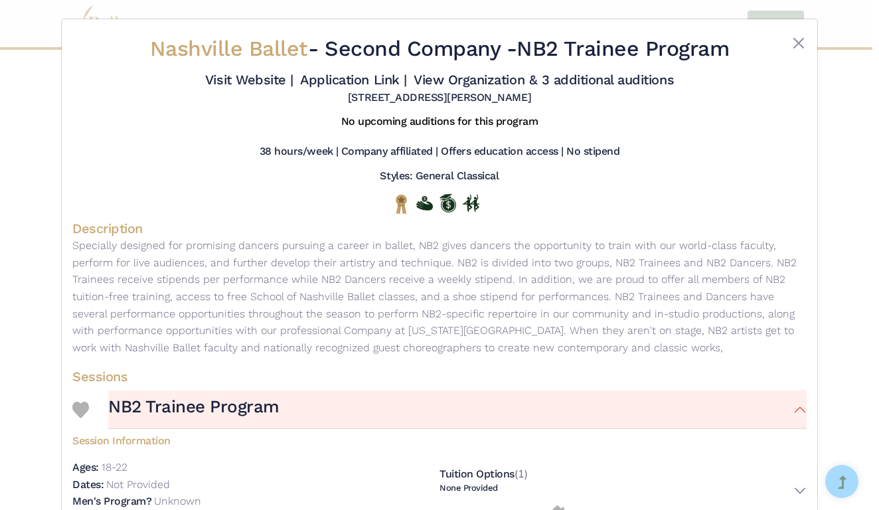
click at [81, 418] on img at bounding box center [80, 410] width 17 height 17
click at [796, 41] on button "Close" at bounding box center [799, 43] width 16 height 16
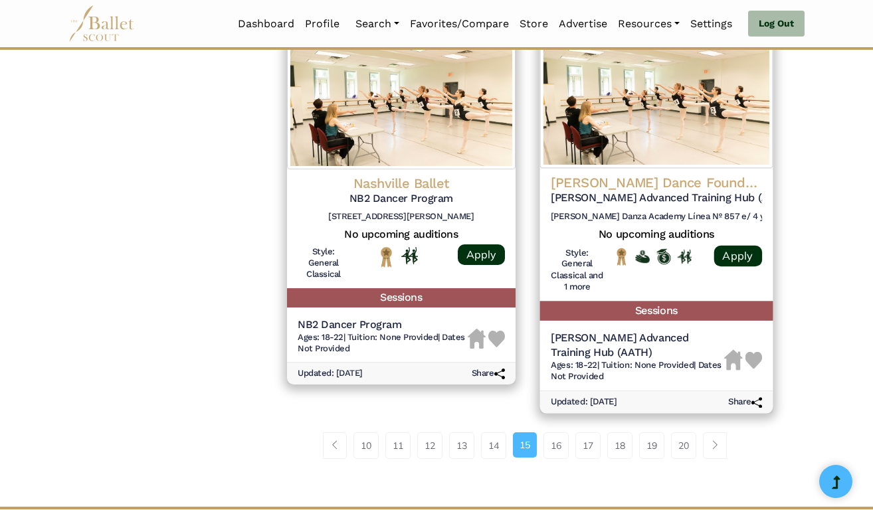
scroll to position [1764, 0]
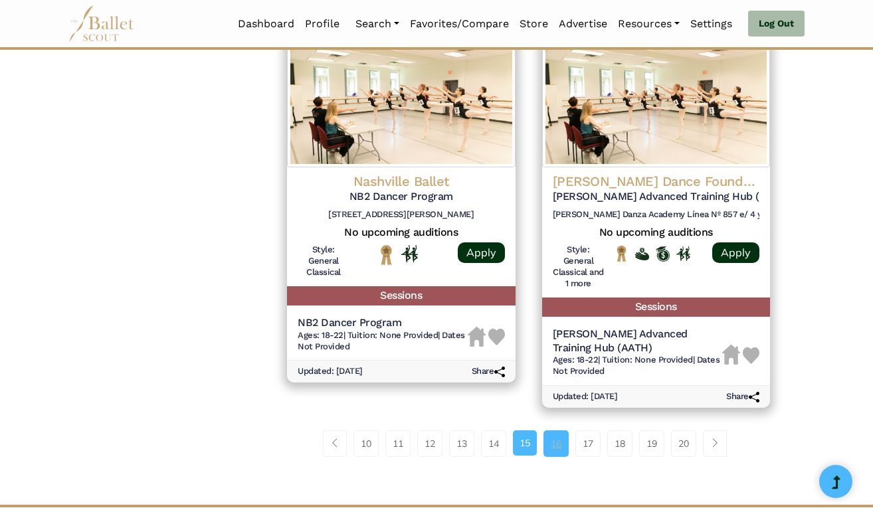
click at [558, 430] on link "16" at bounding box center [555, 443] width 25 height 27
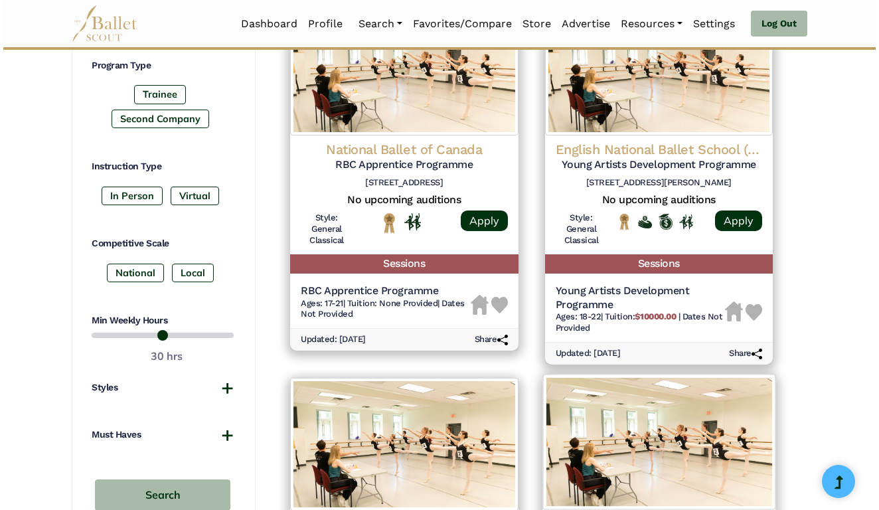
scroll to position [658, 0]
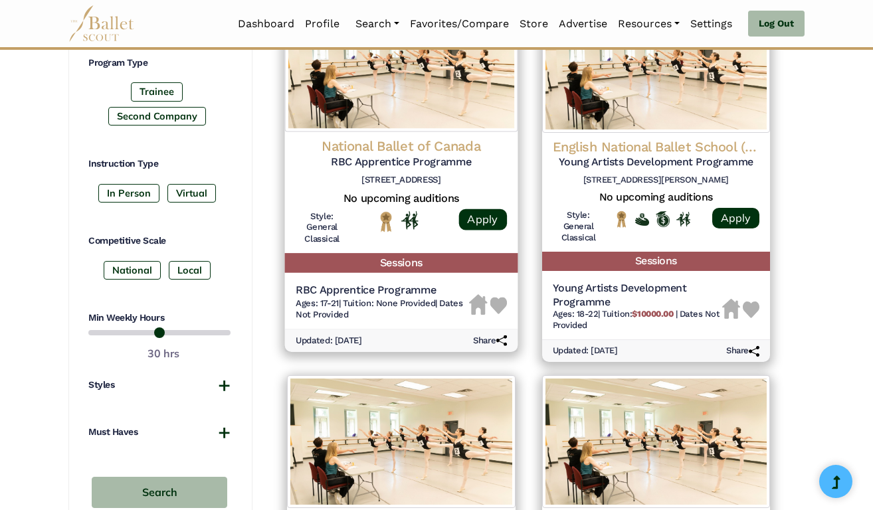
click at [370, 298] on span "Tuition: None Provided" at bounding box center [389, 303] width 92 height 10
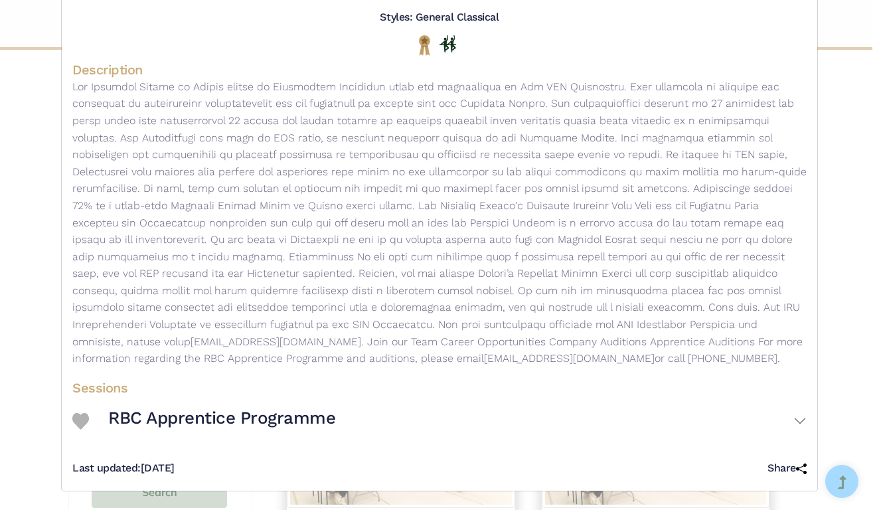
scroll to position [193, 0]
click at [230, 420] on h3 "RBC Apprentice Programme" at bounding box center [221, 418] width 227 height 23
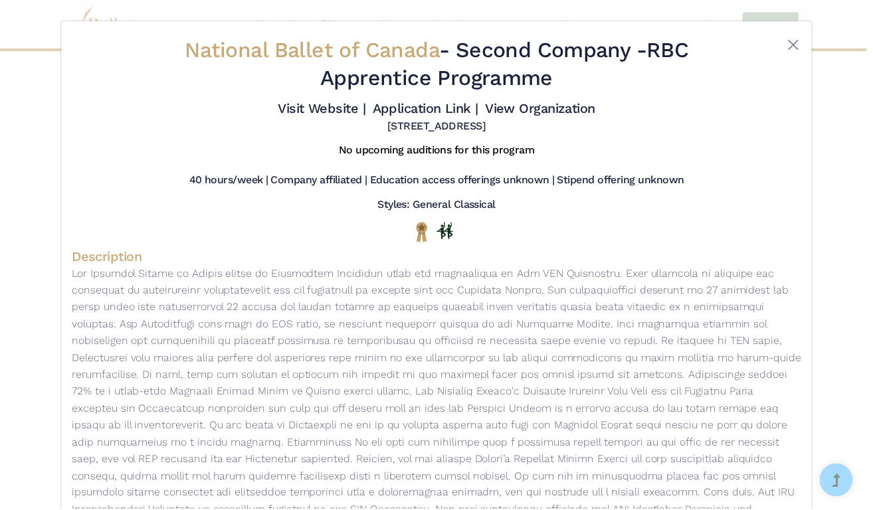
scroll to position [0, 0]
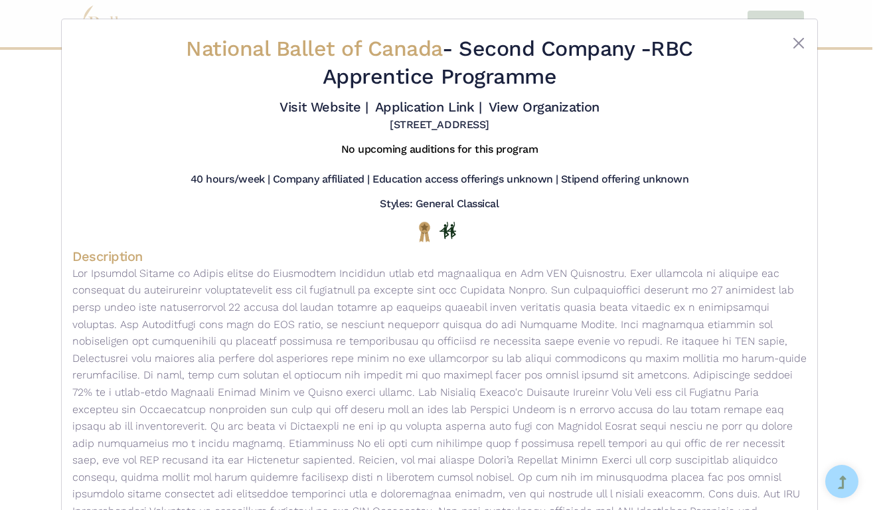
click at [804, 38] on div "National Ballet of Canada - Second Company - RBC Apprentice Programme Visit Web…" at bounding box center [440, 427] width 756 height 816
click at [798, 39] on button "Close" at bounding box center [799, 43] width 16 height 16
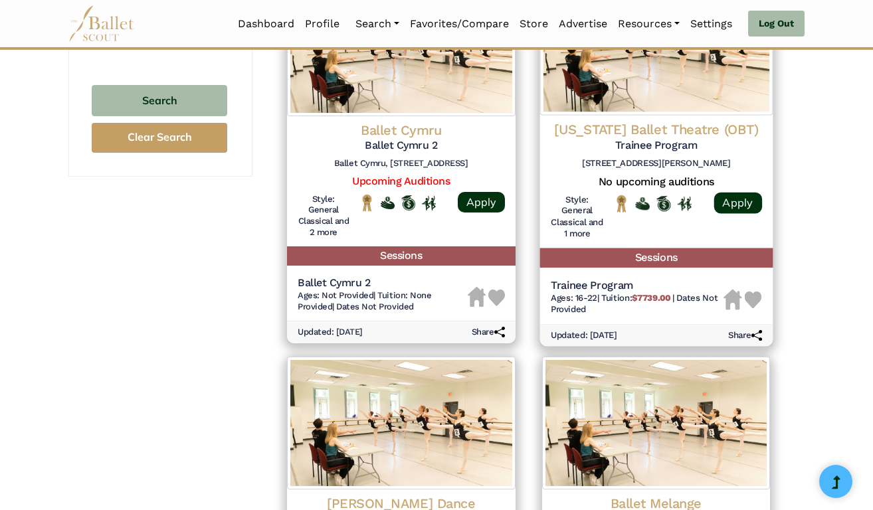
scroll to position [1052, 0]
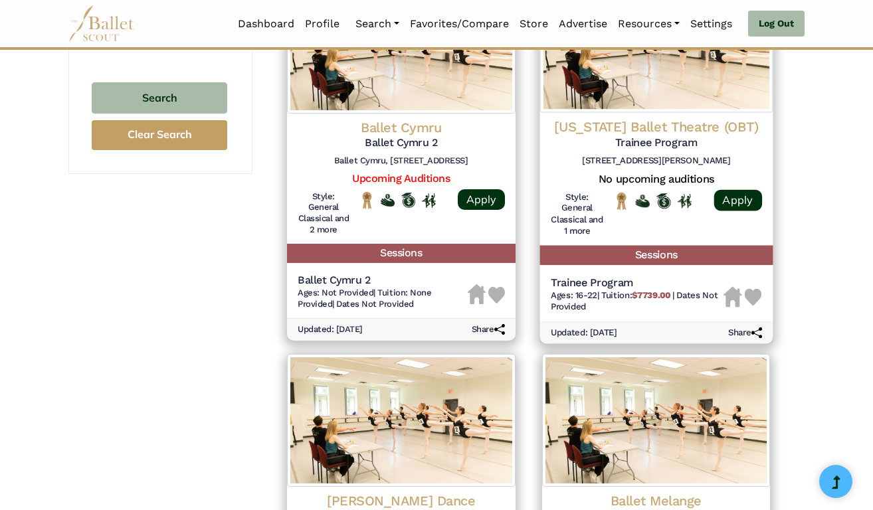
click at [603, 290] on span "Tuition: $7739.00" at bounding box center [636, 295] width 71 height 10
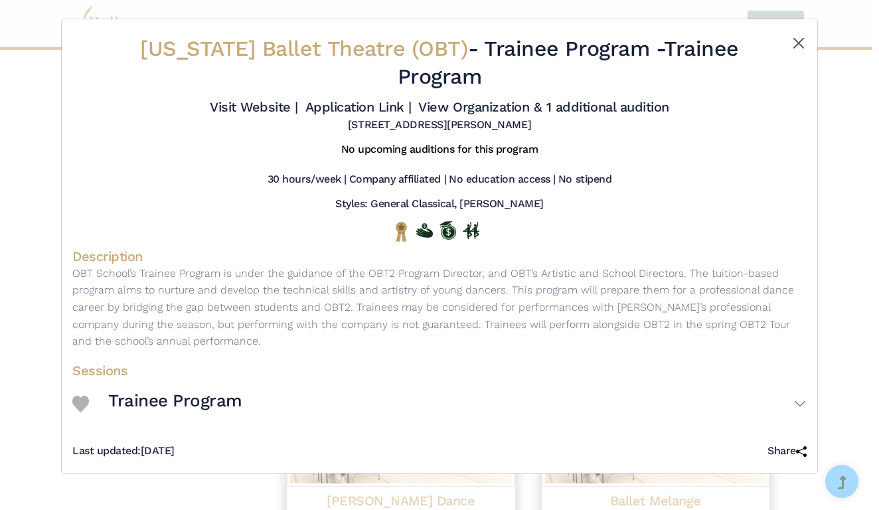
click at [795, 42] on button "Close" at bounding box center [799, 43] width 16 height 16
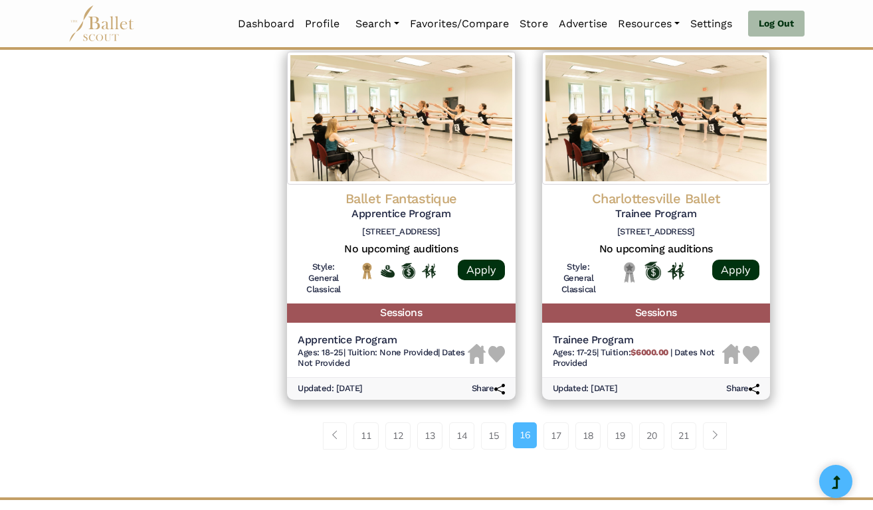
scroll to position [1752, 0]
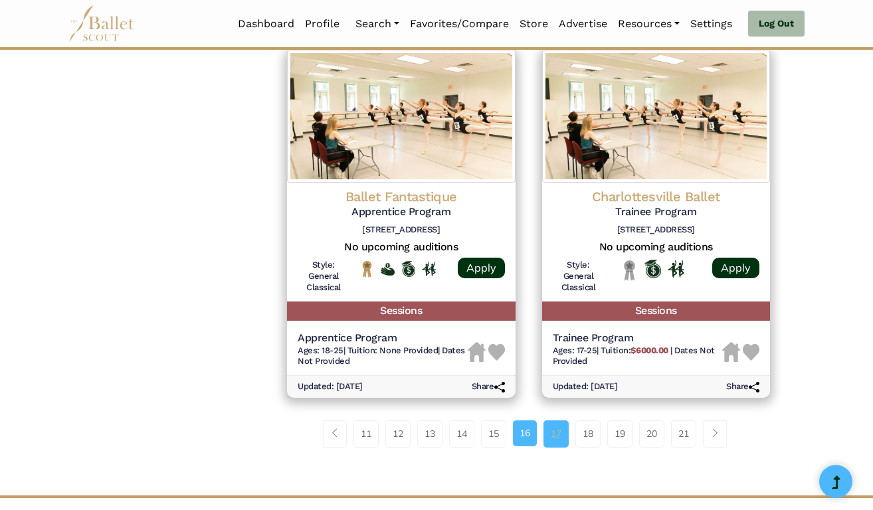
click at [557, 420] on link "17" at bounding box center [555, 433] width 25 height 27
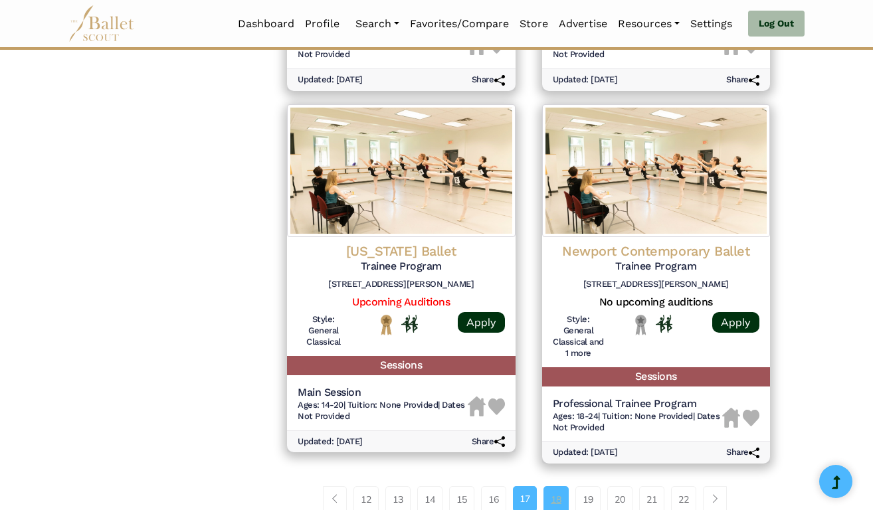
scroll to position [1669, 0]
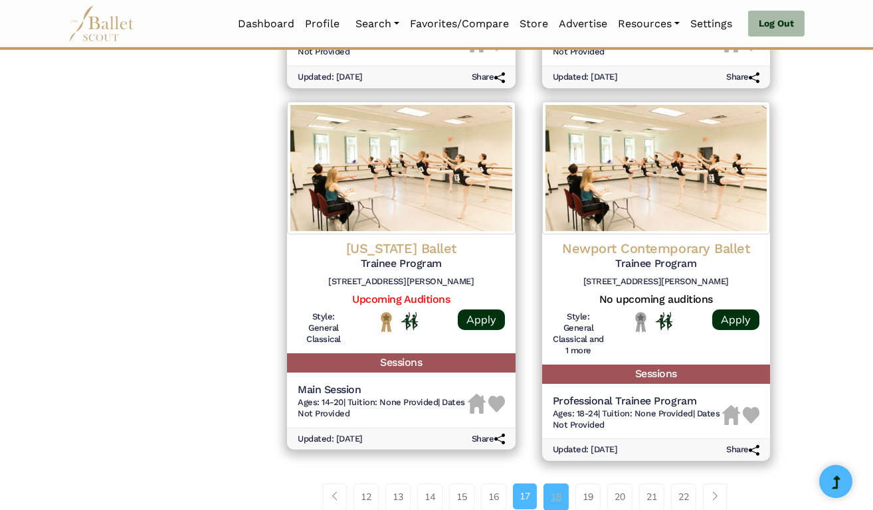
click at [556, 484] on link "18" at bounding box center [555, 497] width 25 height 27
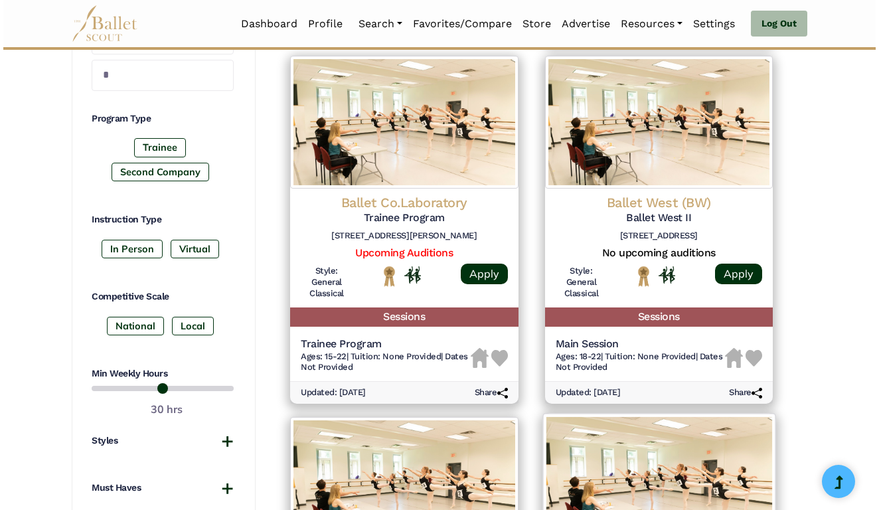
scroll to position [606, 0]
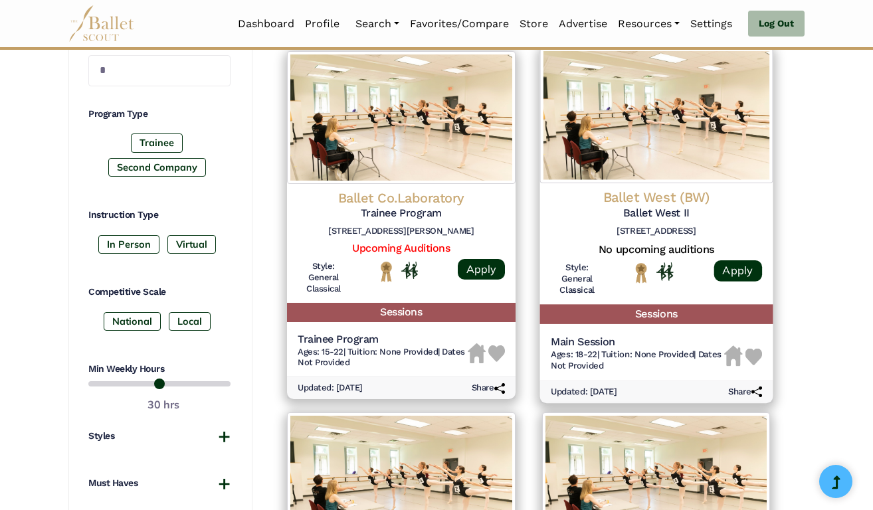
click at [606, 349] on span "Tuition: None Provided" at bounding box center [647, 354] width 92 height 10
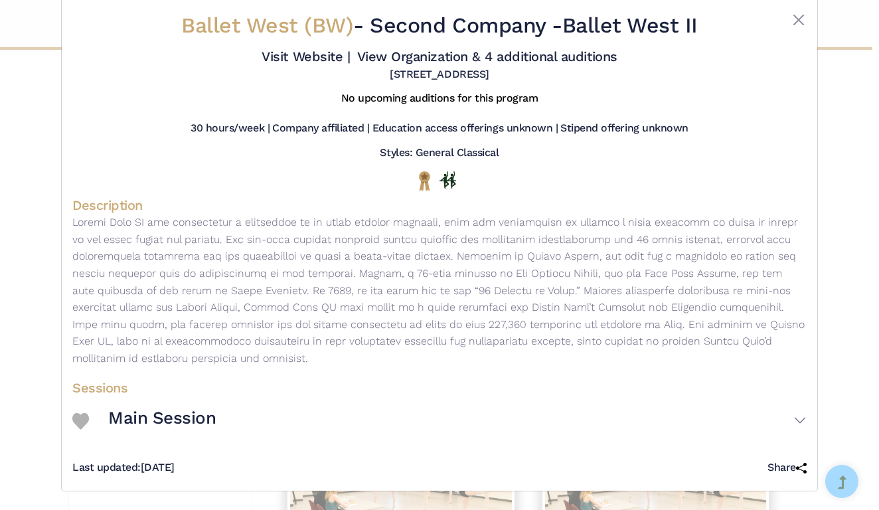
scroll to position [33, 0]
click at [78, 420] on img at bounding box center [80, 421] width 17 height 17
click at [133, 416] on h3 "Main Session" at bounding box center [162, 418] width 108 height 23
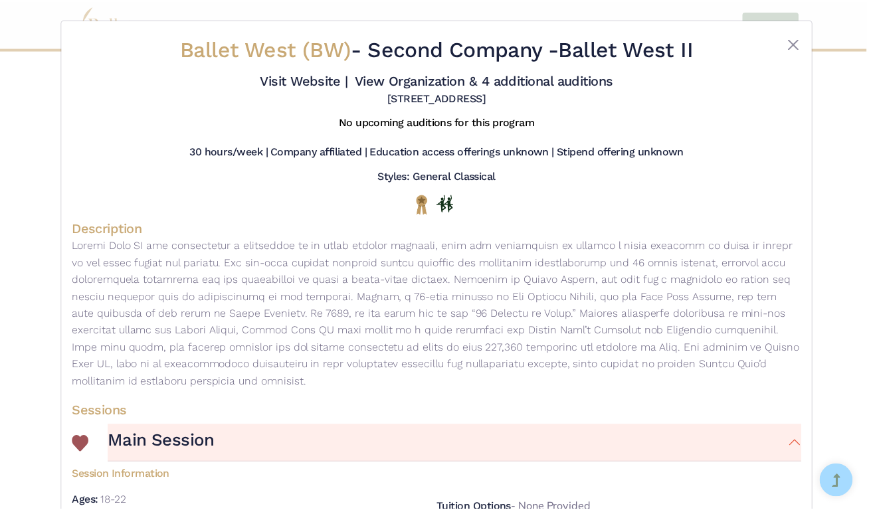
scroll to position [0, 0]
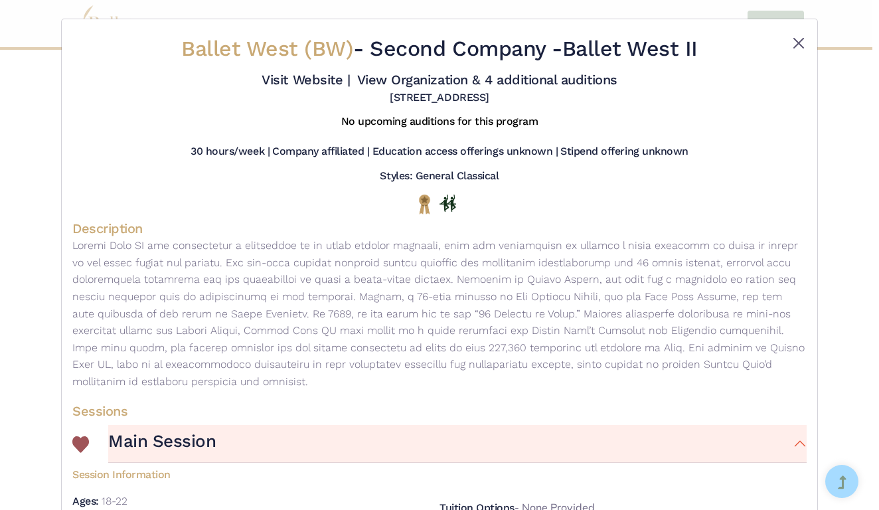
click at [798, 39] on button "Close" at bounding box center [799, 43] width 16 height 16
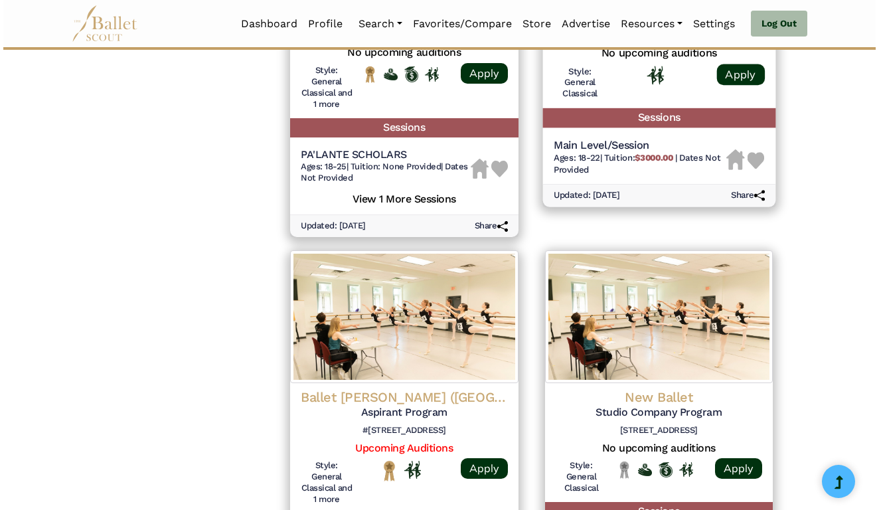
scroll to position [1539, 0]
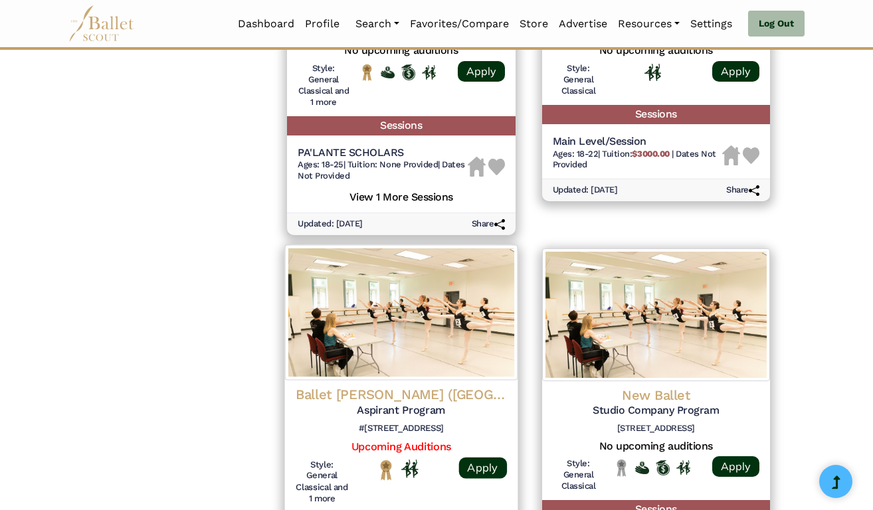
click at [407, 386] on h4 "Ballet Bloch (Canada)" at bounding box center [401, 395] width 211 height 18
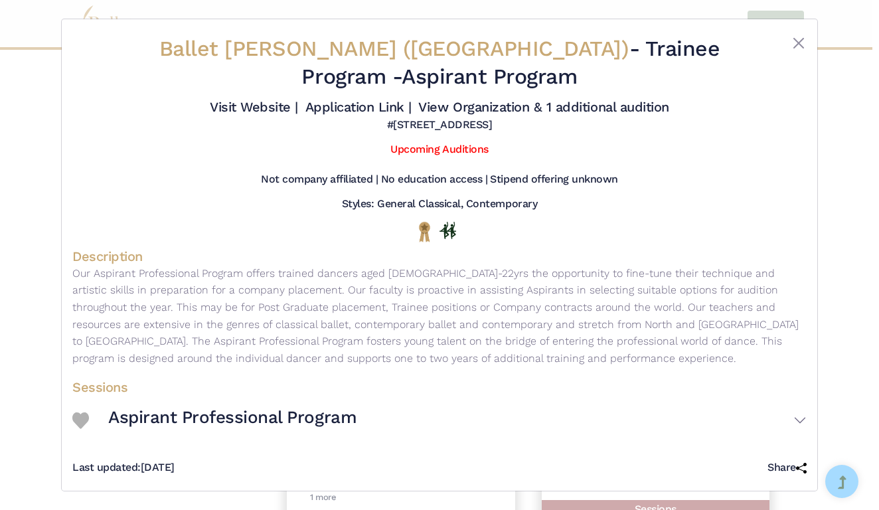
click at [172, 407] on h3 "Aspirant Professional Program" at bounding box center [232, 418] width 248 height 23
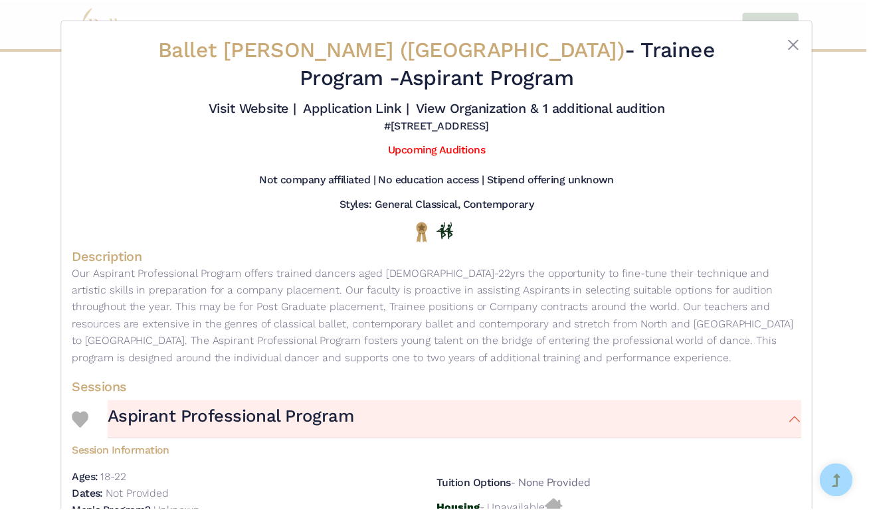
scroll to position [0, 0]
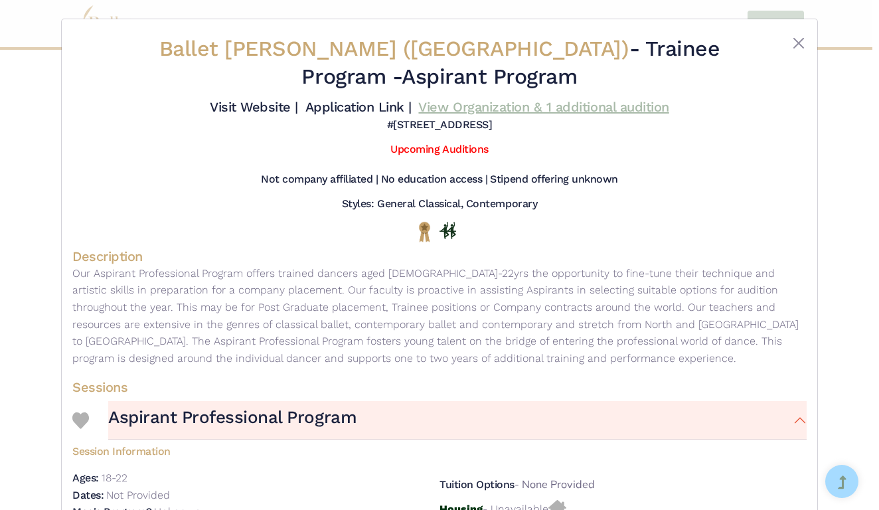
click at [438, 99] on link "View Organization & 1 additional audition" at bounding box center [543, 107] width 250 height 16
click at [800, 40] on button "Close" at bounding box center [799, 43] width 16 height 16
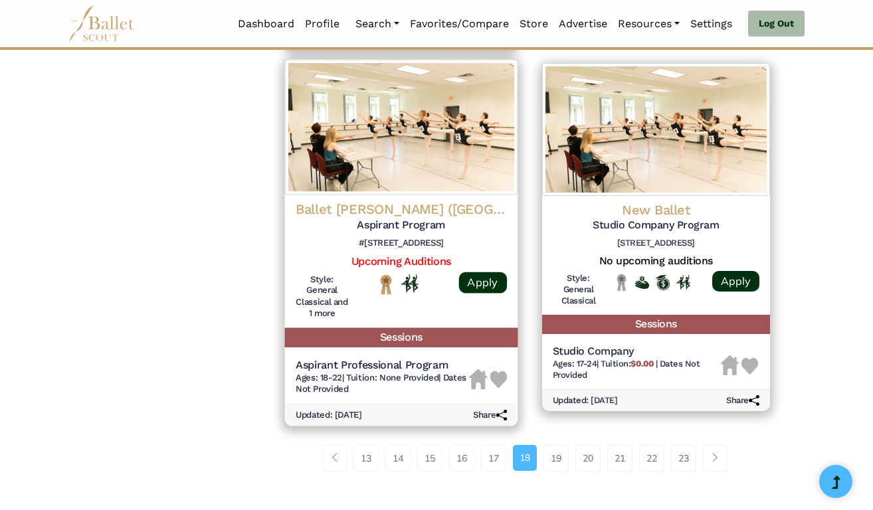
scroll to position [1736, 0]
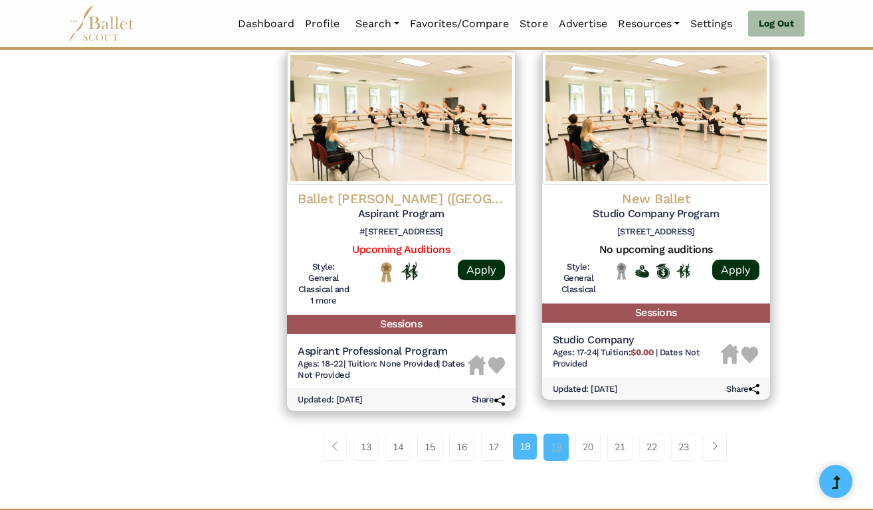
click at [555, 434] on link "19" at bounding box center [555, 447] width 25 height 27
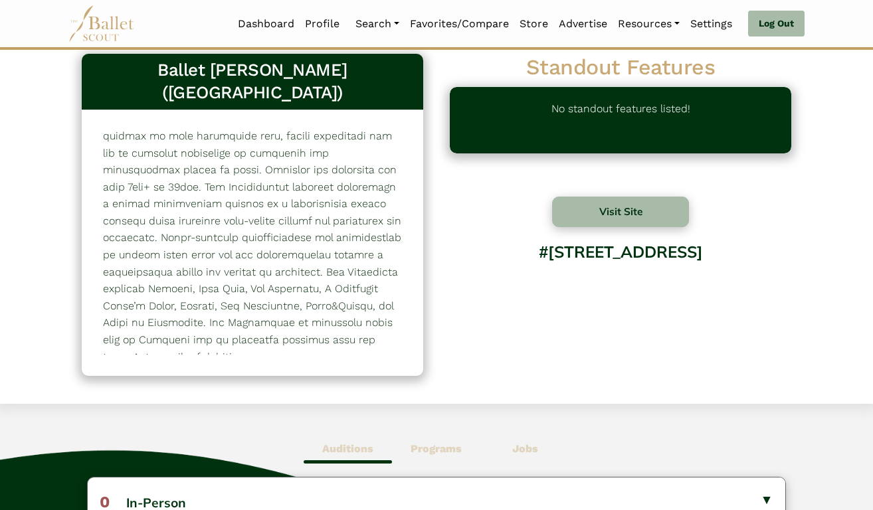
scroll to position [19, 0]
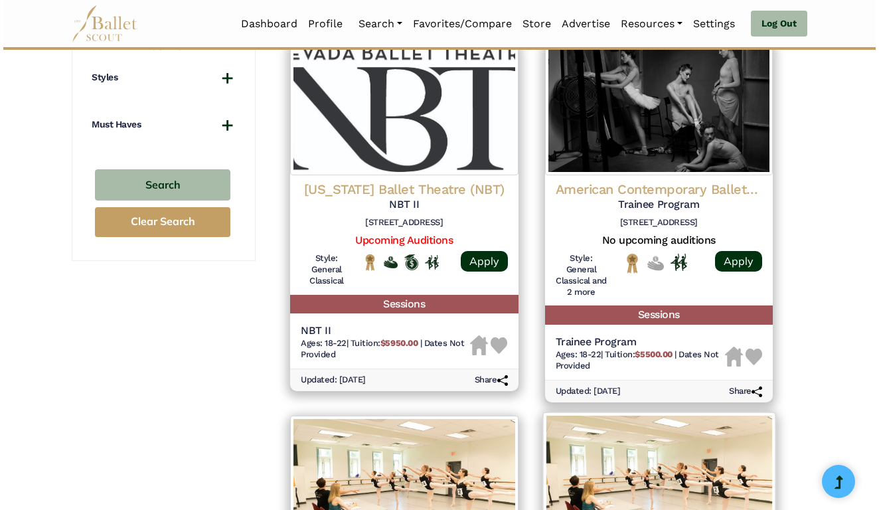
scroll to position [956, 0]
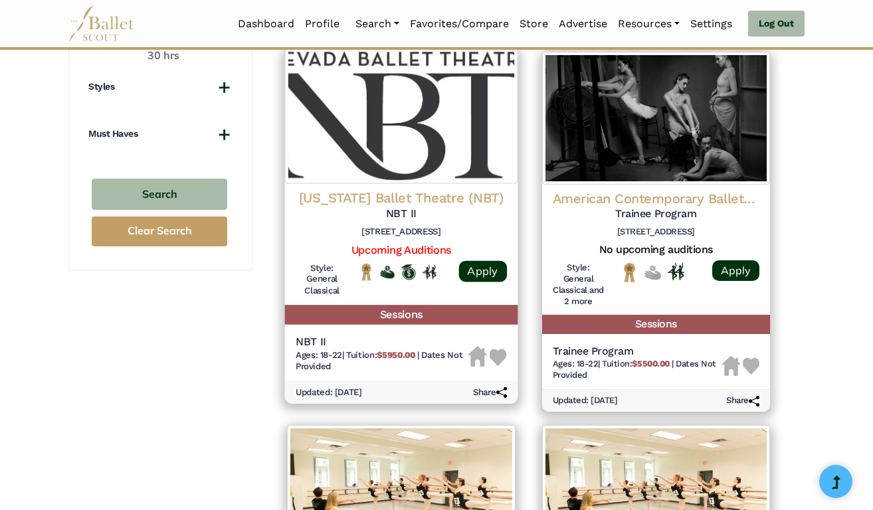
click at [330, 350] on span "Ages: 18-22" at bounding box center [319, 355] width 46 height 10
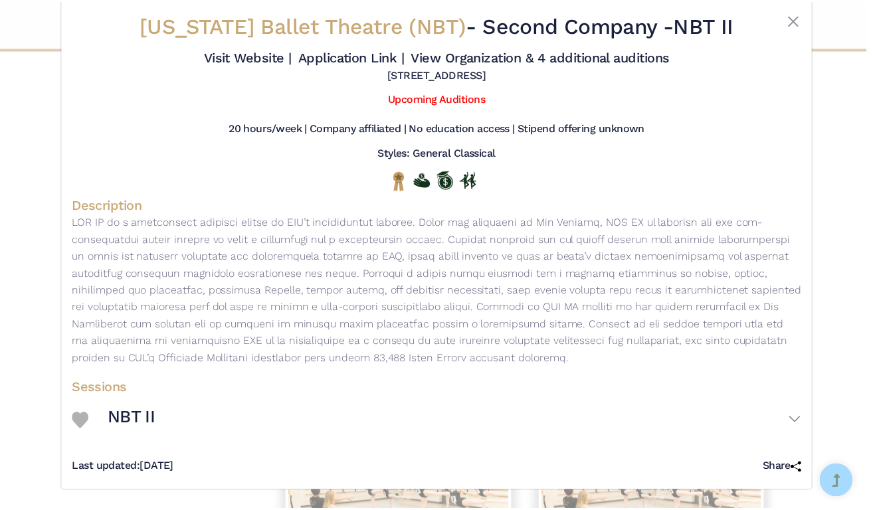
scroll to position [33, 0]
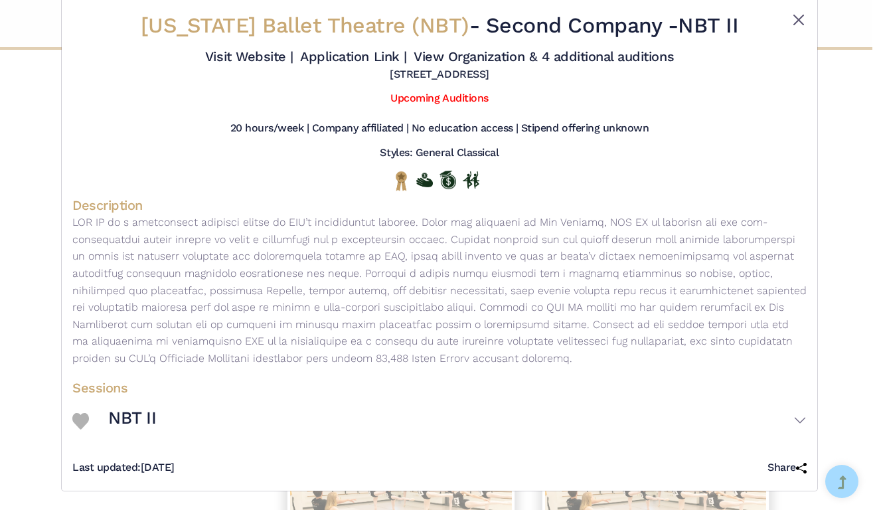
click at [798, 13] on button "Close" at bounding box center [799, 20] width 16 height 16
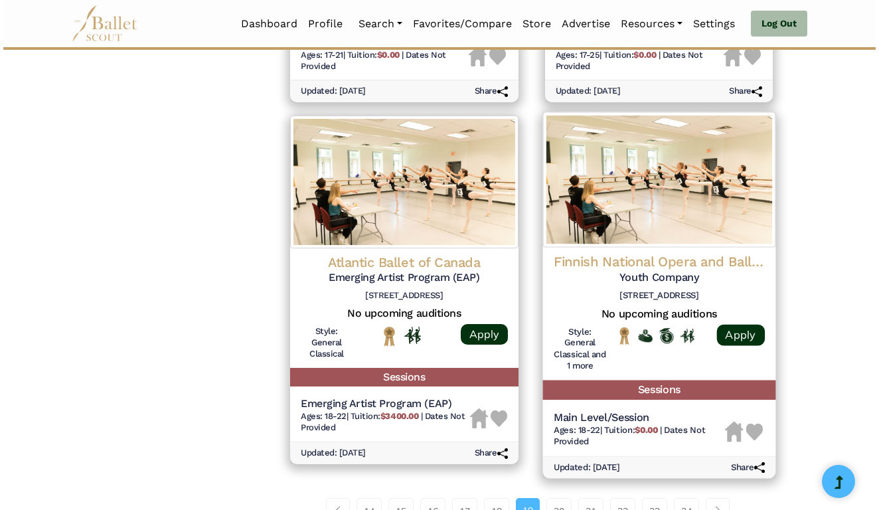
scroll to position [1631, 0]
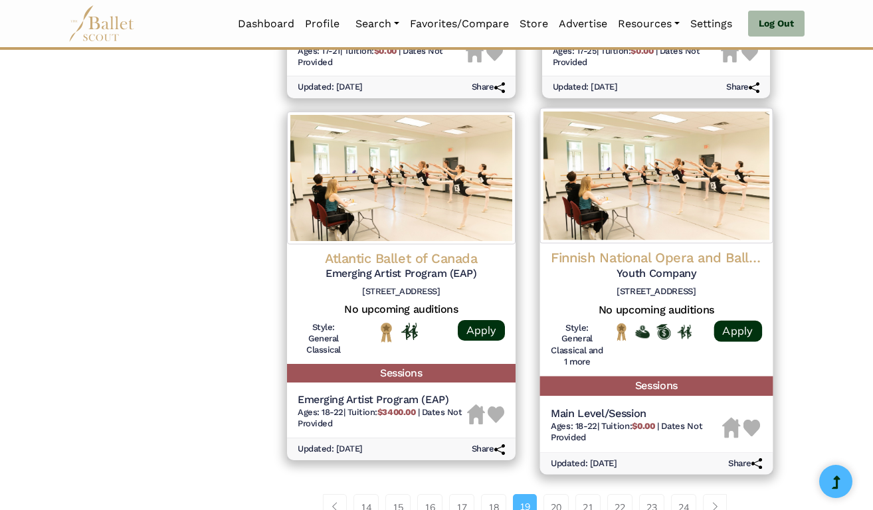
click at [618, 407] on h5 "Main Level/Session" at bounding box center [635, 414] width 171 height 14
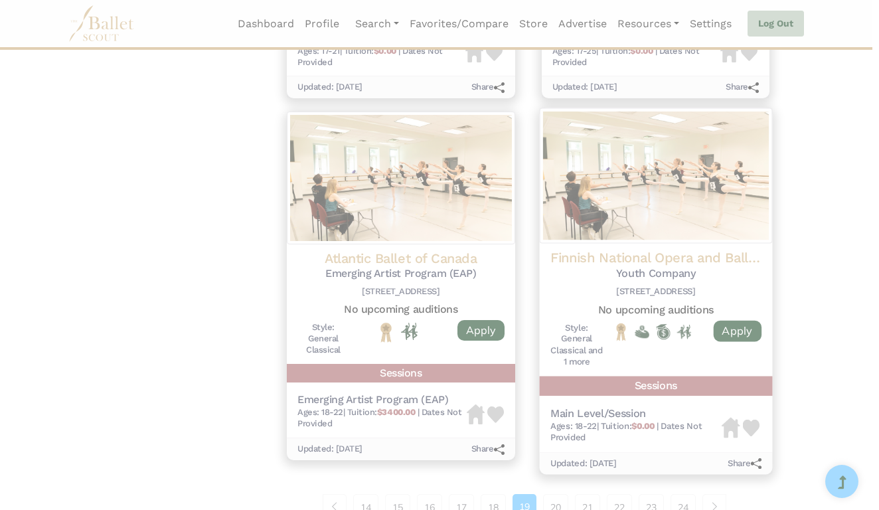
scroll to position [0, 0]
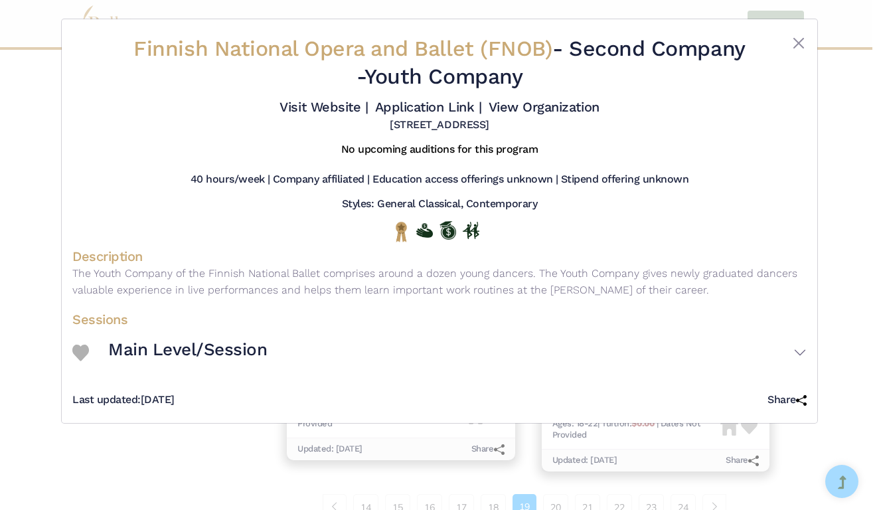
click at [244, 361] on h3 "Main Level/Session" at bounding box center [187, 350] width 159 height 23
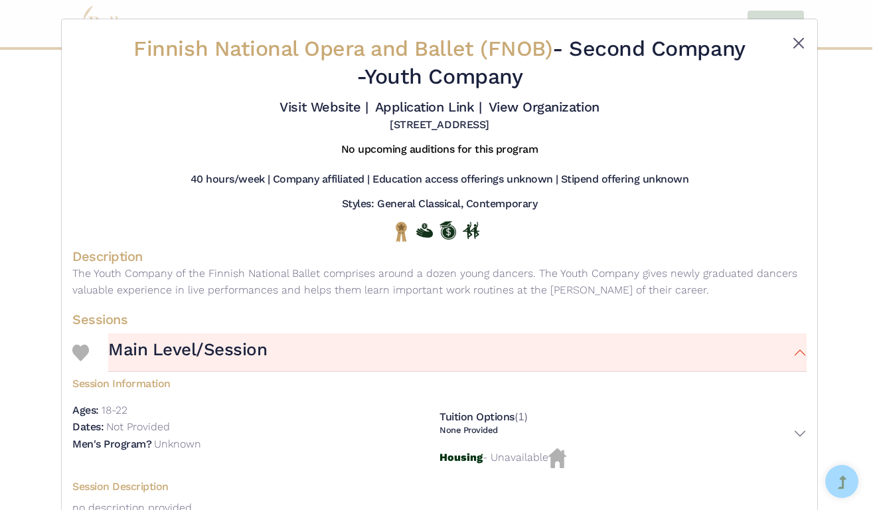
click at [796, 41] on button "Close" at bounding box center [799, 43] width 16 height 16
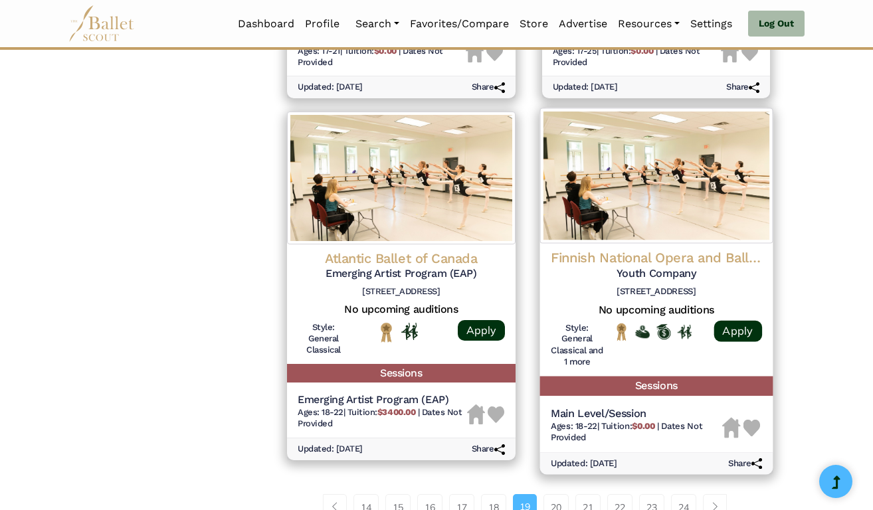
click at [750, 420] on img at bounding box center [751, 428] width 17 height 17
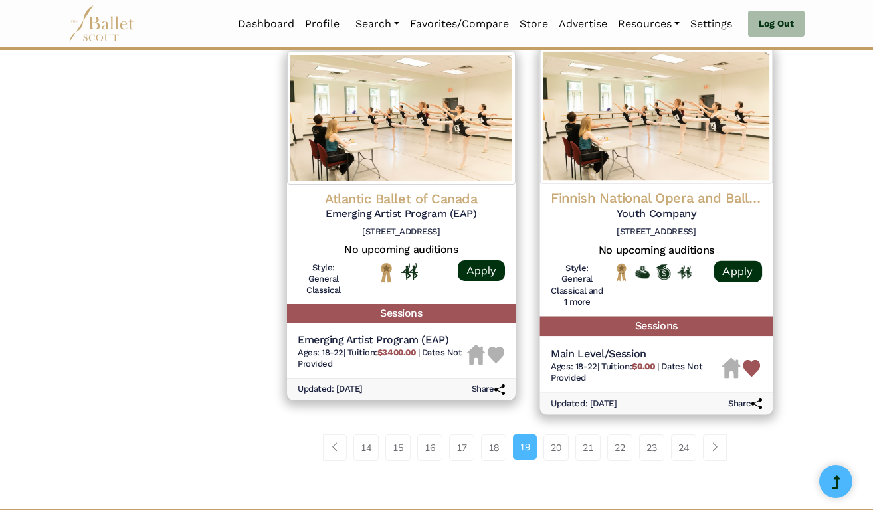
scroll to position [1731, 0]
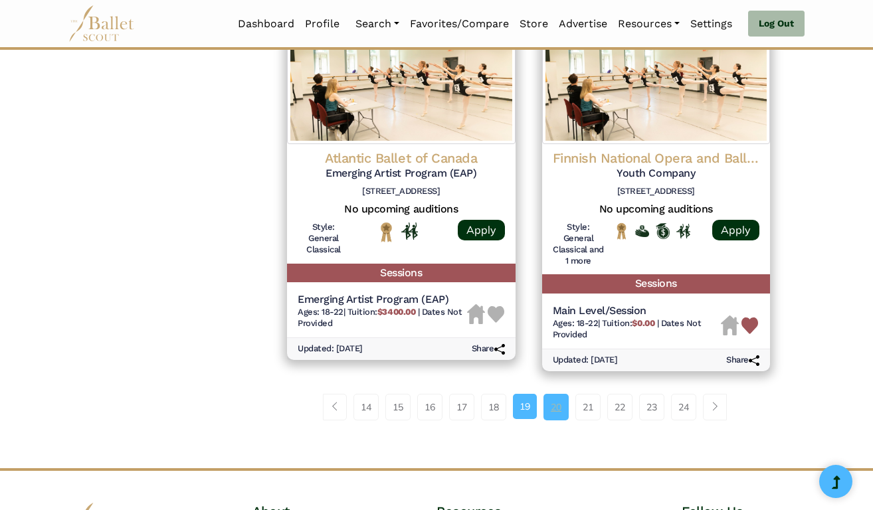
click at [563, 394] on link "20" at bounding box center [555, 407] width 25 height 27
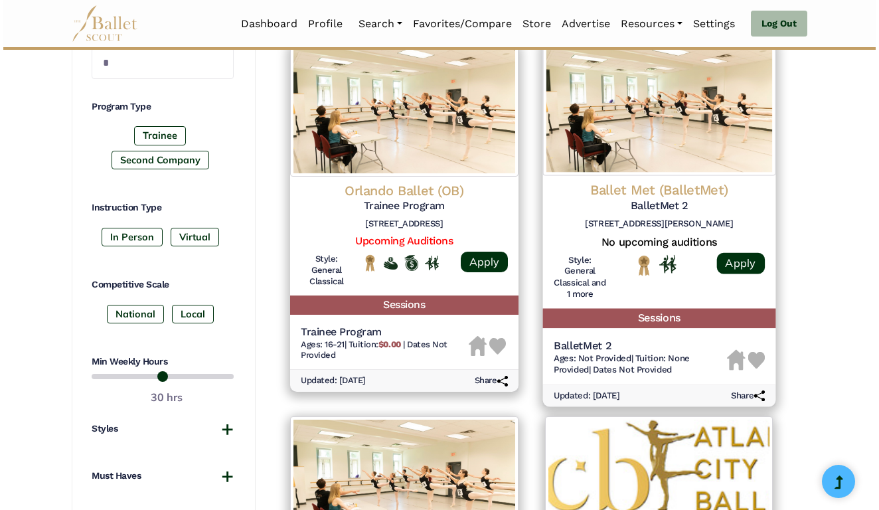
scroll to position [614, 0]
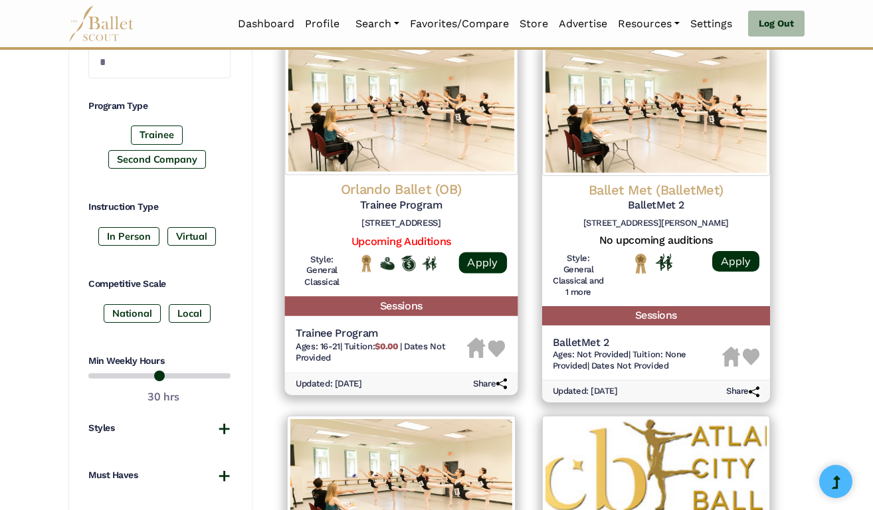
click at [355, 327] on h5 "Trainee Program" at bounding box center [381, 334] width 171 height 14
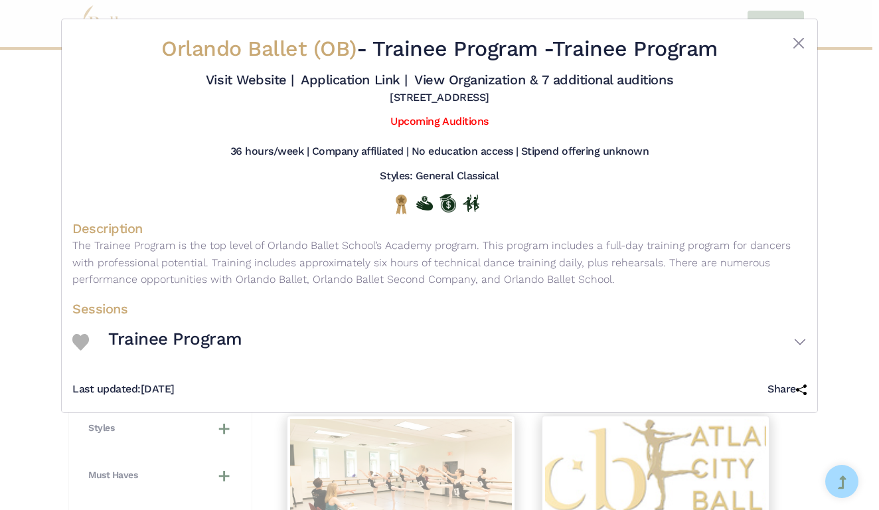
click at [128, 347] on h3 "Trainee Program" at bounding box center [175, 339] width 134 height 23
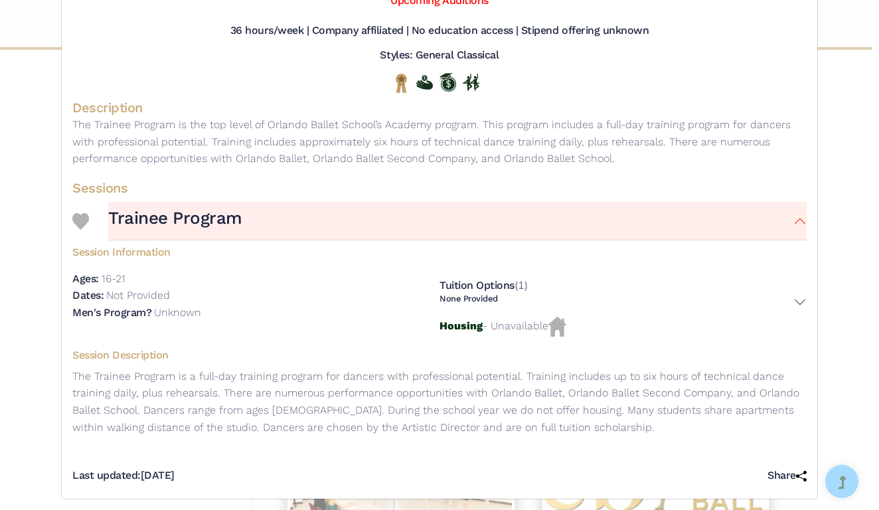
scroll to position [137, 0]
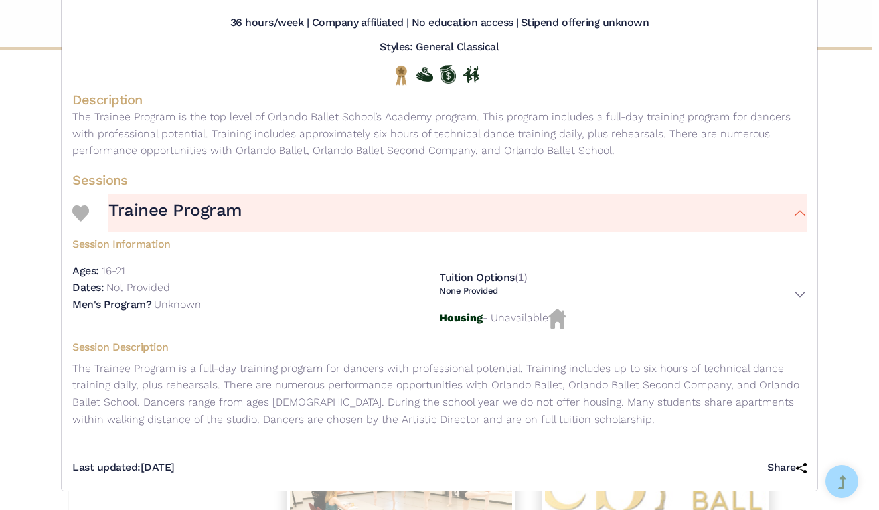
click at [802, 297] on button "None Provided" at bounding box center [623, 294] width 367 height 17
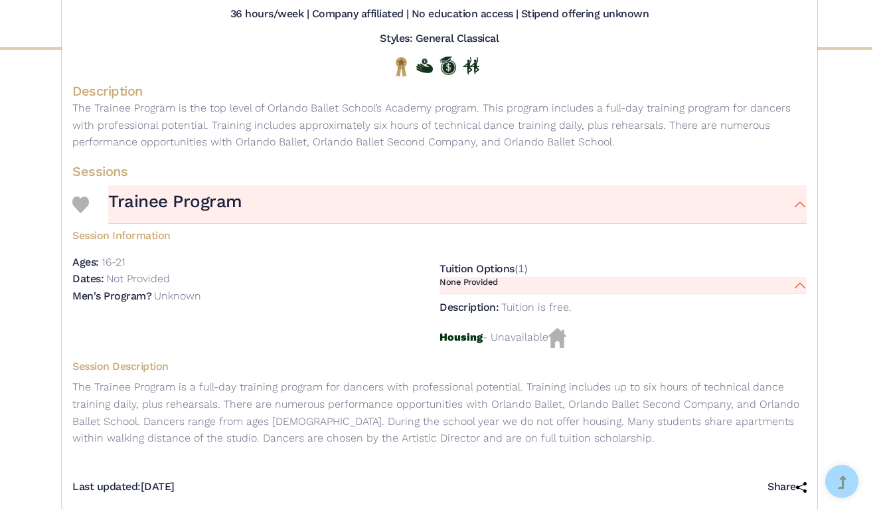
click at [802, 294] on button "None Provided" at bounding box center [623, 285] width 367 height 17
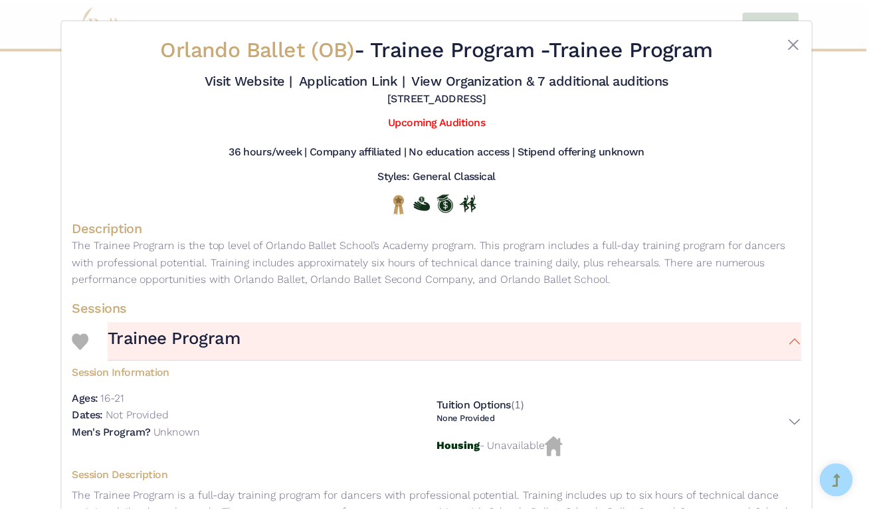
scroll to position [0, 0]
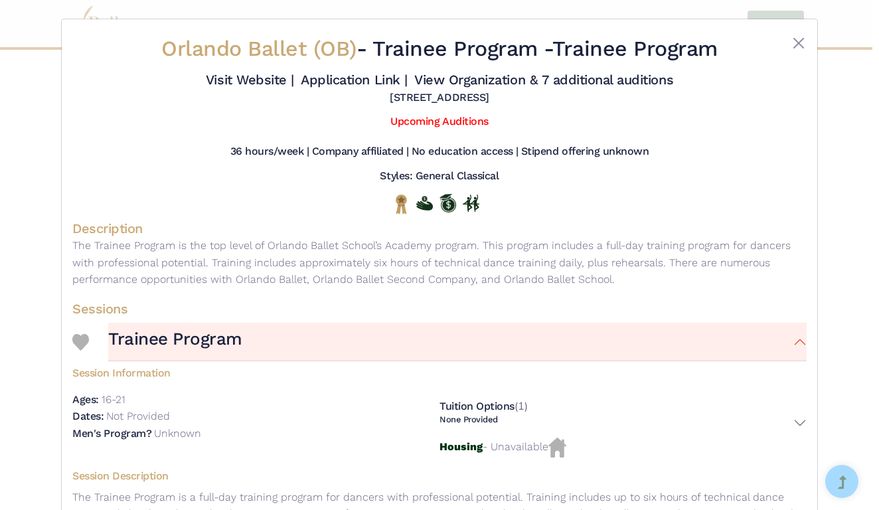
click at [76, 351] on img at bounding box center [80, 342] width 17 height 17
click at [800, 46] on button "Close" at bounding box center [799, 43] width 16 height 16
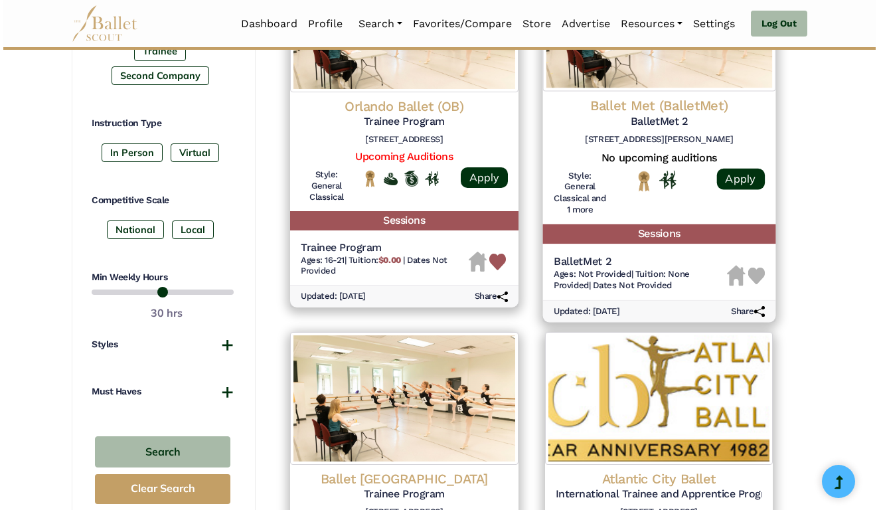
scroll to position [701, 0]
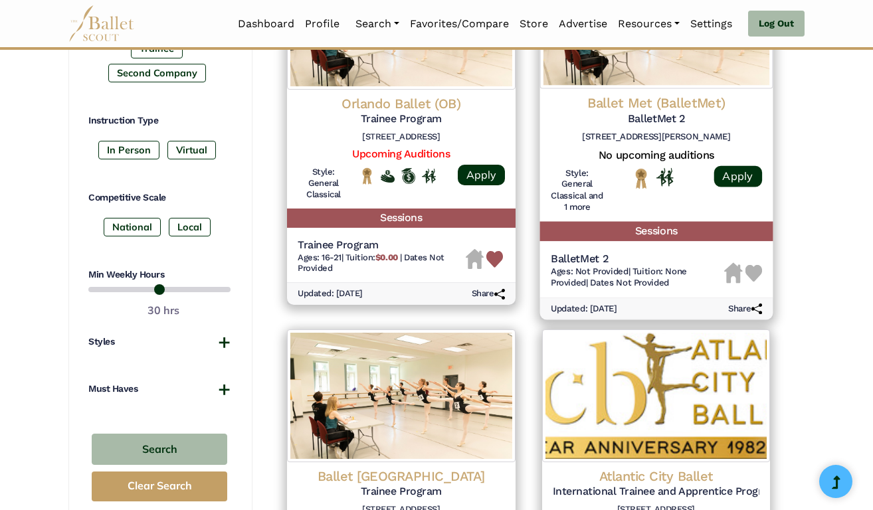
click at [621, 266] on span "Ages: Not Provided" at bounding box center [589, 271] width 78 height 10
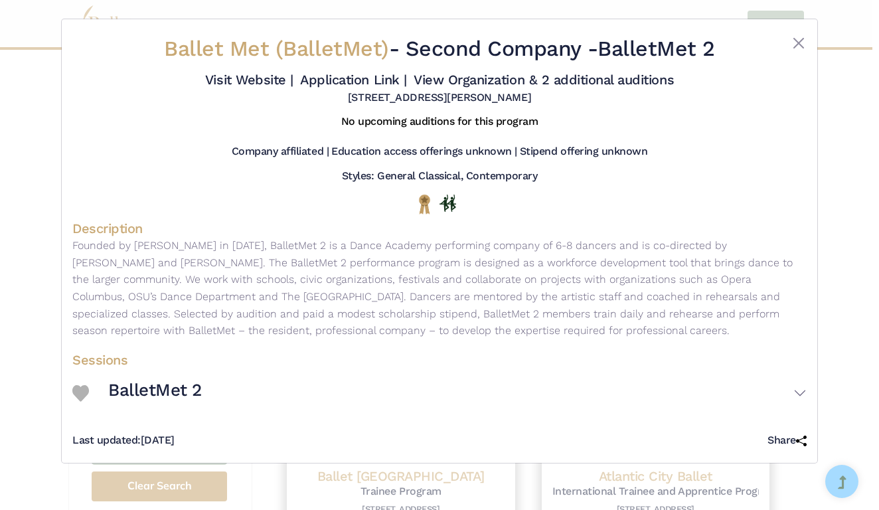
click at [81, 402] on img at bounding box center [80, 393] width 17 height 17
click at [116, 402] on h3 "BalletMet 2" at bounding box center [155, 390] width 94 height 23
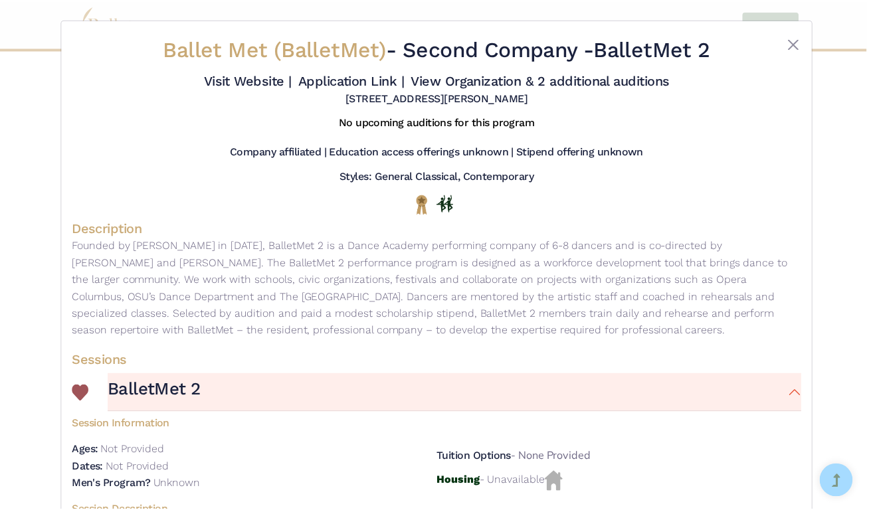
scroll to position [0, 0]
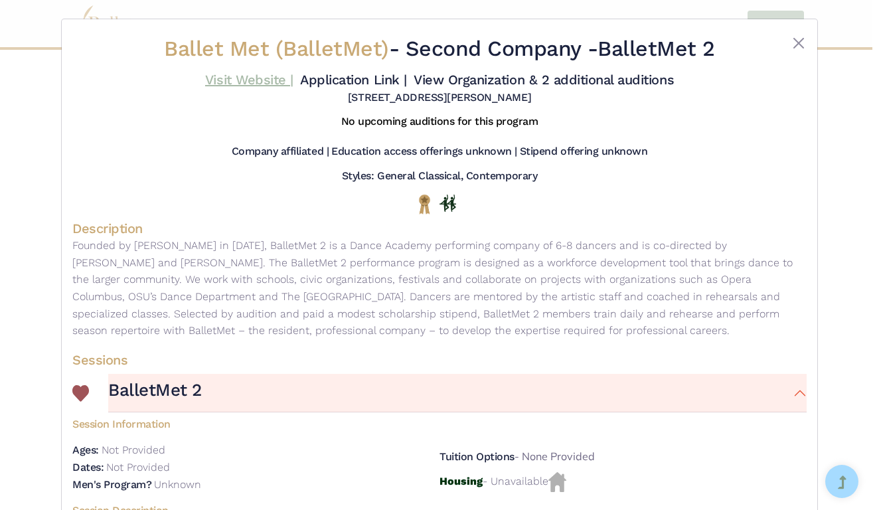
click at [294, 74] on link "Visit Website |" at bounding box center [249, 80] width 88 height 16
click at [806, 41] on div "Ballet Met (BalletMet) - Second Company - BalletMet 2 Visit Website | Applicati…" at bounding box center [440, 353] width 756 height 669
click at [794, 41] on button "Close" at bounding box center [799, 43] width 16 height 16
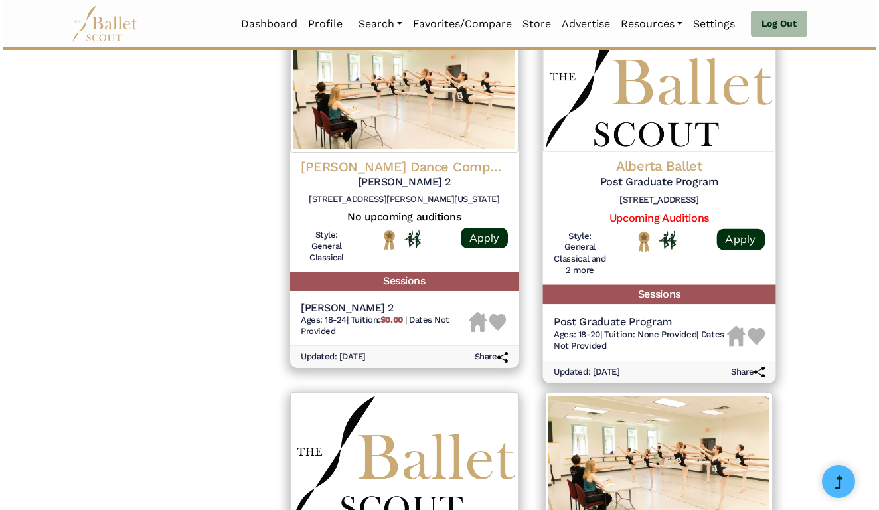
scroll to position [1386, 0]
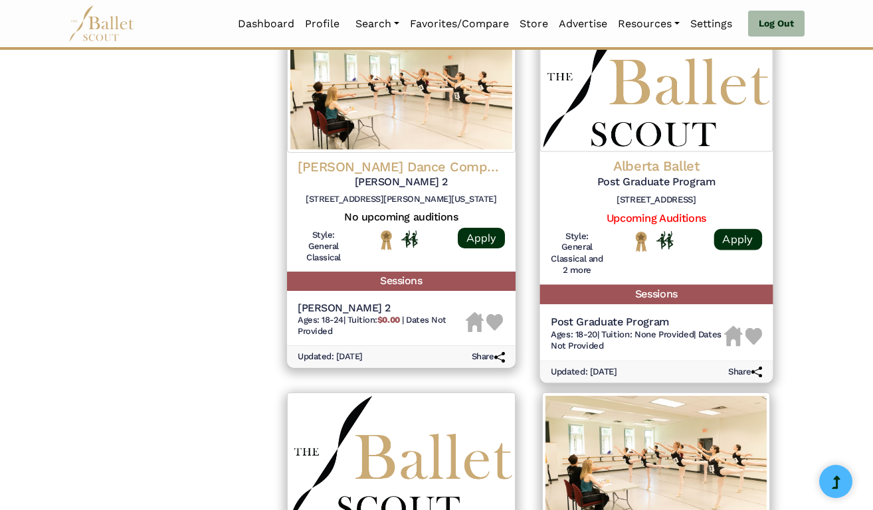
click at [619, 315] on h5 "Post Graduate Program" at bounding box center [636, 322] width 173 height 14
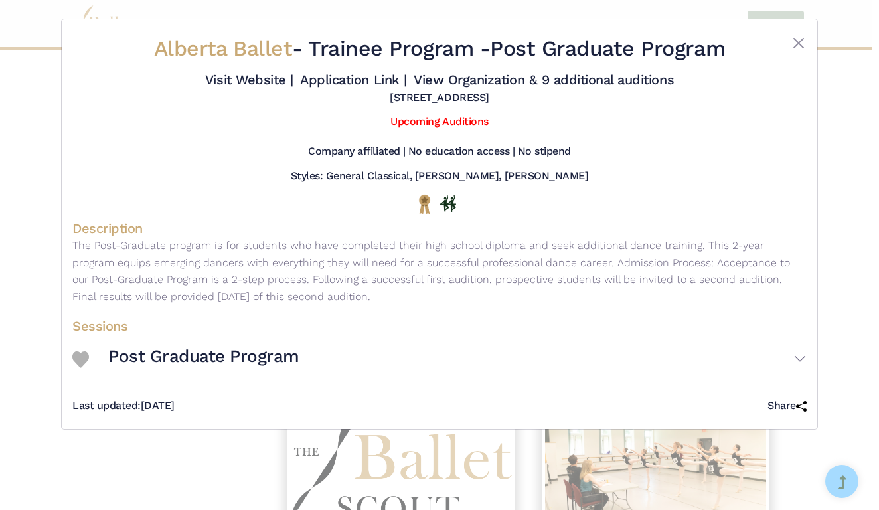
click at [272, 368] on h3 "Post Graduate Program" at bounding box center [203, 356] width 191 height 23
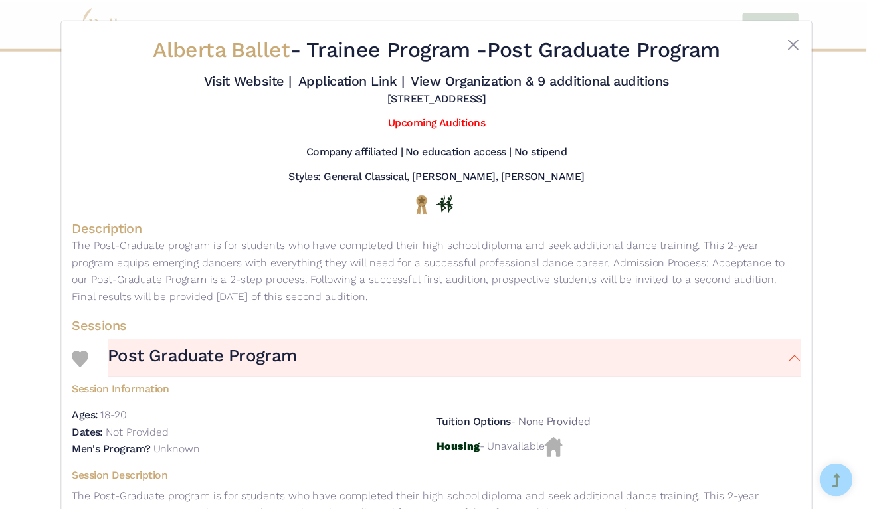
scroll to position [0, 0]
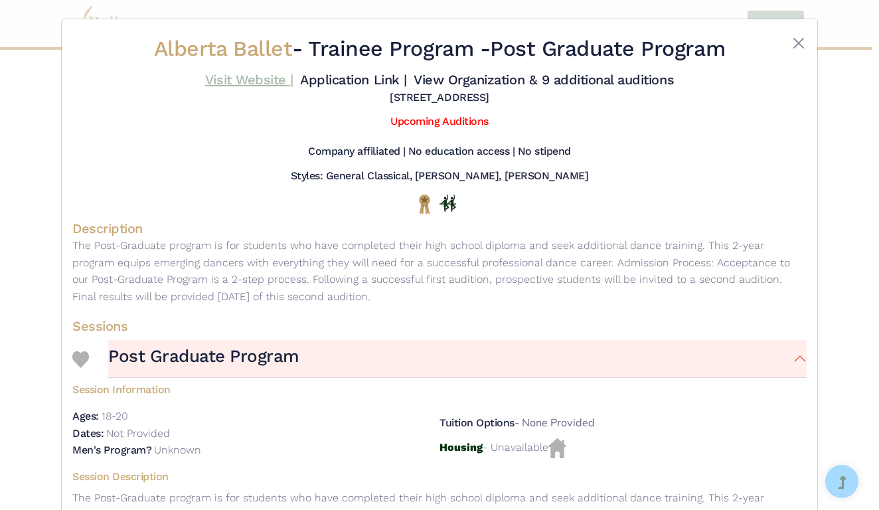
click at [294, 82] on link "Visit Website |" at bounding box center [249, 80] width 88 height 16
click at [798, 43] on button "Close" at bounding box center [799, 43] width 16 height 16
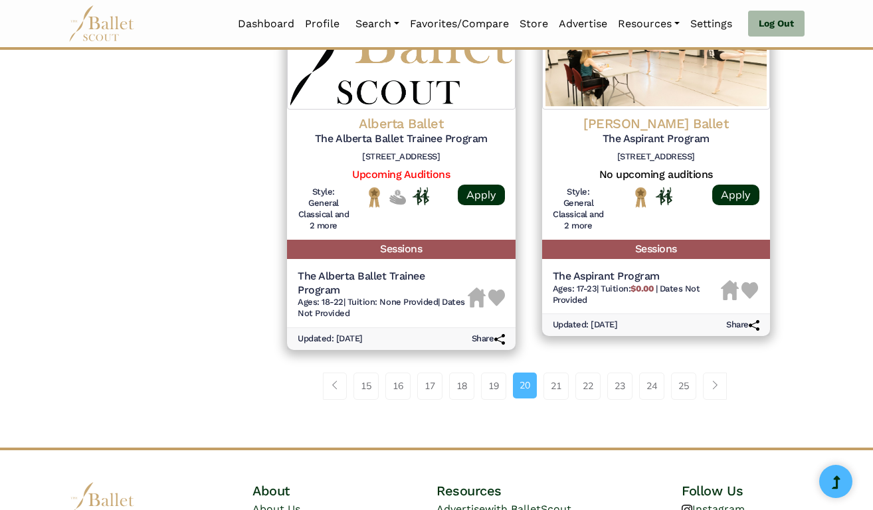
scroll to position [1807, 0]
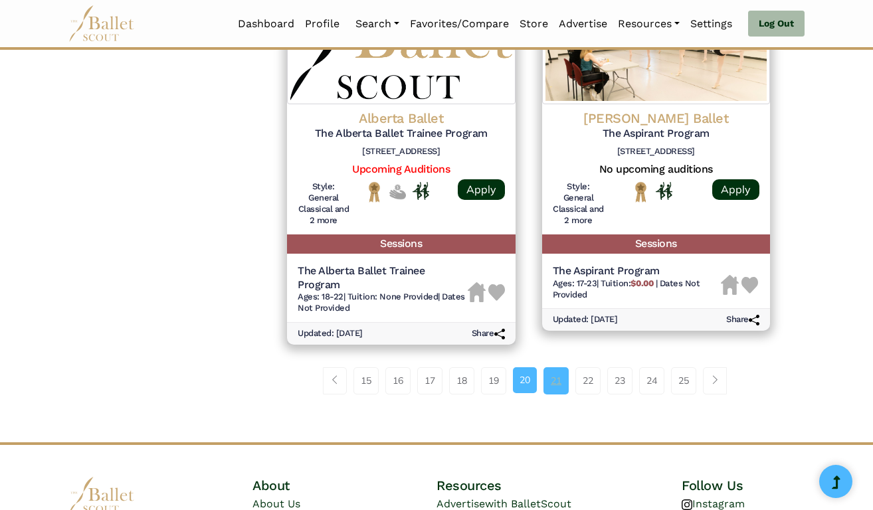
click at [554, 367] on link "21" at bounding box center [555, 380] width 25 height 27
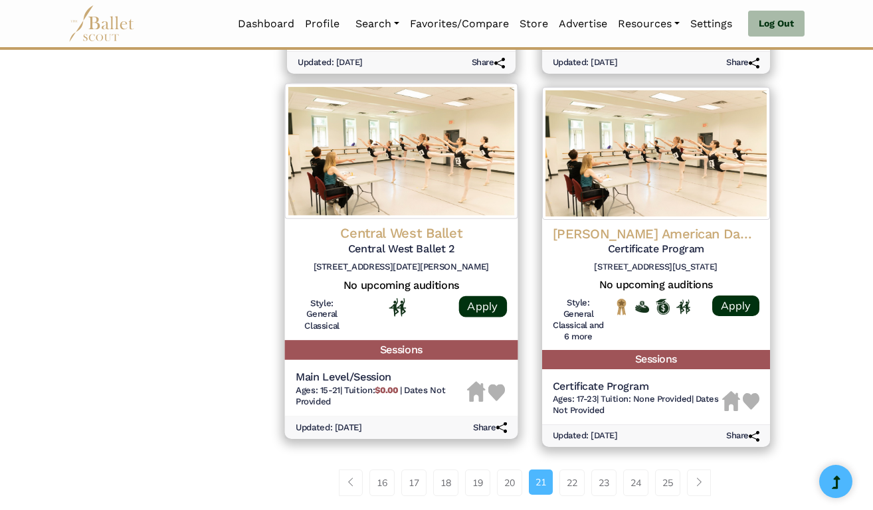
scroll to position [1656, 0]
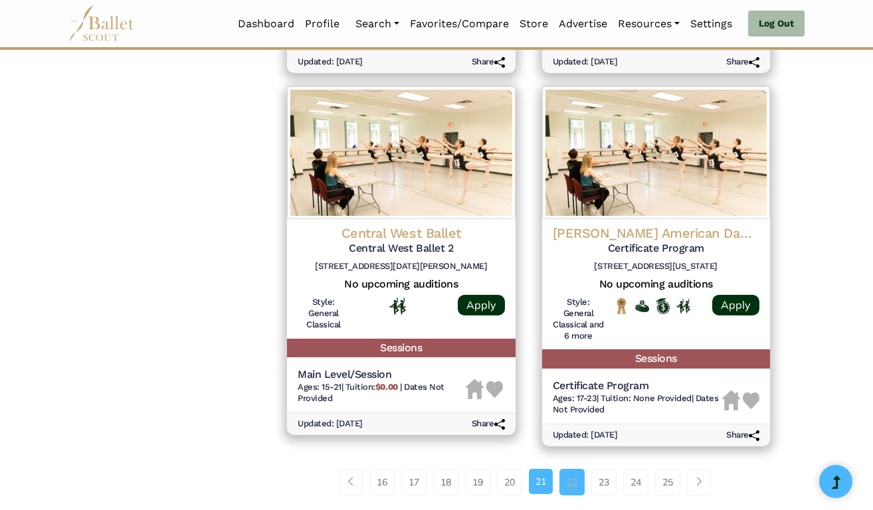
click at [572, 469] on link "22" at bounding box center [571, 482] width 25 height 27
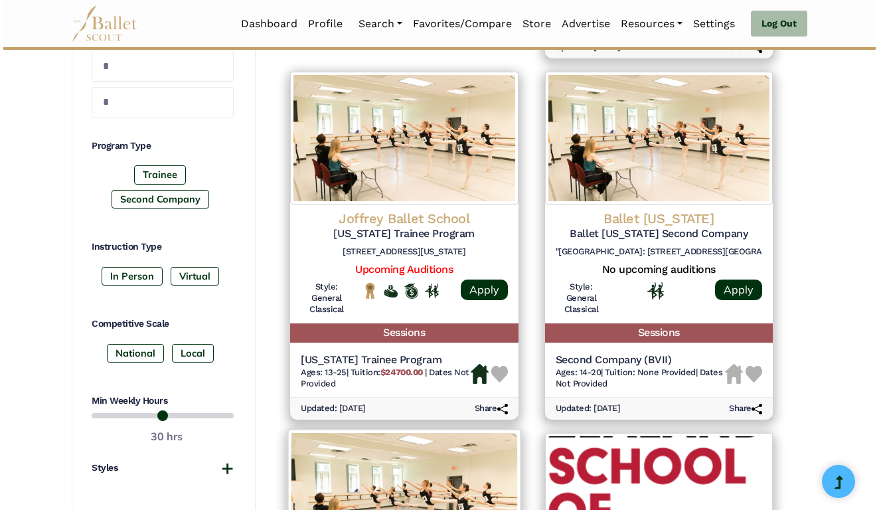
scroll to position [553, 0]
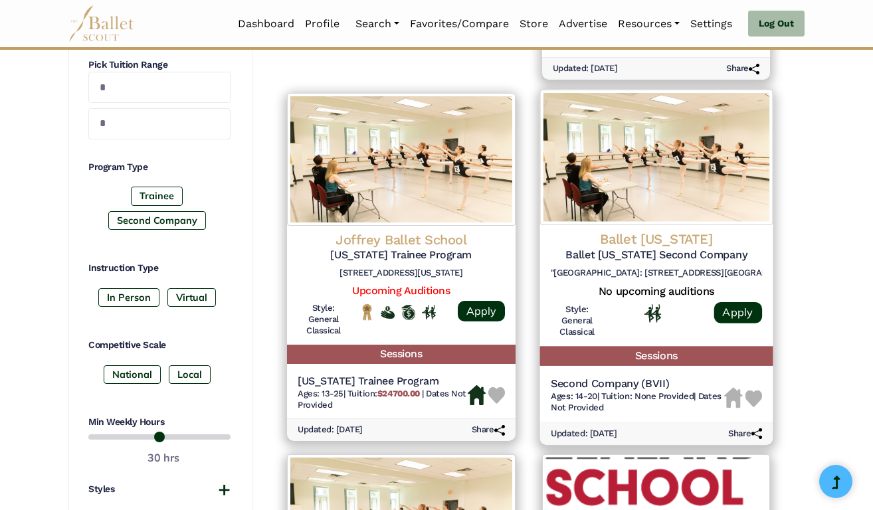
click at [583, 391] on span "Ages: 14-20" at bounding box center [573, 396] width 46 height 10
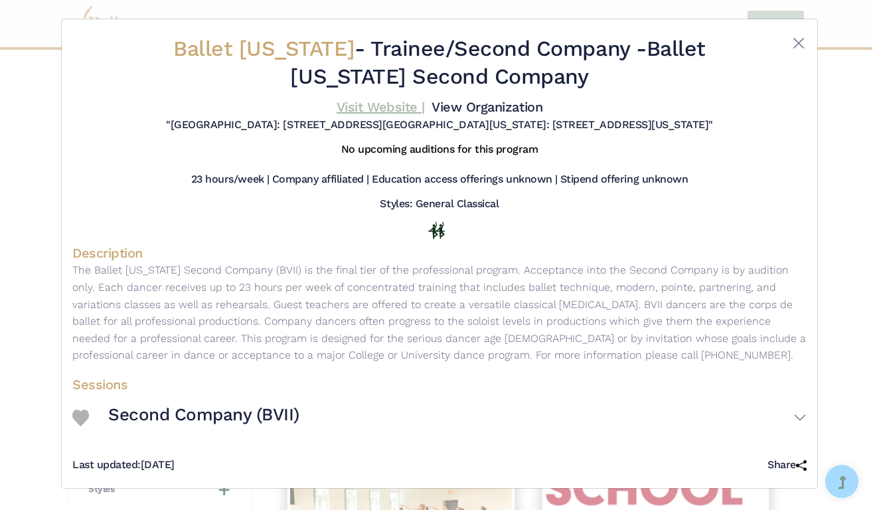
click at [425, 106] on link "Visit Website |" at bounding box center [381, 107] width 88 height 16
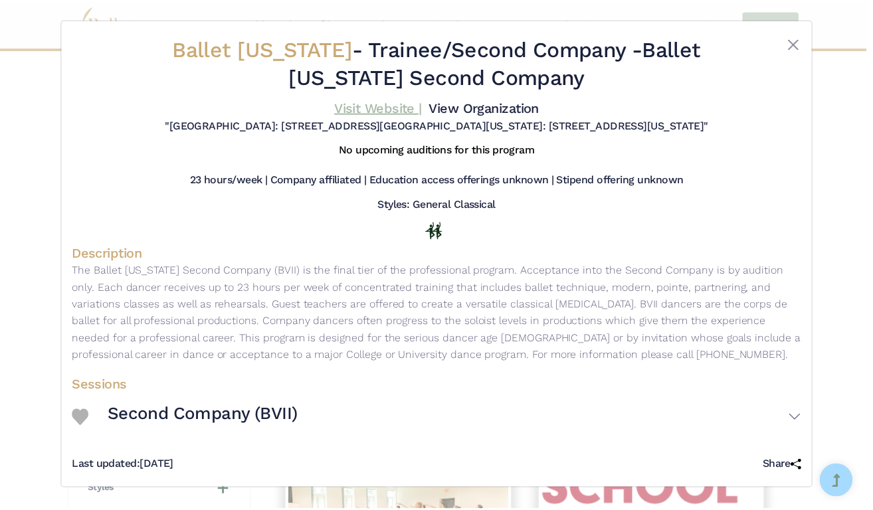
scroll to position [8, 0]
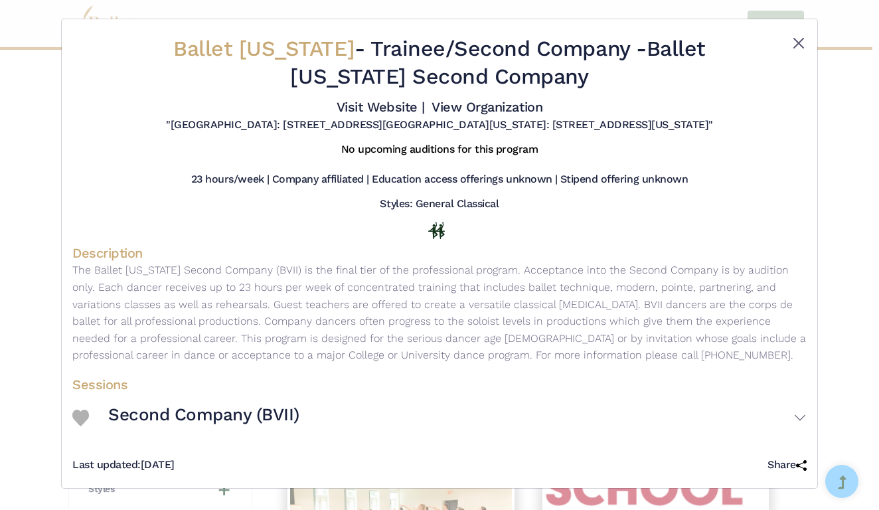
click at [802, 35] on button "Close" at bounding box center [799, 43] width 16 height 16
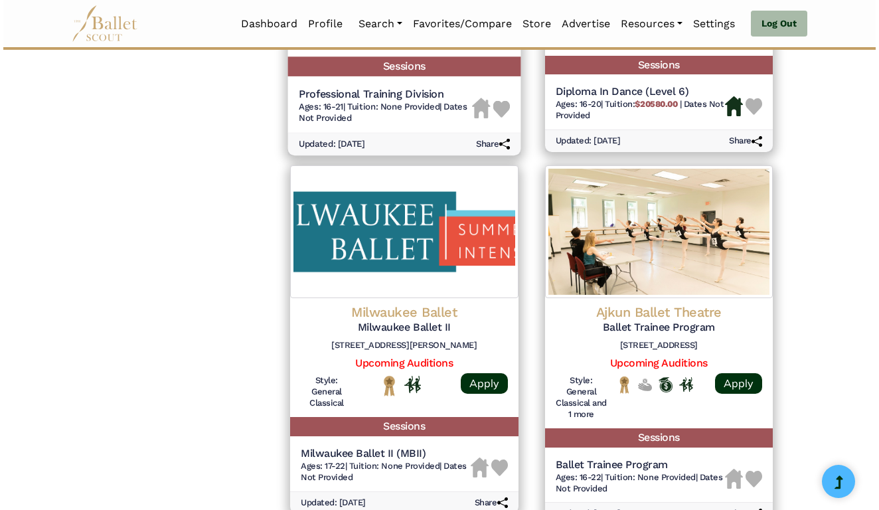
scroll to position [1206, 0]
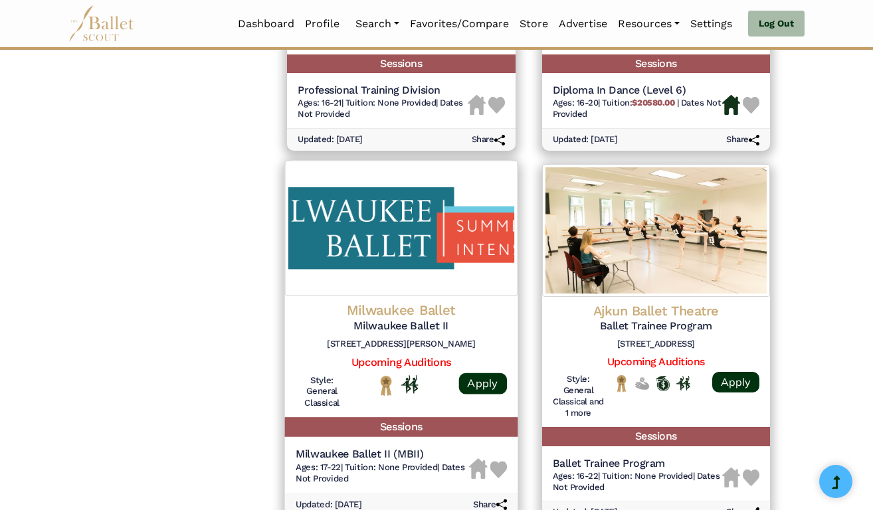
click at [353, 448] on h5 "Milwaukee Ballet II (MBII)" at bounding box center [382, 455] width 173 height 14
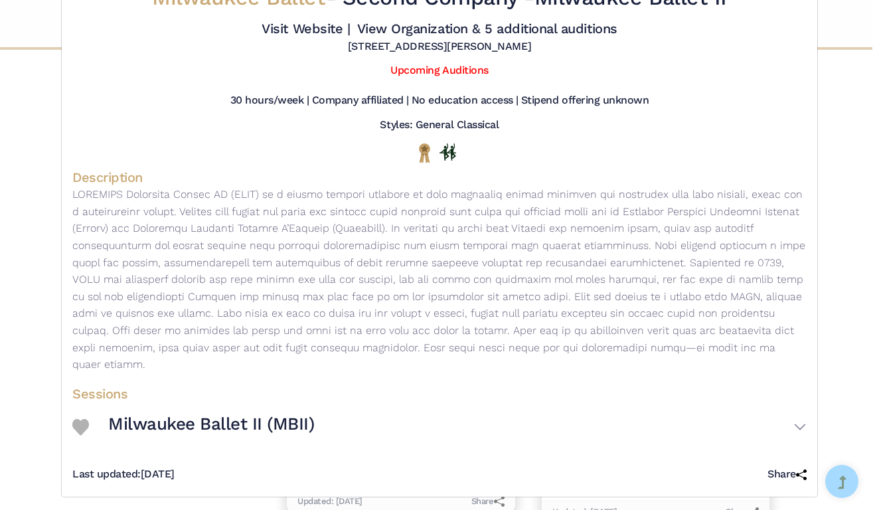
scroll to position [50, 0]
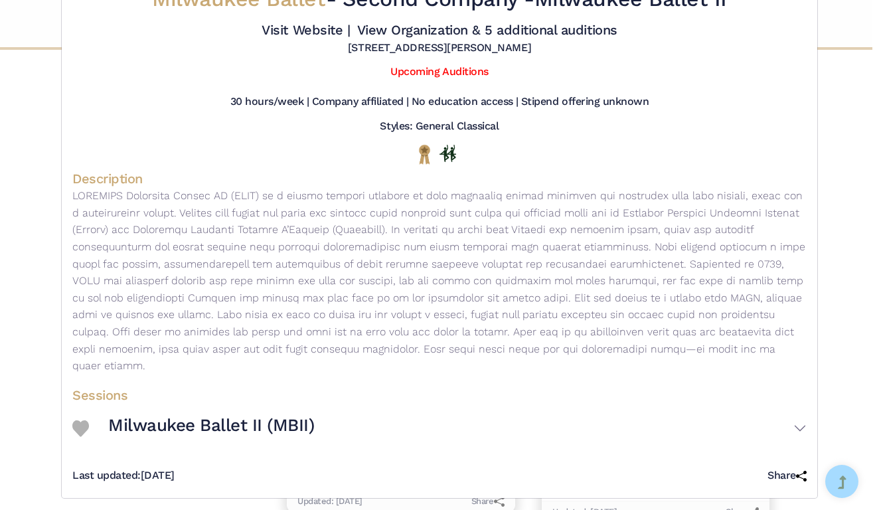
click at [264, 421] on h3 "Milwaukee Ballet II (MBII)" at bounding box center [211, 425] width 207 height 23
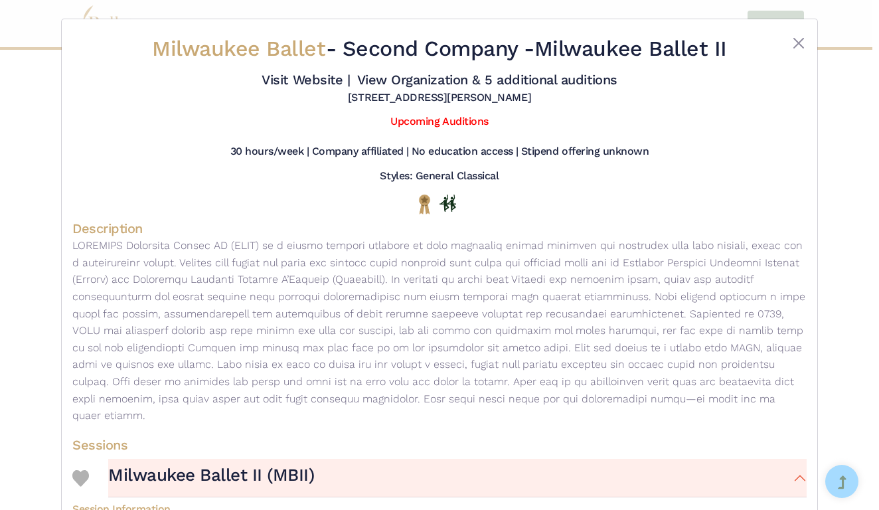
scroll to position [0, 0]
click at [350, 80] on link "Visit Website |" at bounding box center [306, 80] width 88 height 16
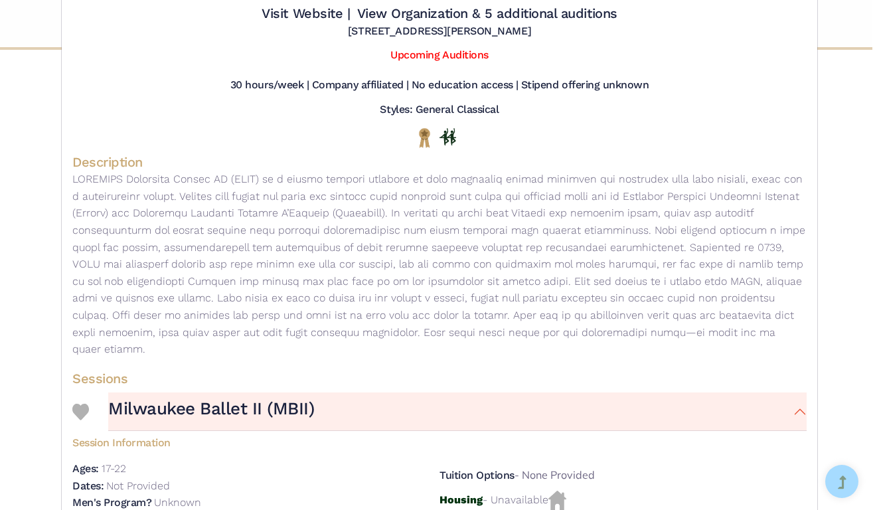
scroll to position [78, 0]
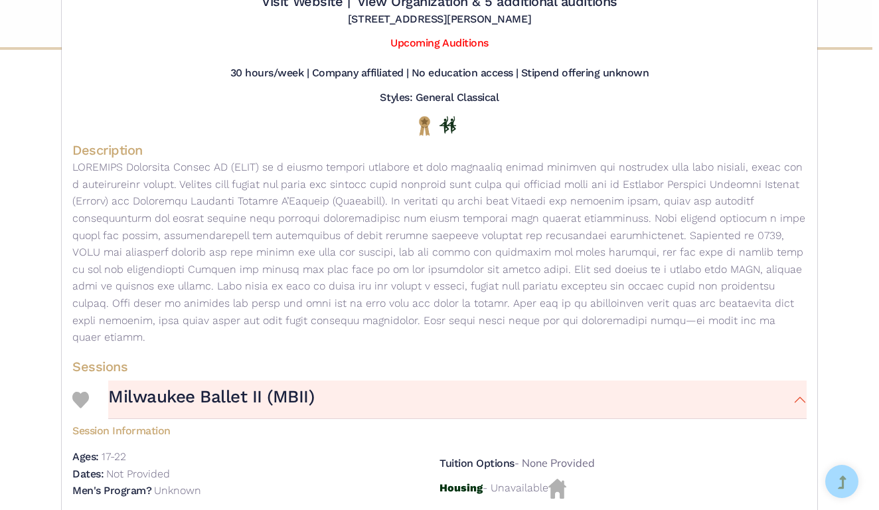
click at [81, 392] on img at bounding box center [80, 400] width 17 height 17
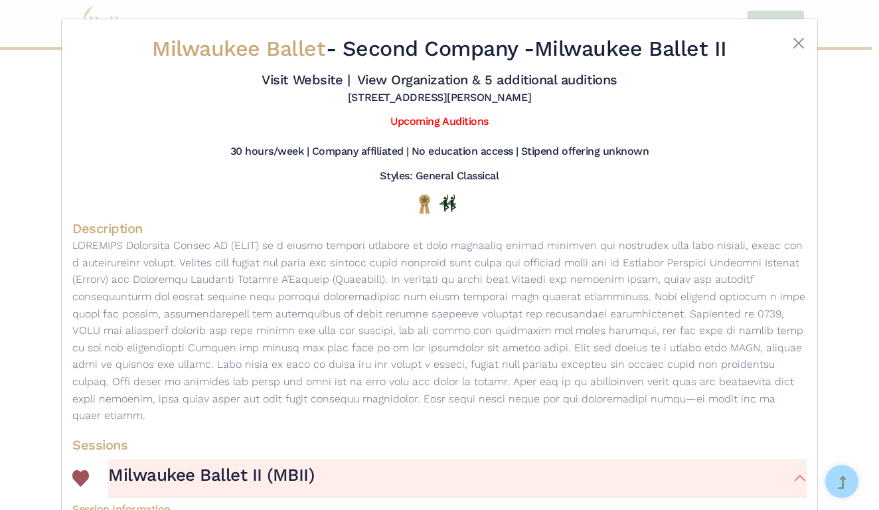
scroll to position [0, 0]
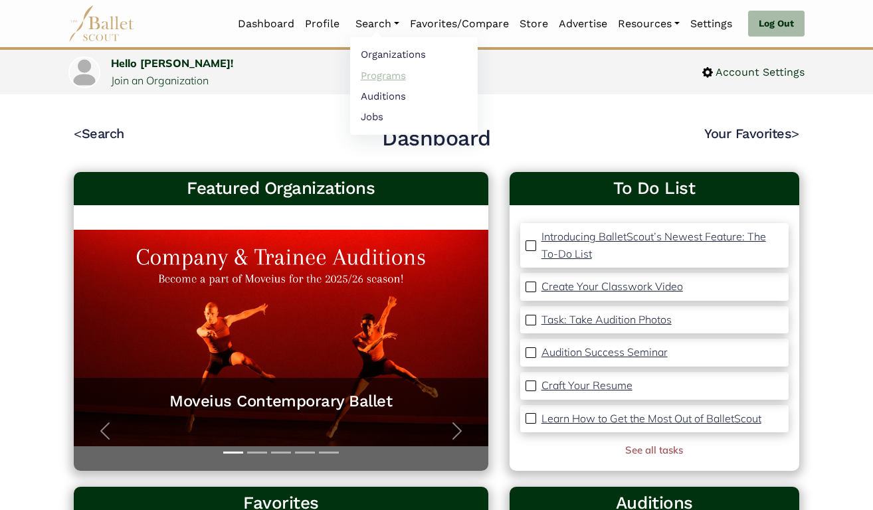
click at [367, 79] on link "Programs" at bounding box center [414, 75] width 128 height 21
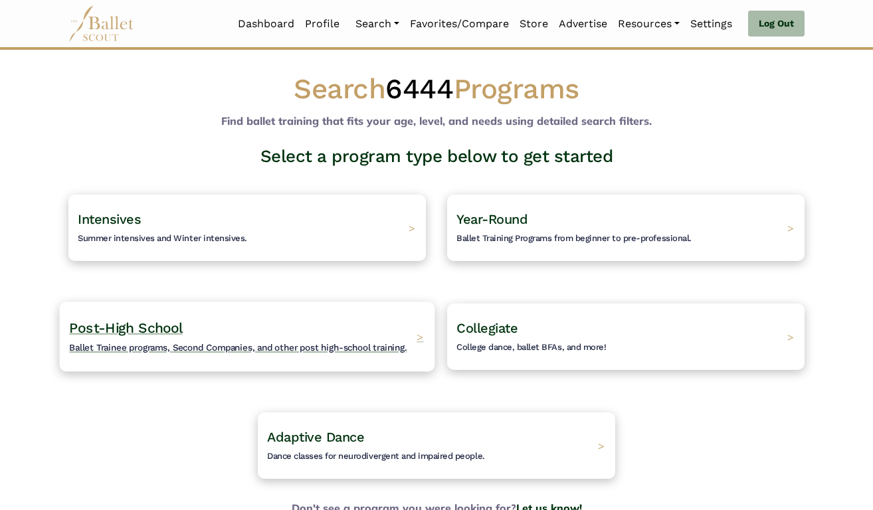
click at [156, 346] on span "Ballet Trainee programs, Second Companies, and other post high-school training." at bounding box center [237, 347] width 337 height 11
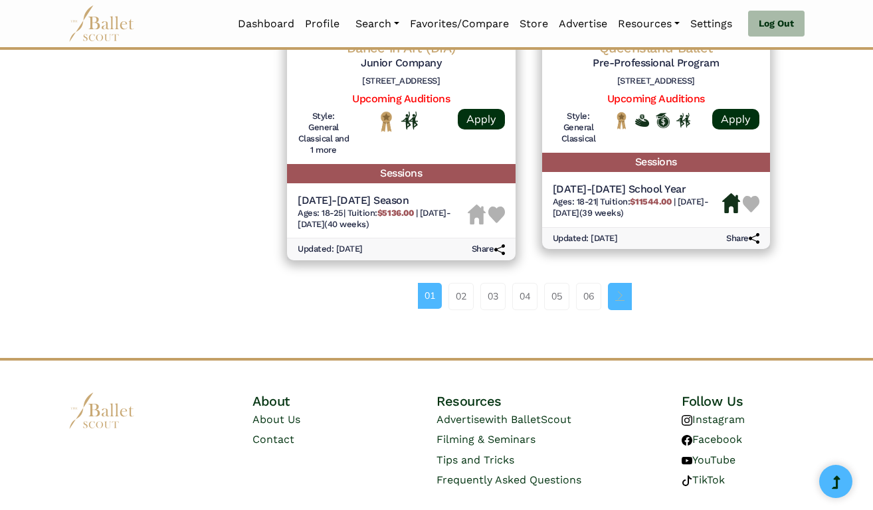
scroll to position [1877, 0]
click at [617, 292] on span "Page navigation example" at bounding box center [619, 296] width 9 height 9
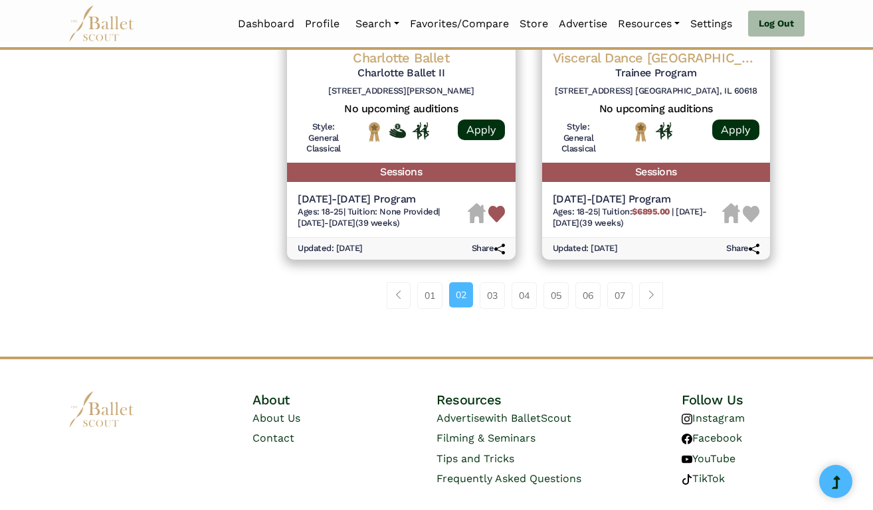
scroll to position [1853, 0]
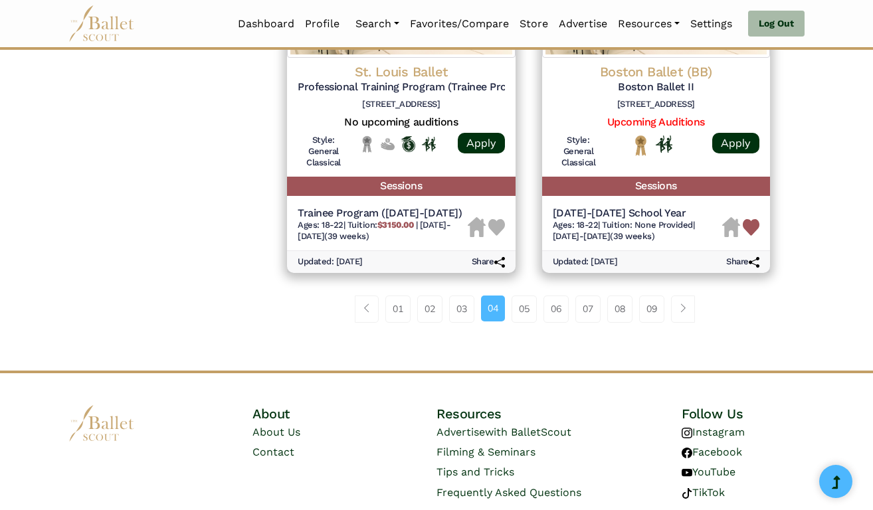
scroll to position [1878, 0]
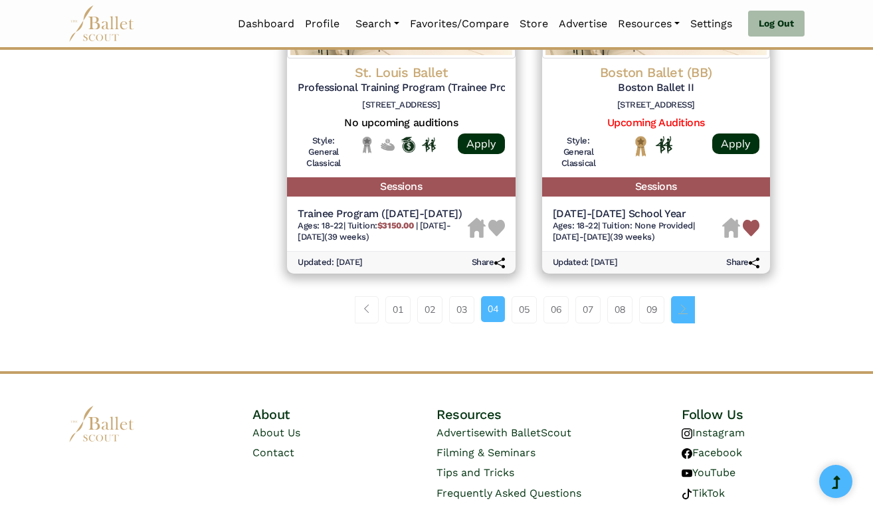
click at [687, 304] on span "Page navigation example" at bounding box center [682, 308] width 9 height 9
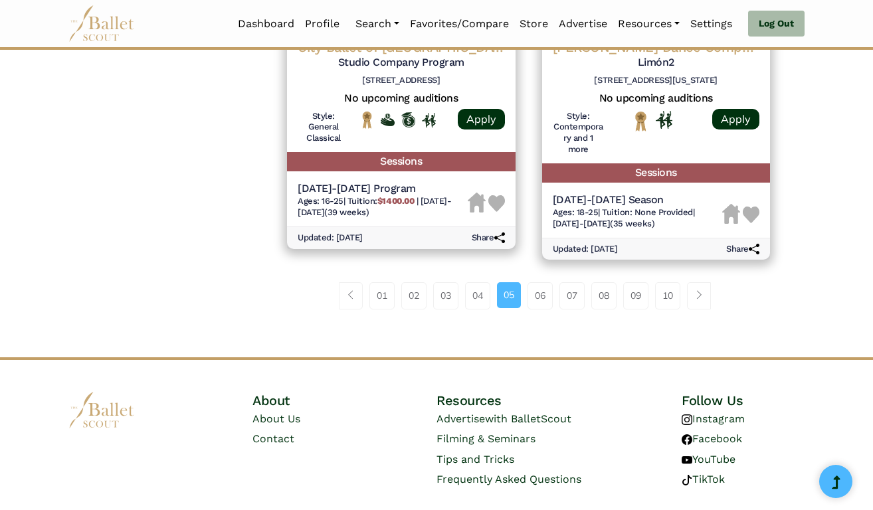
scroll to position [1875, 0]
click at [698, 291] on span "Page navigation example" at bounding box center [698, 295] width 9 height 9
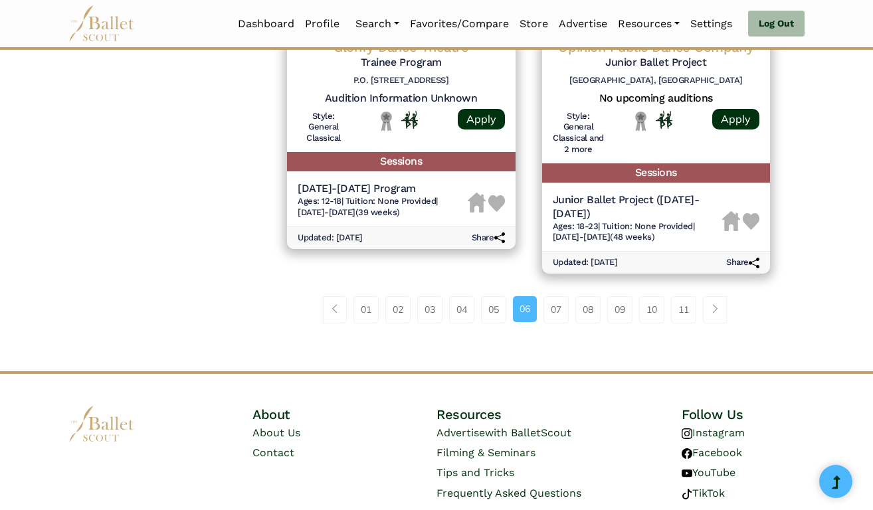
scroll to position [1867, 0]
click at [713, 305] on span "Page navigation example" at bounding box center [714, 309] width 9 height 9
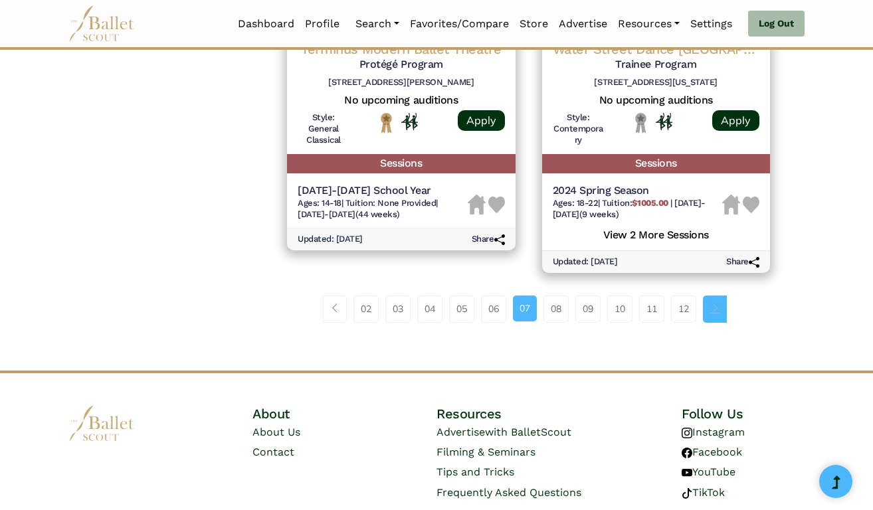
scroll to position [1886, 0]
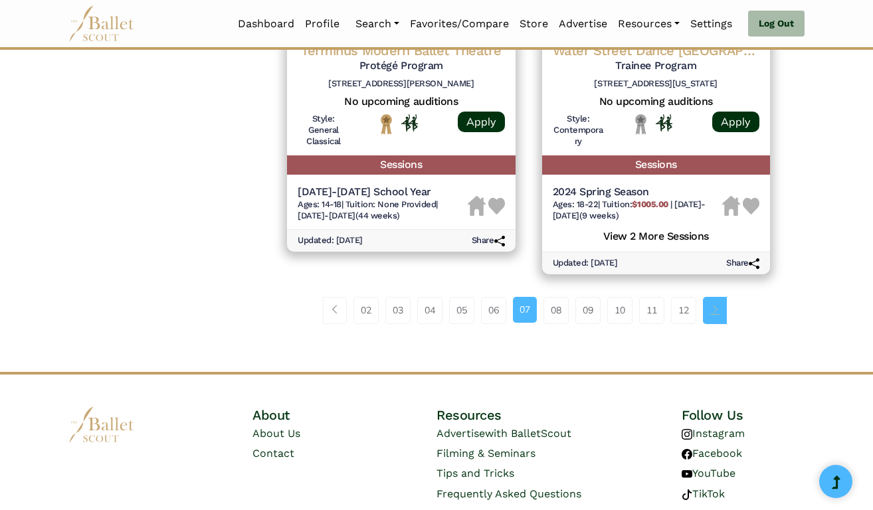
click at [718, 305] on span "Page navigation example" at bounding box center [714, 309] width 9 height 9
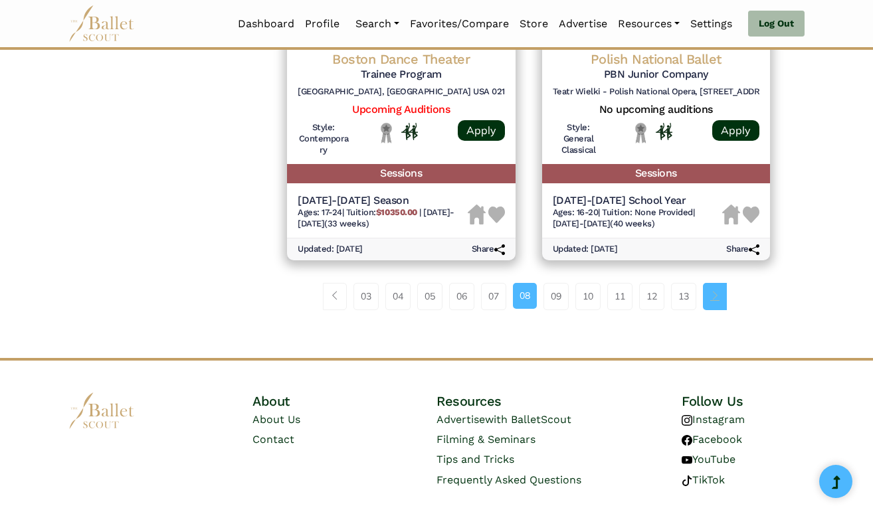
scroll to position [1891, 0]
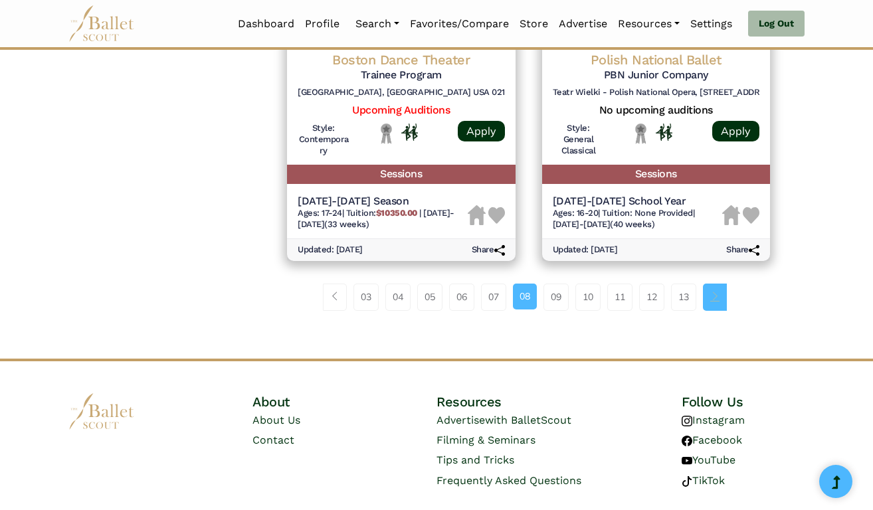
click at [718, 292] on span "Page navigation example" at bounding box center [714, 296] width 9 height 9
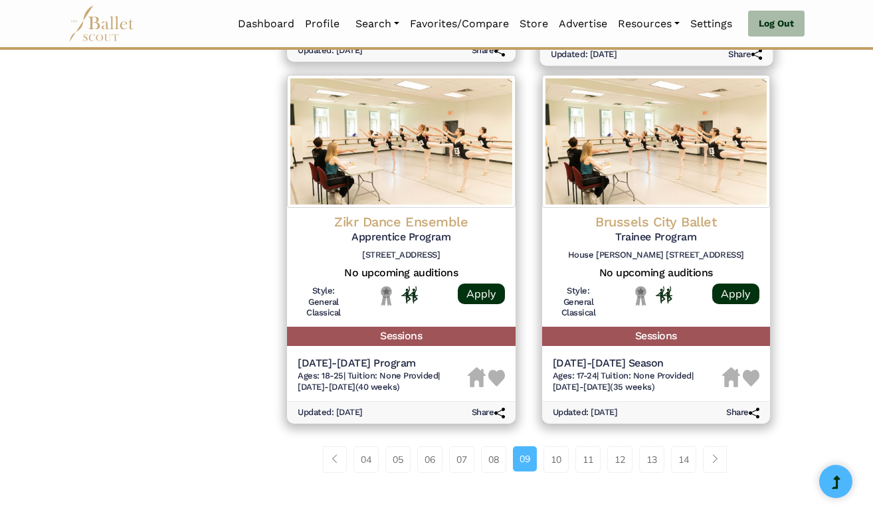
scroll to position [1697, 0]
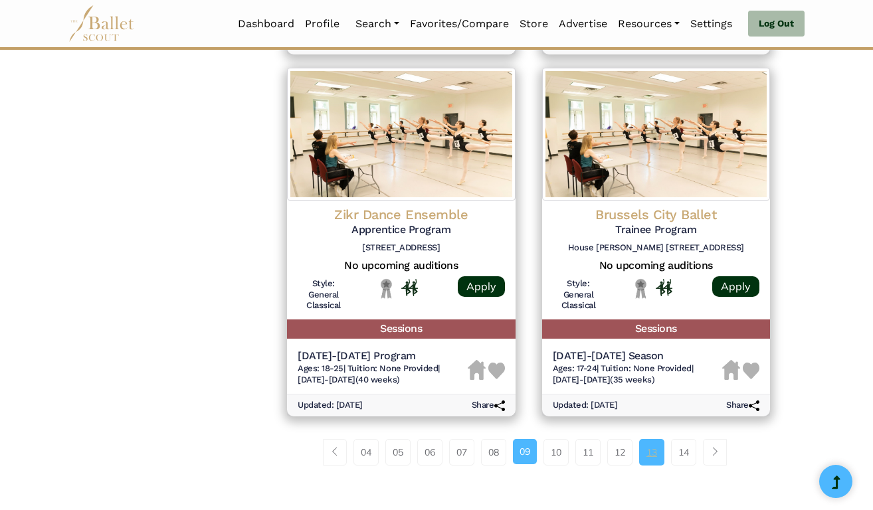
click at [658, 439] on link "13" at bounding box center [651, 452] width 25 height 27
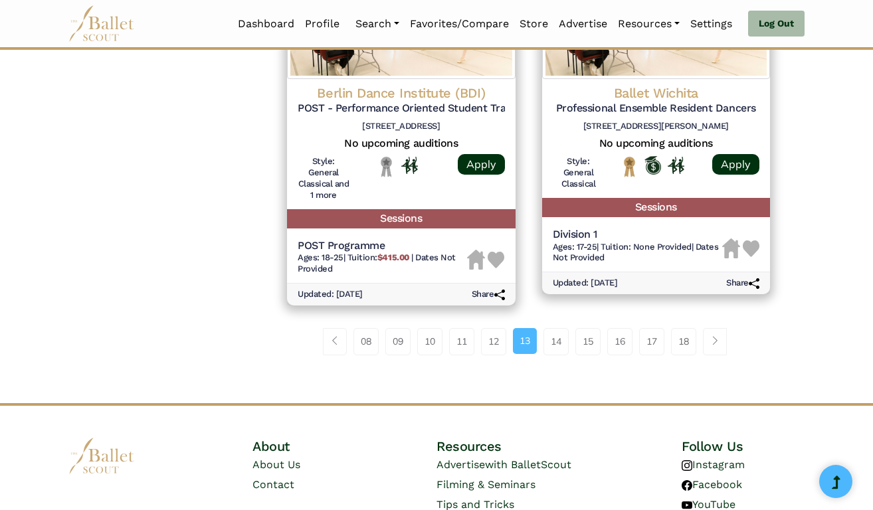
scroll to position [1875, 0]
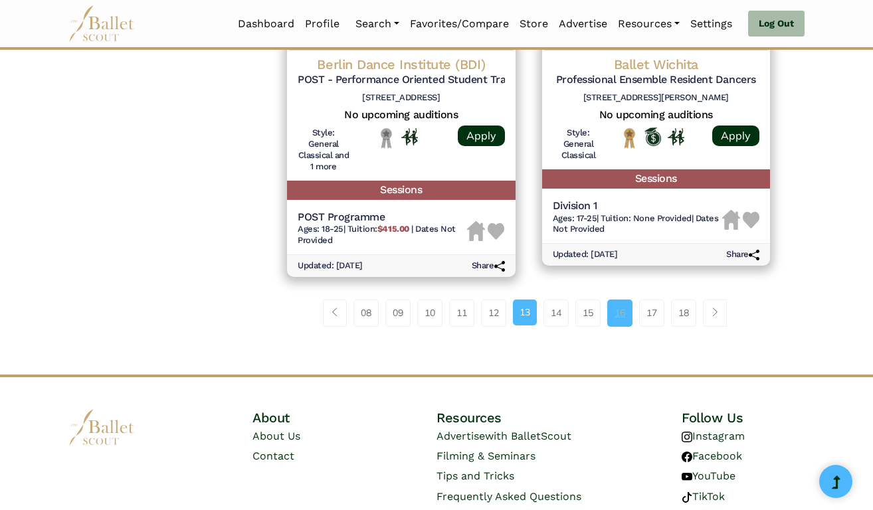
click at [616, 300] on link "16" at bounding box center [619, 313] width 25 height 27
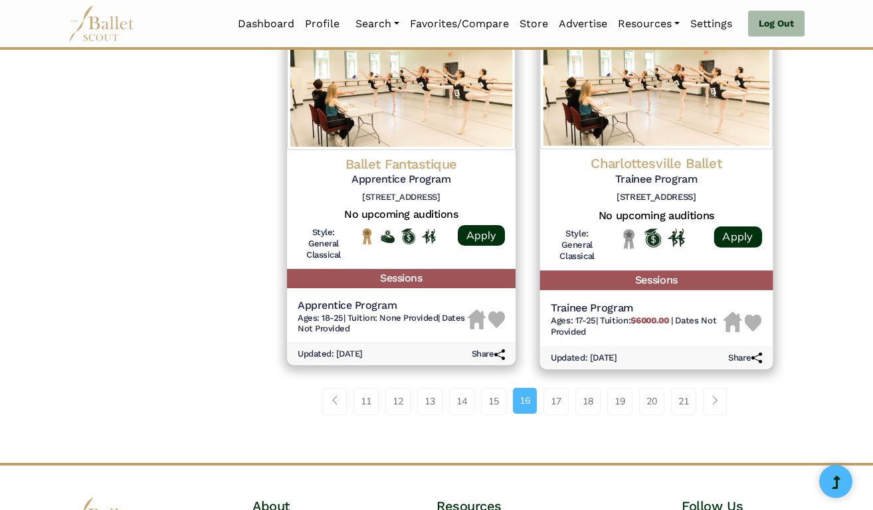
scroll to position [1793, 0]
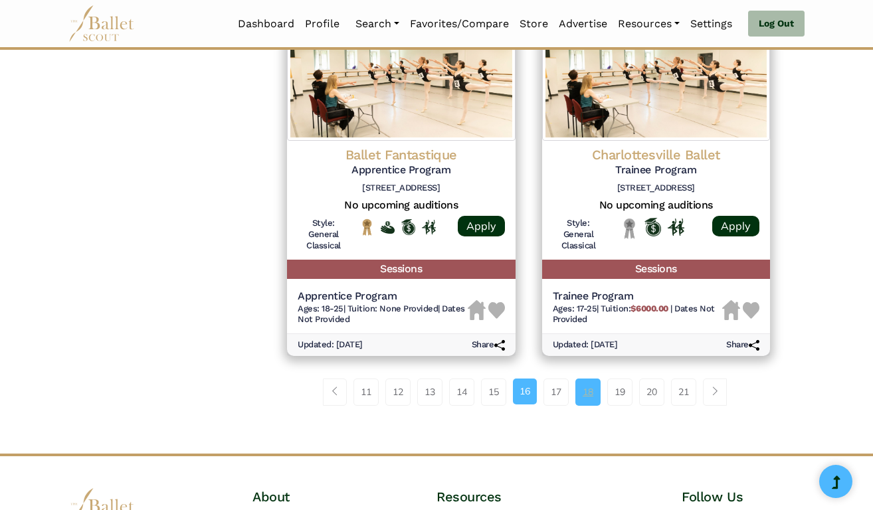
click at [584, 379] on link "18" at bounding box center [587, 392] width 25 height 27
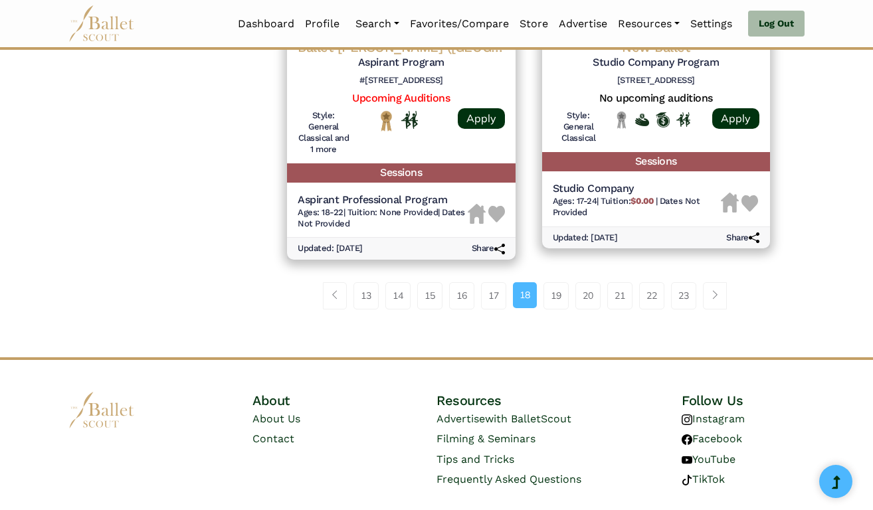
scroll to position [1886, 0]
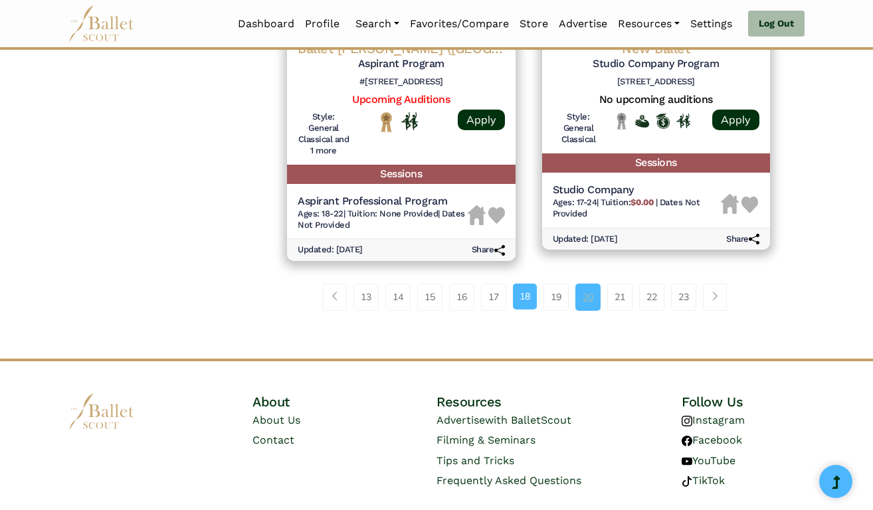
click at [582, 284] on link "20" at bounding box center [587, 297] width 25 height 27
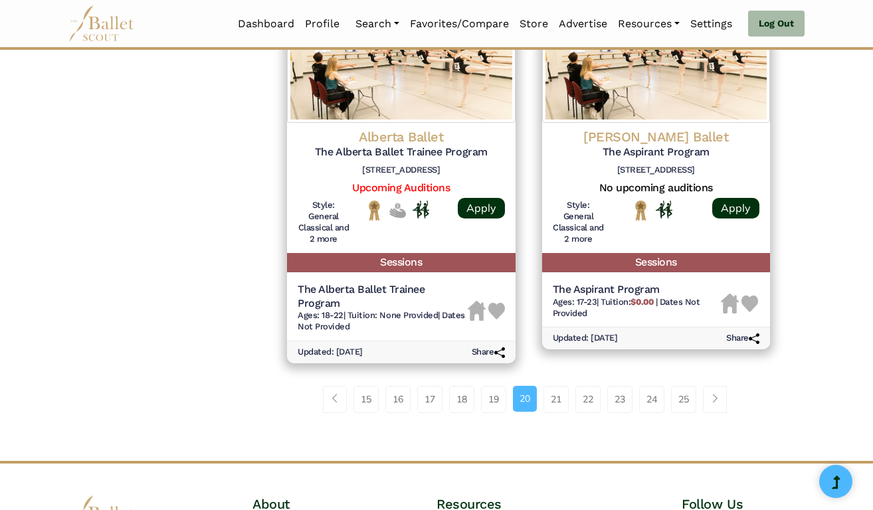
scroll to position [1795, 0]
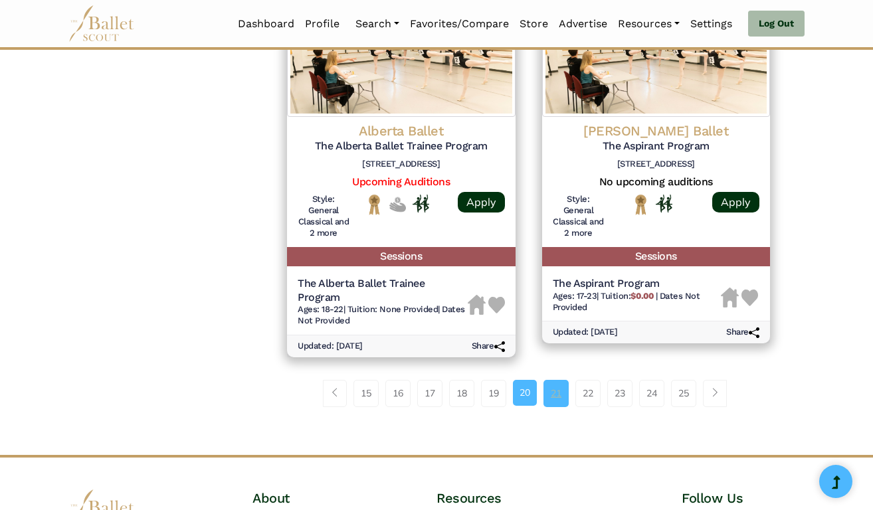
click at [558, 380] on link "21" at bounding box center [555, 393] width 25 height 27
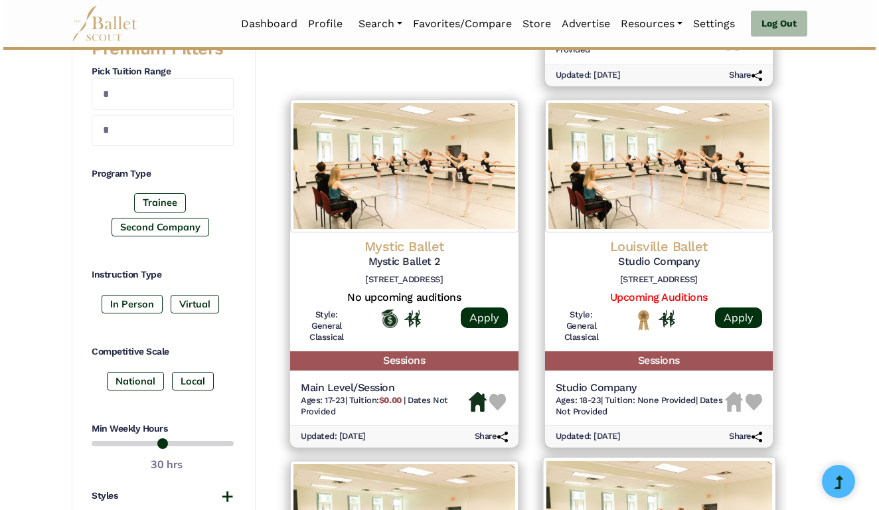
scroll to position [545, 0]
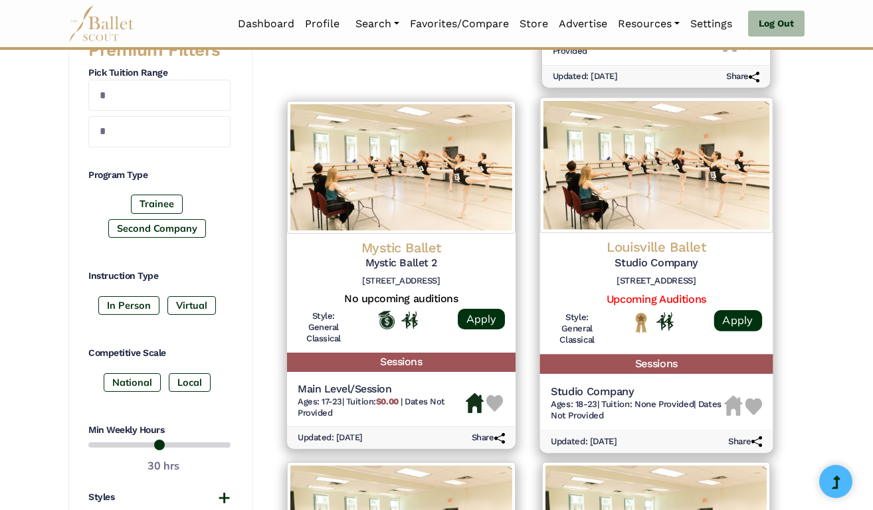
click at [596, 399] on span "Ages: 18-23" at bounding box center [573, 404] width 46 height 10
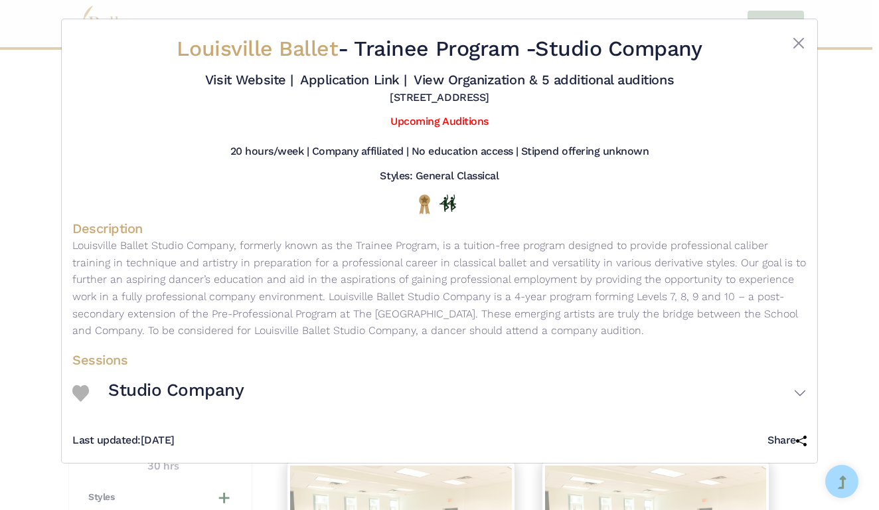
click at [188, 402] on h3 "Studio Company" at bounding box center [176, 390] width 136 height 23
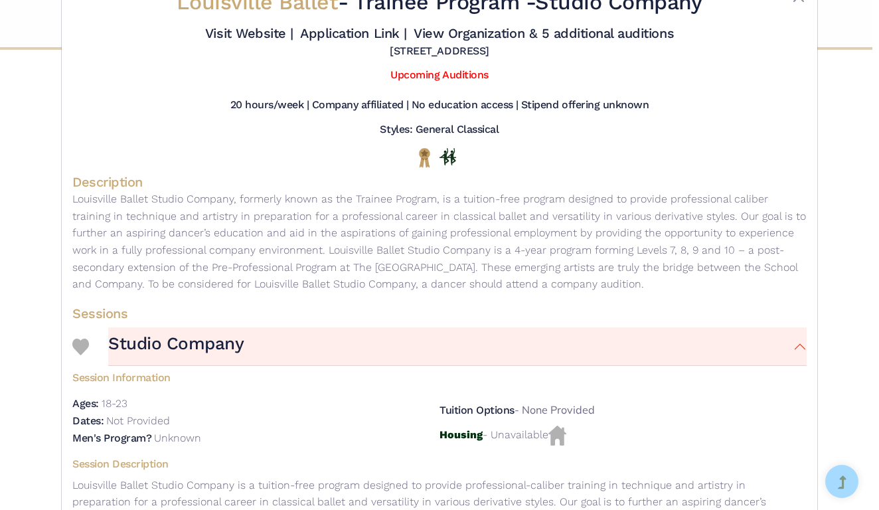
scroll to position [41, 0]
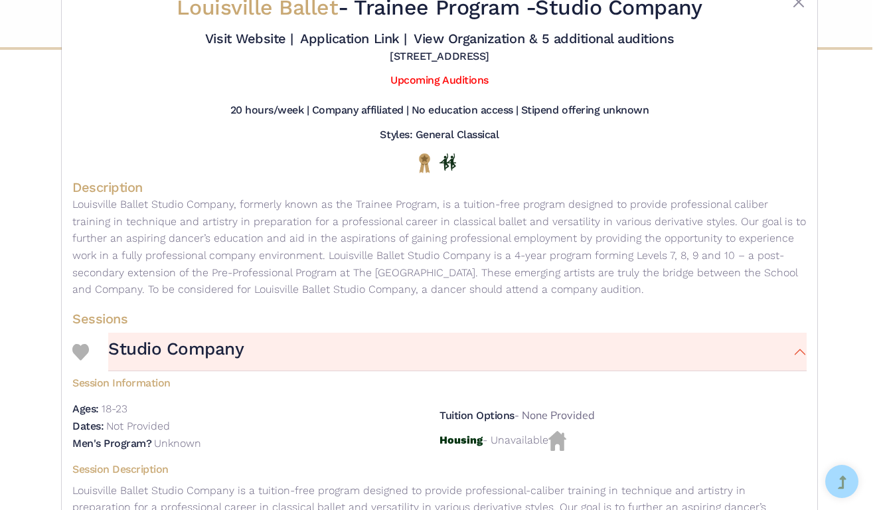
click at [81, 361] on img at bounding box center [80, 352] width 17 height 17
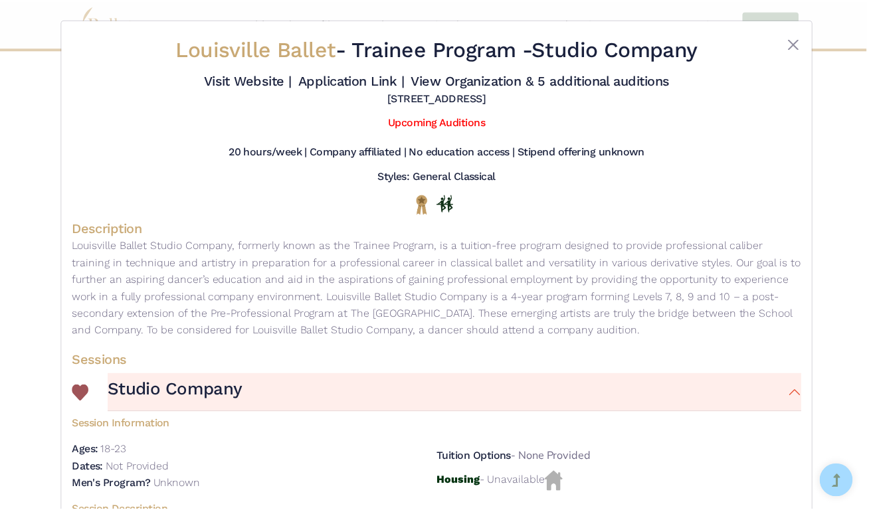
scroll to position [0, 0]
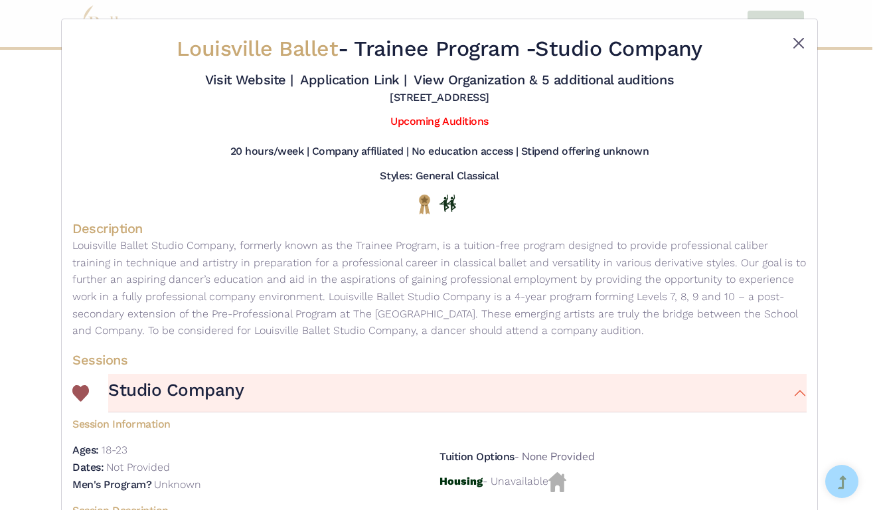
click at [798, 41] on button "Close" at bounding box center [799, 43] width 16 height 16
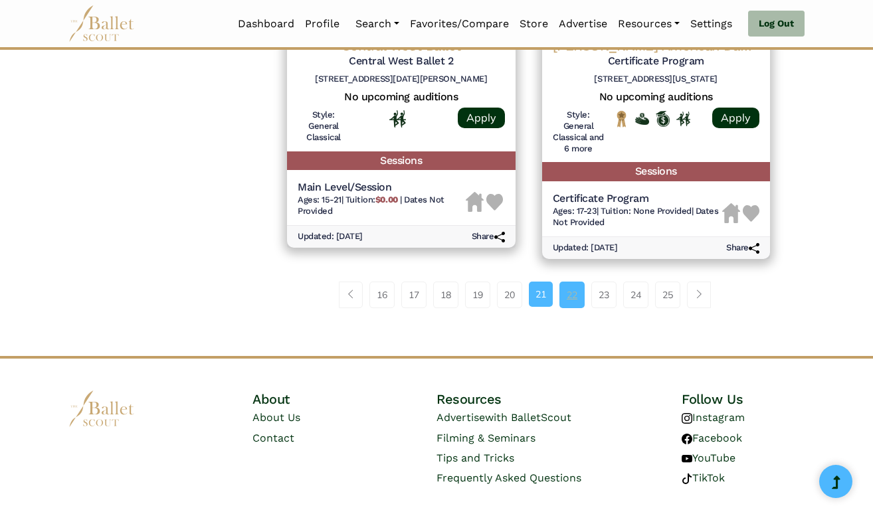
scroll to position [1843, 0]
click at [582, 282] on link "22" at bounding box center [571, 295] width 25 height 27
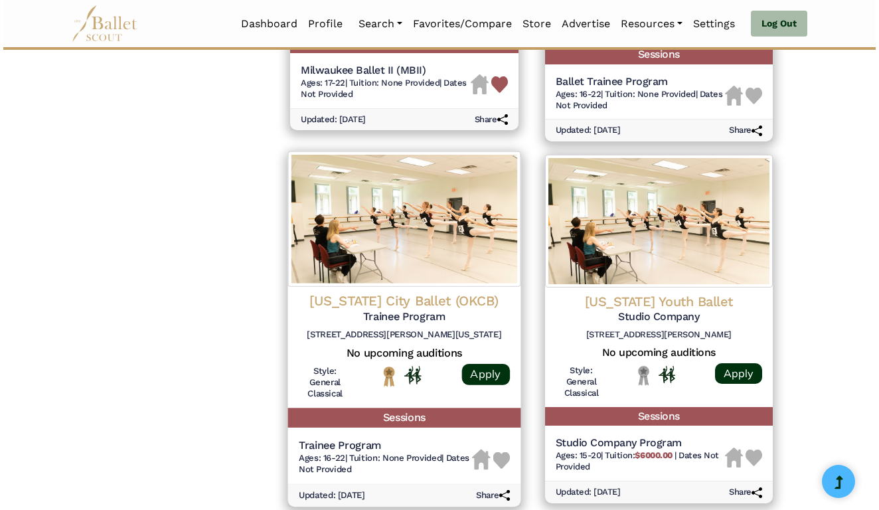
scroll to position [1592, 0]
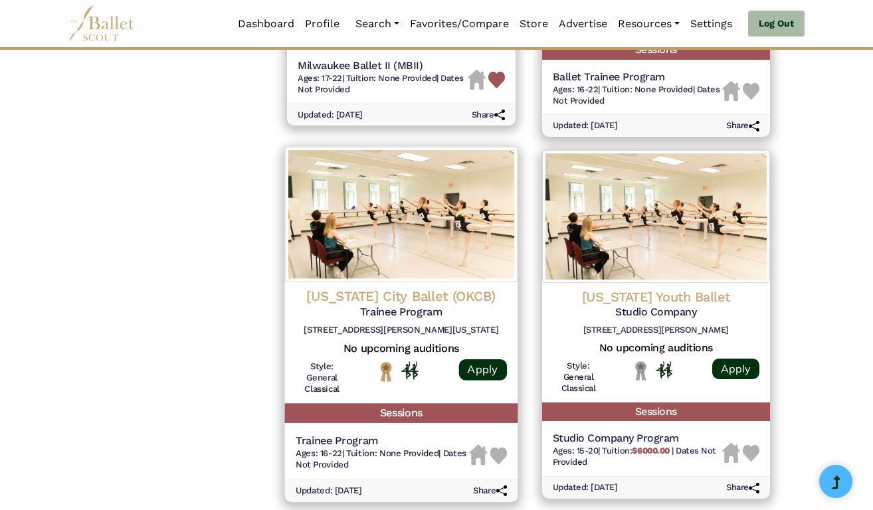
click at [358, 448] on span "Tuition: None Provided" at bounding box center [392, 453] width 92 height 10
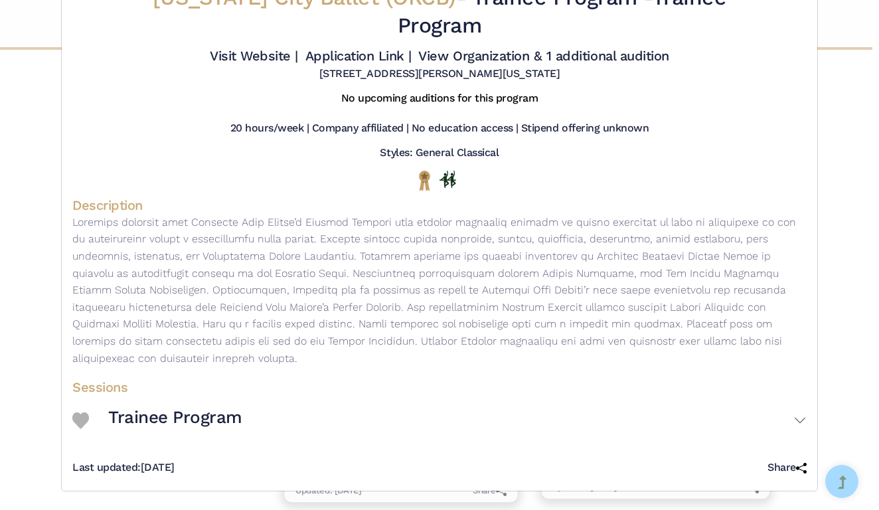
scroll to position [60, 0]
click at [153, 423] on h3 "Trainee Program" at bounding box center [175, 418] width 134 height 23
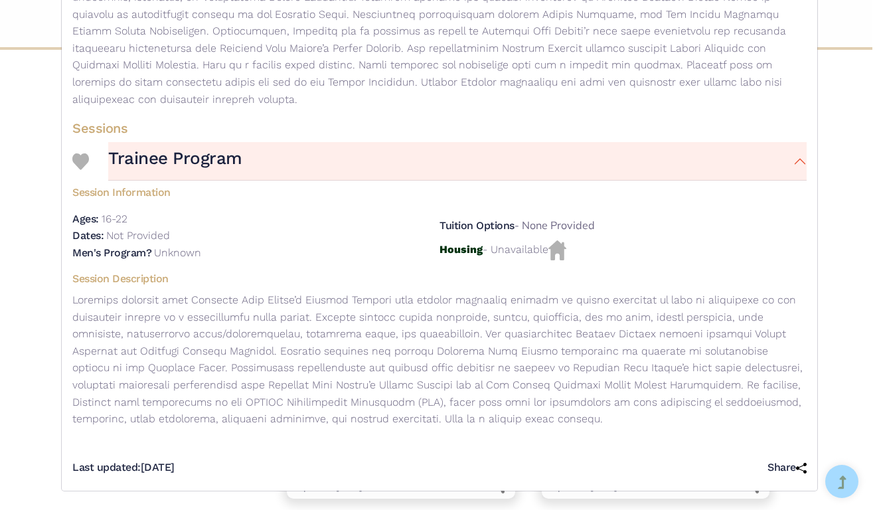
scroll to position [315, 0]
click at [74, 168] on img at bounding box center [80, 161] width 17 height 17
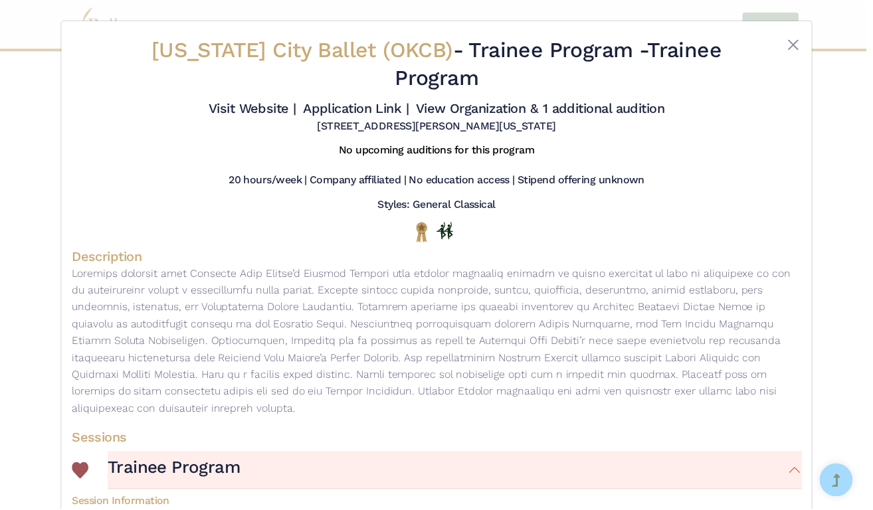
scroll to position [0, 0]
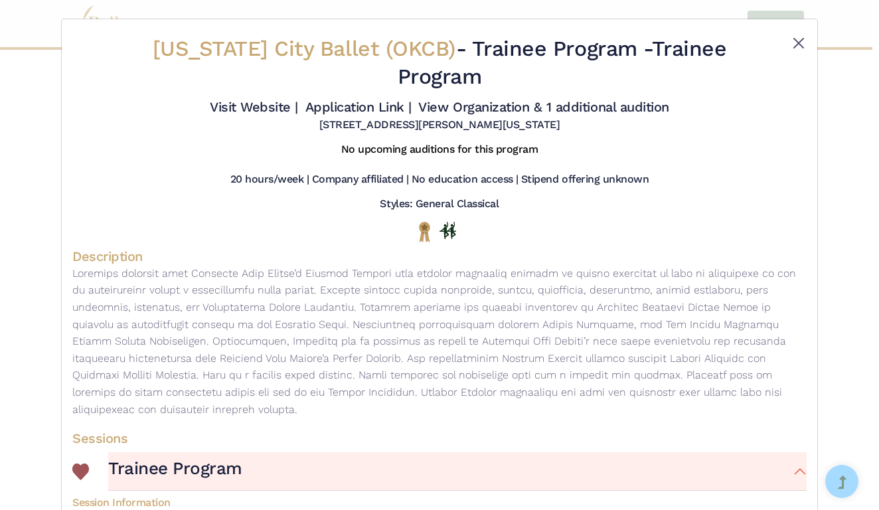
click at [793, 41] on button "Close" at bounding box center [799, 43] width 16 height 16
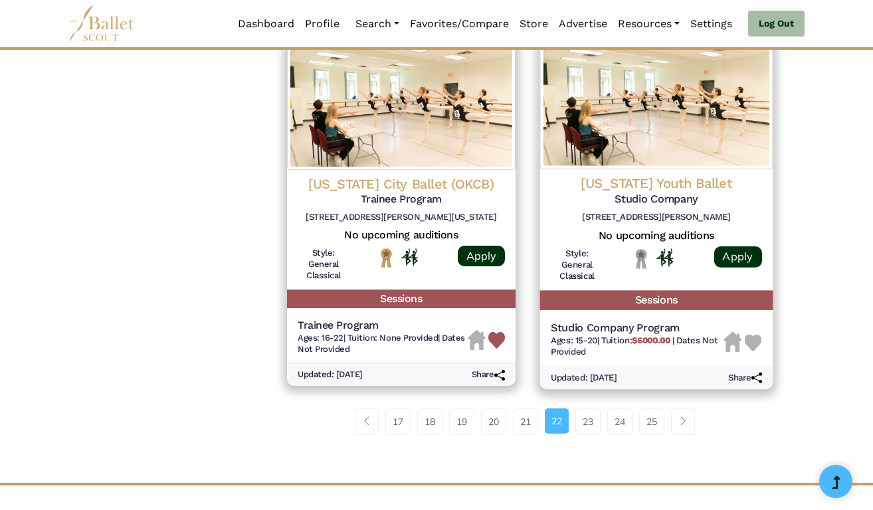
scroll to position [1706, 0]
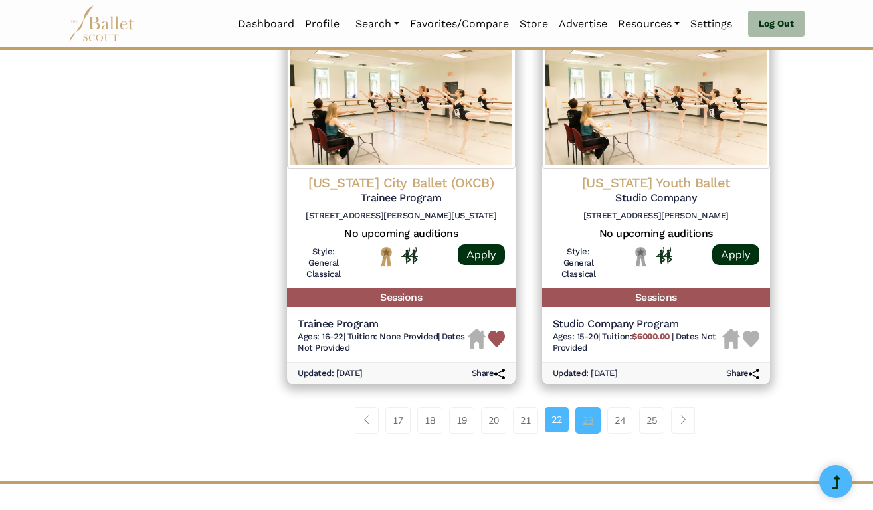
click at [586, 407] on link "23" at bounding box center [587, 420] width 25 height 27
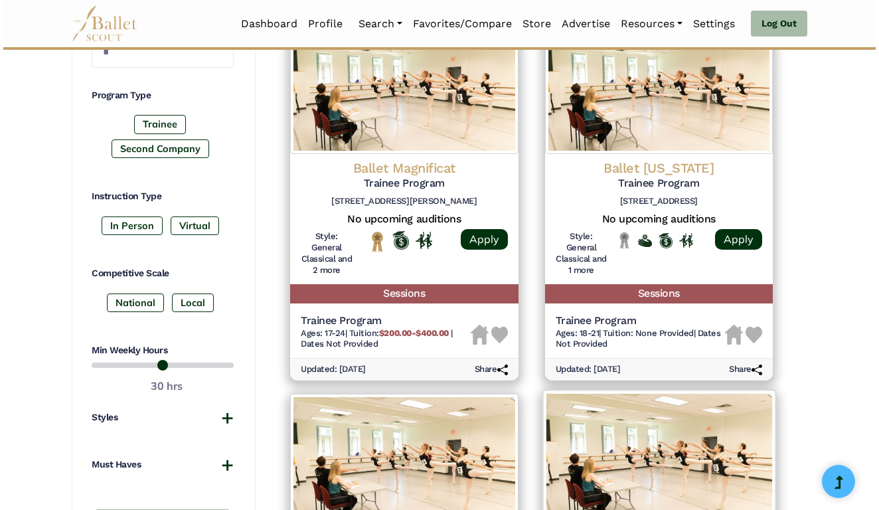
scroll to position [624, 0]
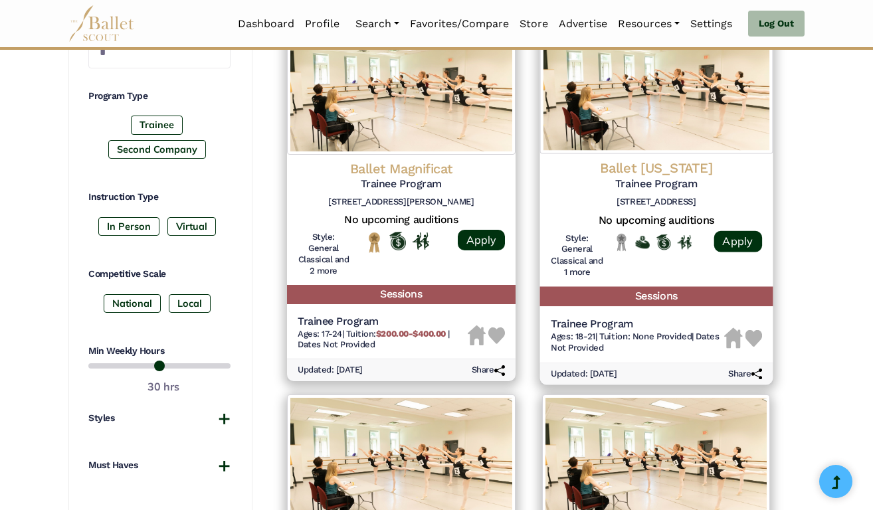
click at [590, 331] on span "Ages: 18-21" at bounding box center [572, 336] width 45 height 10
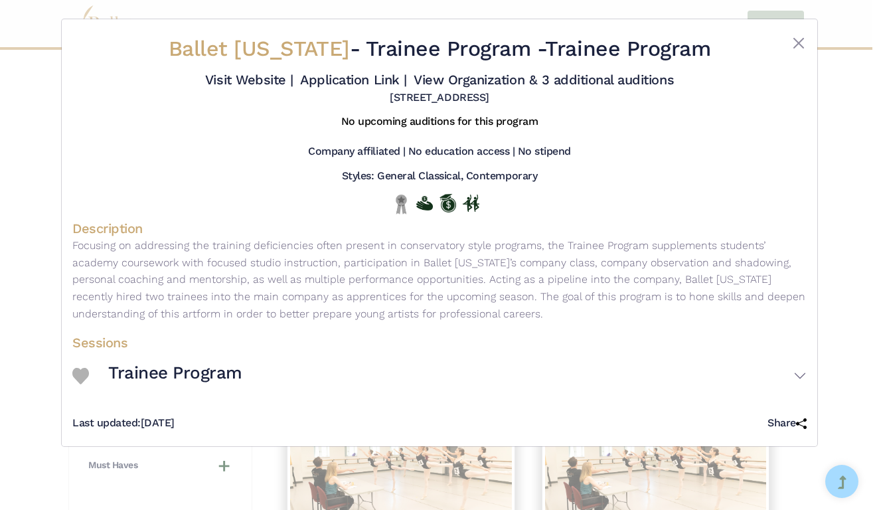
click at [230, 385] on h3 "Trainee Program" at bounding box center [175, 373] width 134 height 23
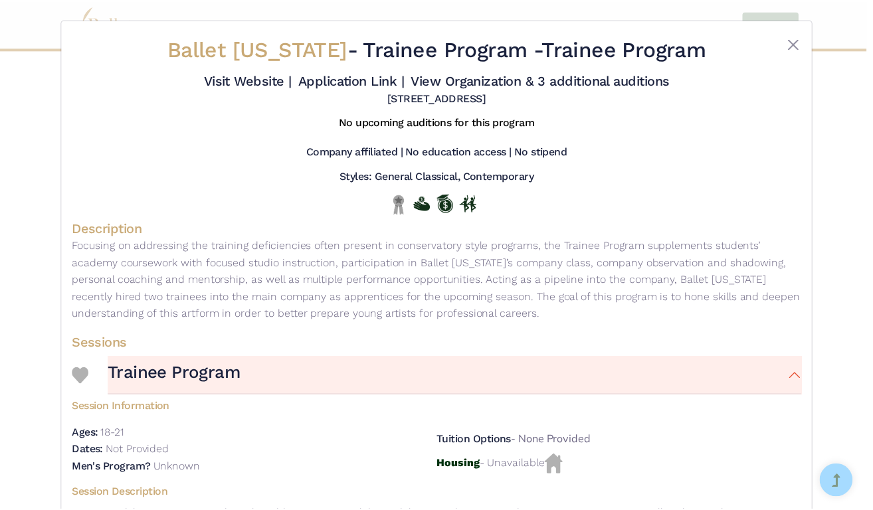
scroll to position [0, 0]
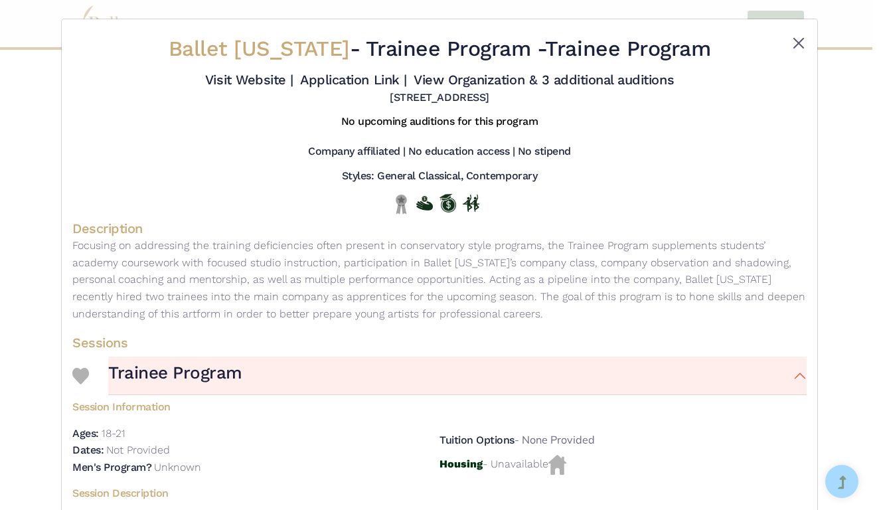
click at [792, 45] on button "Close" at bounding box center [799, 43] width 16 height 16
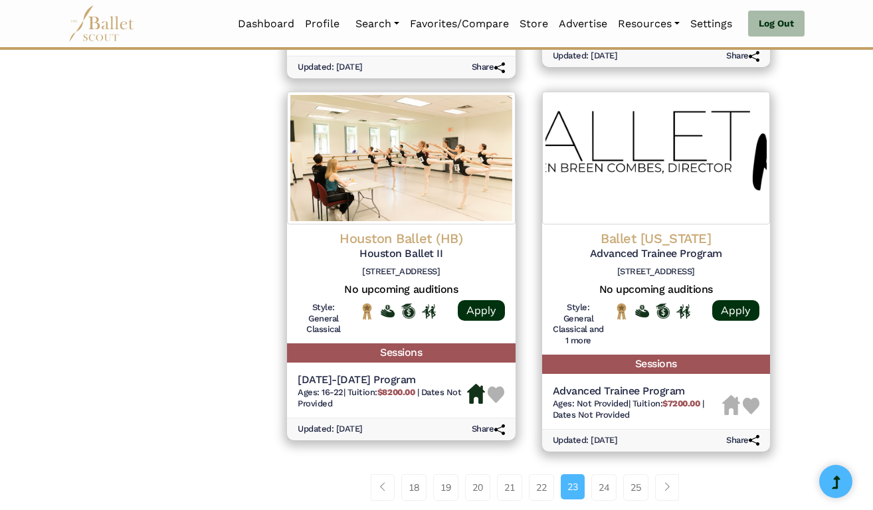
scroll to position [1679, 0]
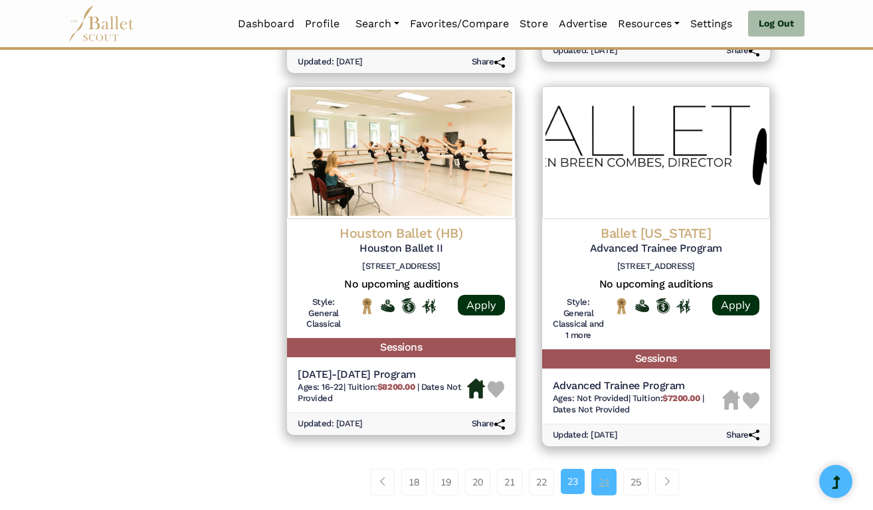
click at [611, 469] on link "24" at bounding box center [603, 482] width 25 height 27
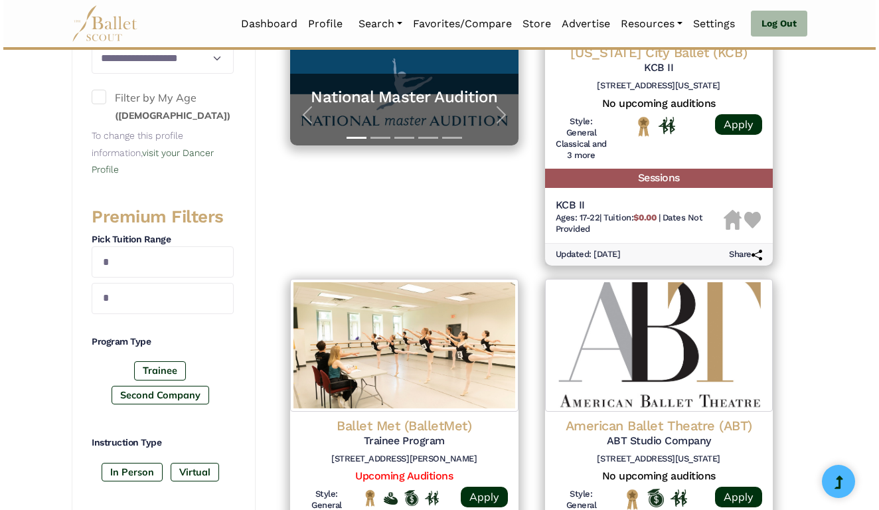
scroll to position [386, 0]
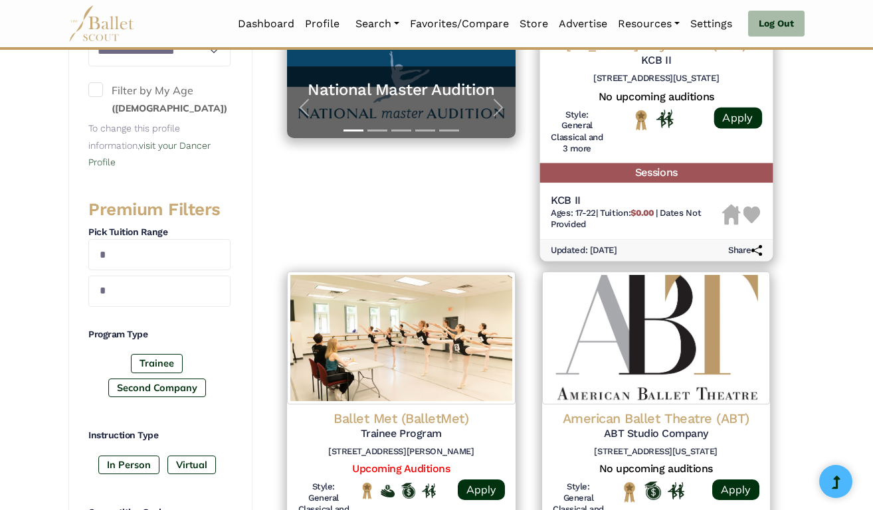
click at [596, 195] on h5 "KCB II" at bounding box center [635, 201] width 171 height 14
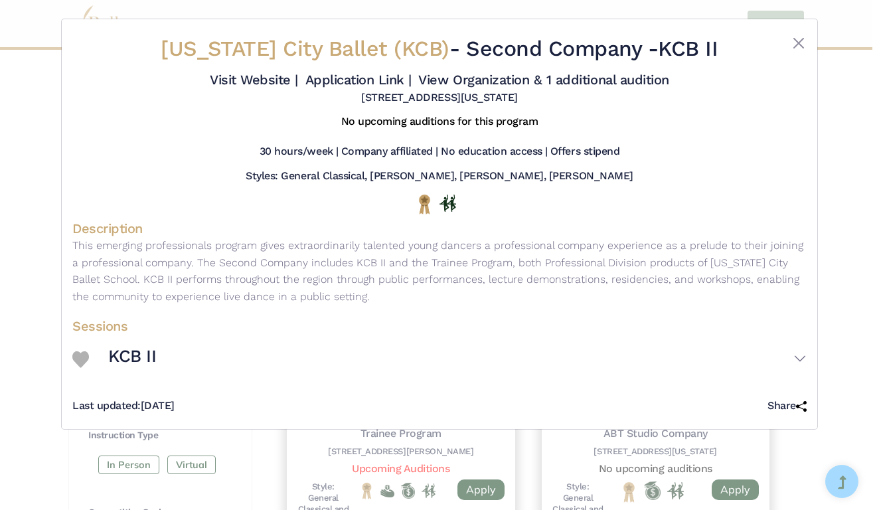
click at [137, 365] on h3 "KCB II" at bounding box center [132, 356] width 48 height 23
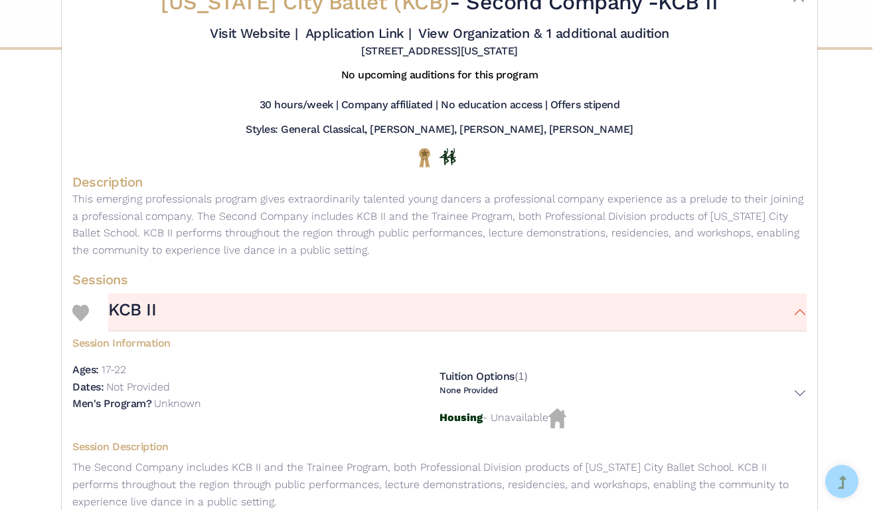
scroll to position [67, 0]
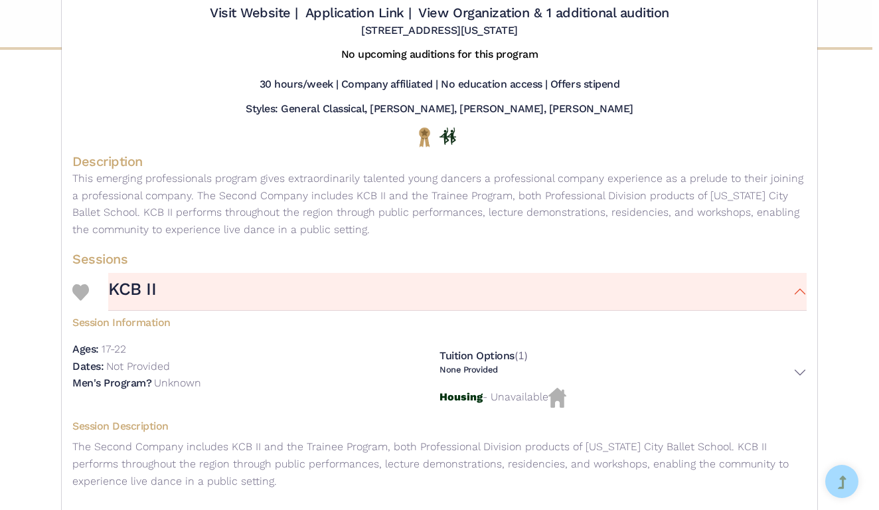
click at [75, 301] on img at bounding box center [80, 292] width 17 height 17
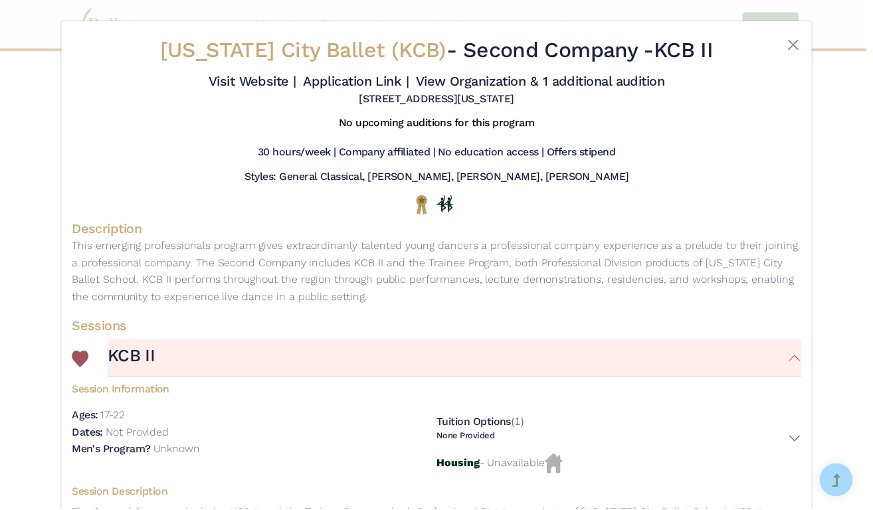
scroll to position [0, 0]
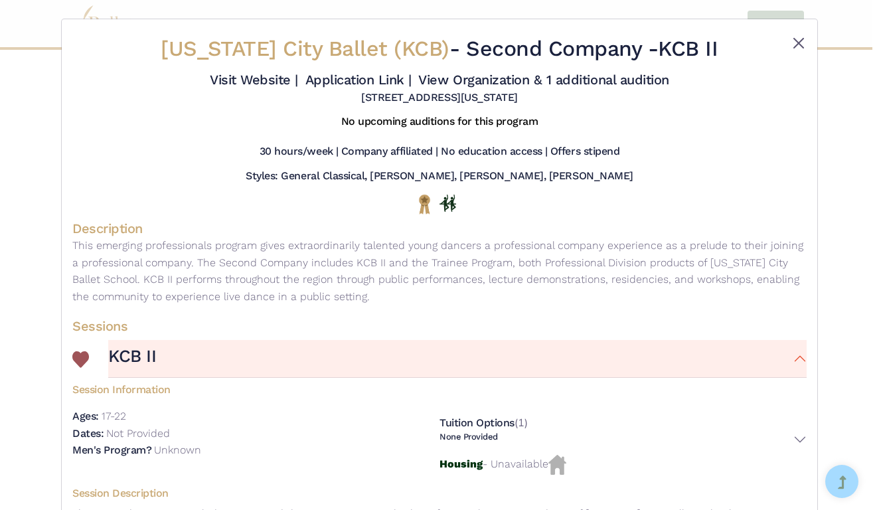
click at [796, 44] on button "Close" at bounding box center [799, 43] width 16 height 16
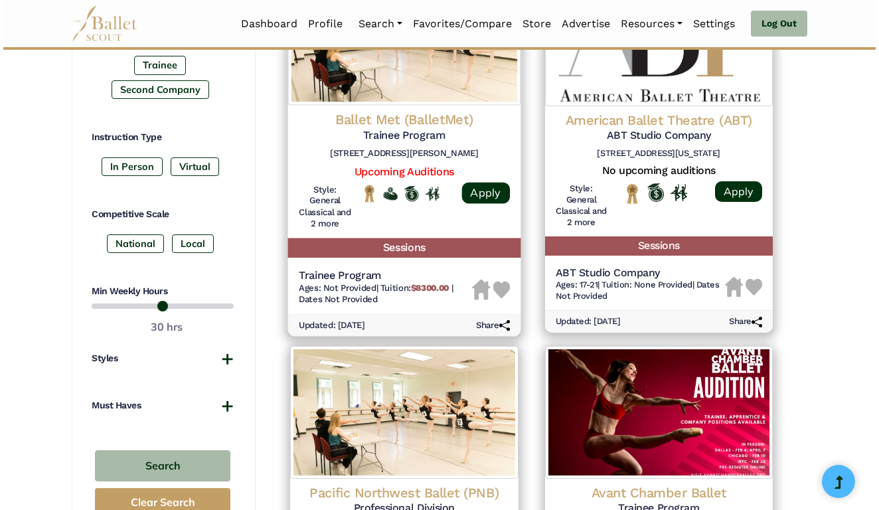
scroll to position [687, 0]
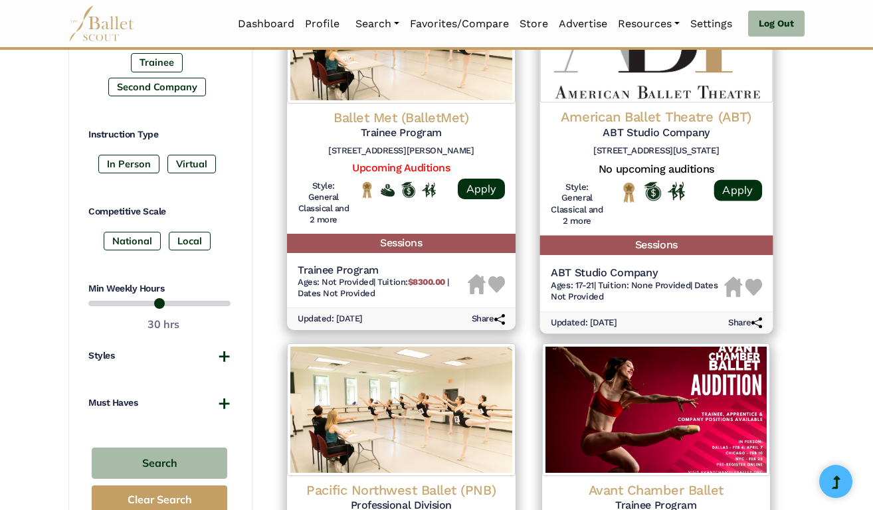
click at [563, 280] on span "Ages: 17-21" at bounding box center [571, 285] width 43 height 10
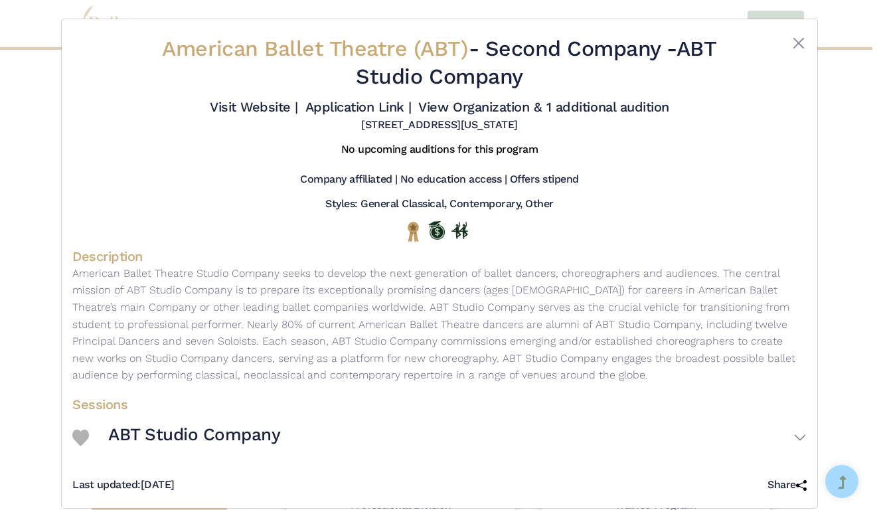
click at [126, 446] on h3 "ABT Studio Company" at bounding box center [194, 435] width 172 height 23
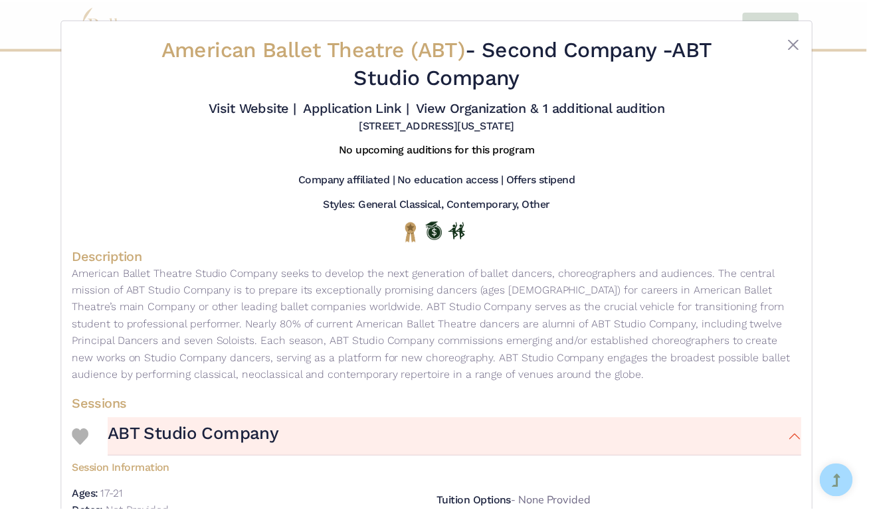
scroll to position [0, 0]
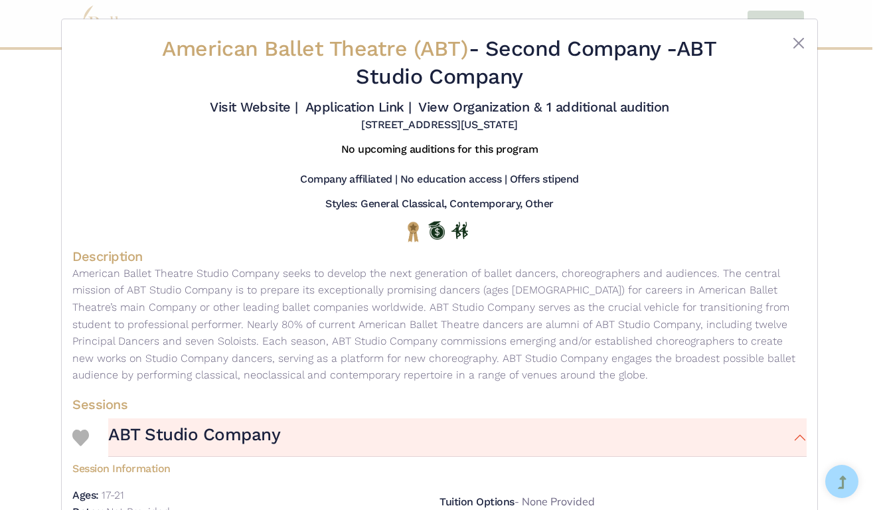
click at [74, 446] on img at bounding box center [80, 438] width 17 height 17
click at [298, 101] on link "Visit Website |" at bounding box center [254, 107] width 88 height 16
click at [791, 48] on button "Close" at bounding box center [799, 43] width 16 height 16
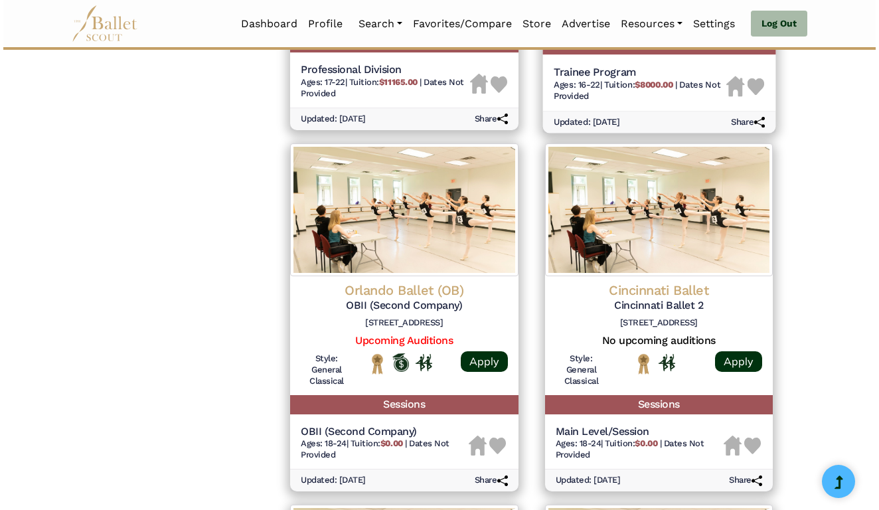
scroll to position [1267, 0]
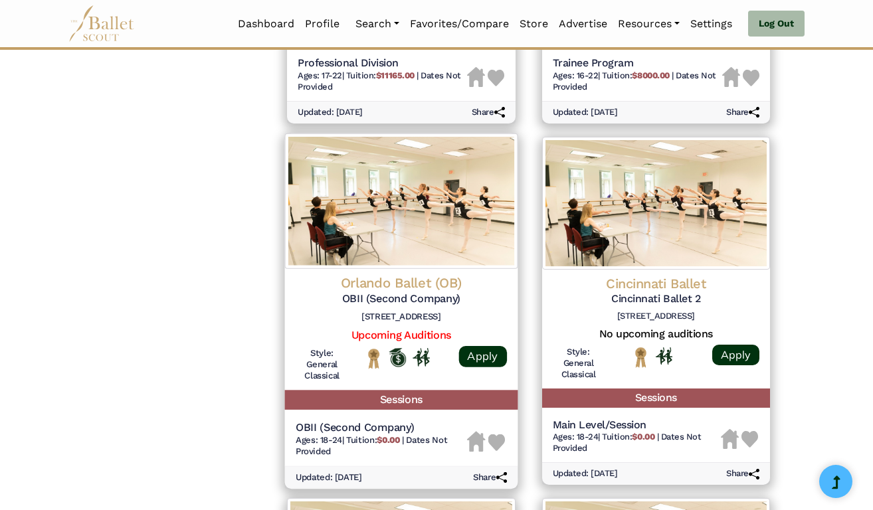
click at [373, 434] on span "Tuition: $0.00" at bounding box center [374, 439] width 56 height 10
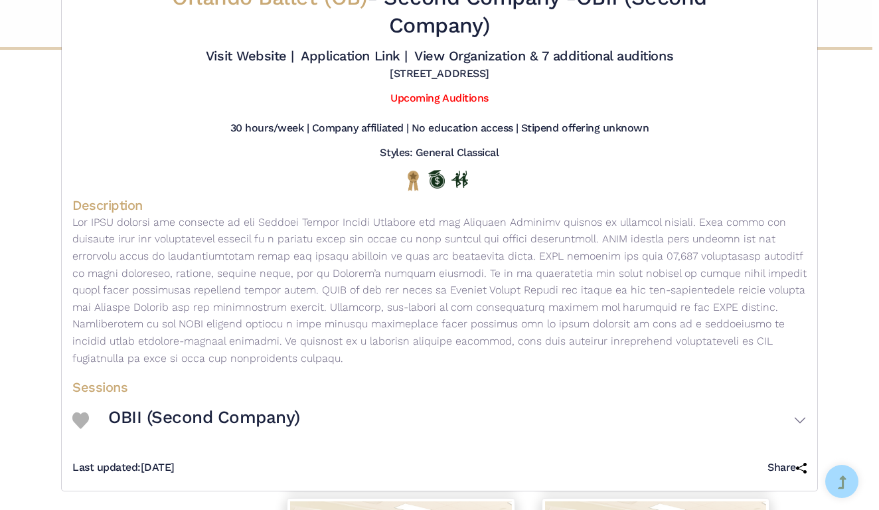
scroll to position [60, 0]
click at [130, 418] on h3 "OBII (Second Company)" at bounding box center [204, 418] width 192 height 23
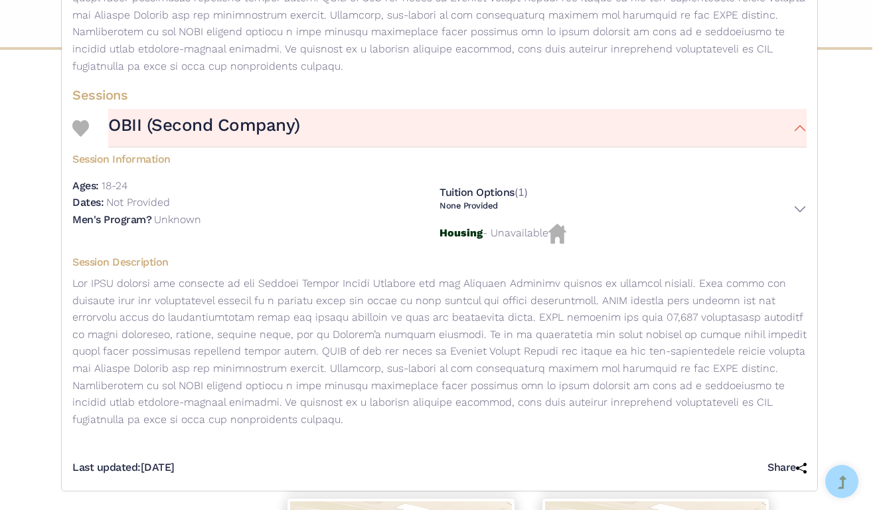
scroll to position [347, 0]
click at [80, 134] on img at bounding box center [80, 128] width 17 height 17
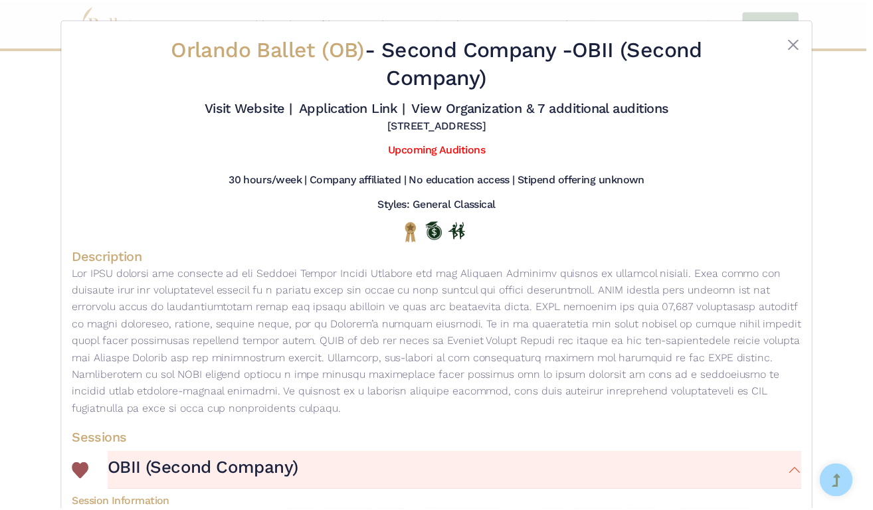
scroll to position [0, 0]
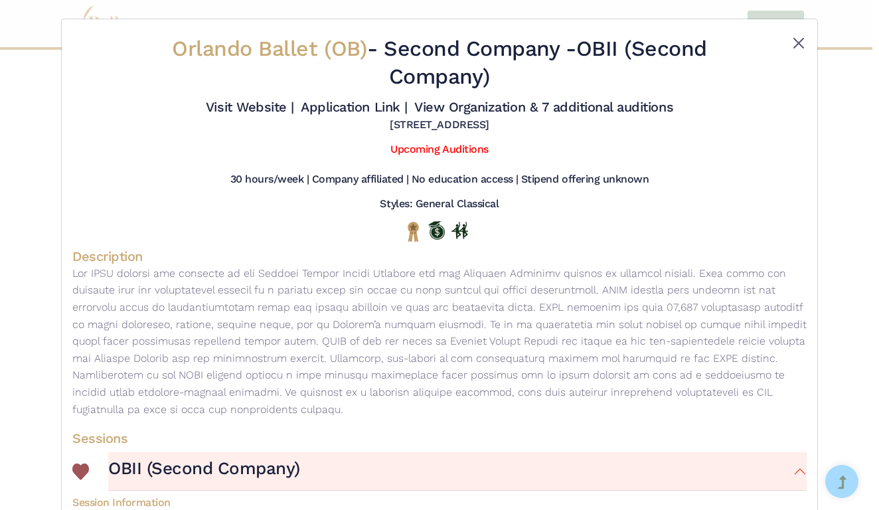
click at [795, 41] on button "Close" at bounding box center [799, 43] width 16 height 16
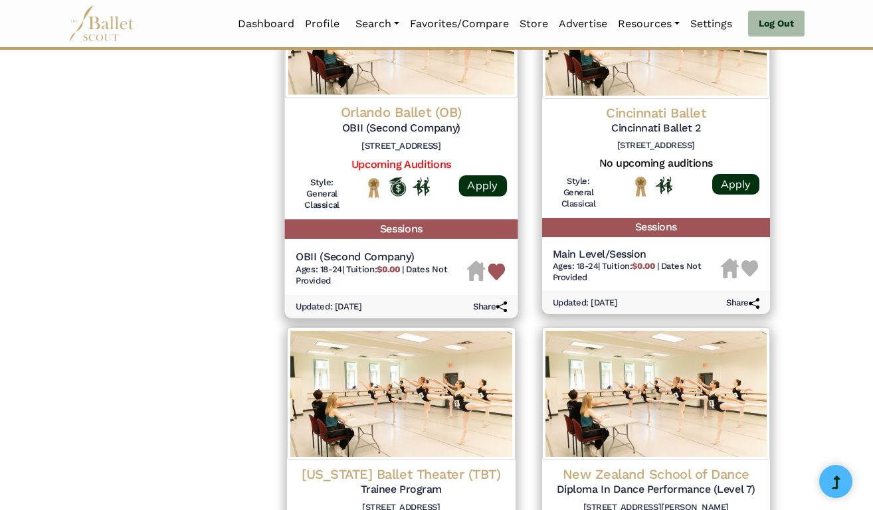
scroll to position [1423, 0]
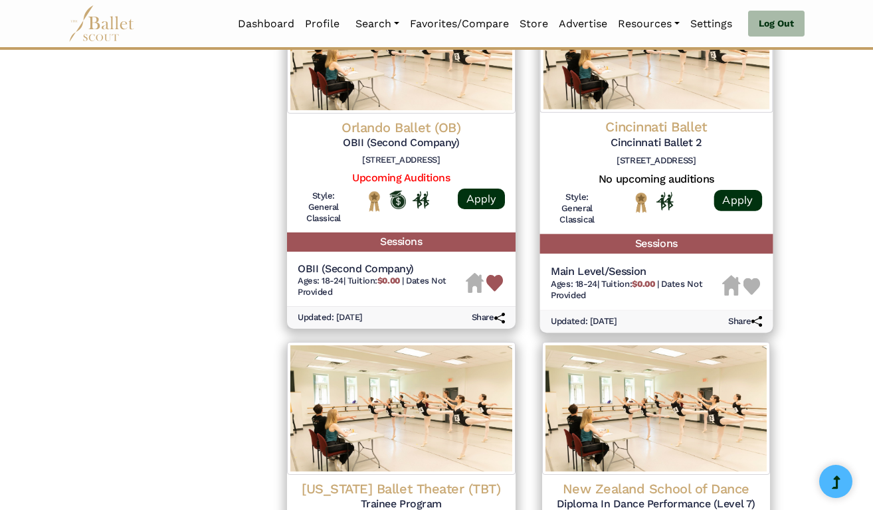
click at [608, 278] on span "Tuition: $0.00" at bounding box center [629, 283] width 56 height 10
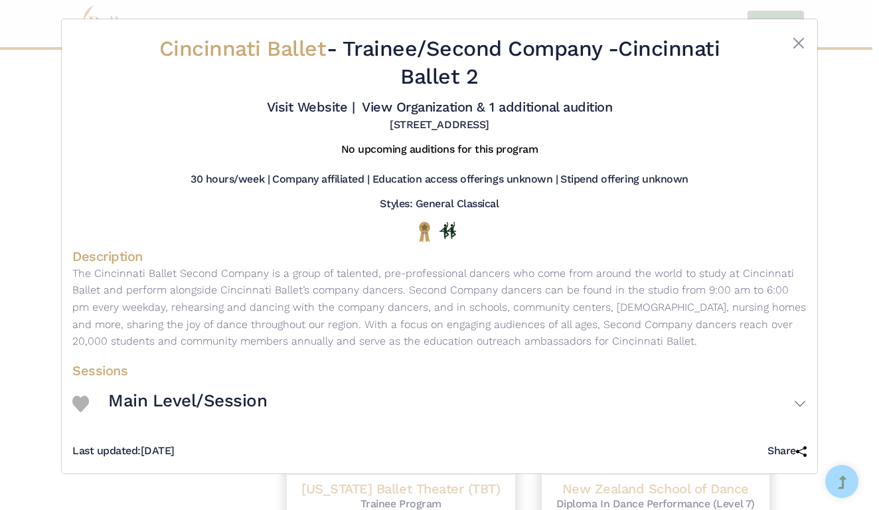
click at [82, 409] on img at bounding box center [80, 404] width 17 height 17
click at [795, 39] on button "Close" at bounding box center [799, 43] width 16 height 16
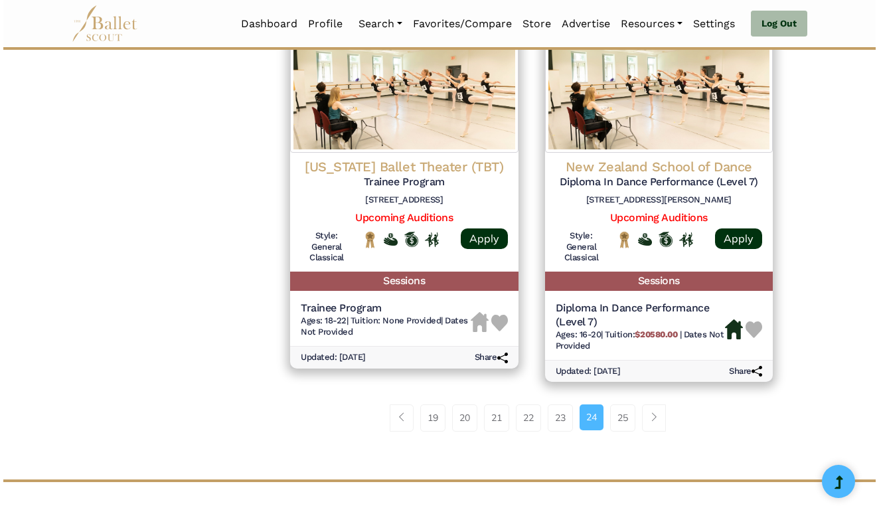
scroll to position [1748, 0]
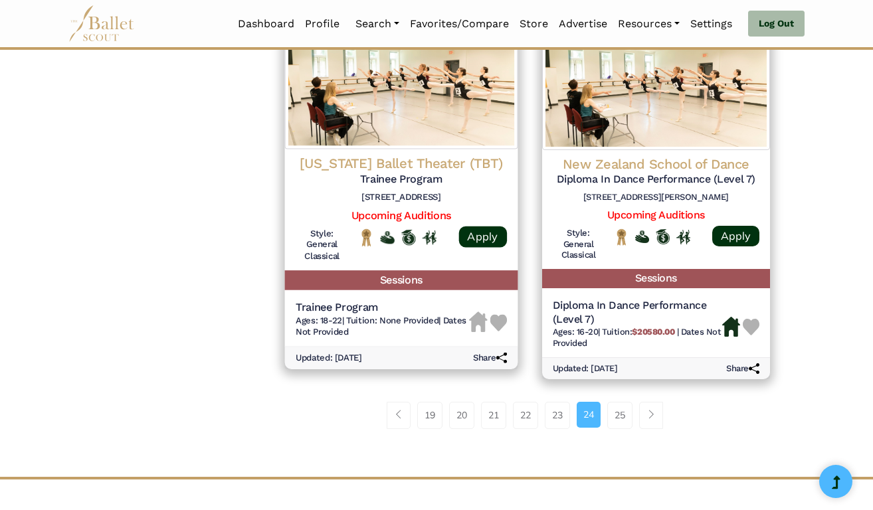
click at [341, 315] on span "Ages: 18-22" at bounding box center [319, 320] width 46 height 10
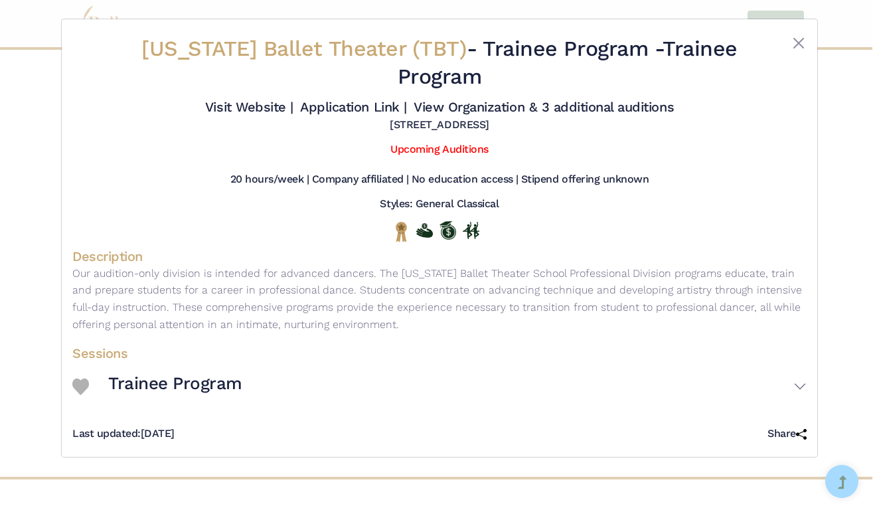
click at [226, 395] on h3 "Trainee Program" at bounding box center [175, 384] width 134 height 23
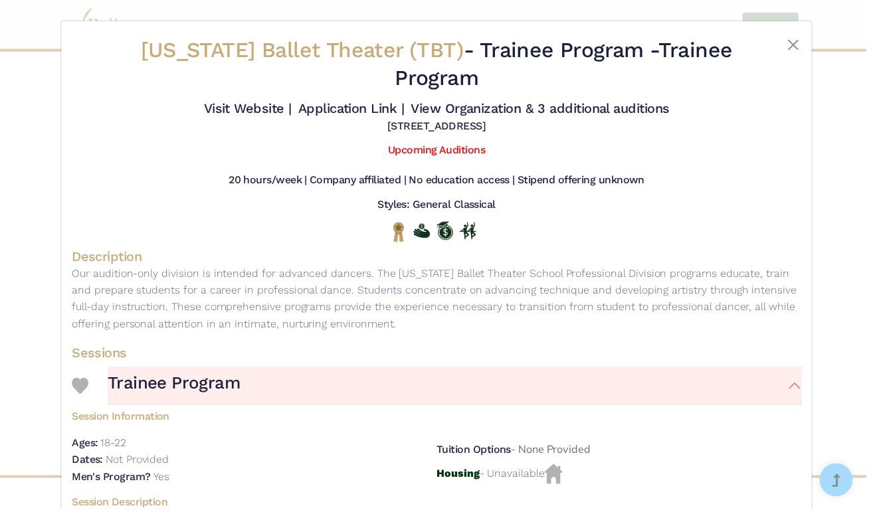
scroll to position [0, 0]
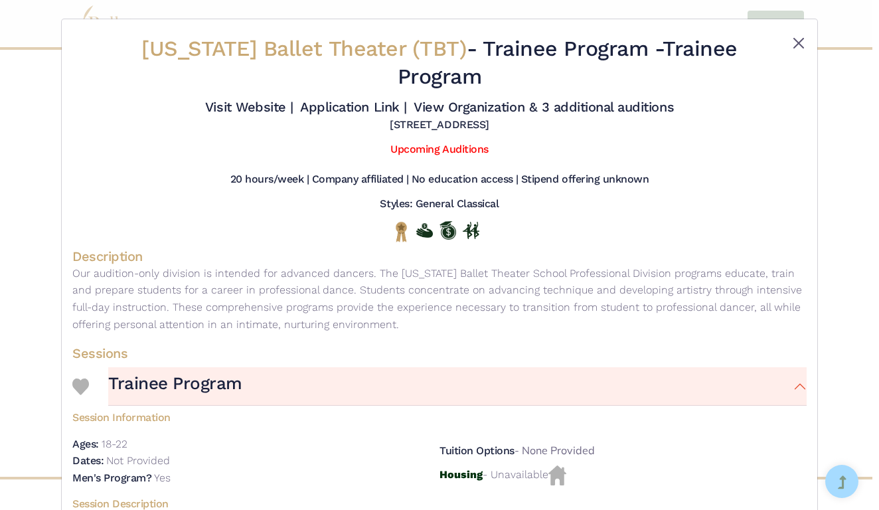
click at [795, 36] on button "Close" at bounding box center [799, 43] width 16 height 16
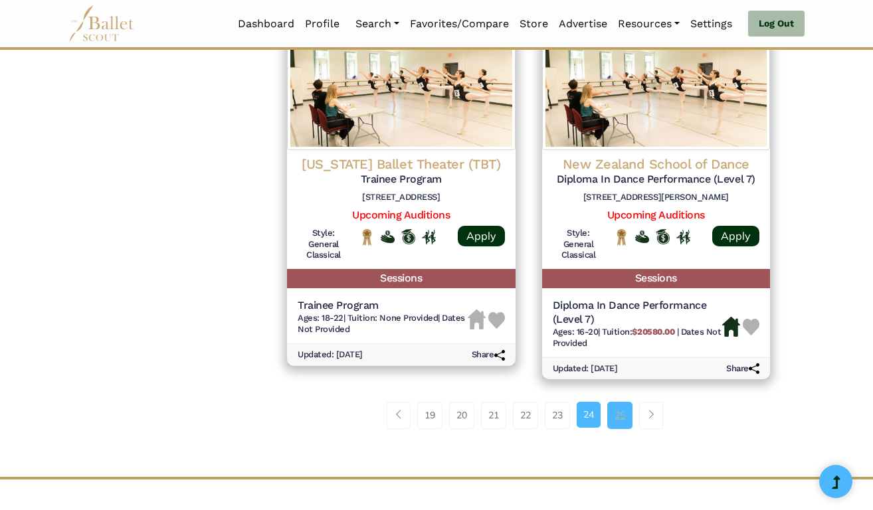
click at [614, 402] on link "25" at bounding box center [619, 415] width 25 height 27
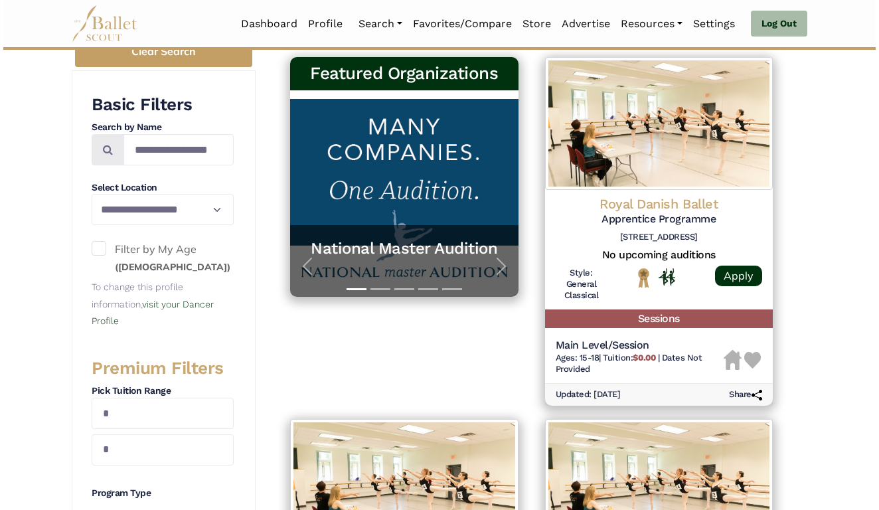
scroll to position [234, 0]
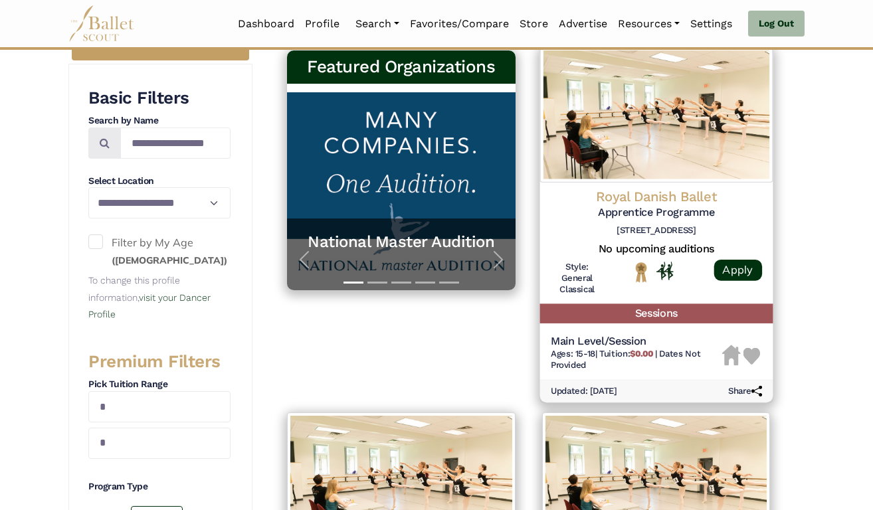
click at [602, 337] on h5 "Main Level/Session" at bounding box center [635, 342] width 171 height 14
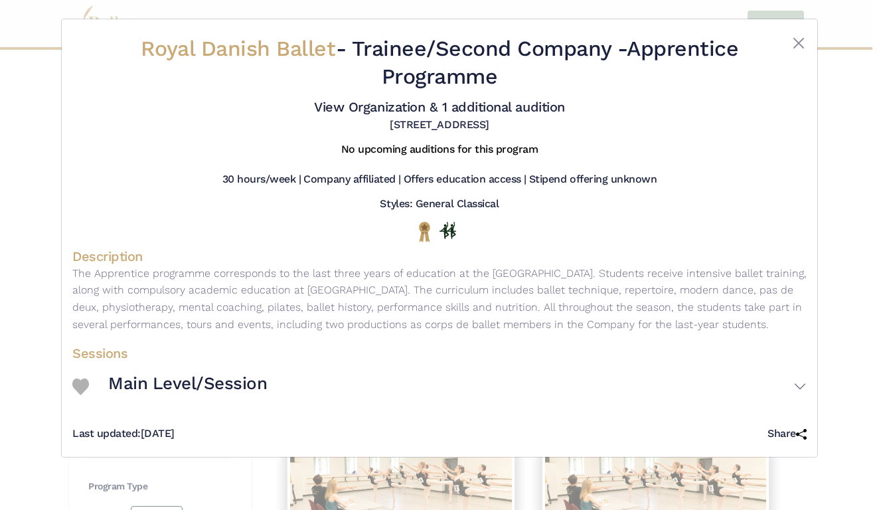
click at [225, 395] on h3 "Main Level/Session" at bounding box center [187, 384] width 159 height 23
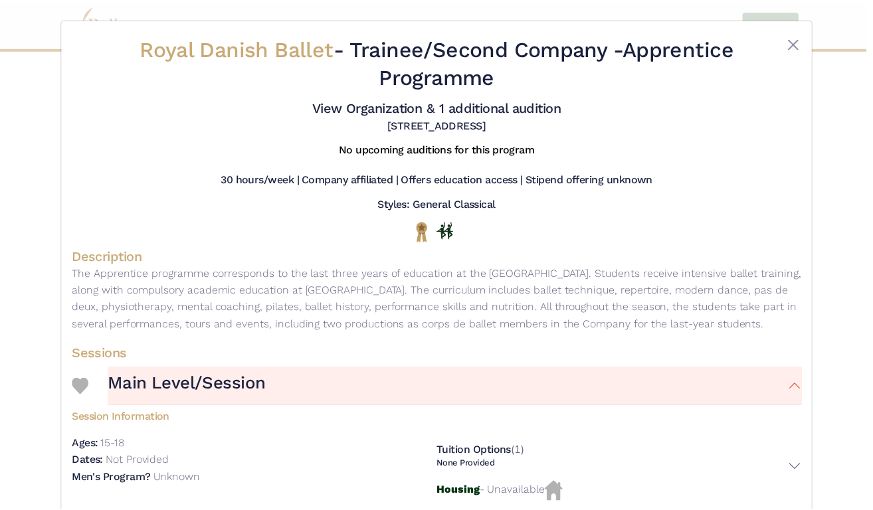
scroll to position [0, 0]
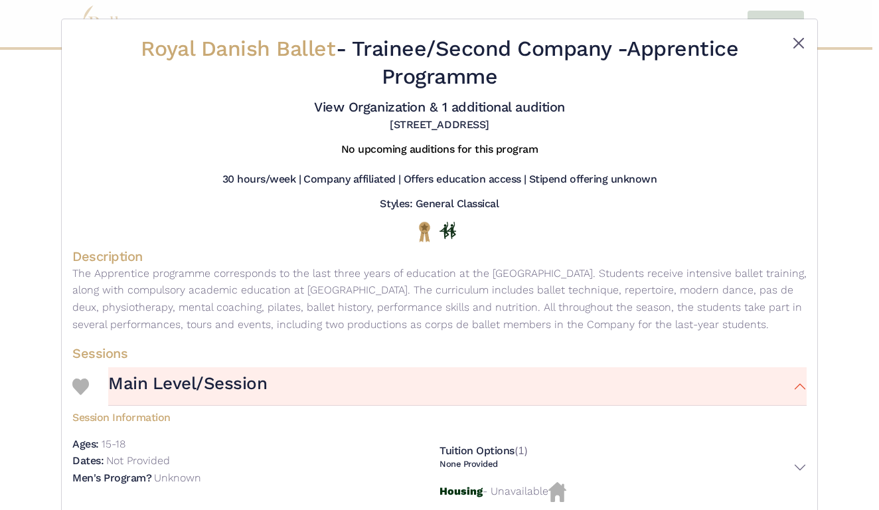
click at [799, 37] on button "Close" at bounding box center [799, 43] width 16 height 16
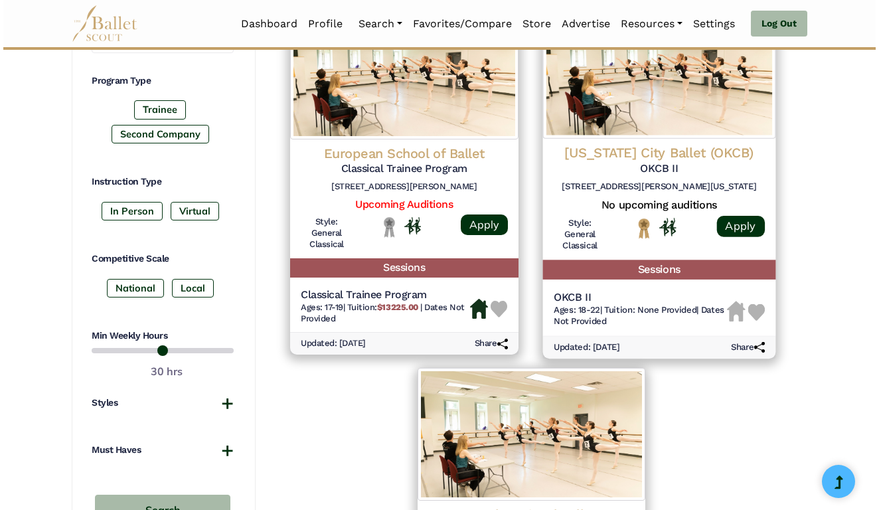
scroll to position [642, 0]
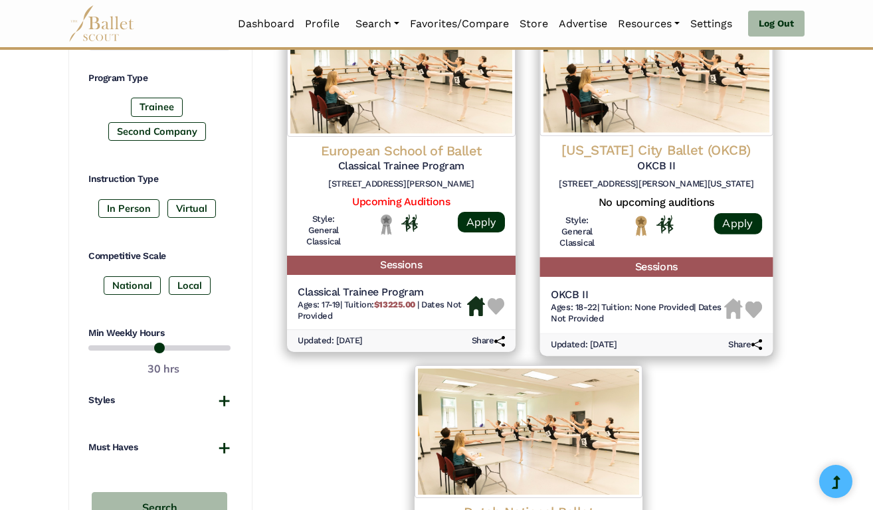
click at [589, 302] on span "Ages: 18-22" at bounding box center [573, 307] width 46 height 10
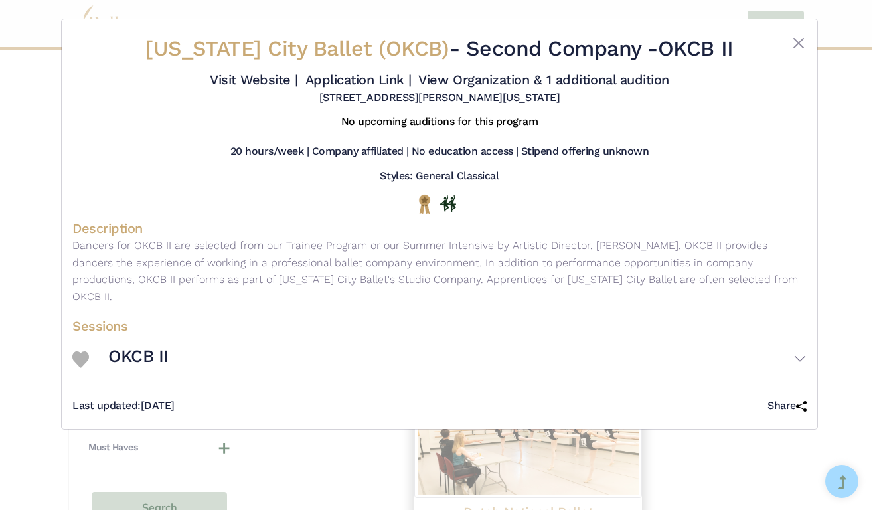
click at [156, 355] on h3 "OKCB II" at bounding box center [138, 356] width 60 height 23
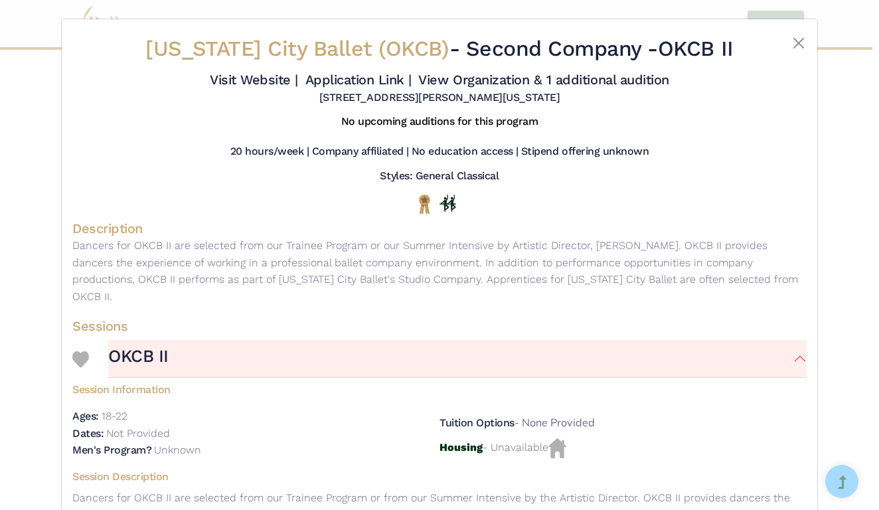
scroll to position [0, 0]
click at [82, 352] on img at bounding box center [80, 359] width 17 height 17
click at [298, 78] on link "Visit Website |" at bounding box center [254, 80] width 88 height 16
click at [791, 37] on button "Close" at bounding box center [799, 43] width 16 height 16
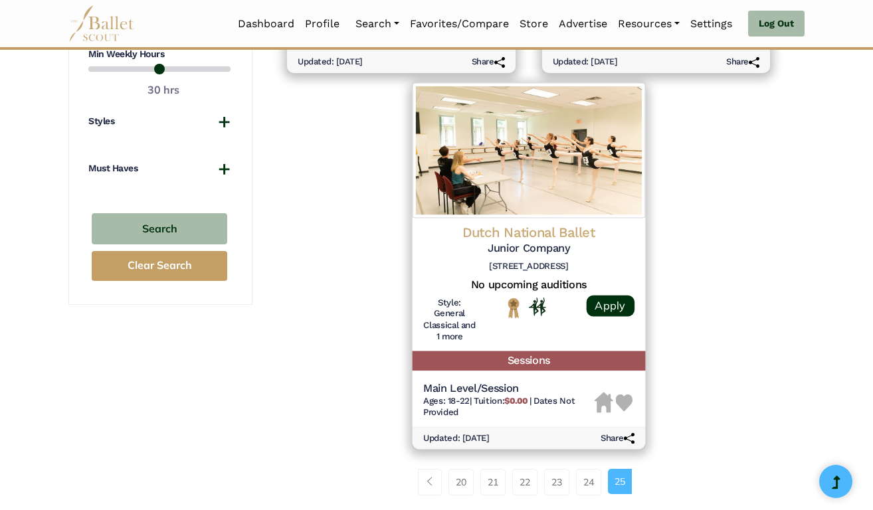
scroll to position [921, 0]
click at [492, 377] on div "Main Level/Session Ages: 18-22 | Tuition: $0.00 | Dates Not Provided" at bounding box center [528, 402] width 232 height 50
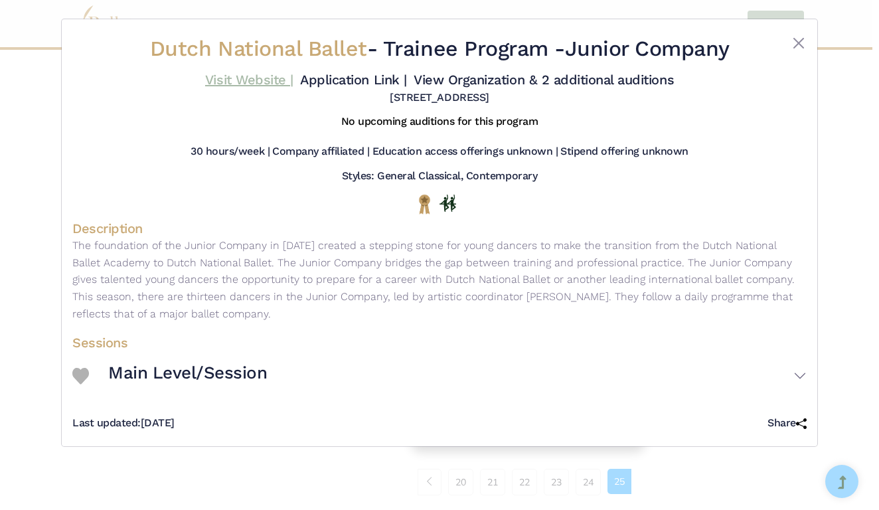
click at [294, 81] on link "Visit Website |" at bounding box center [249, 80] width 88 height 16
click at [78, 385] on img at bounding box center [80, 376] width 17 height 17
click at [800, 39] on button "Close" at bounding box center [799, 43] width 16 height 16
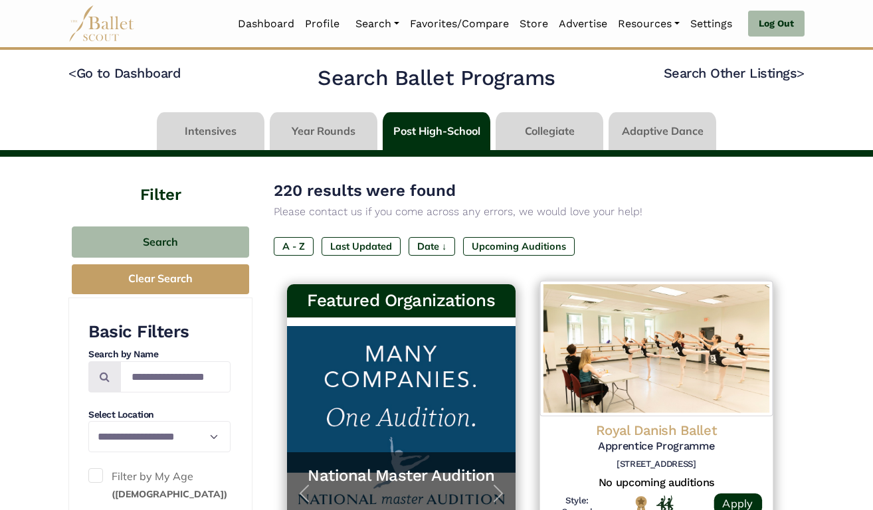
scroll to position [0, 0]
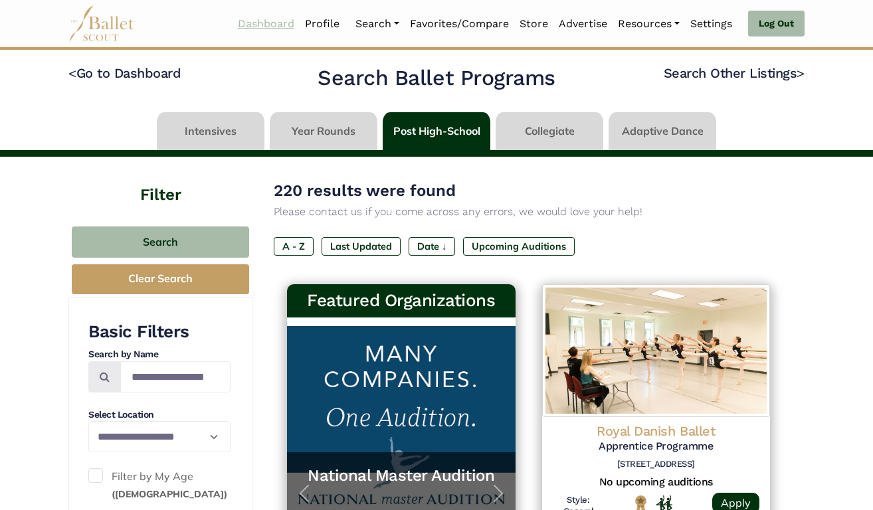
click at [268, 22] on link "Dashboard" at bounding box center [265, 24] width 67 height 28
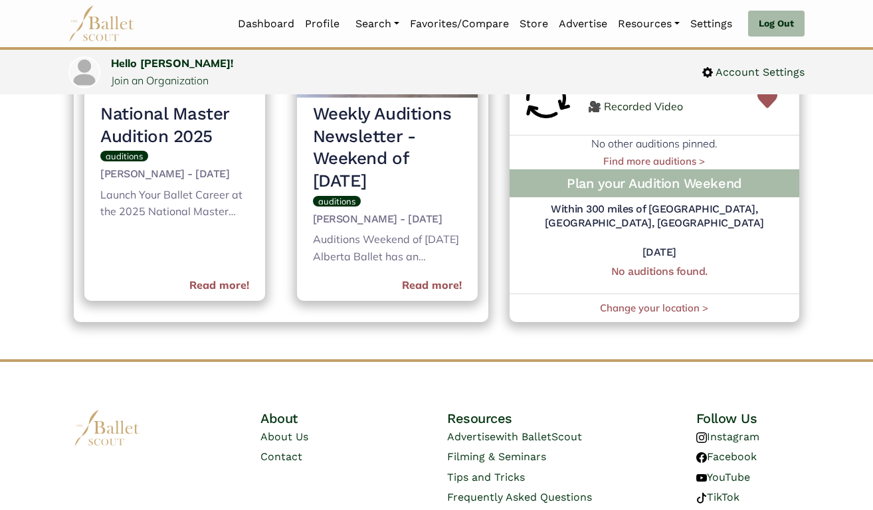
scroll to position [746, 0]
click at [657, 167] on link "Find more auditions >" at bounding box center [654, 161] width 102 height 13
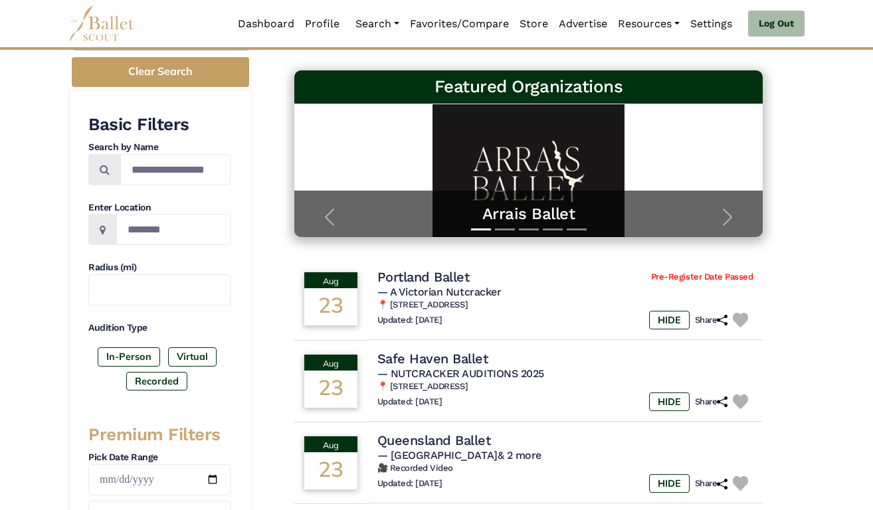
scroll to position [178, 0]
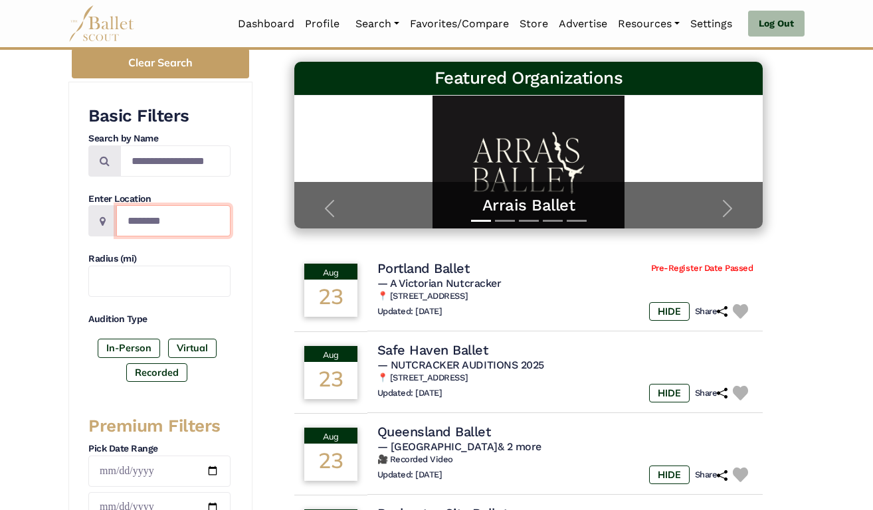
click at [141, 216] on input "Location" at bounding box center [173, 220] width 114 height 31
type input "*******"
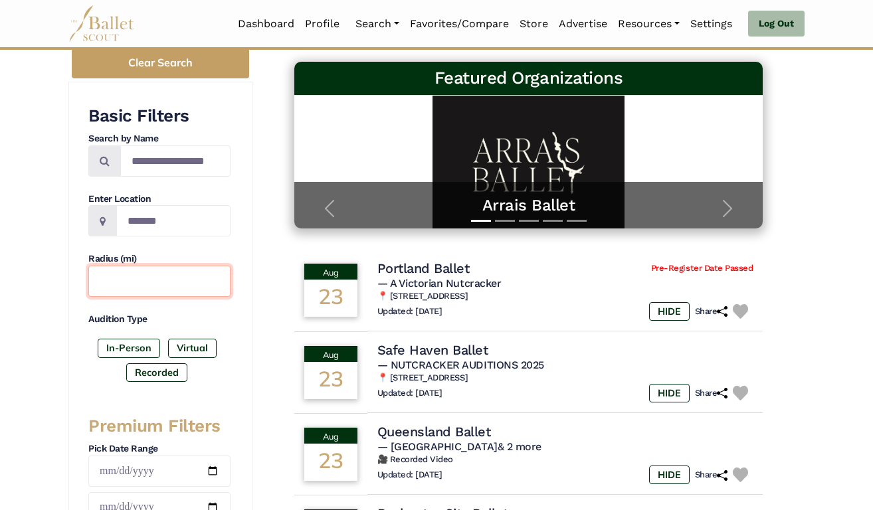
click at [110, 269] on input "text" at bounding box center [159, 281] width 142 height 31
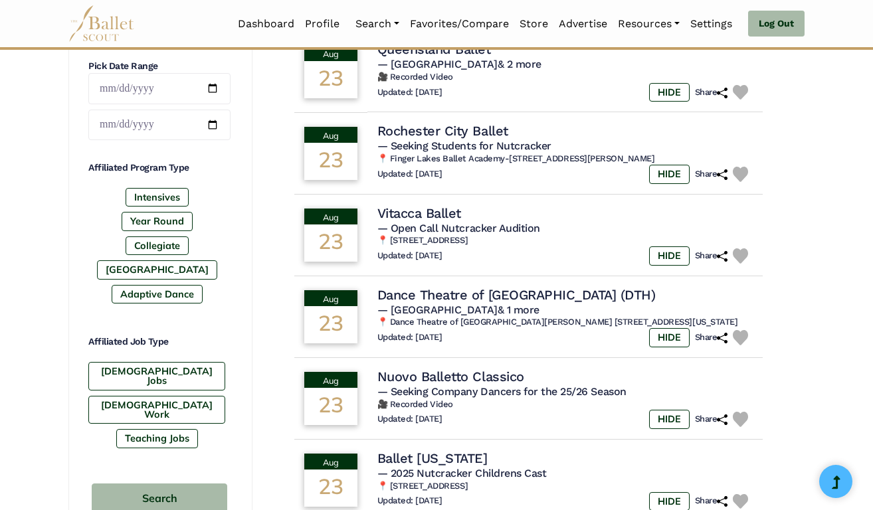
scroll to position [563, 0]
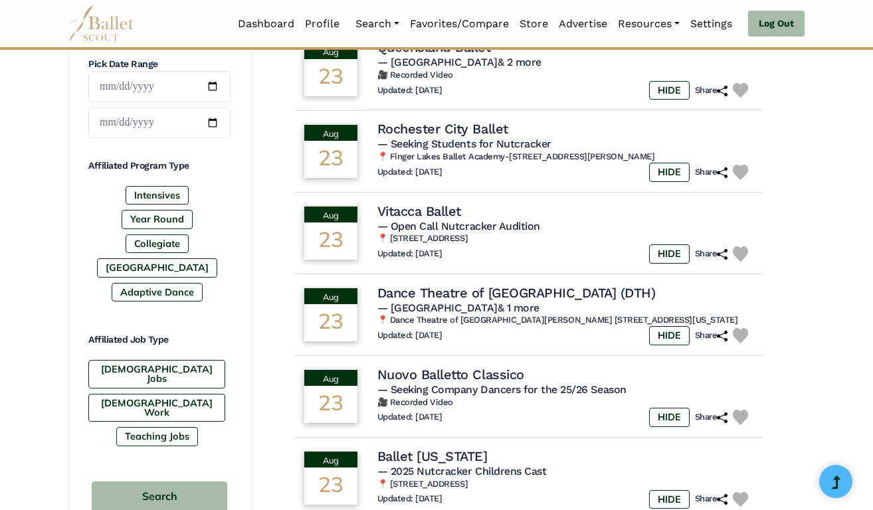
type input "****"
click at [181, 383] on div "[DEMOGRAPHIC_DATA] Jobs [DEMOGRAPHIC_DATA] Work Teaching Jobs" at bounding box center [159, 406] width 142 height 92
click at [181, 375] on label "[DEMOGRAPHIC_DATA] Jobs" at bounding box center [156, 374] width 137 height 29
click at [139, 490] on button "Search" at bounding box center [160, 497] width 136 height 31
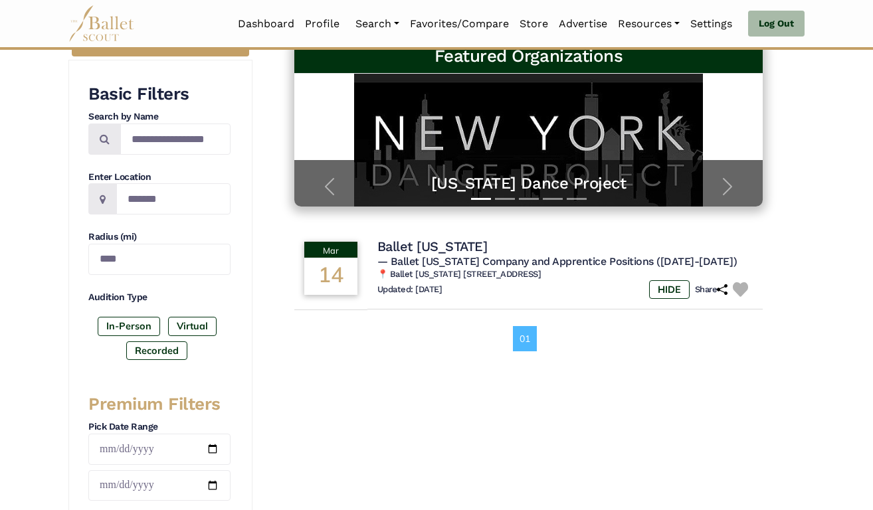
scroll to position [205, 0]
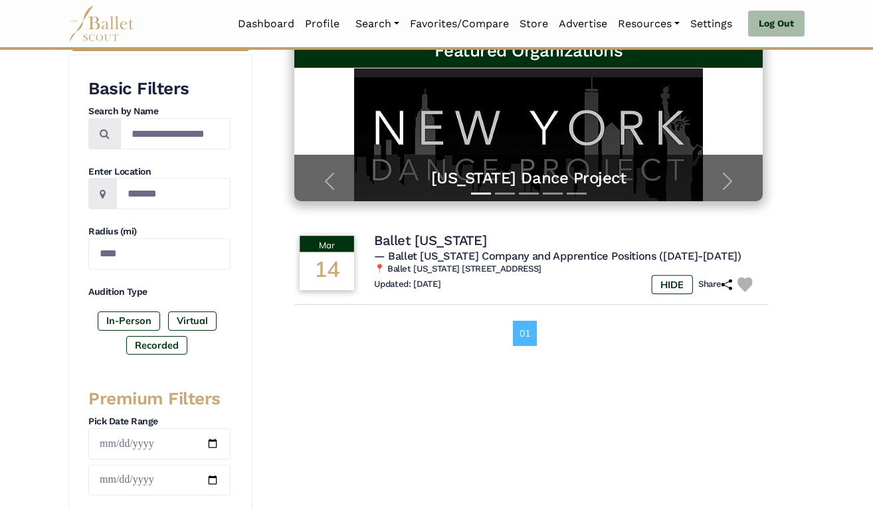
click at [458, 254] on span "— Ballet [US_STATE] Company and Apprentice Positions ([DATE]-[DATE])" at bounding box center [557, 256] width 367 height 13
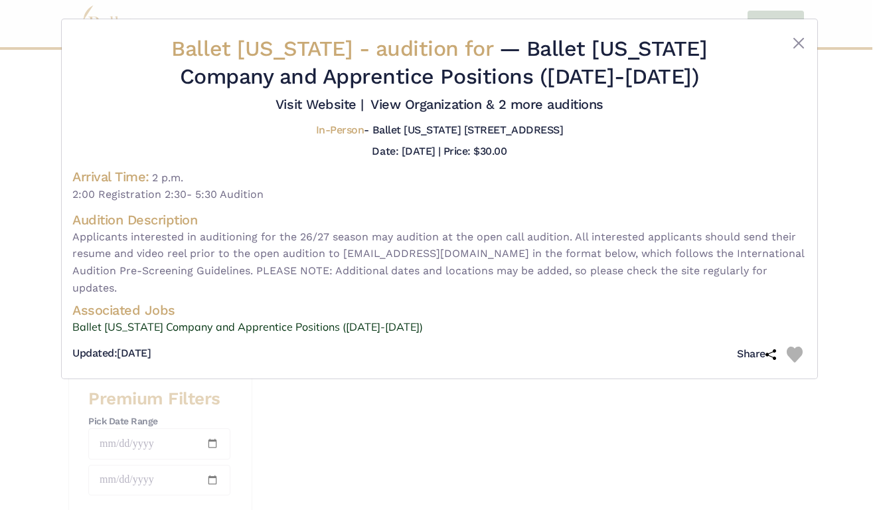
click at [794, 363] on img at bounding box center [795, 355] width 16 height 16
click at [799, 40] on button "Close" at bounding box center [799, 43] width 16 height 16
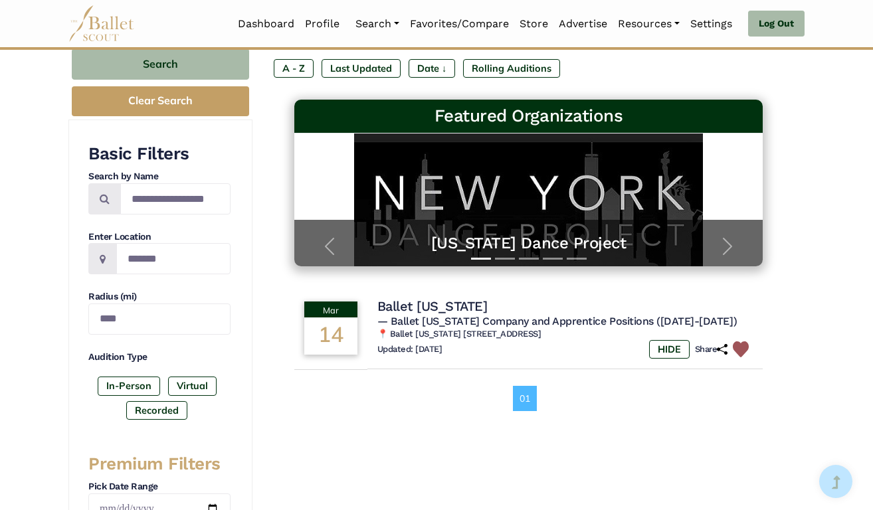
scroll to position [136, 0]
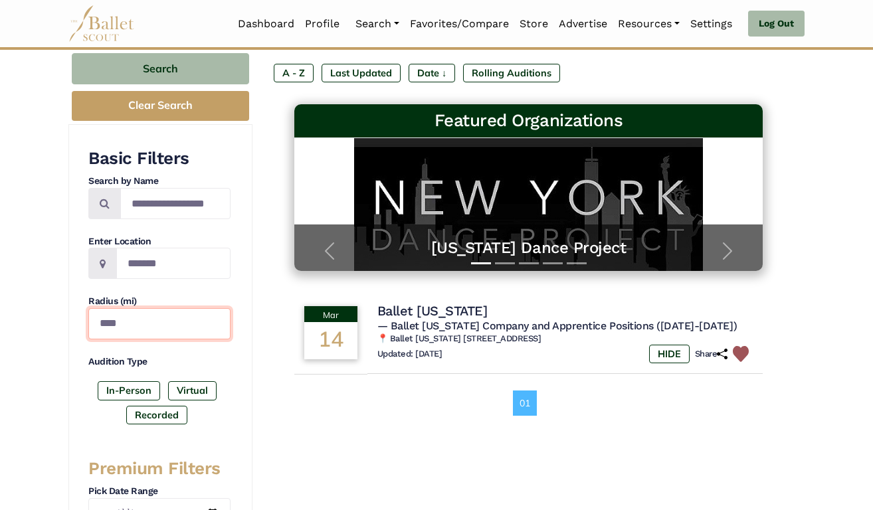
click at [103, 314] on input "****" at bounding box center [159, 323] width 142 height 31
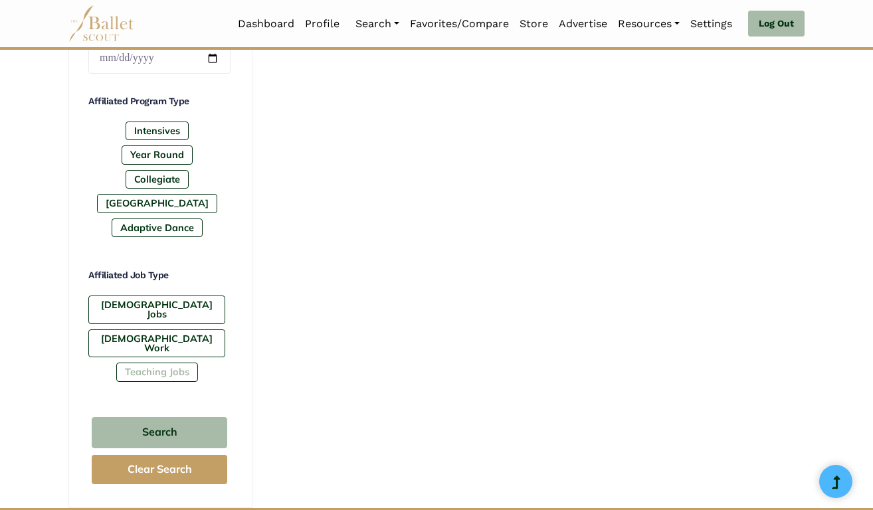
scroll to position [630, 0]
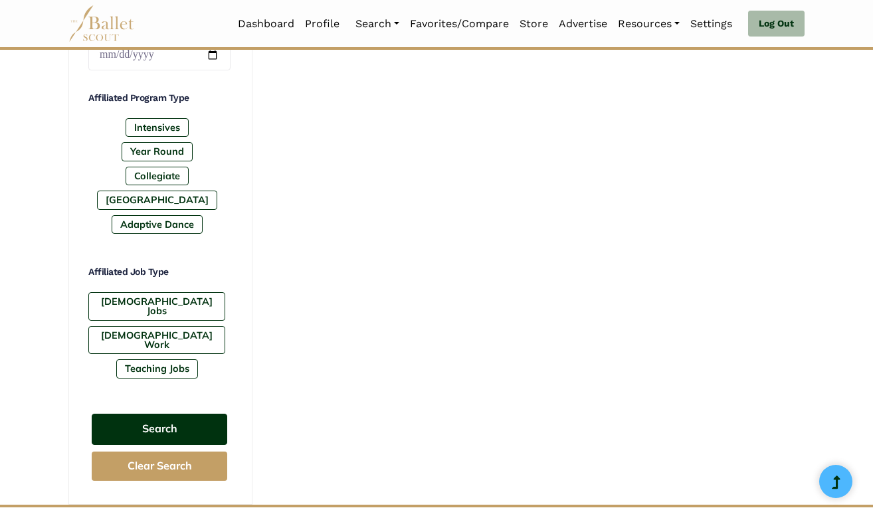
type input "****"
click at [131, 414] on button "Search" at bounding box center [160, 429] width 136 height 31
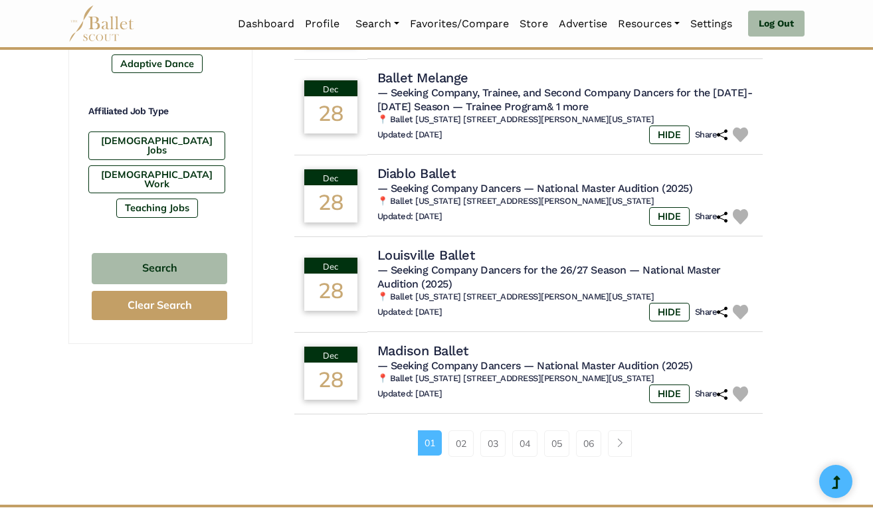
scroll to position [792, 0]
click at [462, 430] on link "02" at bounding box center [460, 443] width 25 height 27
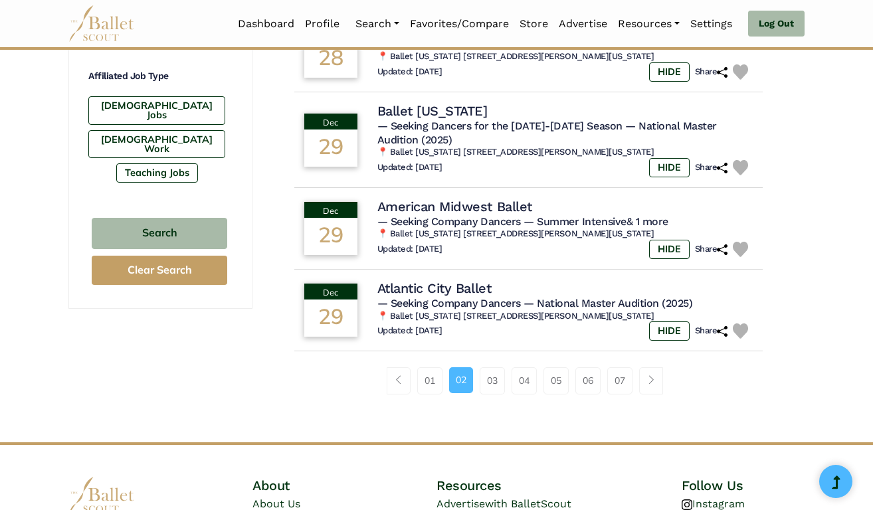
scroll to position [827, 0]
click at [488, 373] on link "03" at bounding box center [492, 380] width 25 height 27
